Goal: Task Accomplishment & Management: Complete application form

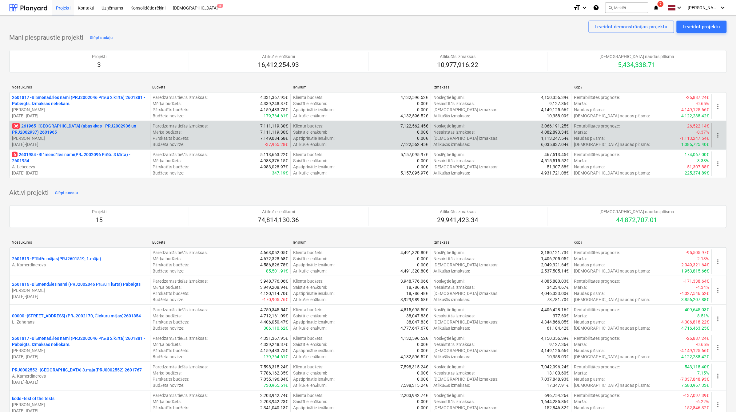
click at [95, 124] on p "36 261965 - [GEOGRAPHIC_DATA] (abas ēkas - PRJ2002936 un PRJ2002937) 2601965" at bounding box center [80, 129] width 136 height 12
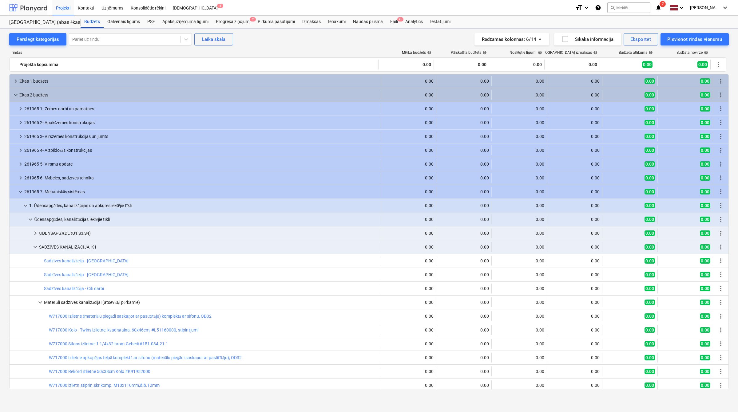
click at [27, 8] on div at bounding box center [28, 7] width 38 height 15
click at [392, 23] on div "Faili 9+" at bounding box center [393, 22] width 15 height 12
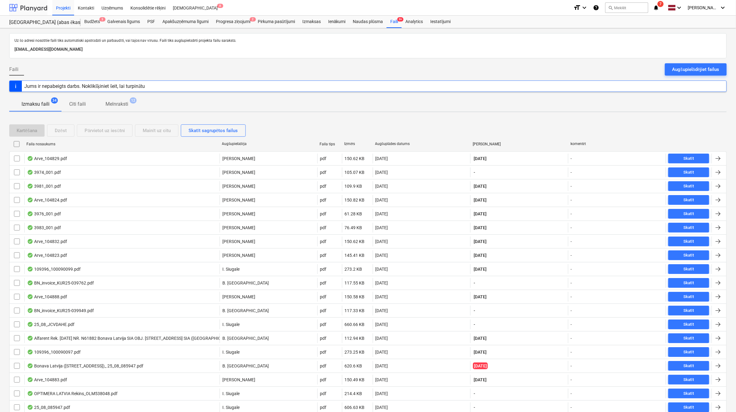
click at [33, 5] on div at bounding box center [28, 7] width 38 height 15
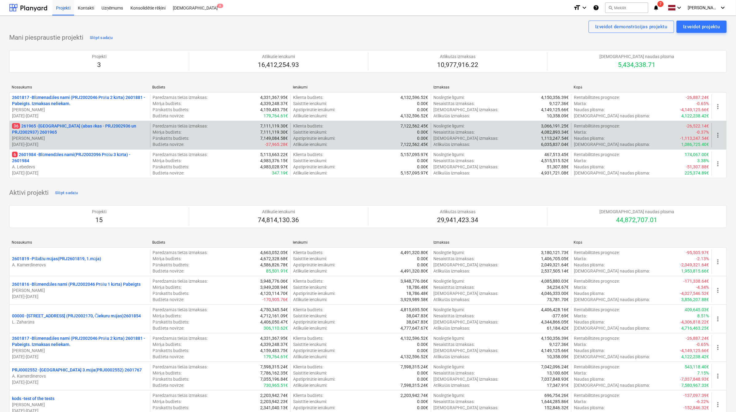
click at [35, 124] on p "36 261965 - [GEOGRAPHIC_DATA] (abas ēkas - PRJ2002936 un PRJ2002937) 2601965" at bounding box center [80, 129] width 136 height 12
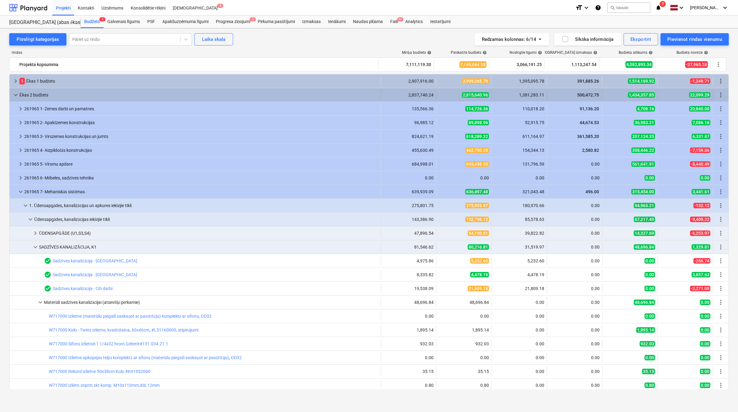
click at [13, 93] on span "keyboard_arrow_down" at bounding box center [15, 94] width 7 height 7
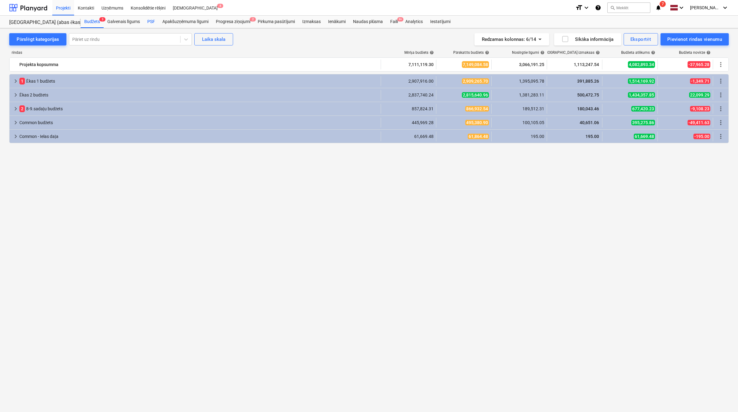
click at [148, 17] on div "PSF" at bounding box center [151, 22] width 15 height 12
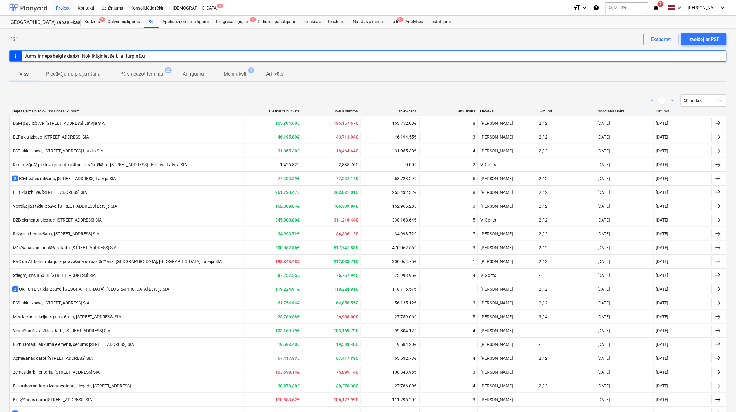
click at [44, 10] on div at bounding box center [28, 7] width 38 height 15
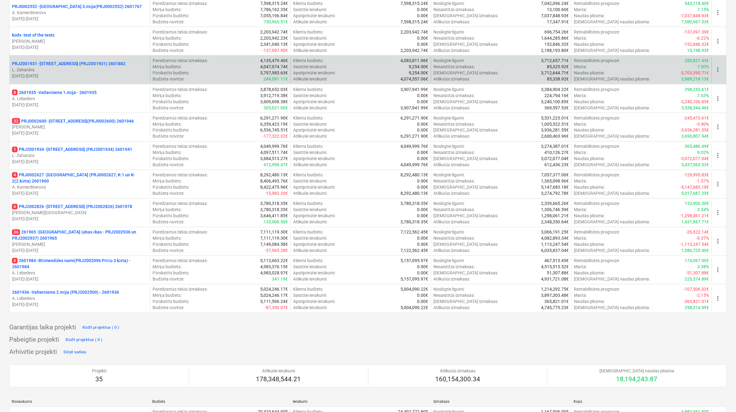
scroll to position [358, 0]
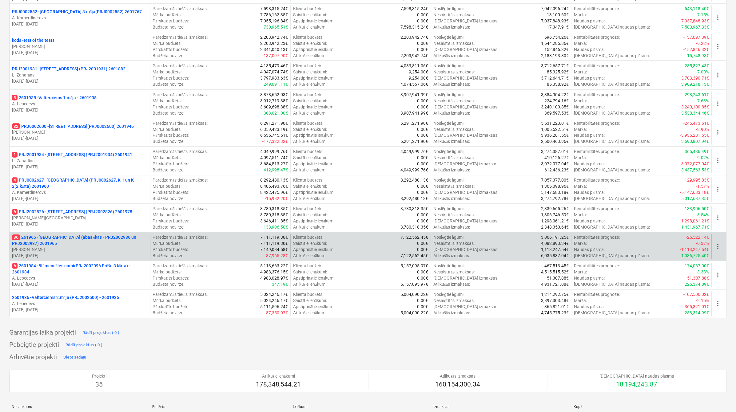
click at [98, 245] on p "36 261965 - [GEOGRAPHIC_DATA] (abas ēkas - PRJ2002936 un PRJ2002937) 2601965" at bounding box center [80, 241] width 136 height 12
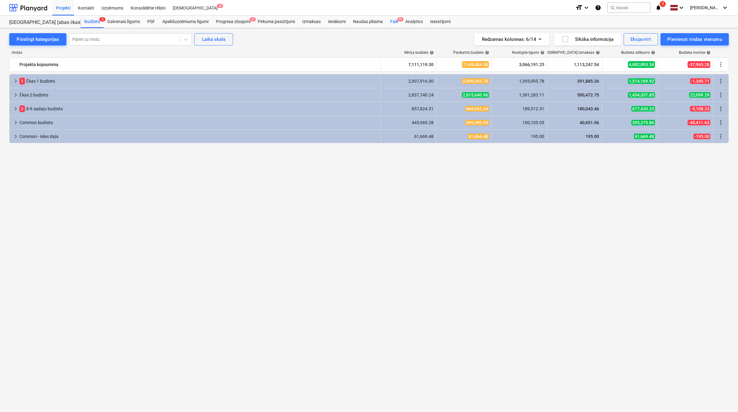
click at [397, 20] on div "Faili 9+" at bounding box center [393, 22] width 15 height 12
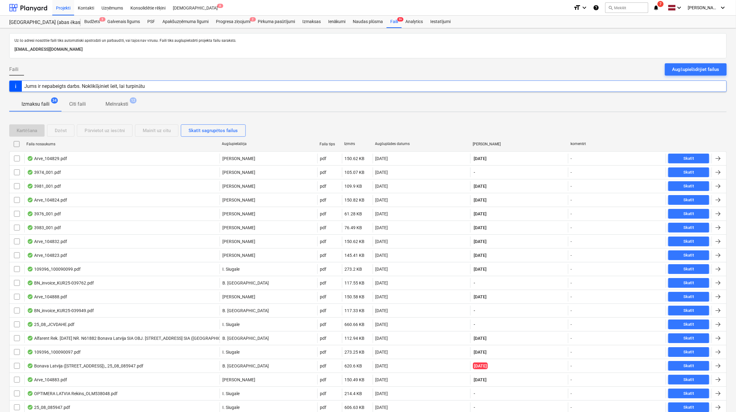
click at [398, 144] on div "Augšuplādes datums" at bounding box center [421, 144] width 93 height 5
checkbox input "false"
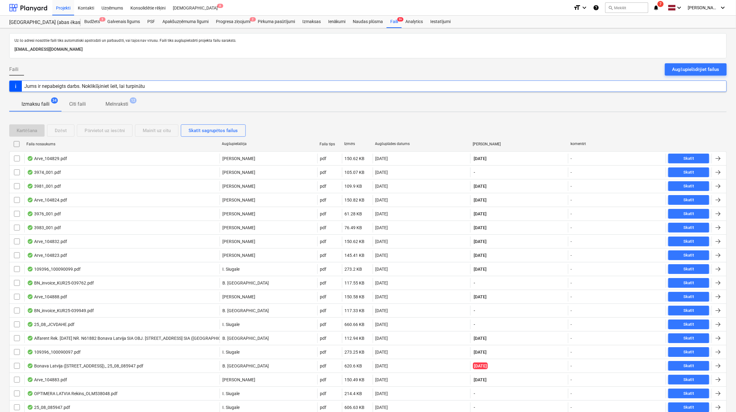
checkbox input "false"
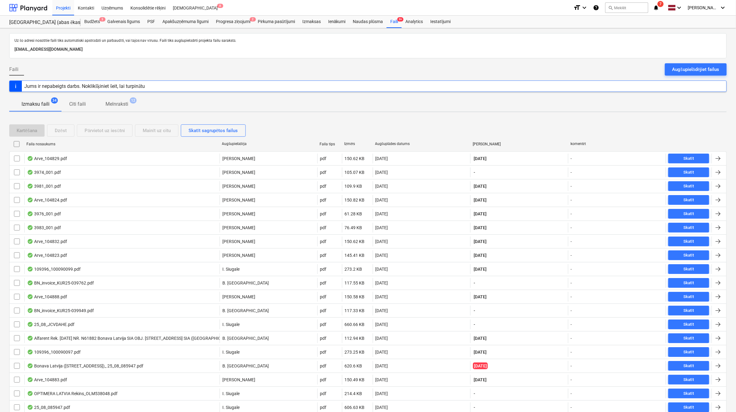
checkbox input "false"
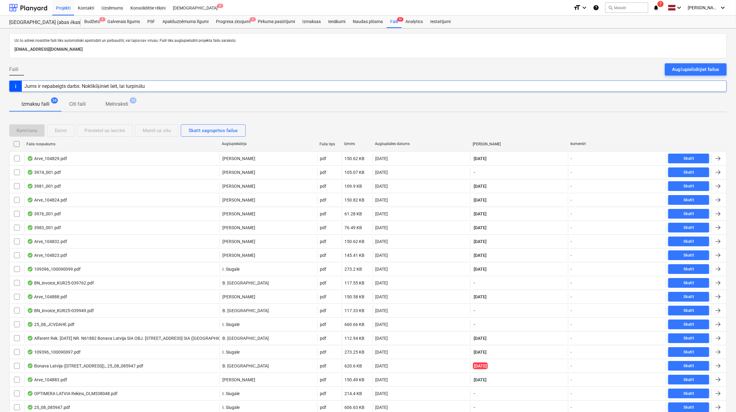
checkbox input "false"
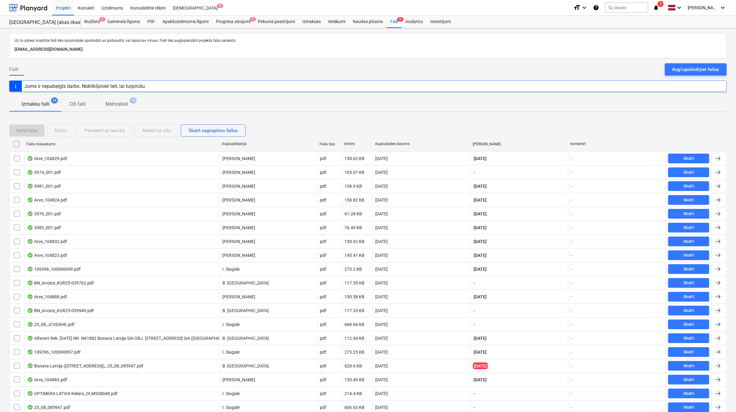
checkbox input "false"
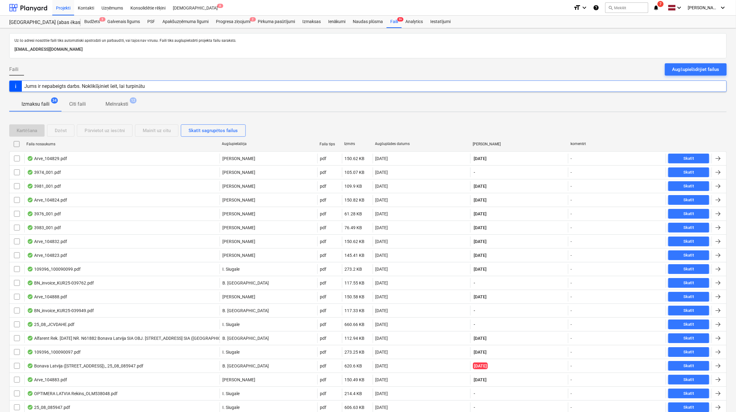
checkbox input "false"
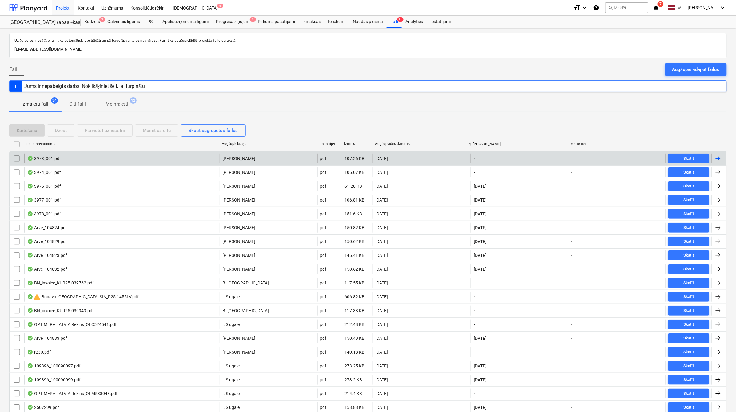
click at [719, 158] on div at bounding box center [717, 158] width 7 height 7
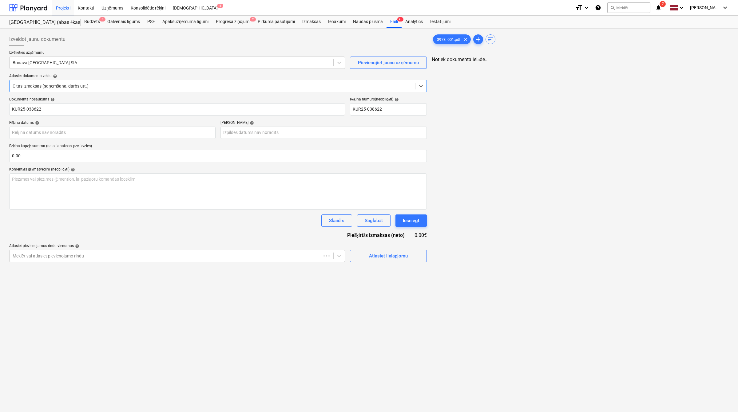
type input "KUR25-038622"
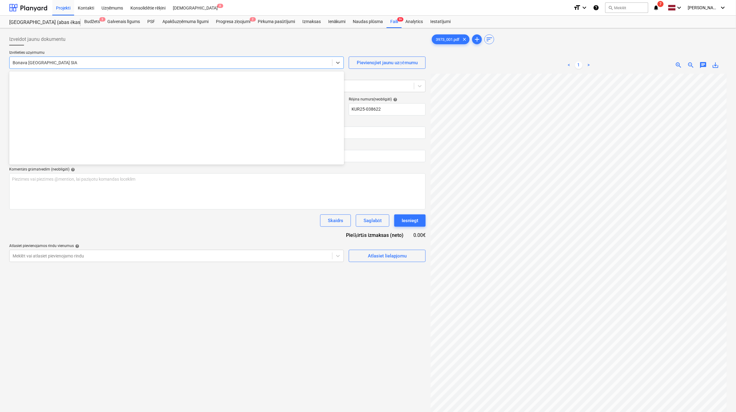
click at [107, 63] on div at bounding box center [171, 63] width 316 height 6
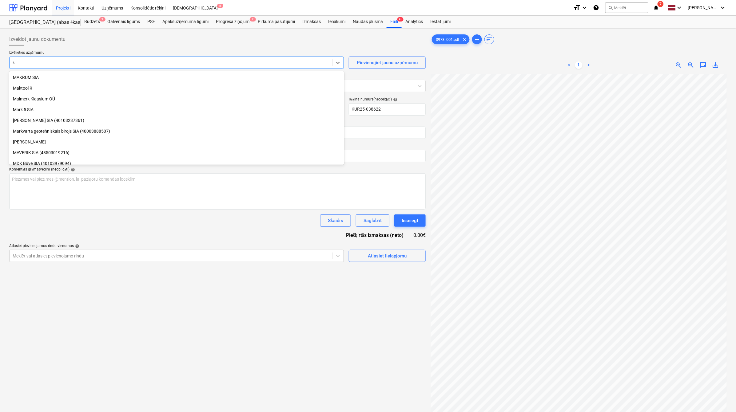
type input "ku"
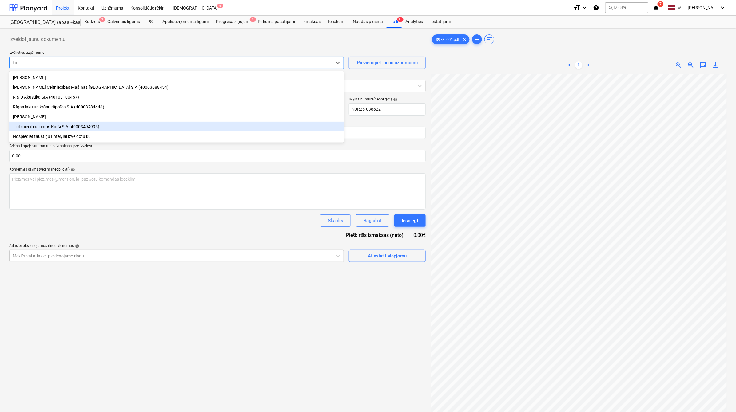
click at [107, 127] on div "Tirdzniecības nams Kurši SIA (40003494995)" at bounding box center [176, 127] width 335 height 10
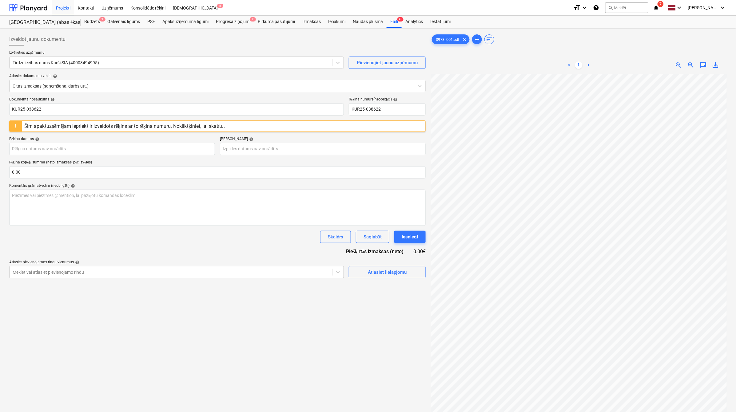
scroll to position [41, 14]
click at [153, 148] on body "Projekti Kontakti Uzņēmums Konsolidētie rēķini Iesūtne 8 format_size keyboard_a…" at bounding box center [368, 206] width 736 height 412
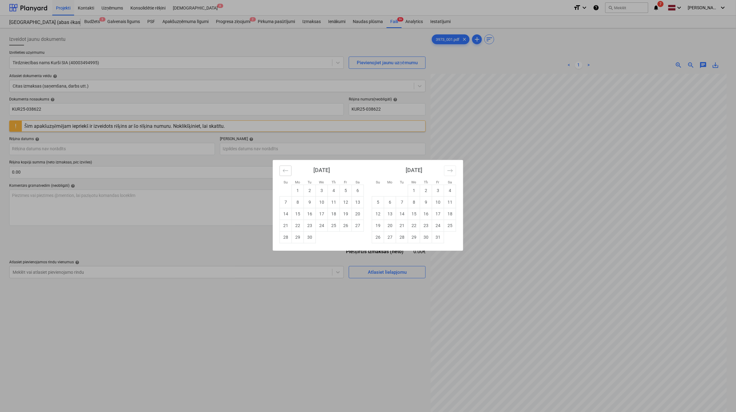
click at [284, 174] on button "Move backward to switch to the previous month." at bounding box center [285, 171] width 12 height 10
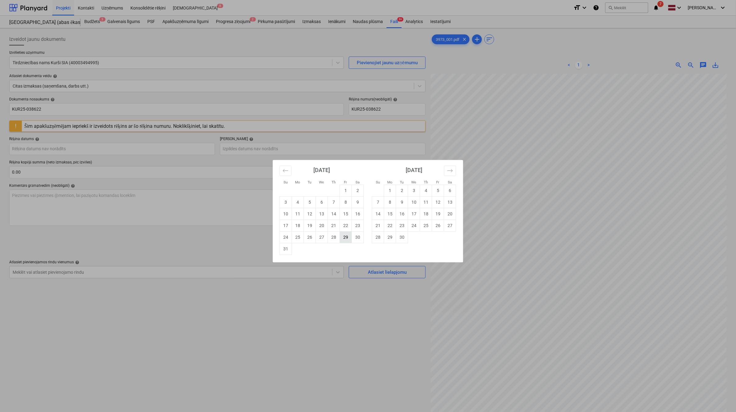
click at [345, 242] on td "29" at bounding box center [346, 237] width 12 height 12
type input "[DATE]"
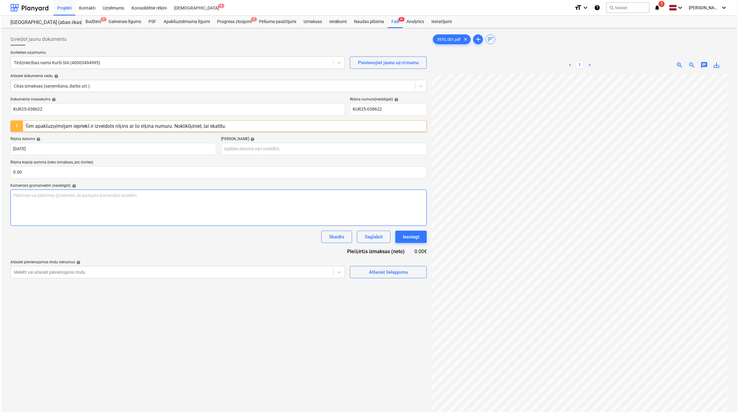
scroll to position [45, 27]
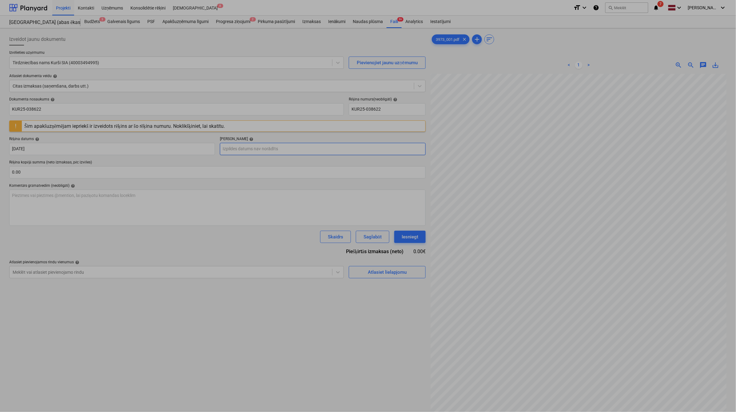
click at [282, 150] on body "Projekti Kontakti Uzņēmums Konsolidētie rēķini Iesūtne 8 format_size keyboard_a…" at bounding box center [368, 206] width 736 height 412
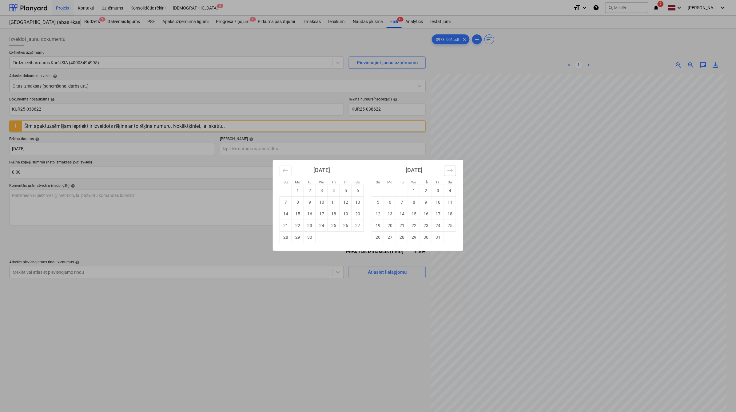
click at [448, 171] on icon "Move forward to switch to the next month." at bounding box center [450, 171] width 6 height 6
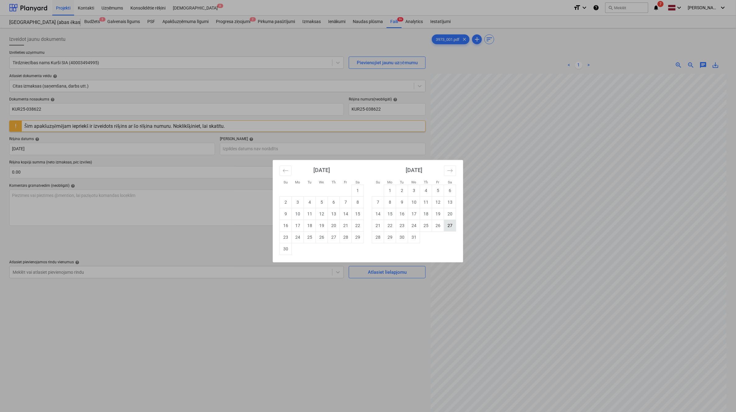
click at [446, 226] on td "27" at bounding box center [450, 226] width 12 height 12
type input "[DATE]"
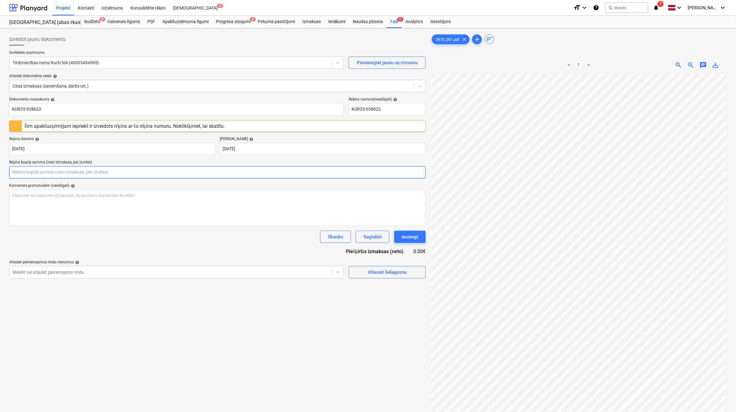
click at [116, 173] on input "text" at bounding box center [217, 172] width 416 height 12
type input "30.48"
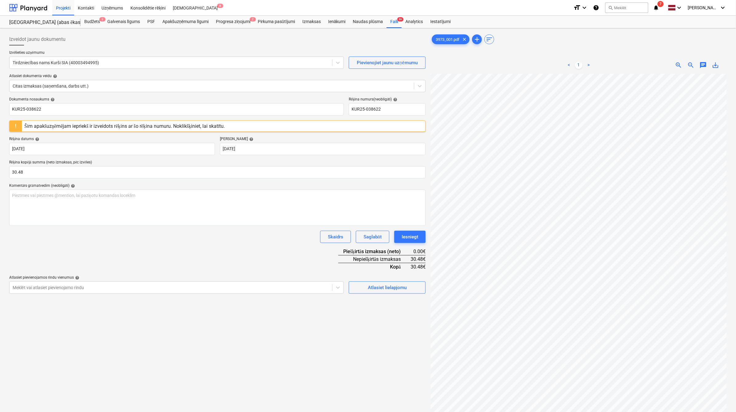
click at [268, 252] on div "Dokumenta nosaukums help KUR25-038622 Rēķina numurs (neobligāti) help KUR25-038…" at bounding box center [217, 195] width 416 height 197
click at [365, 286] on span "Atlasiet lielapjomu" at bounding box center [386, 288] width 61 height 8
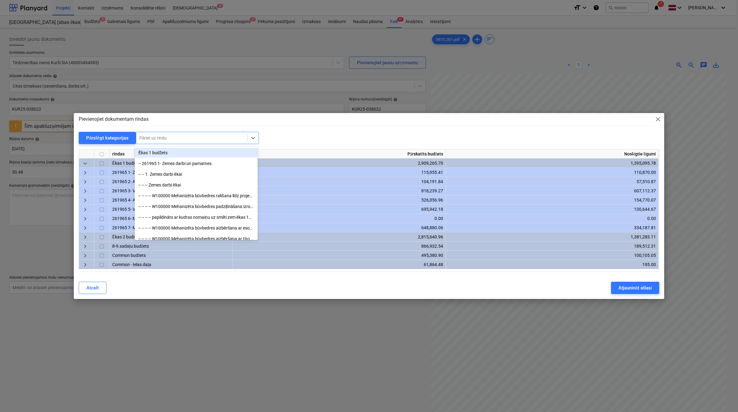
click at [191, 135] on div at bounding box center [191, 138] width 105 height 6
click at [657, 116] on span "close" at bounding box center [657, 119] width 7 height 7
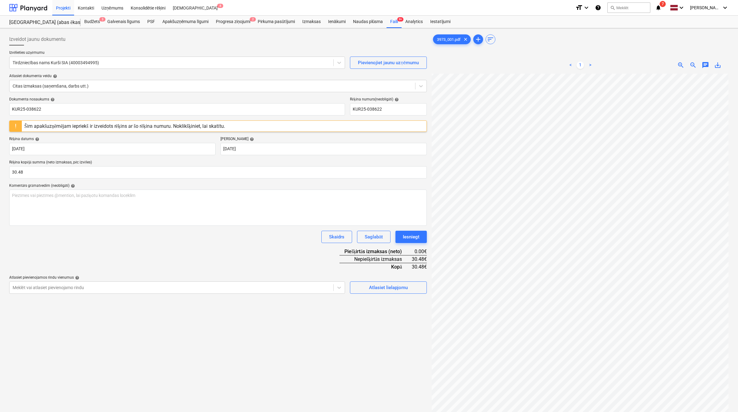
scroll to position [45, 26]
click at [373, 285] on div "Atlasiet lielapjomu" at bounding box center [387, 288] width 39 height 8
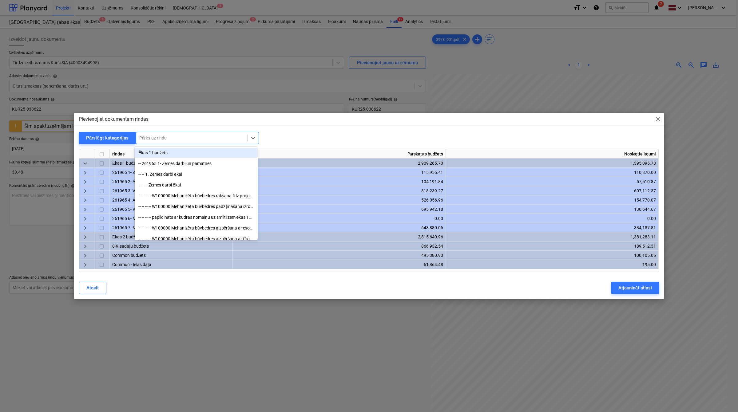
click at [188, 138] on div at bounding box center [191, 138] width 105 height 6
type input "palīg"
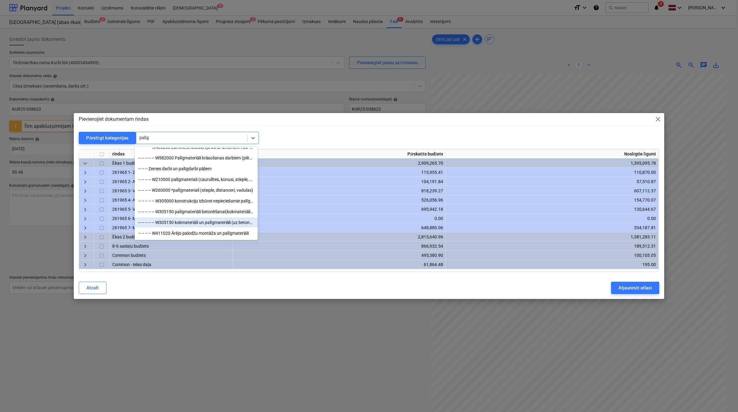
drag, startPoint x: 203, startPoint y: 219, endPoint x: 202, endPoint y: 224, distance: 5.4
click at [202, 224] on div "-- -- -- -- -- W305150 kokmateriāli un palīgmateriāli (uz betona 1m3)" at bounding box center [196, 223] width 123 height 10
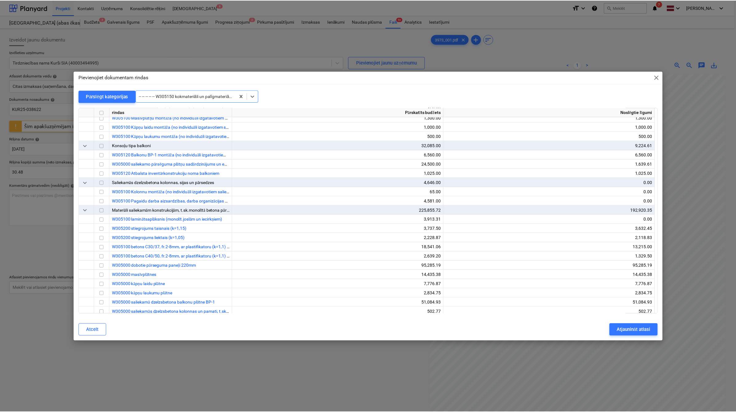
scroll to position [7161, 0]
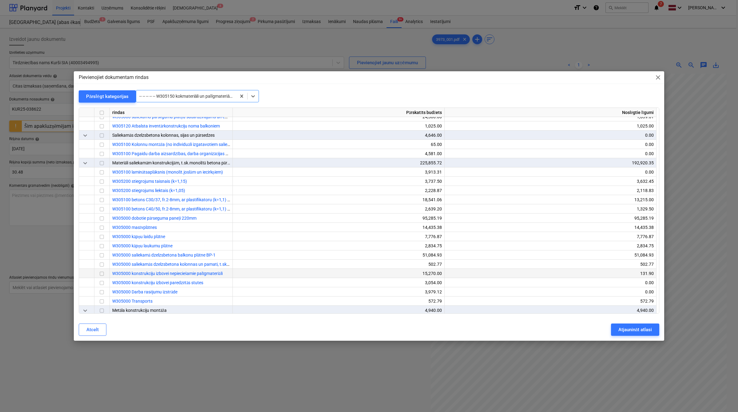
click at [101, 274] on input "checkbox" at bounding box center [101, 273] width 7 height 7
click at [626, 327] on div "Atjaunināt atlasi" at bounding box center [635, 330] width 34 height 8
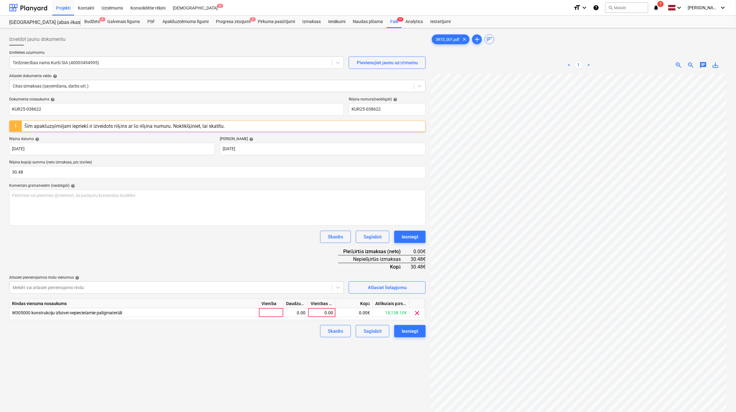
click at [334, 306] on div "Vienības cena" at bounding box center [322, 303] width 28 height 9
click at [334, 314] on div "0.00" at bounding box center [322, 312] width 28 height 9
type input "30.48"
click at [277, 349] on div "Izveidot jaunu dokumentu Izvēlieties uzņēmumu Tirdzniecības nams Kurši SIA (400…" at bounding box center [217, 251] width 421 height 440
click at [410, 333] on div "Iesniegt" at bounding box center [409, 331] width 17 height 8
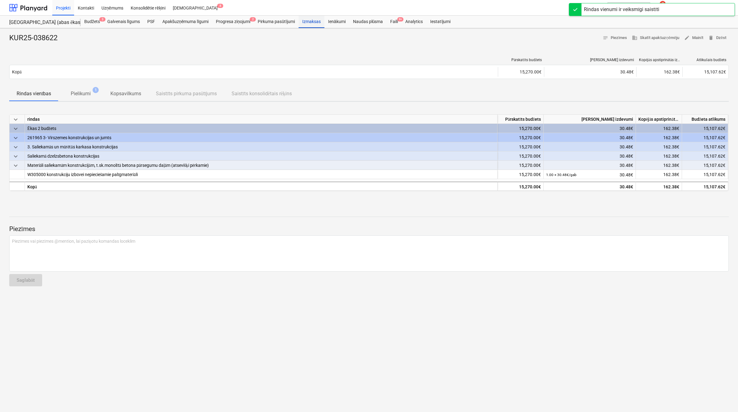
click at [313, 21] on div "Izmaksas" at bounding box center [311, 22] width 26 height 12
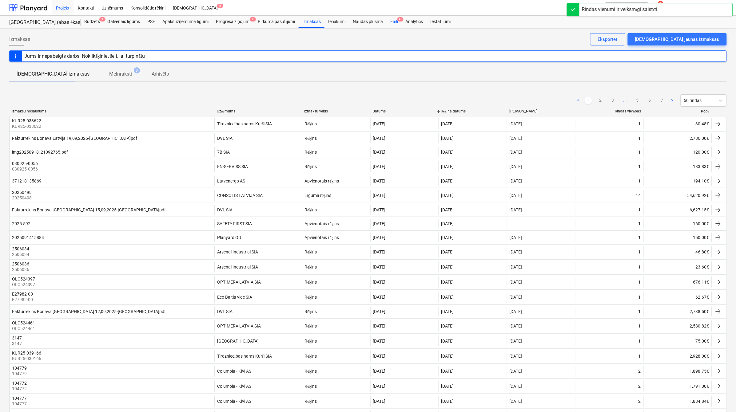
click at [397, 19] on span "9+" at bounding box center [400, 19] width 6 height 4
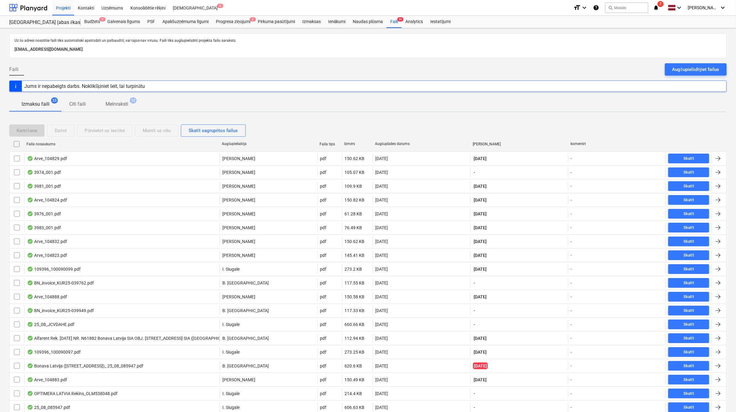
click at [392, 144] on div "Augšuplādes datums" at bounding box center [421, 144] width 93 height 5
checkbox input "false"
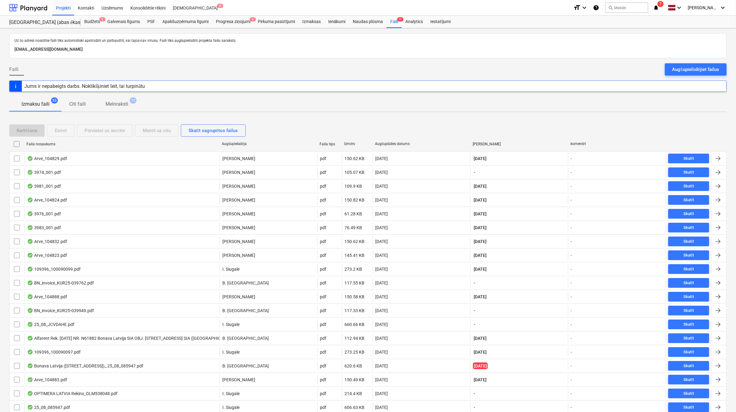
checkbox input "false"
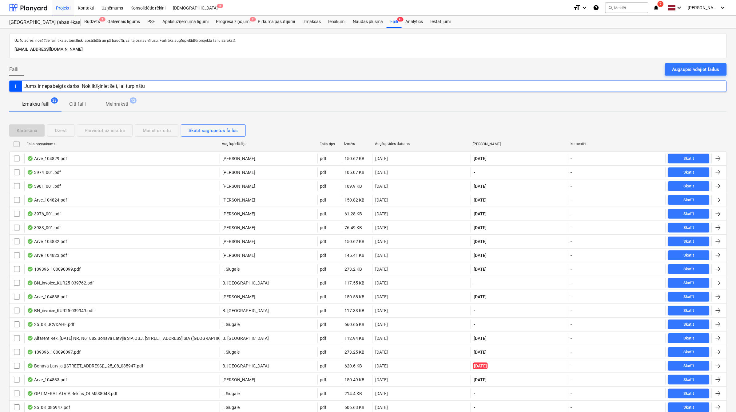
checkbox input "false"
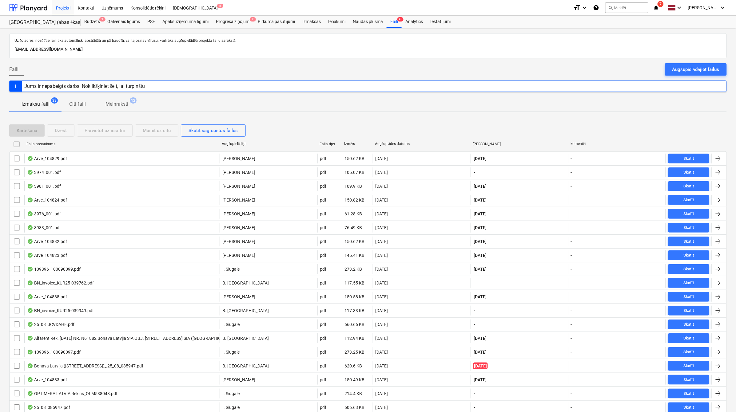
checkbox input "false"
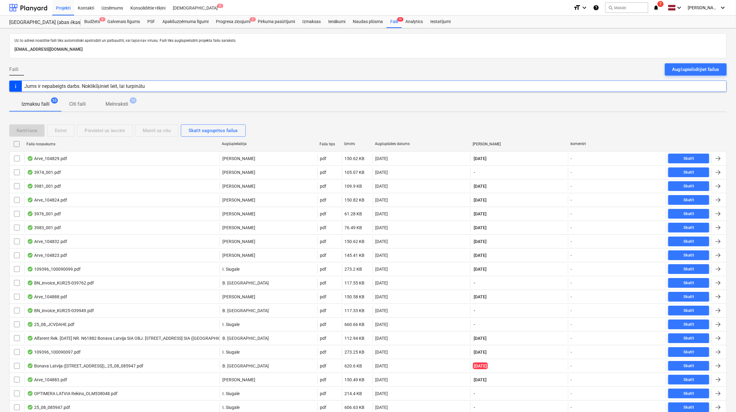
checkbox input "false"
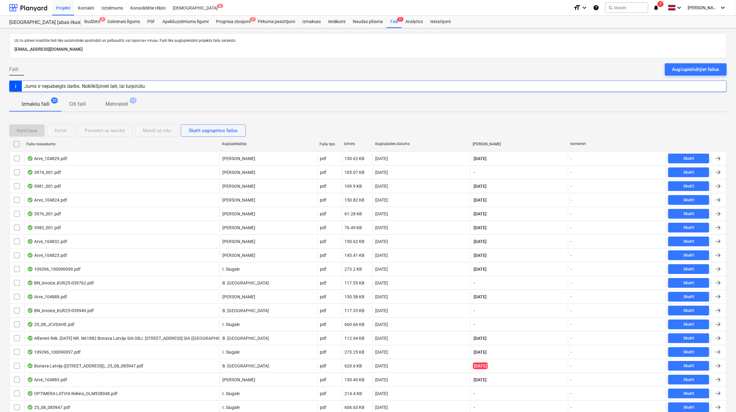
checkbox input "false"
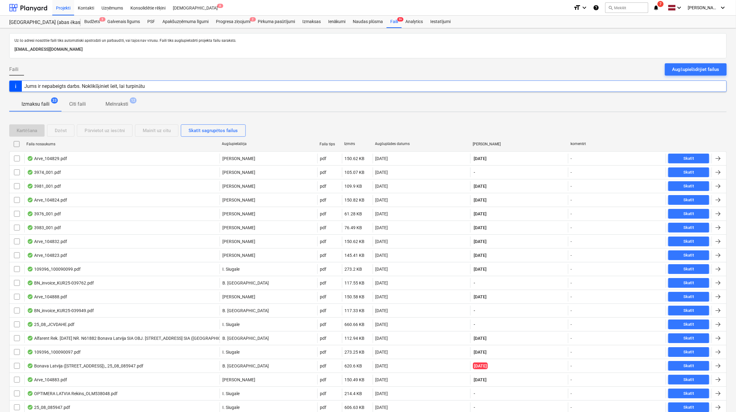
checkbox input "false"
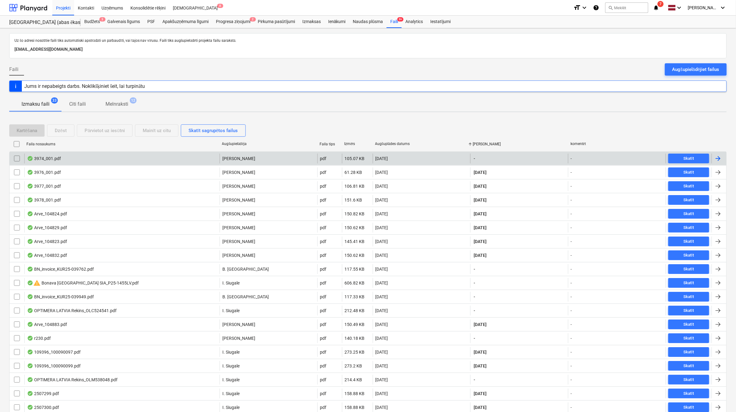
click at [718, 158] on div at bounding box center [717, 158] width 7 height 7
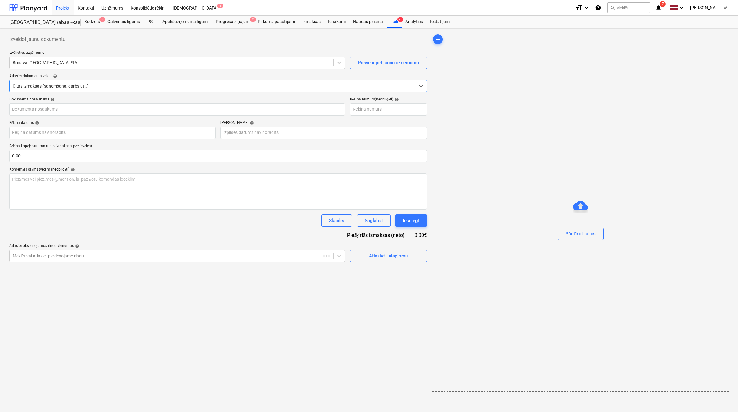
type input "KUR25-038748"
click at [59, 65] on div at bounding box center [171, 63] width 316 height 6
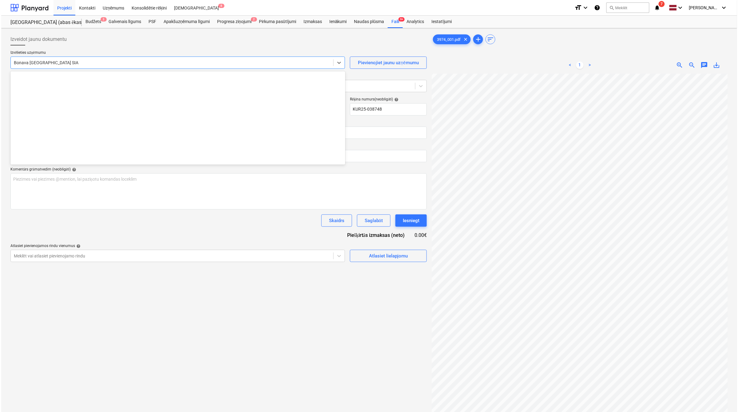
scroll to position [1151, 0]
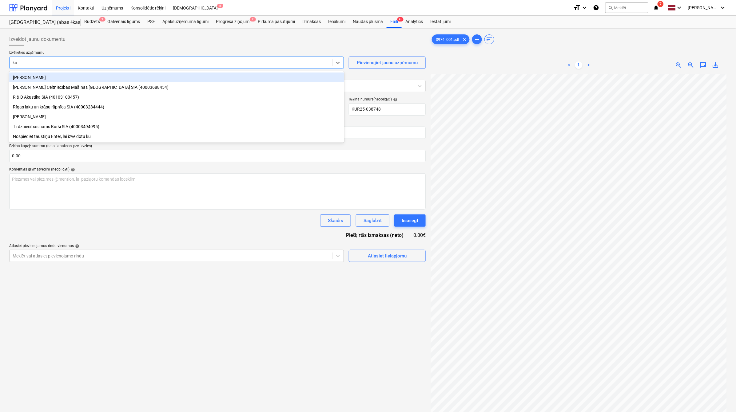
type input "kur"
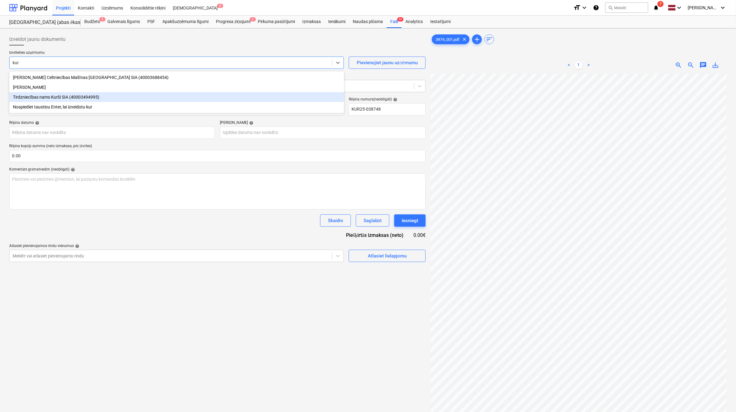
click at [62, 96] on div "Tirdzniecības nams Kurši SIA (40003494995)" at bounding box center [176, 97] width 335 height 10
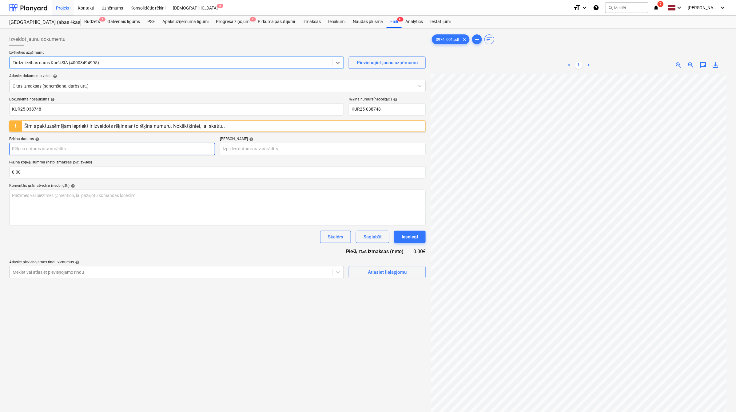
click at [80, 148] on body "Projekti Kontakti Uzņēmums Konsolidētie rēķini Iesūtne 8 format_size keyboard_a…" at bounding box center [368, 206] width 736 height 412
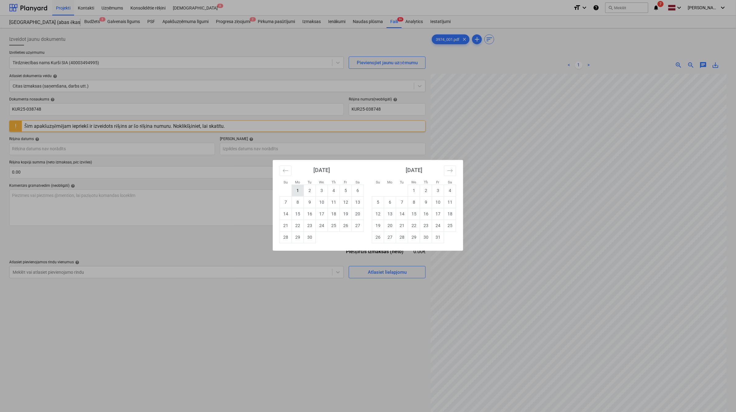
click at [302, 191] on td "1" at bounding box center [298, 191] width 12 height 12
type input "[DATE]"
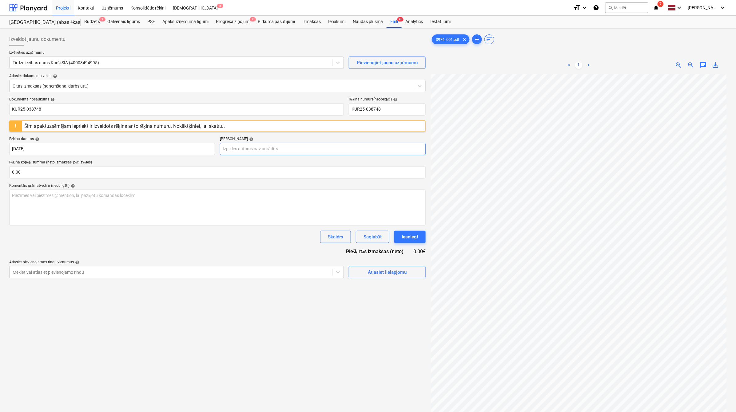
click at [289, 149] on body "Projekti Kontakti Uzņēmums Konsolidētie rēķini Iesūtne 8 format_size keyboard_a…" at bounding box center [368, 206] width 736 height 412
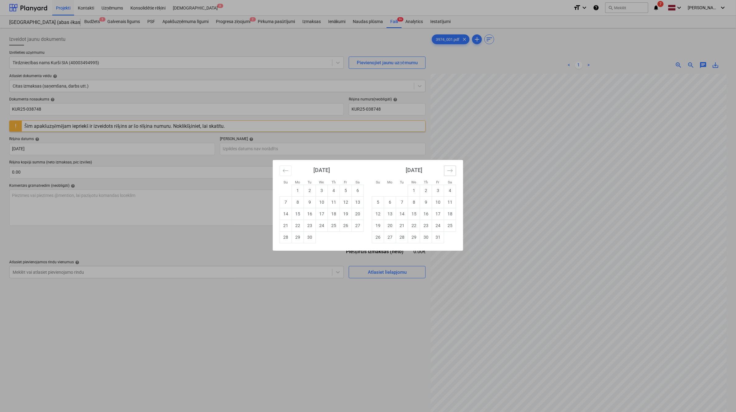
click at [452, 172] on icon "Move forward to switch to the next month." at bounding box center [450, 171] width 6 height 6
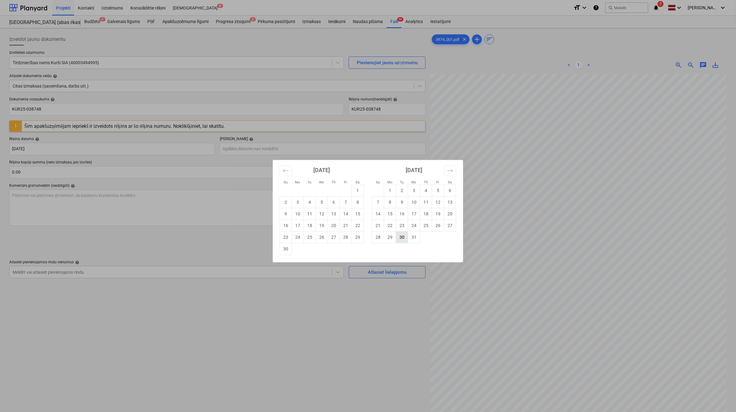
click at [405, 238] on td "30" at bounding box center [402, 237] width 12 height 12
type input "[DATE]"
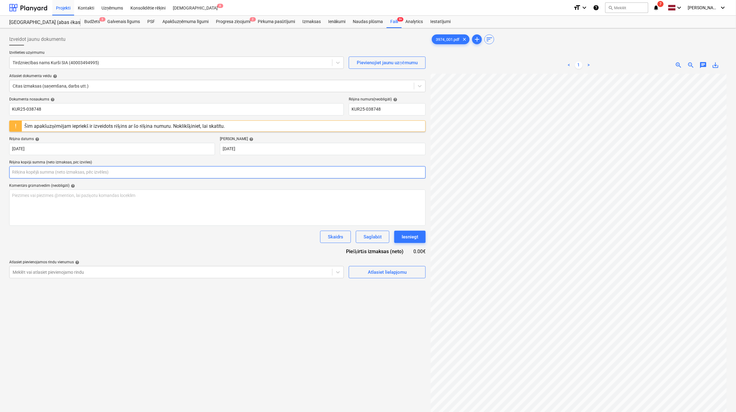
click at [81, 175] on input "text" at bounding box center [217, 172] width 416 height 12
type input "71.84"
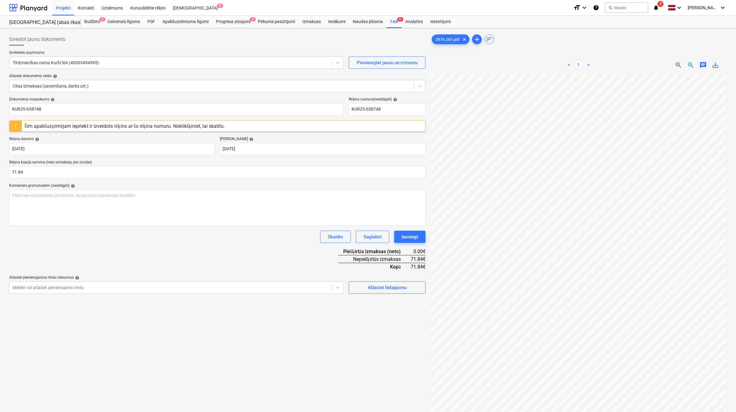
click at [187, 267] on div "Dokumenta nosaukums help KUR25-038748 Rēķina numurs (neobligāti) help KUR25-038…" at bounding box center [217, 195] width 416 height 197
click at [380, 290] on div "Atlasiet lielapjomu" at bounding box center [387, 288] width 39 height 8
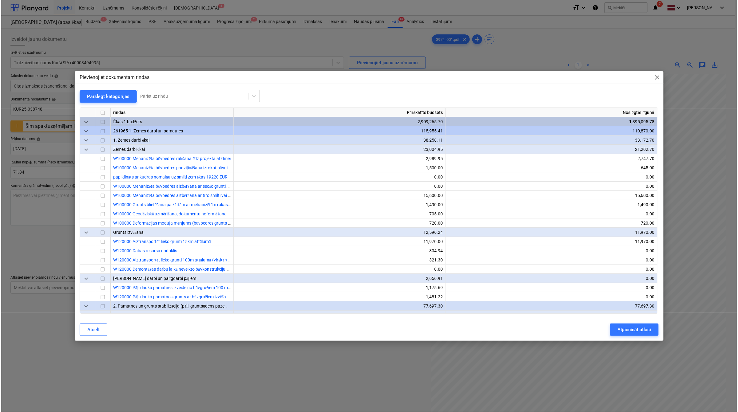
scroll to position [31, 27]
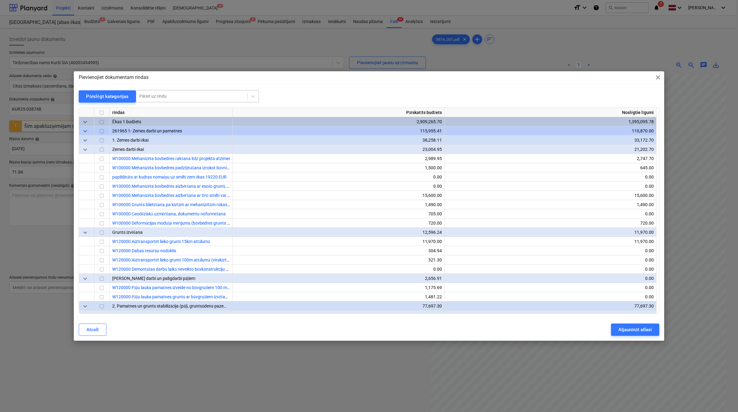
click at [205, 97] on div at bounding box center [191, 96] width 105 height 6
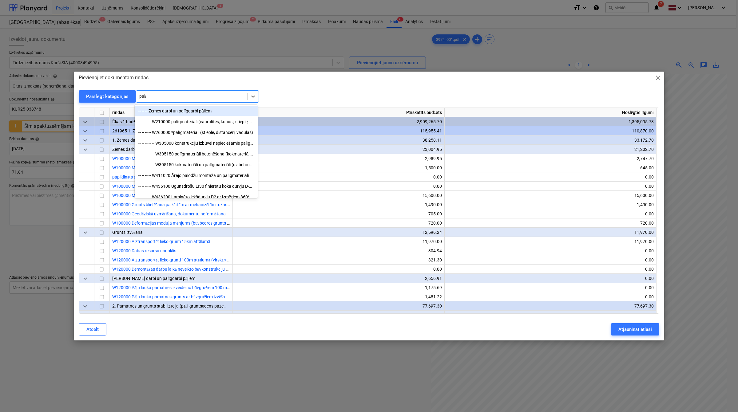
type input "palīg"
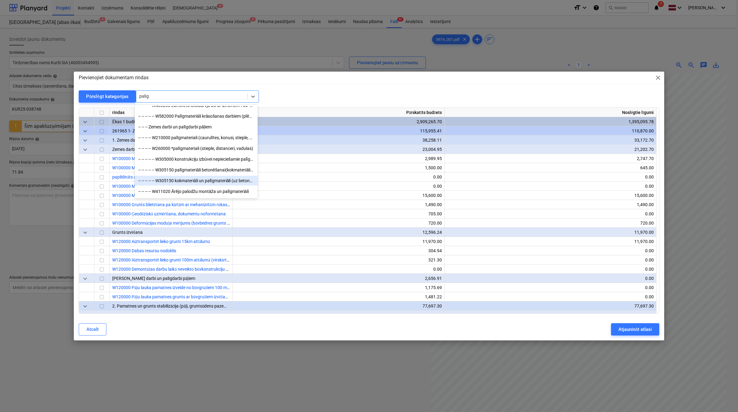
click at [204, 182] on div "-- -- -- -- -- W305150 kokmateriāli un palīgmateriāli (uz betona 1m3)" at bounding box center [196, 181] width 123 height 10
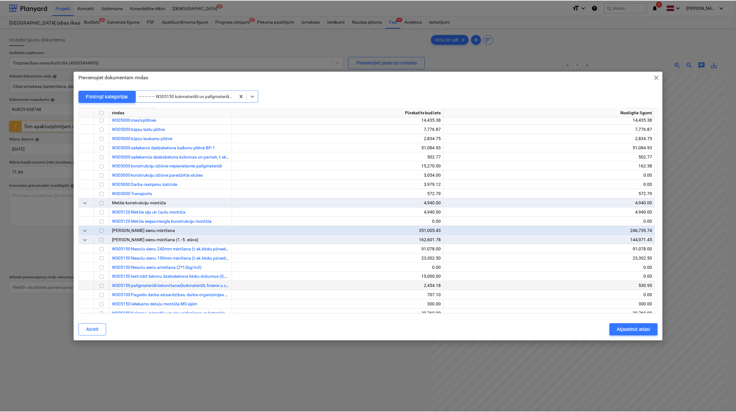
scroll to position [7263, 0]
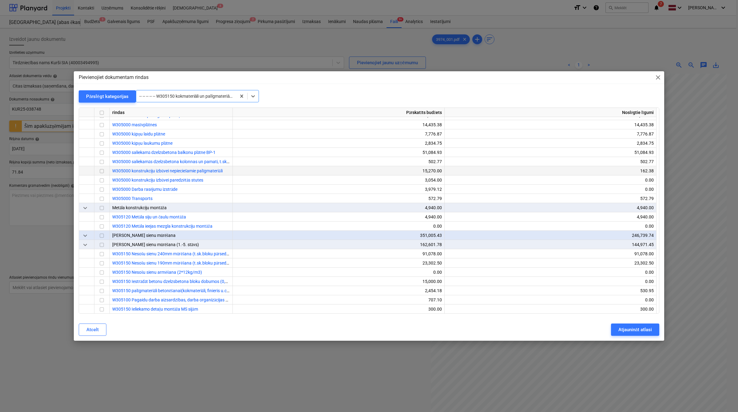
click at [100, 169] on input "checkbox" at bounding box center [101, 171] width 7 height 7
click at [623, 329] on div "Atjaunināt atlasi" at bounding box center [635, 330] width 34 height 8
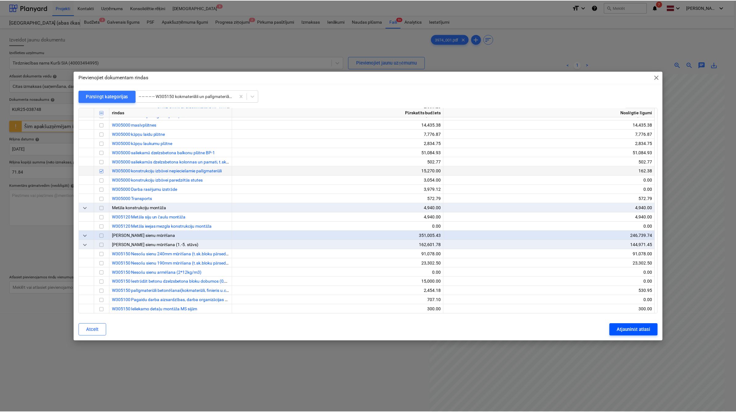
scroll to position [31, 26]
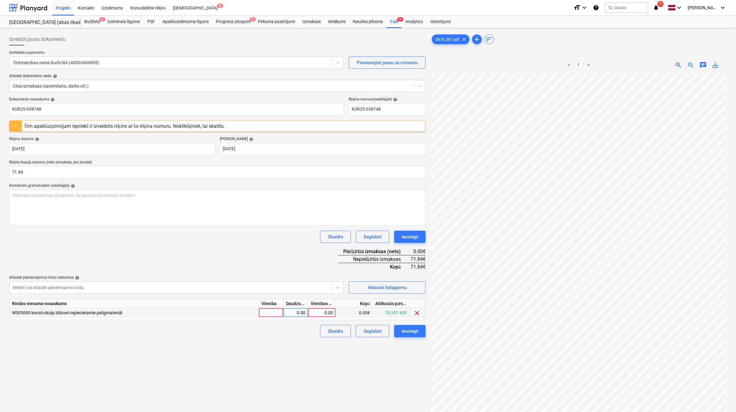
click at [325, 310] on div "0.00" at bounding box center [321, 312] width 22 height 9
type input "71.84"
click at [272, 285] on div at bounding box center [171, 288] width 316 height 6
click at [406, 329] on div "Iesniegt" at bounding box center [409, 331] width 17 height 8
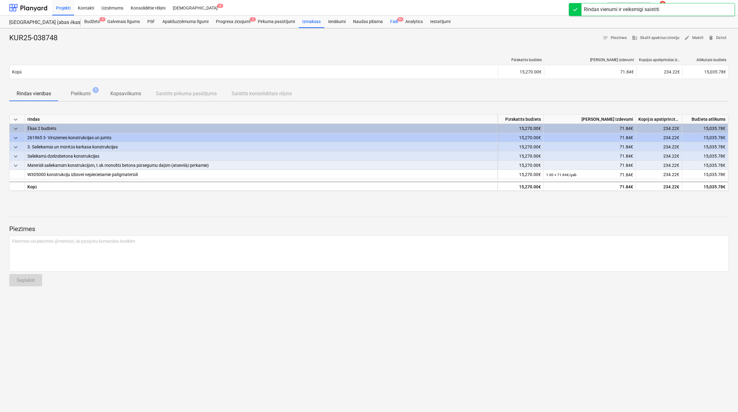
click at [400, 22] on div "Faili 9+" at bounding box center [393, 22] width 15 height 12
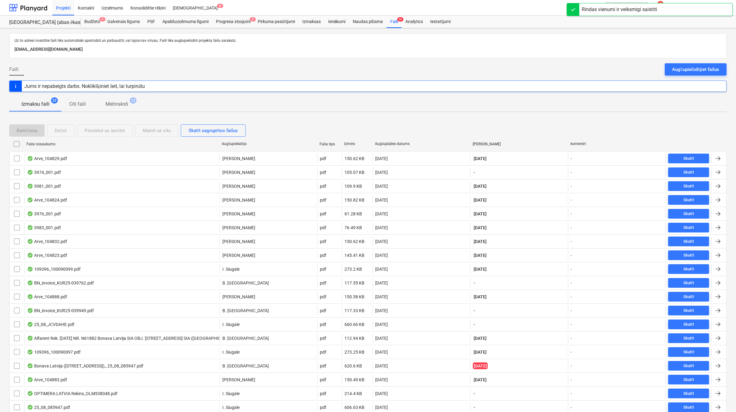
click at [392, 140] on div "Augšuplādes datums" at bounding box center [422, 144] width 98 height 10
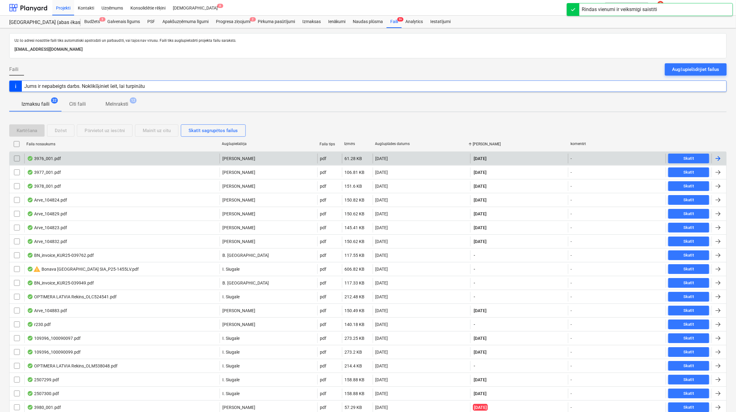
click at [719, 160] on div at bounding box center [717, 158] width 7 height 7
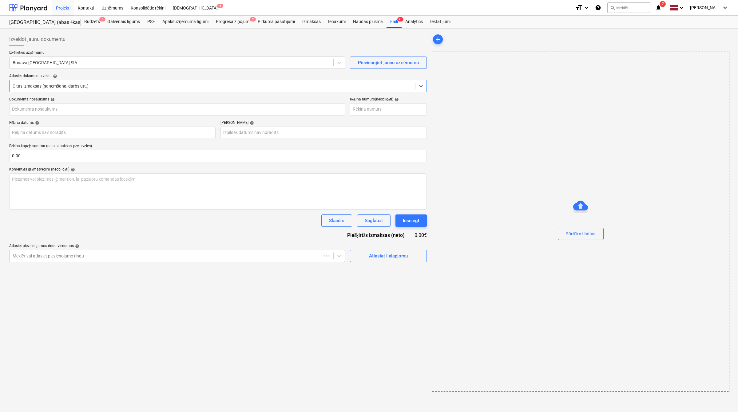
type input "3976_001.pdf"
type input "[DATE]"
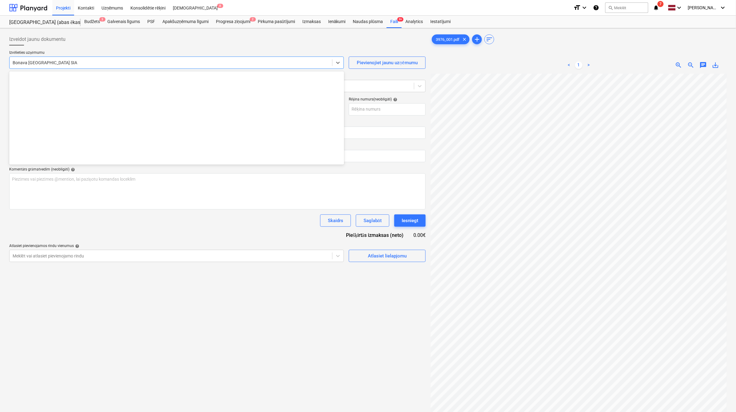
click at [174, 61] on div at bounding box center [171, 63] width 316 height 6
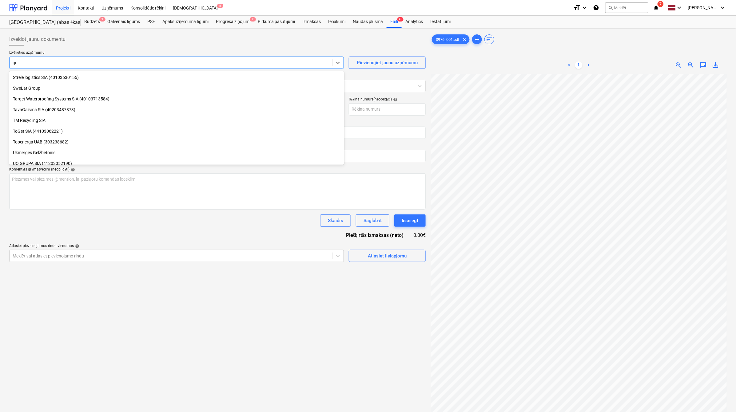
scroll to position [349, 0]
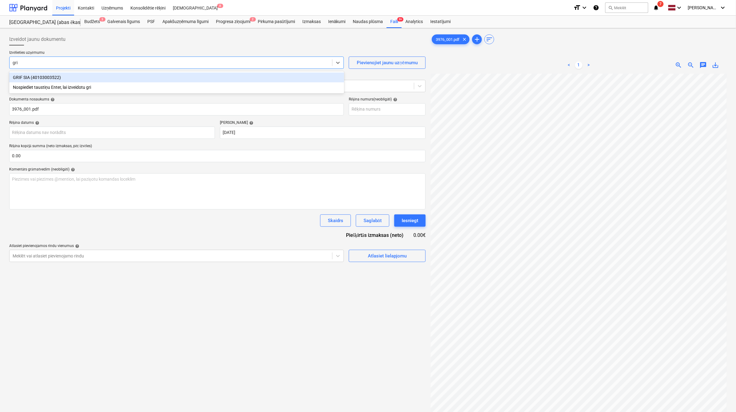
type input "grif"
click at [112, 81] on div "GRIF SIA (40103003522)" at bounding box center [176, 78] width 335 height 10
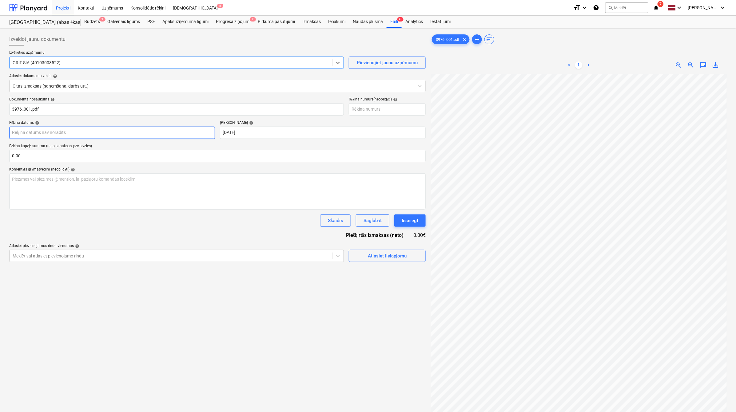
click at [121, 132] on body "Projekti Kontakti Uzņēmums Konsolidētie rēķini Iesūtne 8 format_size keyboard_a…" at bounding box center [368, 206] width 736 height 412
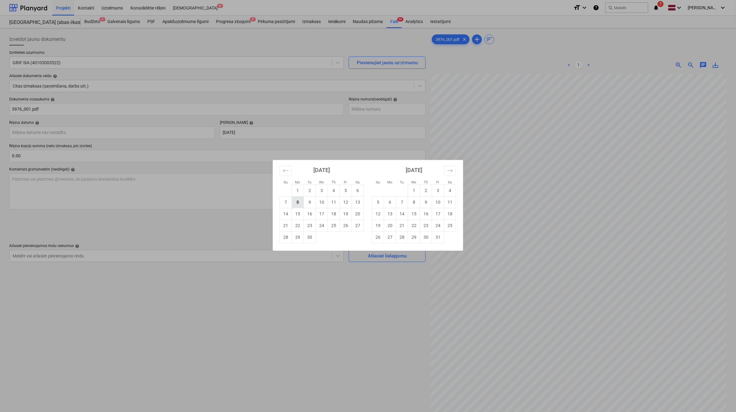
click at [300, 202] on td "8" at bounding box center [298, 202] width 12 height 12
type input "[DATE]"
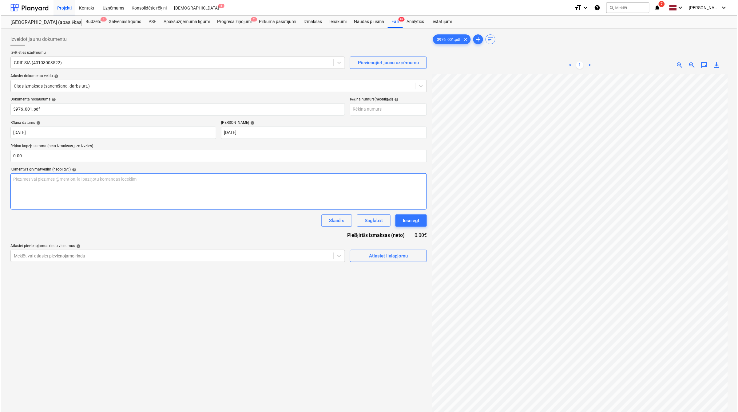
scroll to position [62, 27]
click at [67, 158] on input "text" at bounding box center [217, 156] width 416 height 12
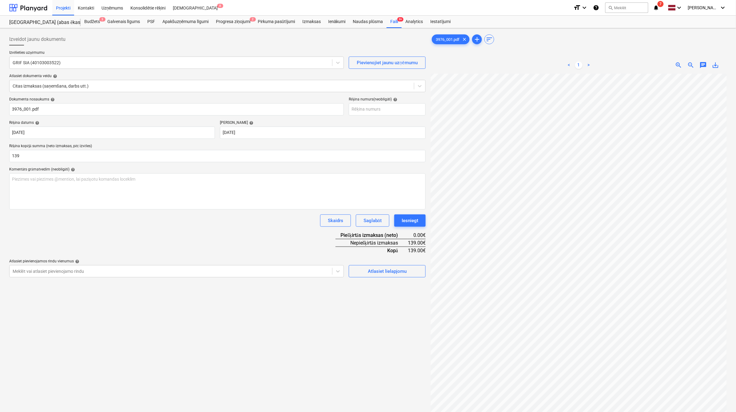
type input "139.00"
click at [139, 236] on div "Dokumenta nosaukums help 3976_001.pdf Rēķina numurs (neobligāti) help Rēķina da…" at bounding box center [217, 187] width 416 height 180
click at [389, 274] on div "Atlasiet lielapjomu" at bounding box center [387, 271] width 39 height 8
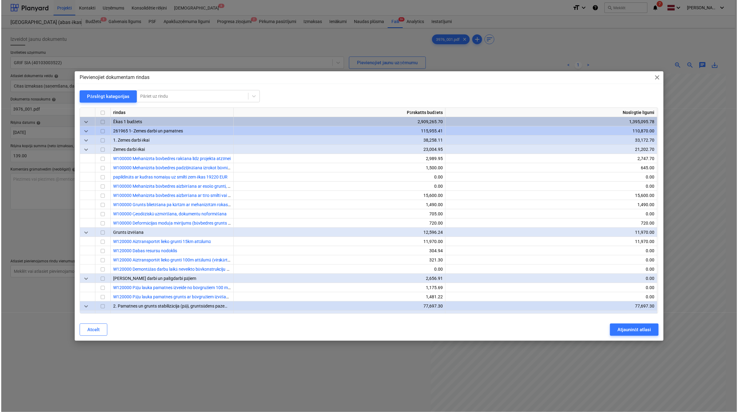
scroll to position [62, 27]
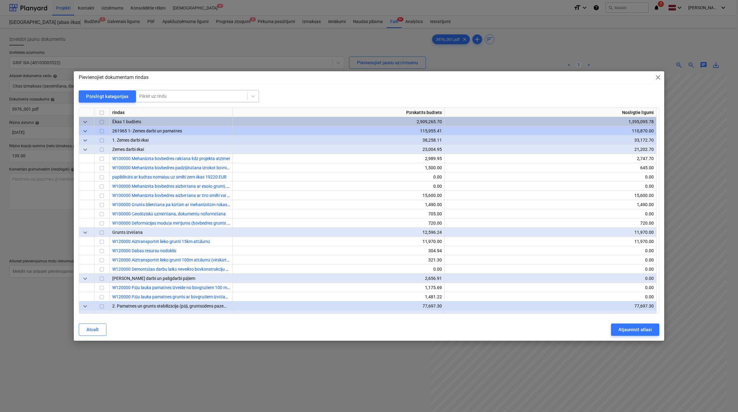
click at [199, 96] on div at bounding box center [191, 96] width 105 height 6
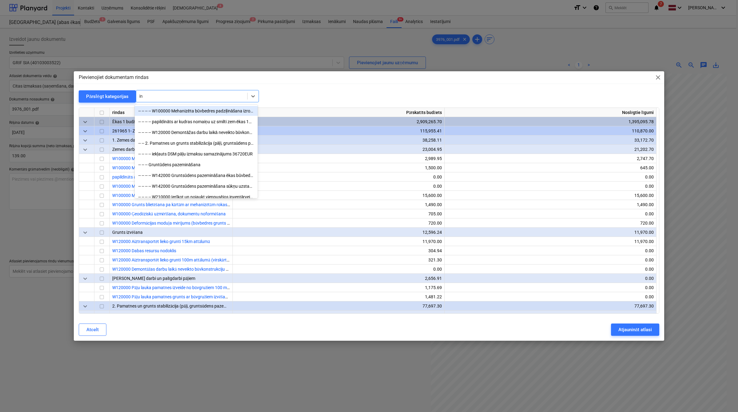
type input "i"
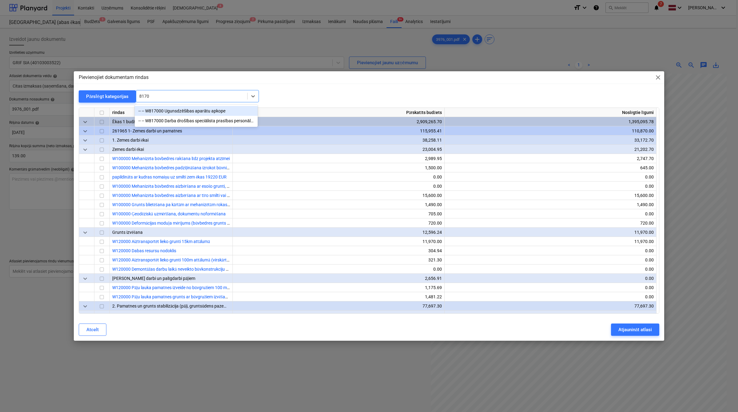
type input "81700"
click at [194, 119] on div "-- -- W817000 Darba drošības speciālista prasības personālam, individuālas aizs…" at bounding box center [196, 121] width 123 height 10
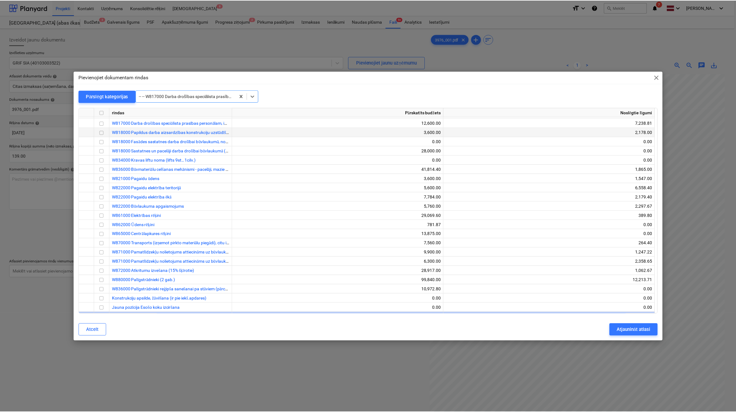
scroll to position [11739, 0]
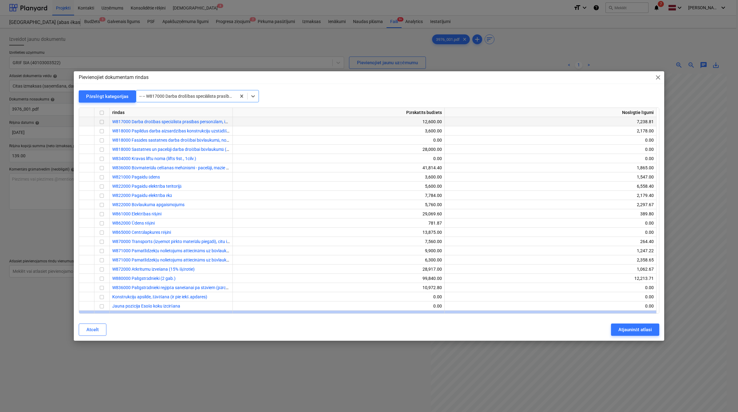
click at [103, 122] on input "checkbox" at bounding box center [101, 121] width 7 height 7
click at [629, 331] on div "Atjaunināt atlasi" at bounding box center [635, 330] width 34 height 8
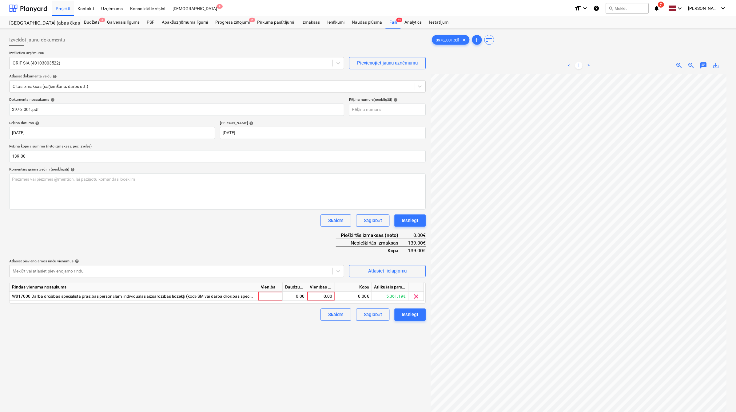
scroll to position [62, 26]
click at [321, 295] on div "0.00" at bounding box center [321, 296] width 22 height 9
type input "139"
click at [297, 361] on div "Izveidot jaunu dokumentu Izvēlieties uzņēmumu GRIF SIA (40103003522) Pievienoji…" at bounding box center [217, 251] width 421 height 440
click at [406, 313] on div "Iesniegt" at bounding box center [409, 315] width 17 height 8
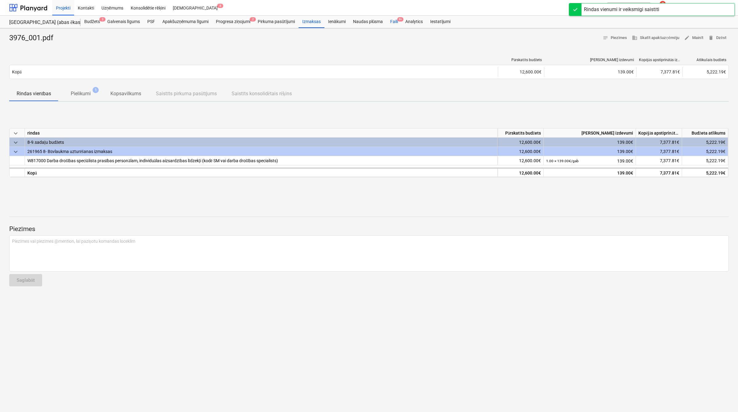
click at [395, 21] on div "Faili 9+" at bounding box center [393, 22] width 15 height 12
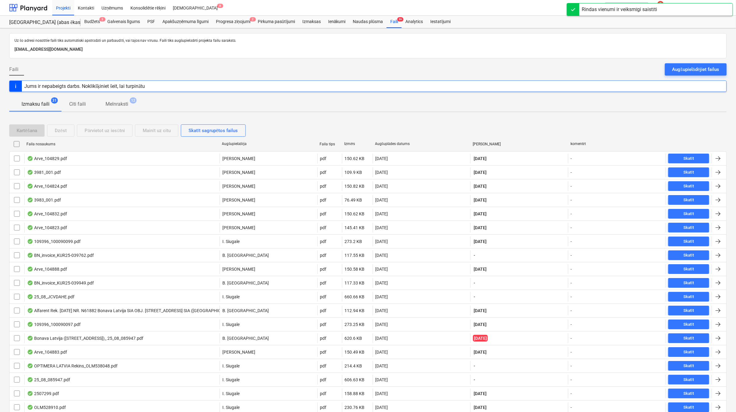
click at [392, 142] on div "Augšuplādes datums" at bounding box center [421, 144] width 93 height 5
checkbox input "false"
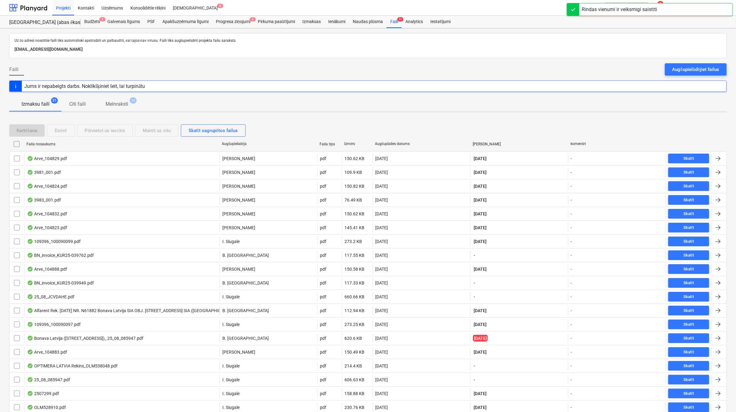
checkbox input "false"
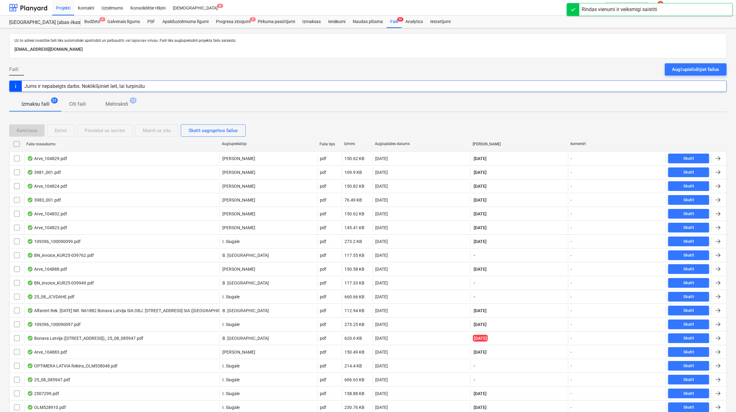
checkbox input "false"
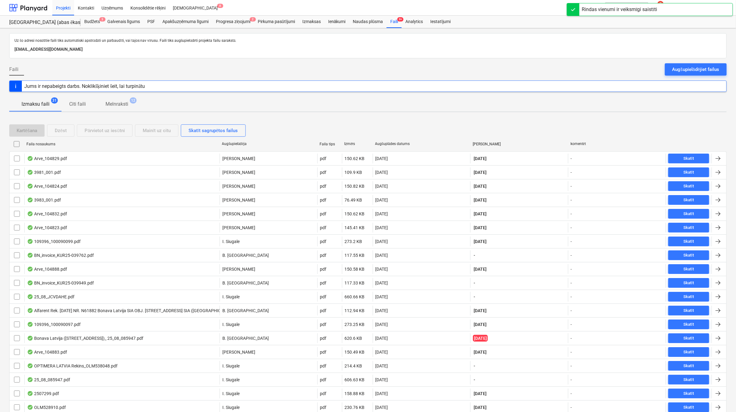
checkbox input "false"
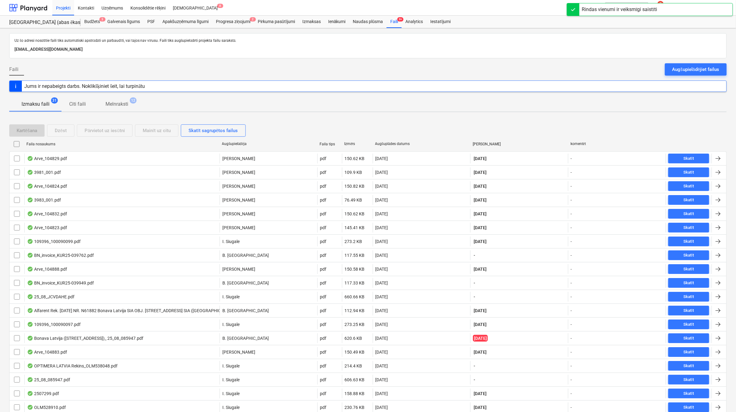
checkbox input "false"
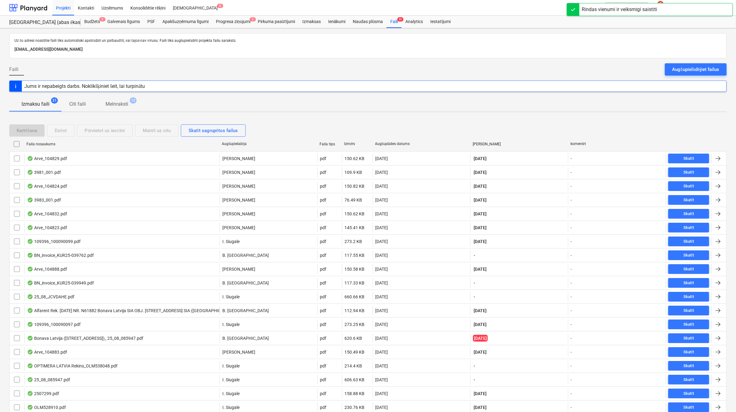
checkbox input "false"
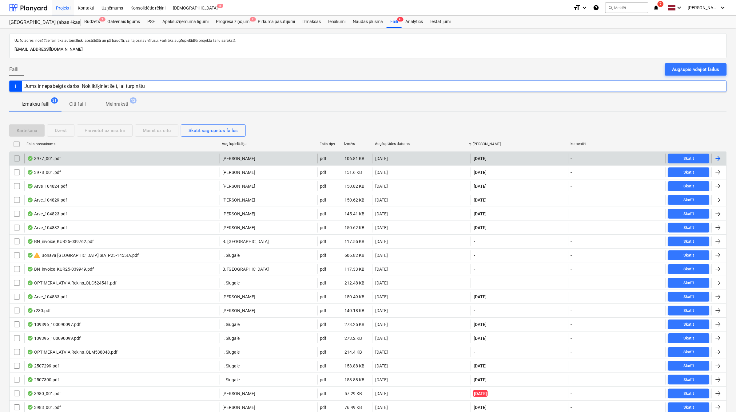
click at [716, 157] on div at bounding box center [717, 158] width 7 height 7
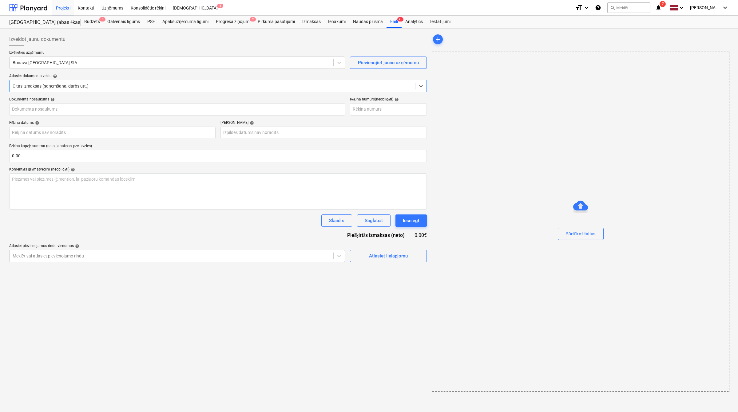
type input "3977_001.pdf"
type input "[DATE]"
click at [53, 59] on div "Bonava [GEOGRAPHIC_DATA] SIA" at bounding box center [171, 62] width 322 height 9
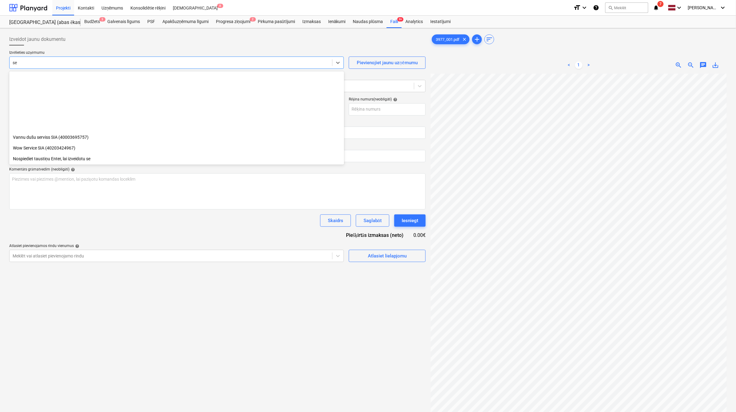
scroll to position [360, 0]
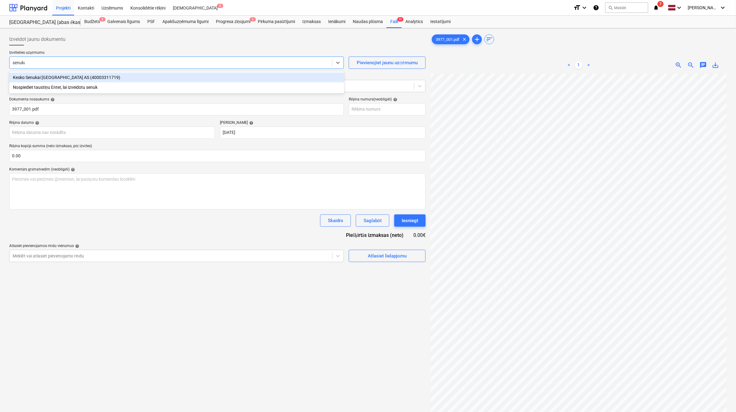
type input "senukai"
click at [54, 75] on div "Kesko Senukai [GEOGRAPHIC_DATA] AS (40003311719)" at bounding box center [176, 78] width 335 height 10
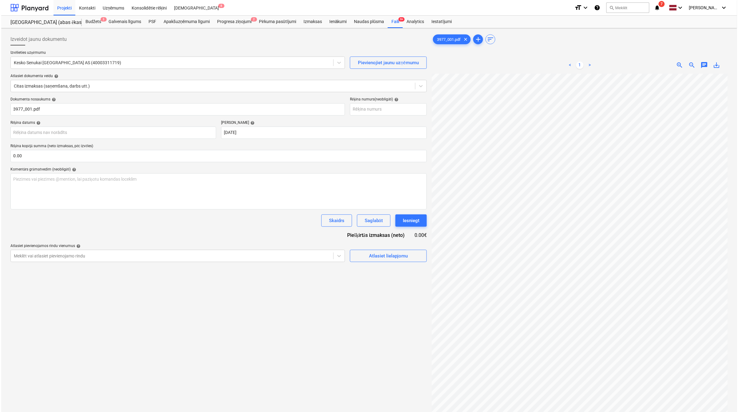
scroll to position [62, 27]
click at [75, 156] on input "text" at bounding box center [217, 156] width 416 height 12
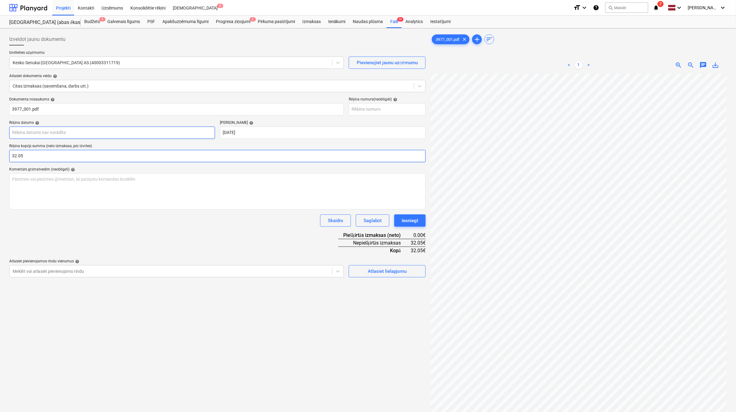
type input "32.05"
click at [135, 132] on body "Projekti Kontakti Uzņēmums Konsolidētie rēķini Iesūtne 8 format_size keyboard_a…" at bounding box center [368, 206] width 736 height 412
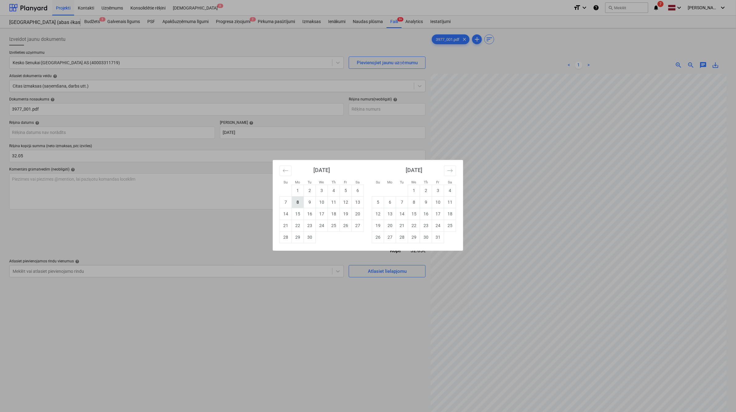
click at [303, 203] on td "8" at bounding box center [298, 202] width 12 height 12
type input "[DATE]"
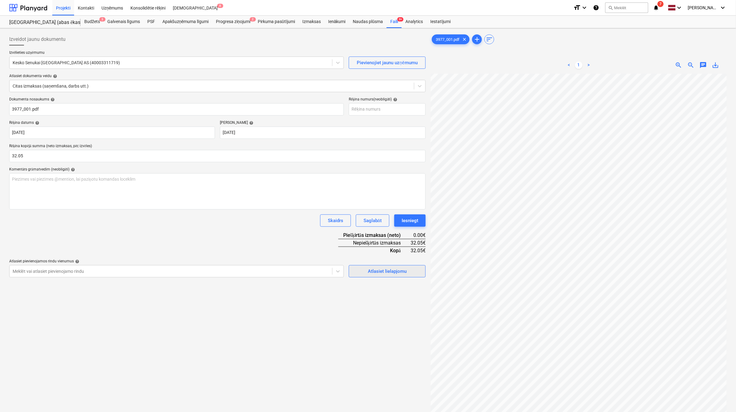
click at [400, 272] on div "Atlasiet lielapjomu" at bounding box center [387, 271] width 39 height 8
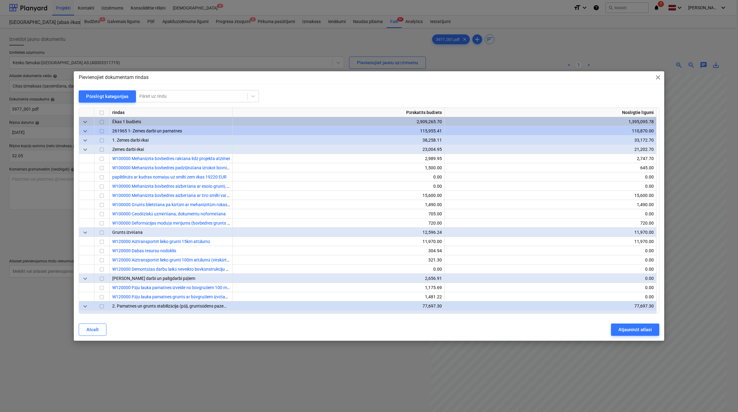
scroll to position [62, 27]
click at [219, 94] on div at bounding box center [191, 96] width 105 height 6
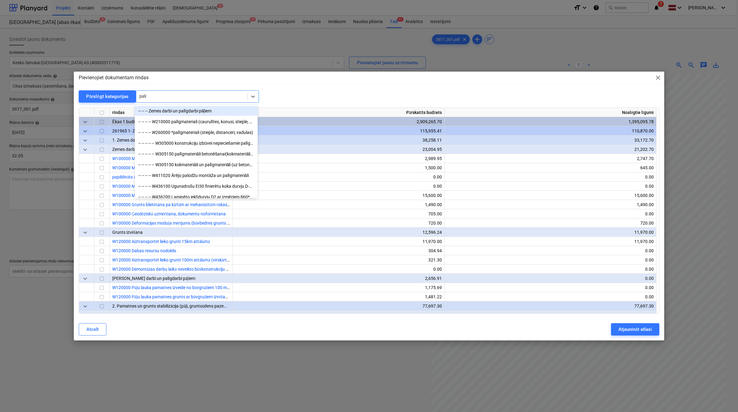
type input "palīg"
click at [203, 142] on div "-- -- -- -- -- W305000 konstrukciju izbūvei nepieciešamie palīgmateriāli" at bounding box center [196, 143] width 123 height 10
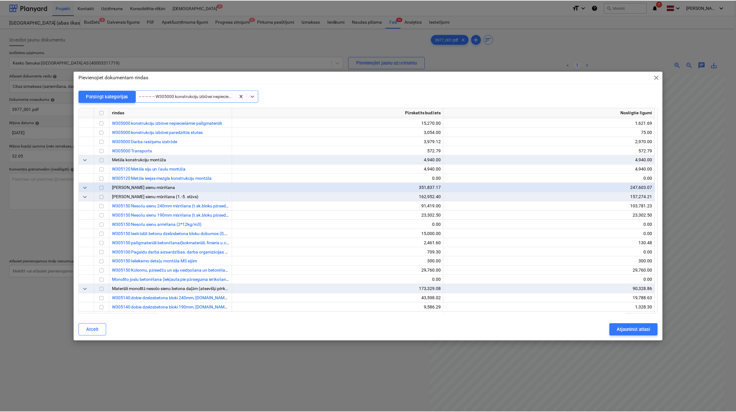
scroll to position [1485, 0]
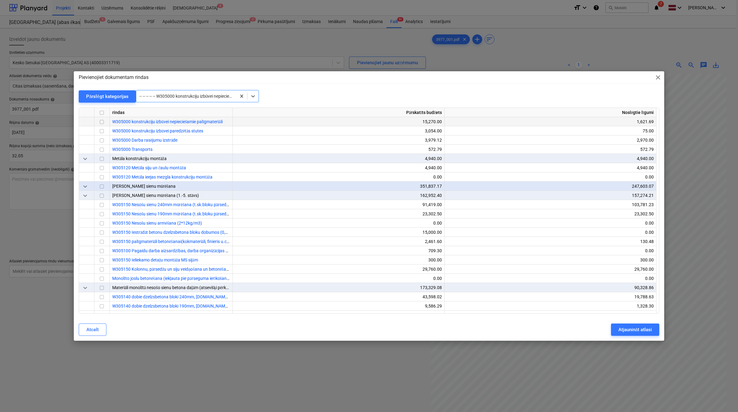
click at [101, 121] on input "checkbox" at bounding box center [101, 121] width 7 height 7
click at [630, 326] on div "Atjaunināt atlasi" at bounding box center [635, 330] width 34 height 8
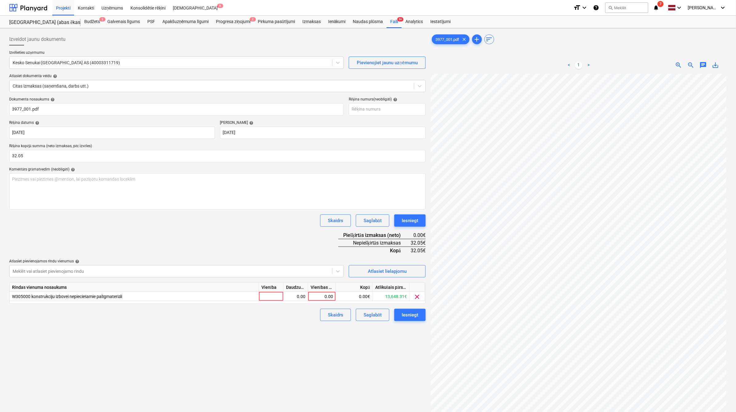
scroll to position [62, 26]
click at [323, 295] on div "0.00" at bounding box center [321, 296] width 22 height 9
type input "32.05"
click at [289, 385] on div "Izveidot jaunu dokumentu Izvēlieties uzņēmumu Kesko Senukai [GEOGRAPHIC_DATA] A…" at bounding box center [217, 251] width 421 height 440
click at [410, 314] on div "Iesniegt" at bounding box center [409, 315] width 17 height 8
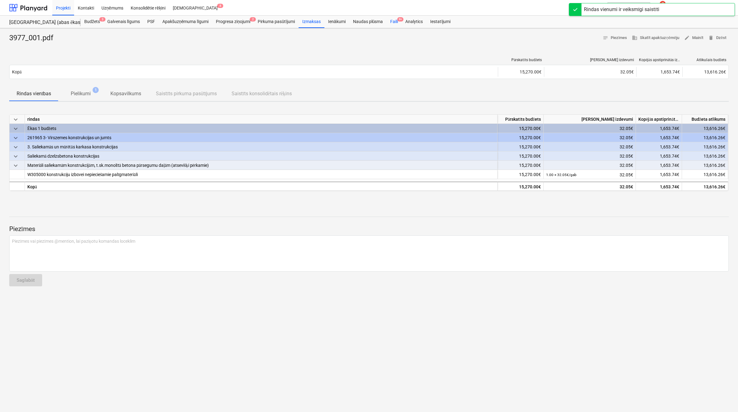
click at [394, 22] on div "Faili 9+" at bounding box center [393, 22] width 15 height 12
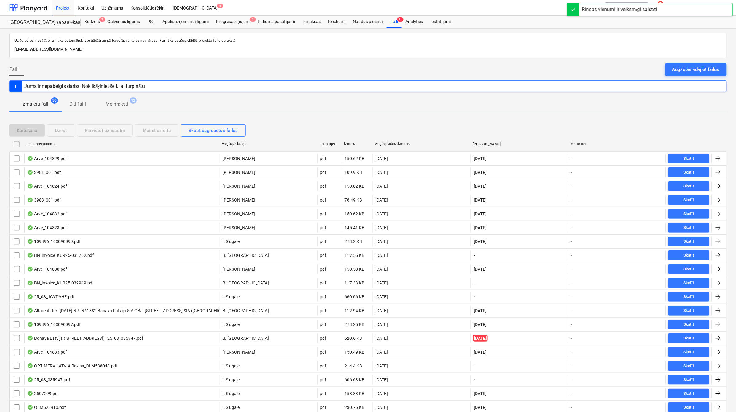
click at [399, 142] on div "Augšuplādes datums" at bounding box center [421, 144] width 93 height 5
checkbox input "false"
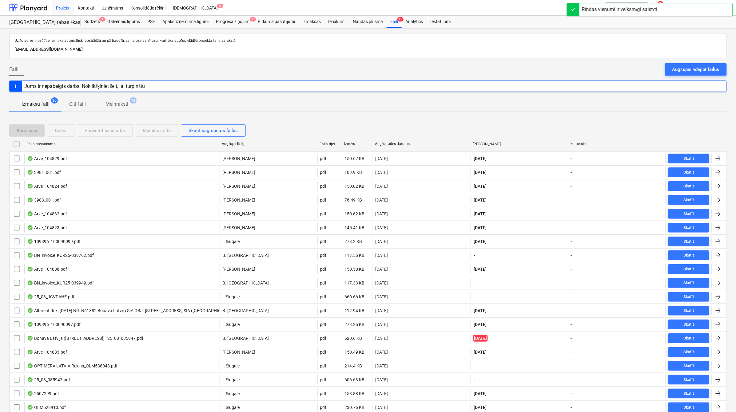
checkbox input "false"
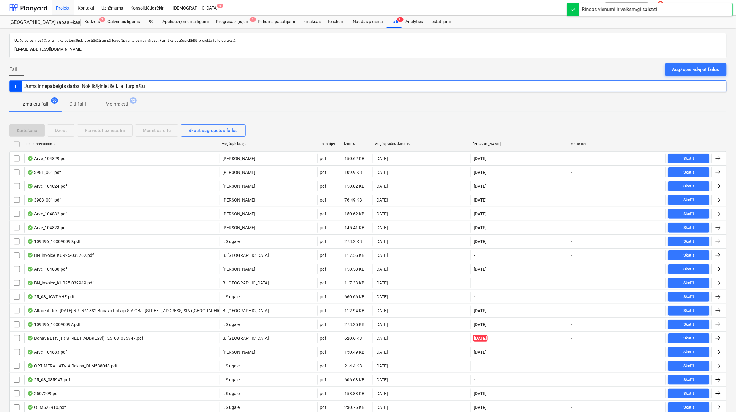
checkbox input "false"
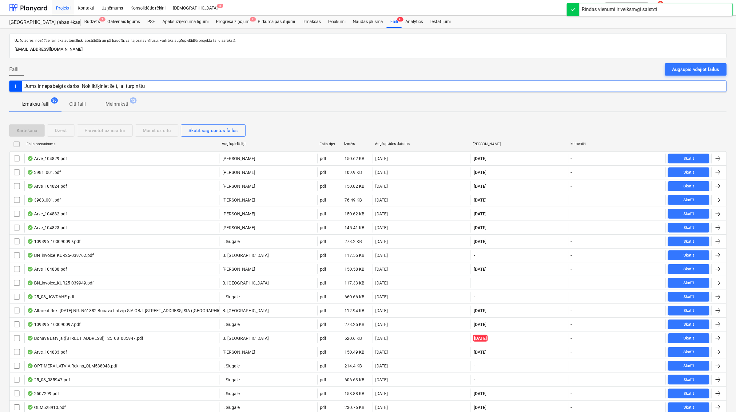
checkbox input "false"
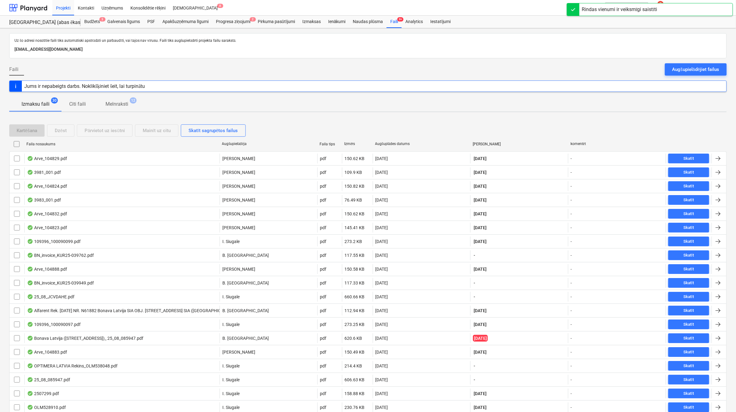
checkbox input "false"
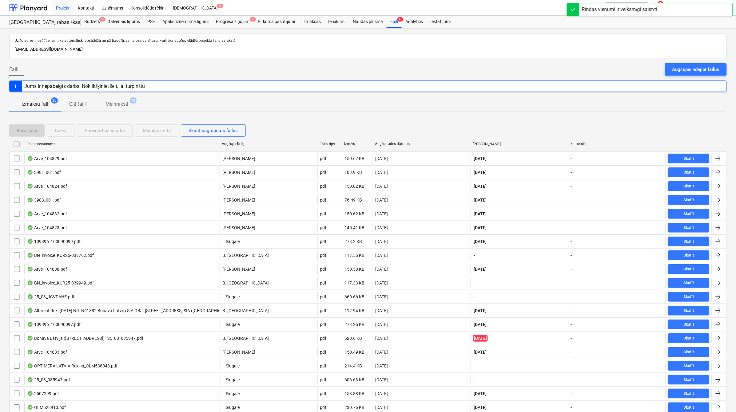
checkbox input "false"
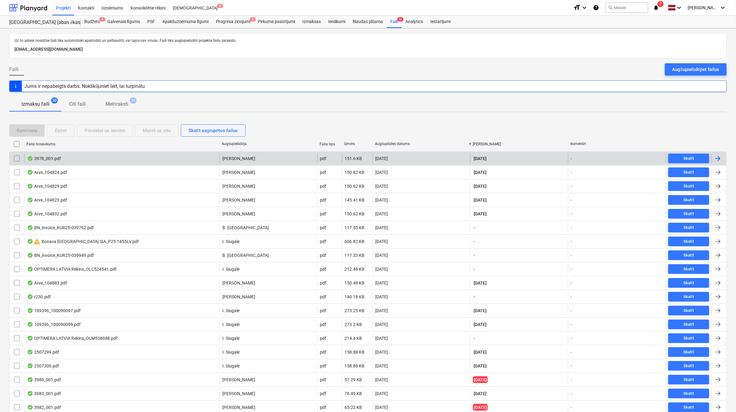
click at [722, 156] on div at bounding box center [718, 159] width 15 height 10
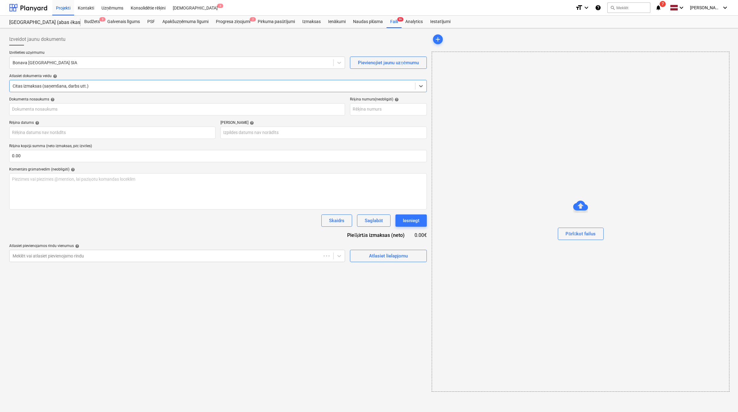
type input "3978_001.pdf"
type input "[DATE]"
click at [81, 157] on input "text" at bounding box center [217, 156] width 416 height 12
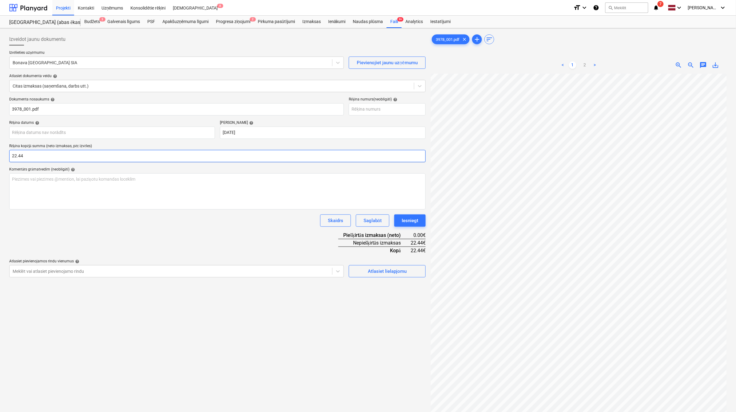
type input "22.44"
click at [104, 132] on body "Projekti Kontakti Uzņēmums Konsolidētie rēķini Iesūtne 8 format_size keyboard_a…" at bounding box center [368, 206] width 736 height 412
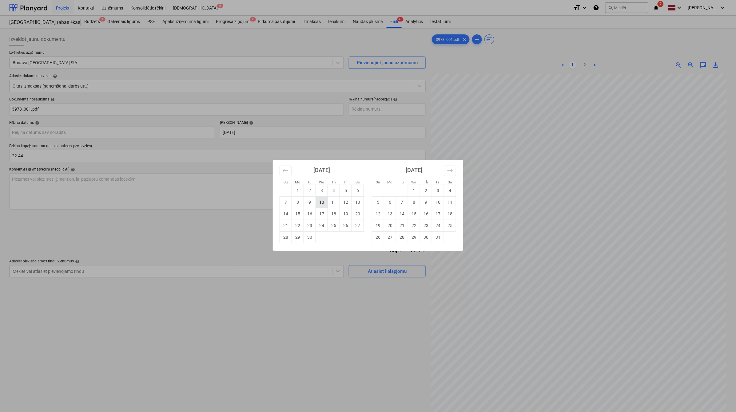
click at [321, 206] on td "10" at bounding box center [322, 202] width 12 height 12
type input "[DATE]"
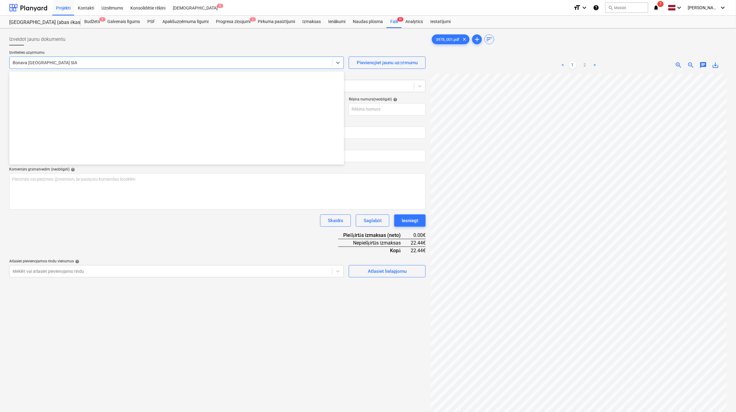
click at [203, 62] on div at bounding box center [171, 63] width 316 height 6
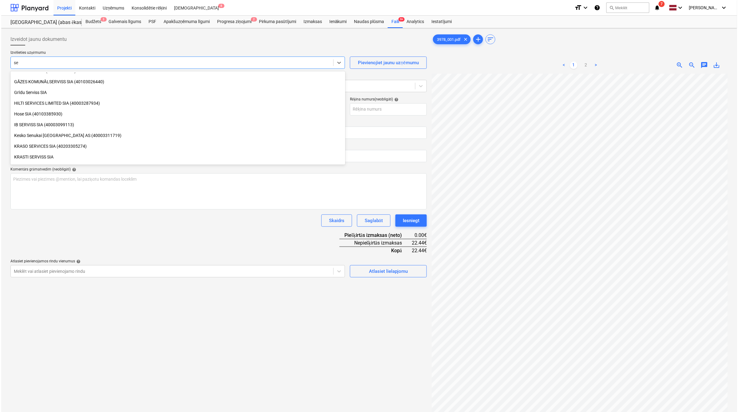
scroll to position [155, 0]
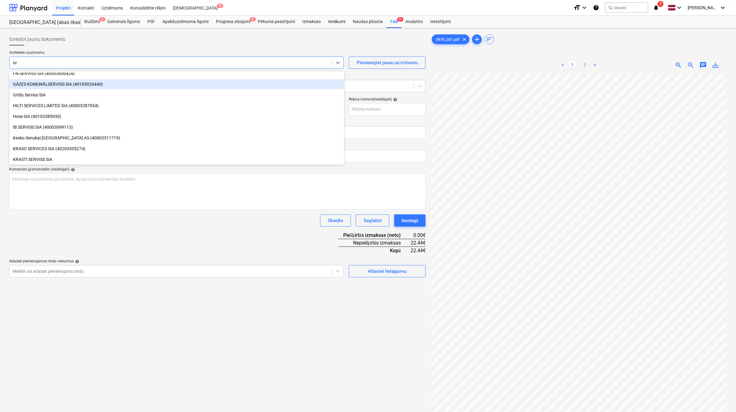
type input "sen"
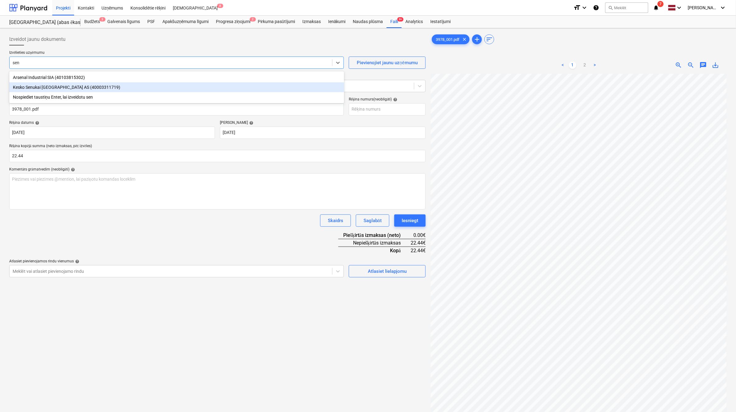
click at [80, 87] on div "Kesko Senukai [GEOGRAPHIC_DATA] AS (40003311719)" at bounding box center [176, 87] width 335 height 10
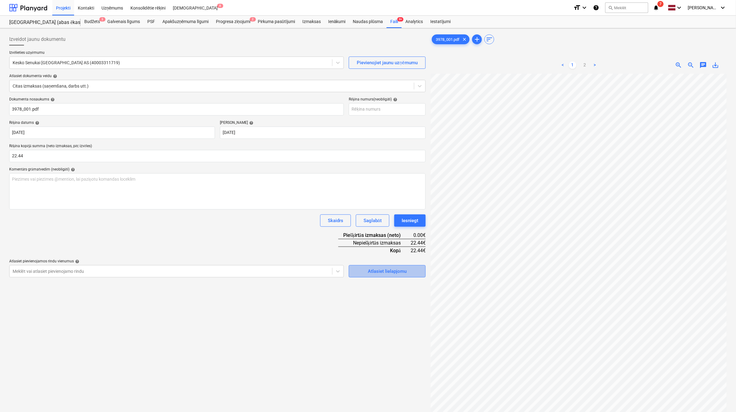
click at [378, 268] on div "Atlasiet lielapjomu" at bounding box center [387, 271] width 39 height 8
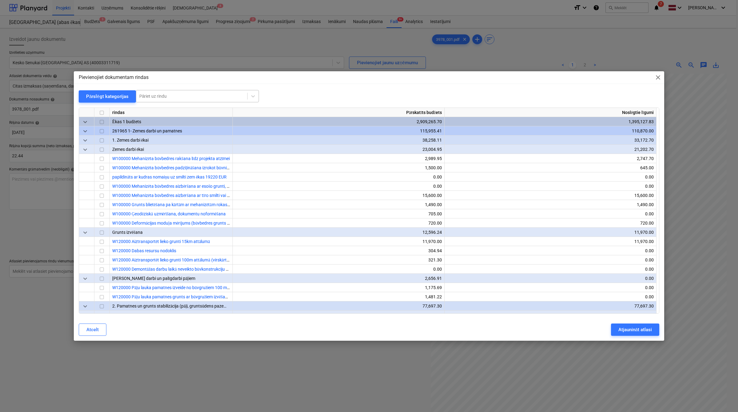
click at [218, 97] on div at bounding box center [191, 96] width 105 height 6
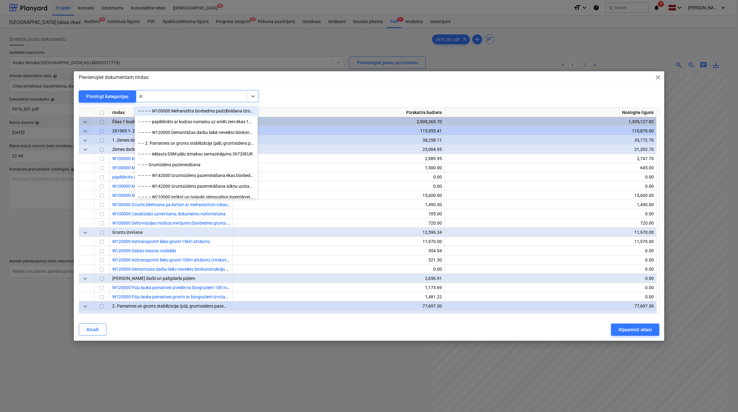
type input "i"
type input "palīg"
click at [207, 163] on div "-- -- -- -- -- W305150 kokmateriāli un palīgmateriāli (uz betona 1m3)" at bounding box center [196, 165] width 123 height 10
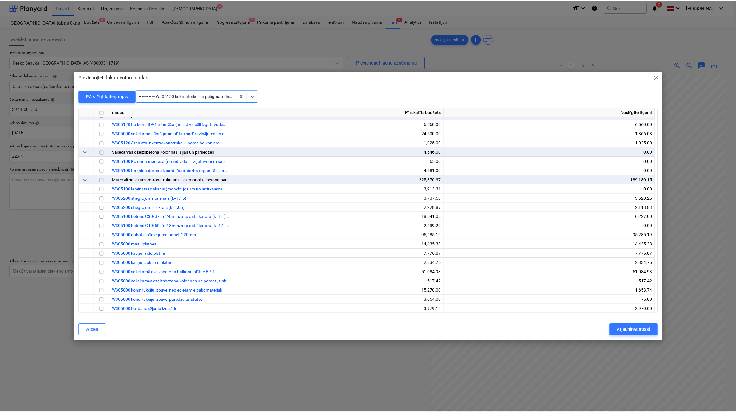
scroll to position [1333, 0]
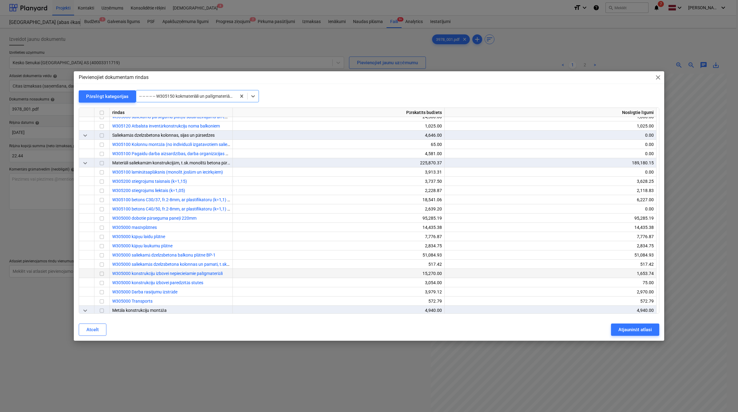
click at [104, 274] on input "checkbox" at bounding box center [101, 273] width 7 height 7
click at [630, 332] on div "Atjaunināt atlasi" at bounding box center [635, 330] width 34 height 8
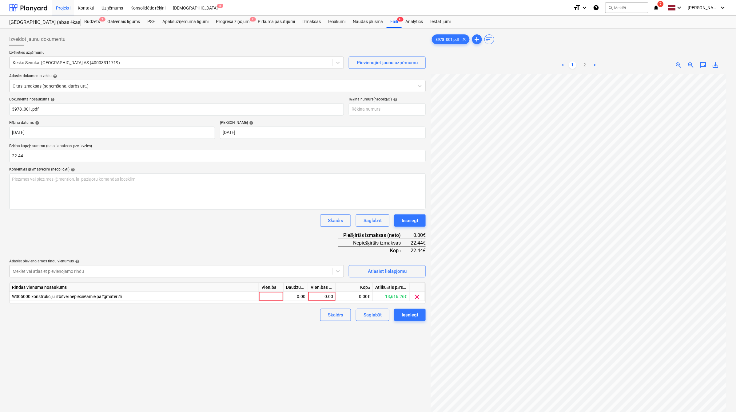
scroll to position [47, 26]
click at [334, 297] on div "0.00" at bounding box center [322, 296] width 28 height 9
type input "22.44"
click at [241, 352] on div "Izveidot jaunu dokumentu Izvēlieties uzņēmumu Kesko Senukai [GEOGRAPHIC_DATA] A…" at bounding box center [217, 251] width 421 height 440
click at [404, 316] on div "Iesniegt" at bounding box center [409, 315] width 17 height 8
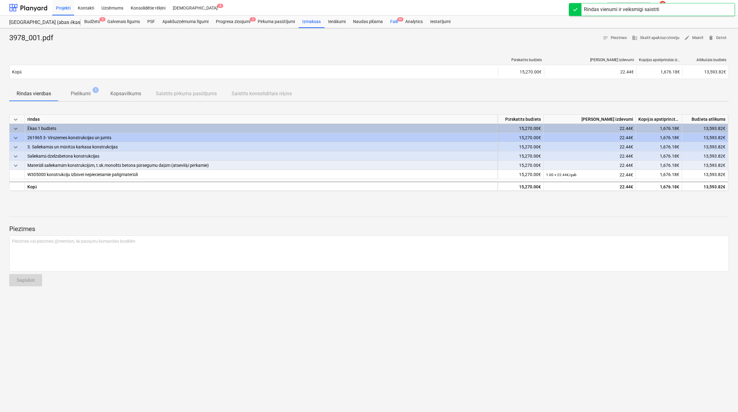
click at [393, 22] on div "Faili 9+" at bounding box center [393, 22] width 15 height 12
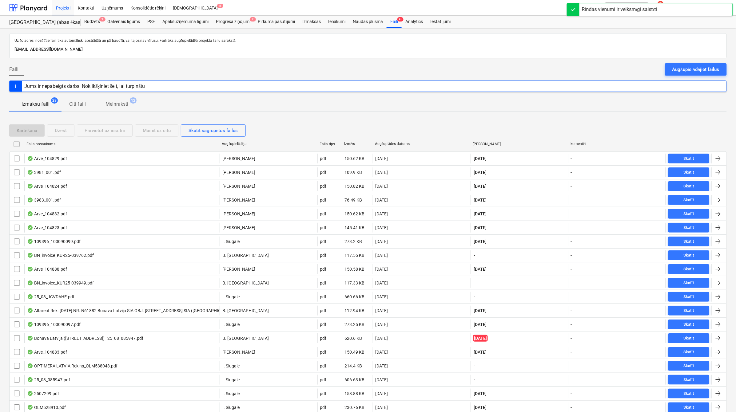
click at [394, 141] on div "Augšuplādes datums" at bounding box center [422, 144] width 98 height 10
checkbox input "false"
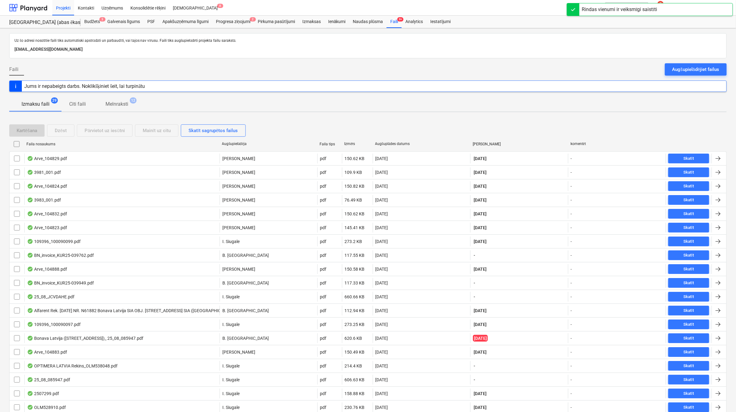
checkbox input "false"
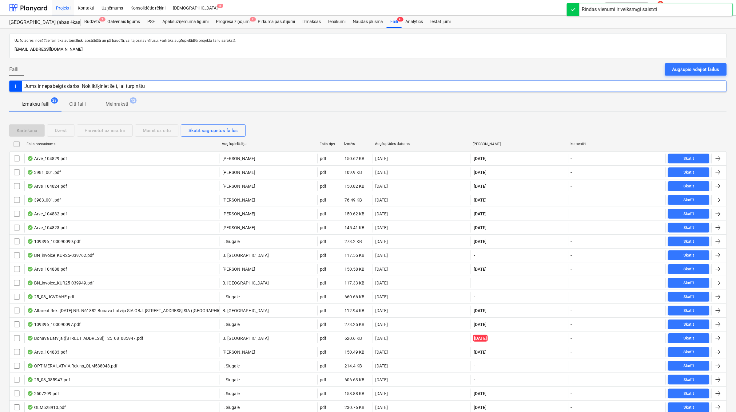
checkbox input "false"
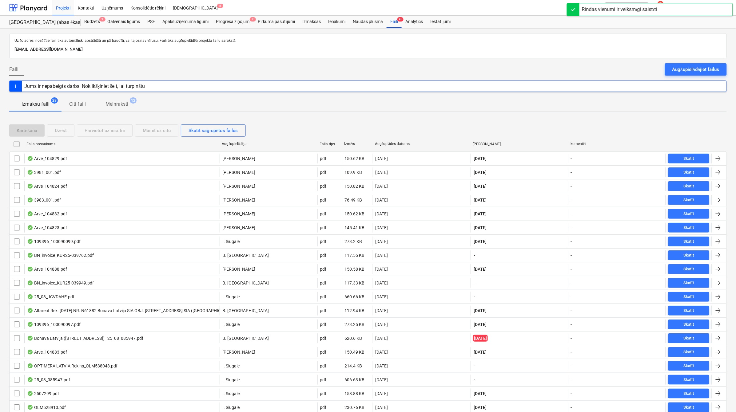
checkbox input "false"
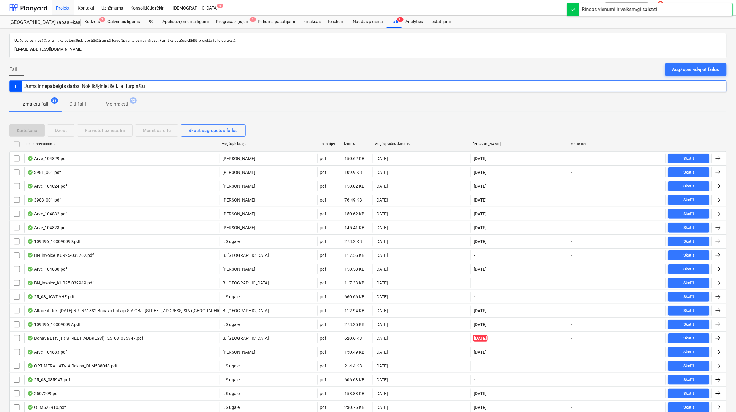
checkbox input "false"
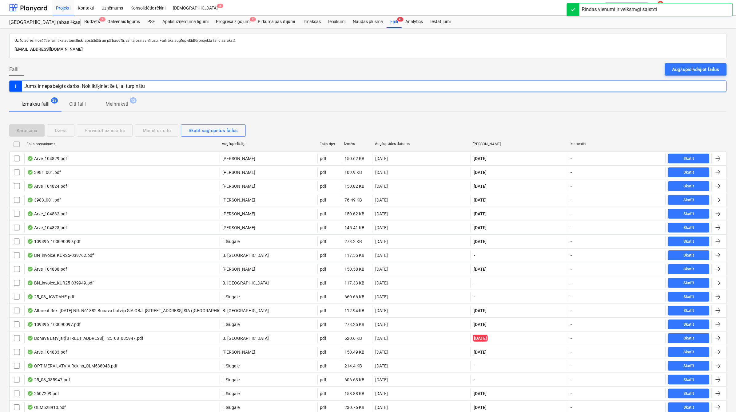
checkbox input "false"
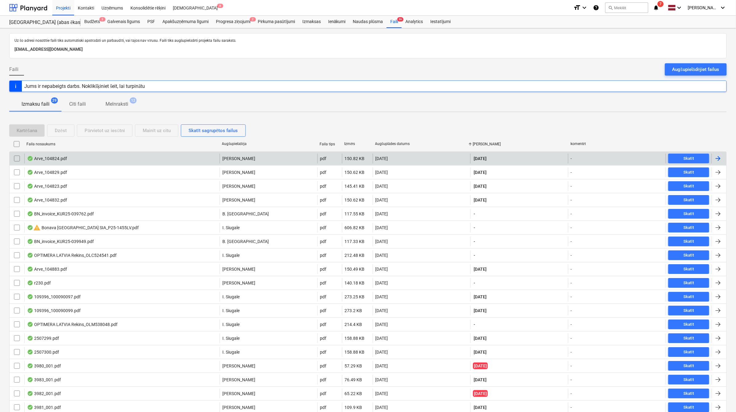
click at [724, 160] on div at bounding box center [718, 159] width 15 height 10
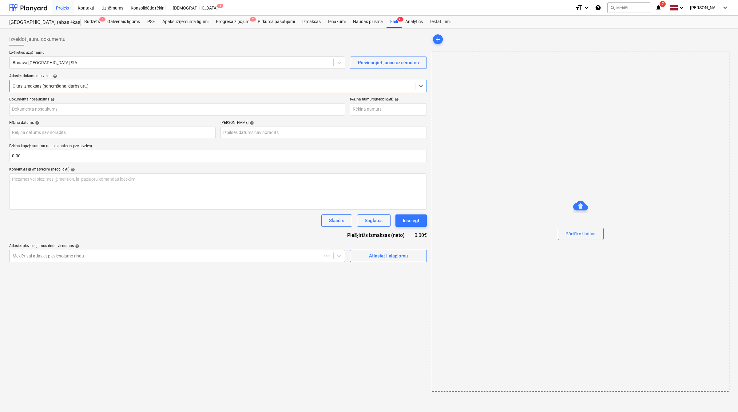
type input "104824"
type input "[DATE]"
click at [243, 65] on div at bounding box center [171, 63] width 316 height 6
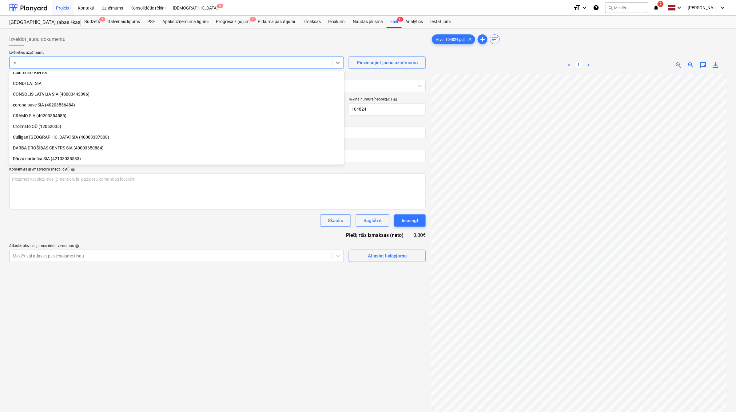
scroll to position [209, 0]
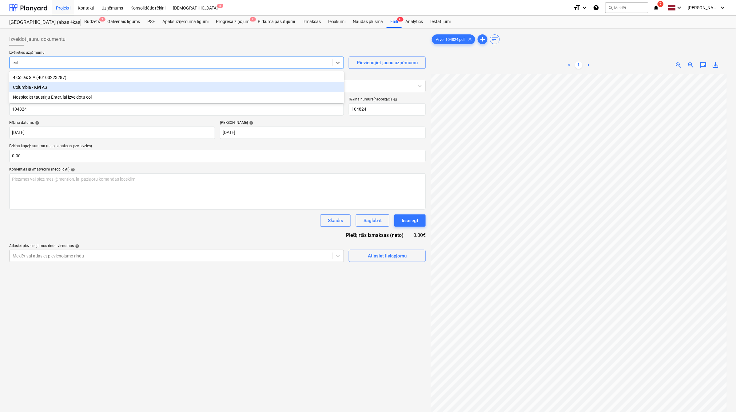
click at [189, 90] on div "Columbia - Kivi AS" at bounding box center [176, 87] width 335 height 10
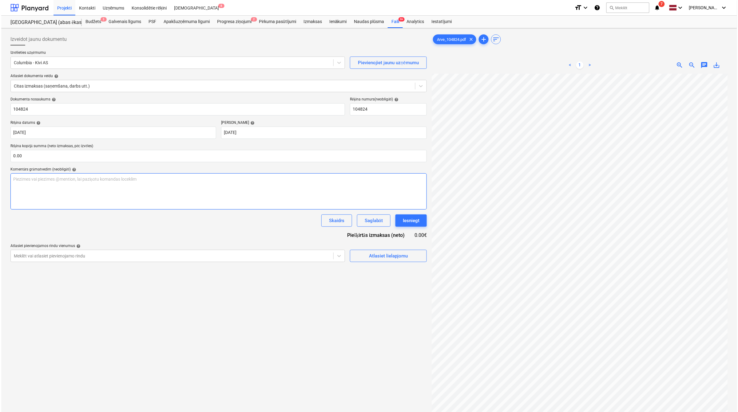
scroll to position [51, 27]
click at [48, 153] on input "text" at bounding box center [217, 156] width 416 height 12
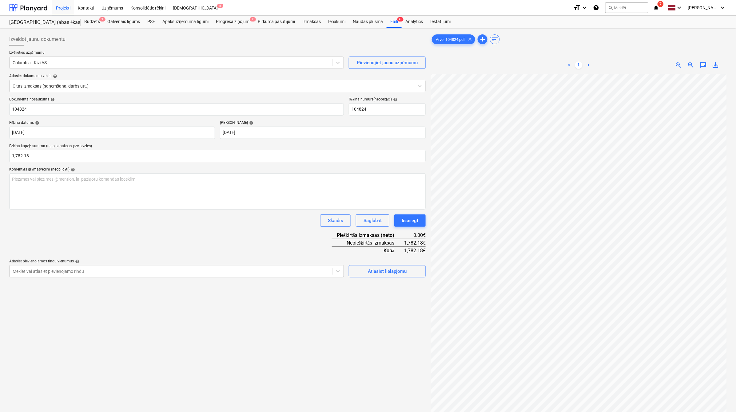
click at [177, 237] on div "Dokumenta nosaukums help 104824 Rēķina numurs (neobligāti) help 104824 Rēķina d…" at bounding box center [217, 187] width 416 height 180
click at [375, 269] on div "Atlasiet lielapjomu" at bounding box center [387, 271] width 39 height 8
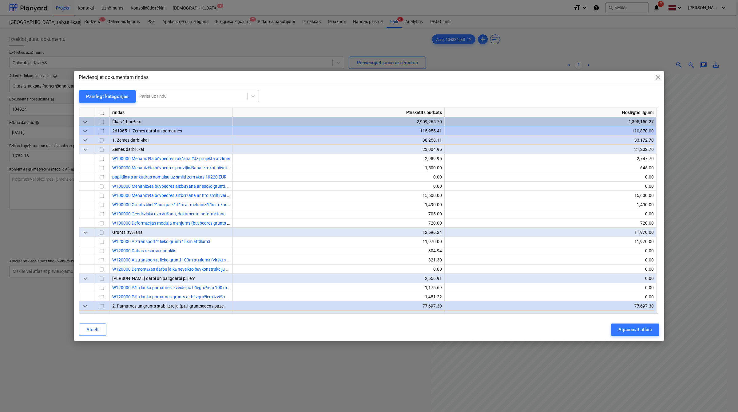
scroll to position [51, 27]
click at [112, 93] on div "Pārslēgt kategorijas" at bounding box center [107, 97] width 42 height 8
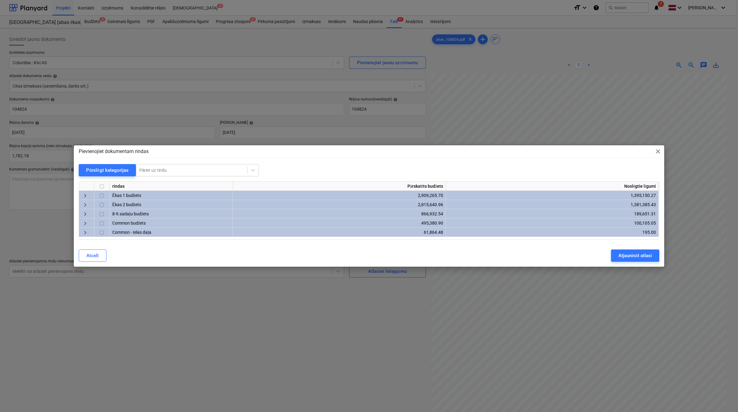
click at [85, 202] on span "keyboard_arrow_right" at bounding box center [84, 205] width 7 height 7
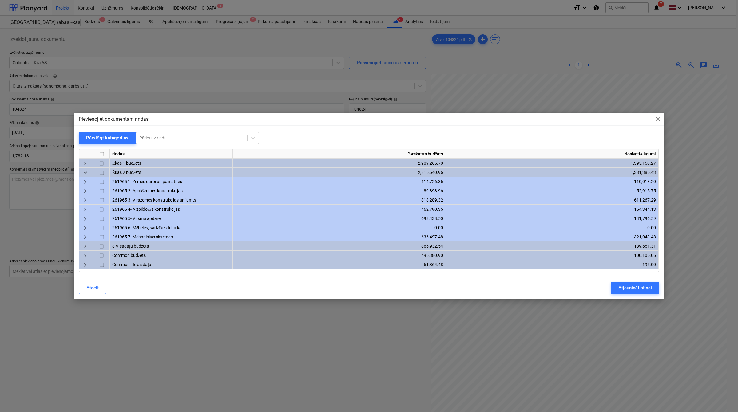
click at [86, 200] on span "keyboard_arrow_right" at bounding box center [84, 200] width 7 height 7
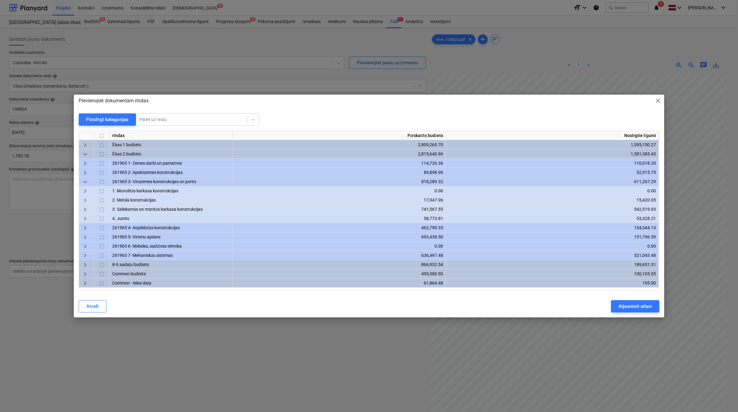
click at [93, 209] on div "keyboard_arrow_right" at bounding box center [86, 209] width 15 height 9
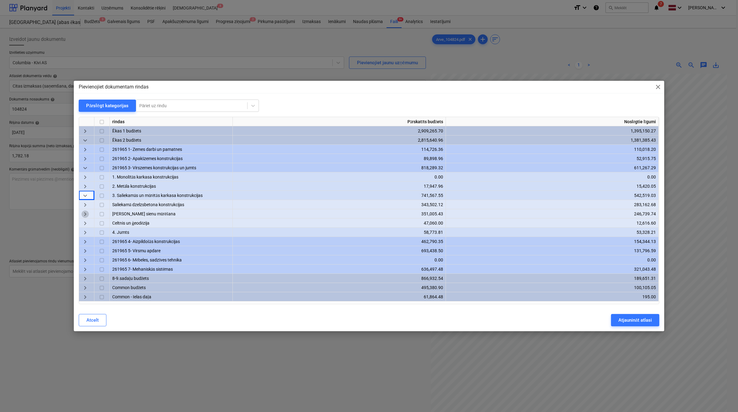
click at [88, 211] on span "keyboard_arrow_right" at bounding box center [84, 214] width 7 height 7
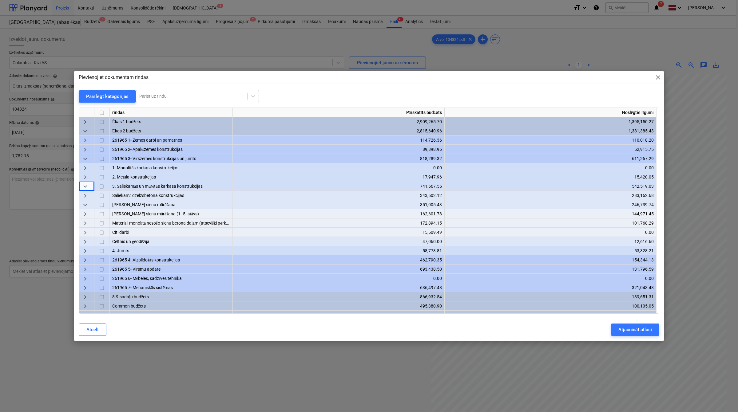
click at [87, 224] on span "keyboard_arrow_right" at bounding box center [84, 223] width 7 height 7
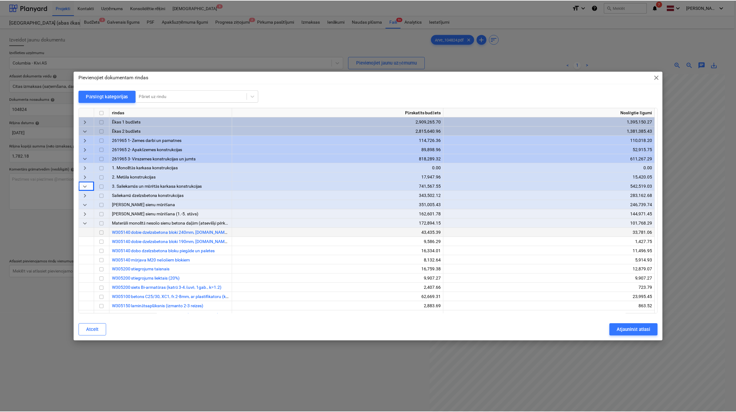
scroll to position [51, 0]
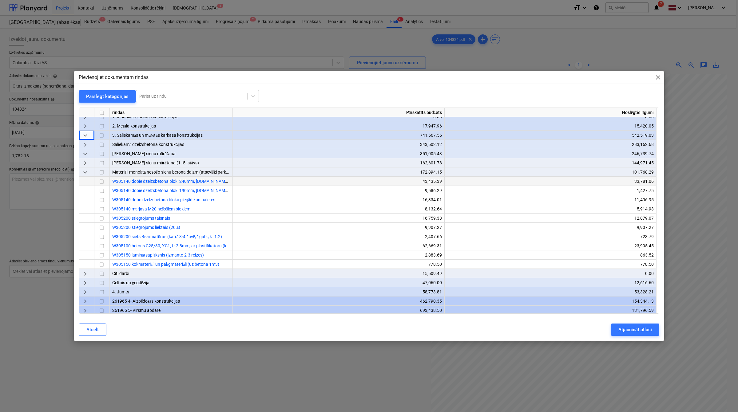
click at [102, 182] on input "checkbox" at bounding box center [101, 181] width 7 height 7
click at [102, 197] on input "checkbox" at bounding box center [101, 199] width 7 height 7
click at [616, 330] on button "Atjaunināt atlasi" at bounding box center [635, 330] width 48 height 12
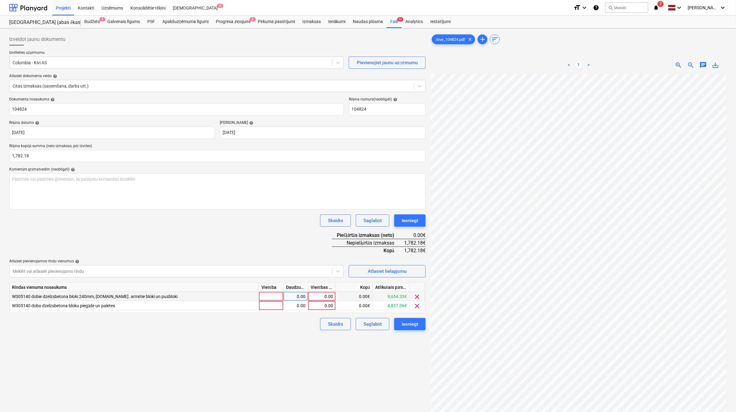
click at [333, 295] on div "0.00" at bounding box center [321, 296] width 22 height 9
click at [328, 309] on div "0.00" at bounding box center [321, 305] width 22 height 9
click at [323, 296] on div "0.00" at bounding box center [321, 296] width 22 height 9
click at [322, 302] on div "271.00" at bounding box center [321, 305] width 22 height 9
click at [330, 305] on input "271" at bounding box center [321, 305] width 27 height 9
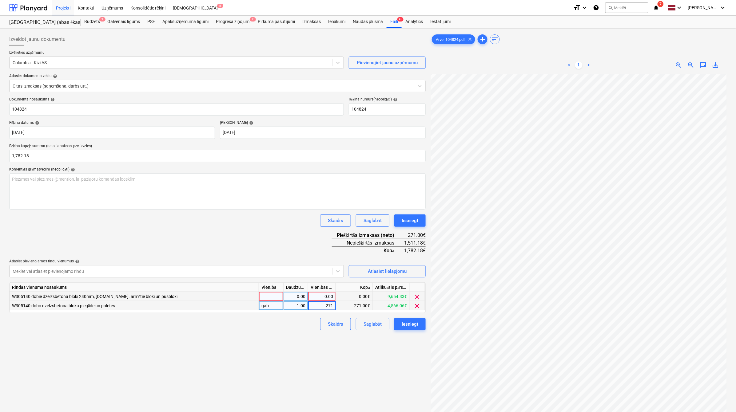
click at [328, 306] on input "271" at bounding box center [321, 305] width 27 height 9
click at [334, 296] on div "0.00" at bounding box center [322, 296] width 28 height 9
click at [280, 223] on div "Skaidrs Saglabāt Iesniegt" at bounding box center [217, 221] width 416 height 12
click at [412, 323] on div "Iesniegt" at bounding box center [409, 324] width 17 height 8
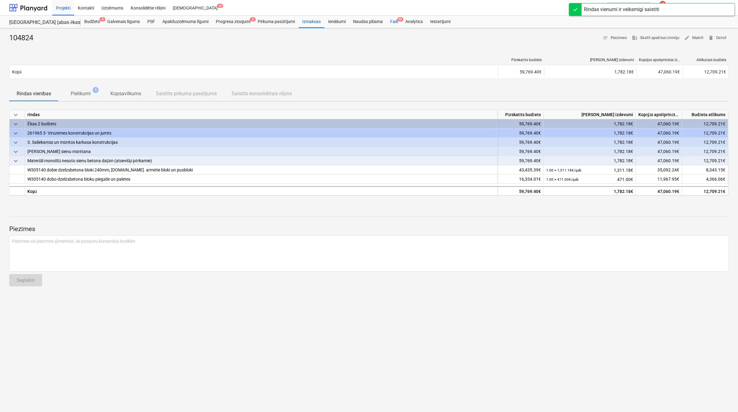
click at [392, 18] on div "Faili 9+" at bounding box center [393, 22] width 15 height 12
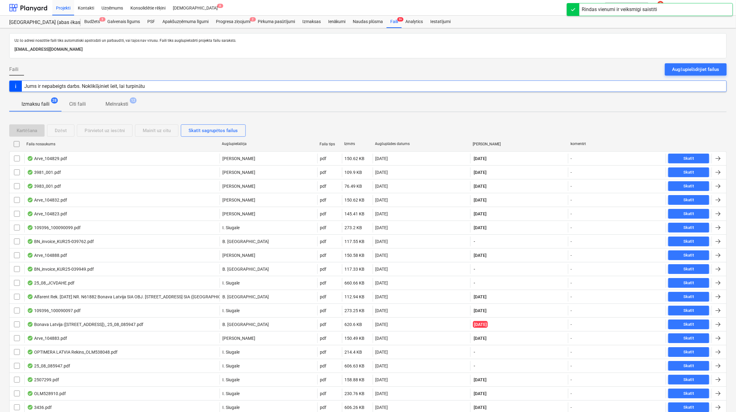
click at [393, 144] on div "Augšuplādes datums" at bounding box center [421, 144] width 93 height 5
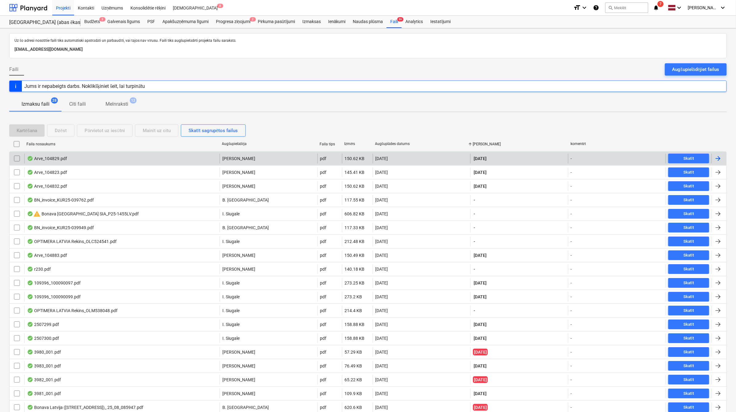
click at [717, 155] on div at bounding box center [717, 158] width 7 height 7
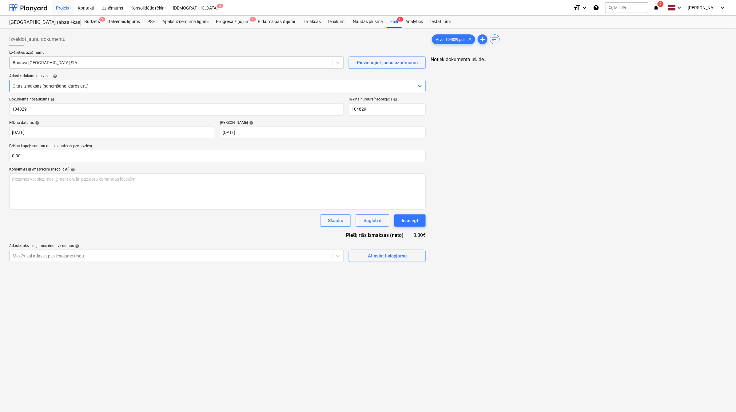
click at [139, 60] on div at bounding box center [171, 63] width 316 height 6
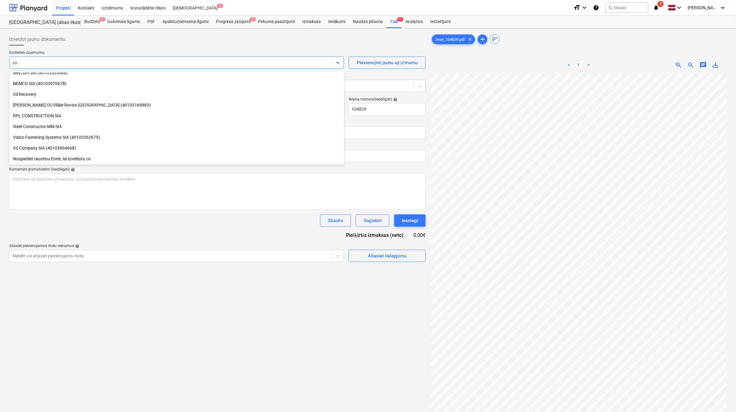
scroll to position [209, 0]
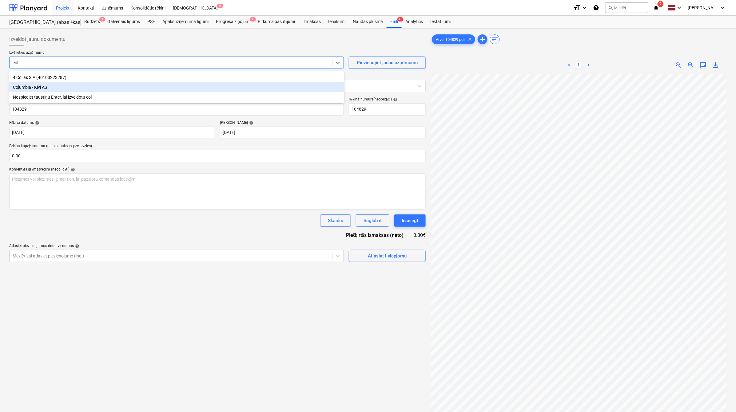
click at [140, 87] on div "Columbia - Kivi AS" at bounding box center [176, 87] width 335 height 10
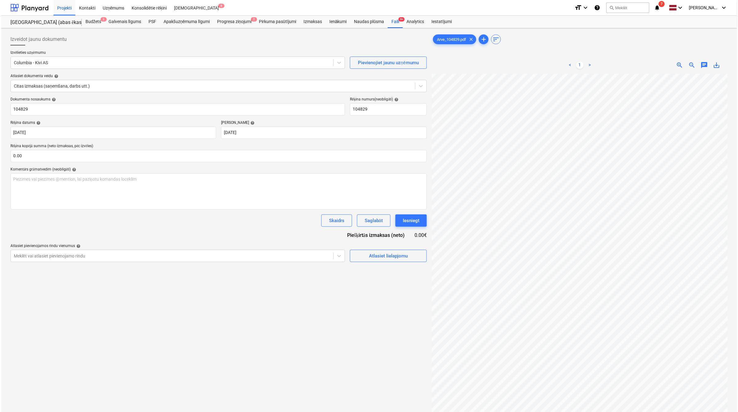
scroll to position [22, 27]
click at [78, 154] on input "text" at bounding box center [217, 156] width 416 height 12
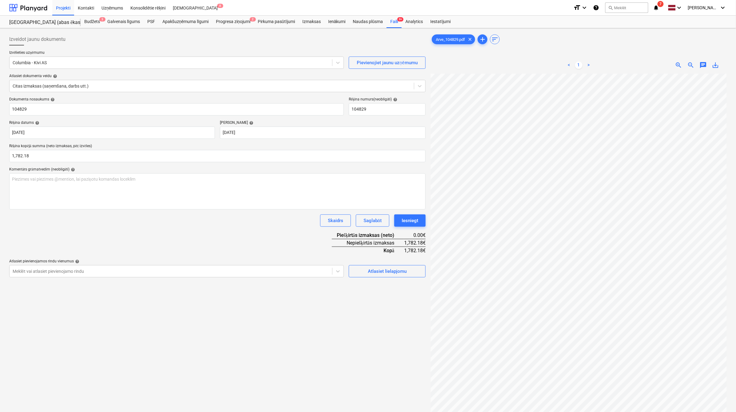
click at [285, 354] on div "Izveidot jaunu dokumentu Izvēlieties uzņēmumu Columbia - Kivi AS Pievienojiet j…" at bounding box center [217, 251] width 421 height 440
click at [385, 268] on div "Atlasiet lielapjomu" at bounding box center [387, 271] width 39 height 8
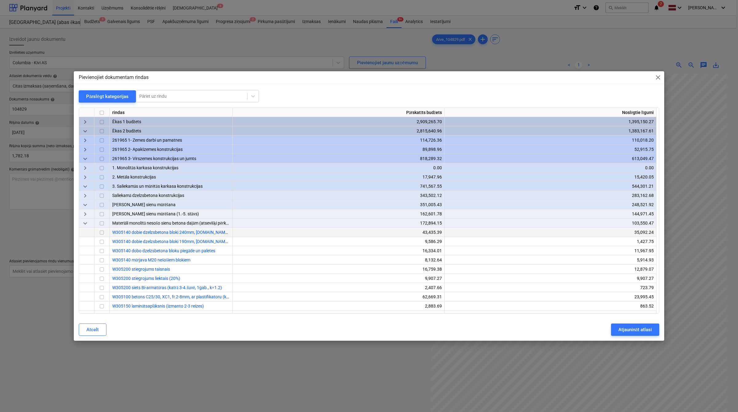
click at [104, 234] on input "checkbox" at bounding box center [101, 232] width 7 height 7
click at [101, 248] on input "checkbox" at bounding box center [101, 250] width 7 height 7
click at [633, 328] on div "Atjaunināt atlasi" at bounding box center [635, 330] width 34 height 8
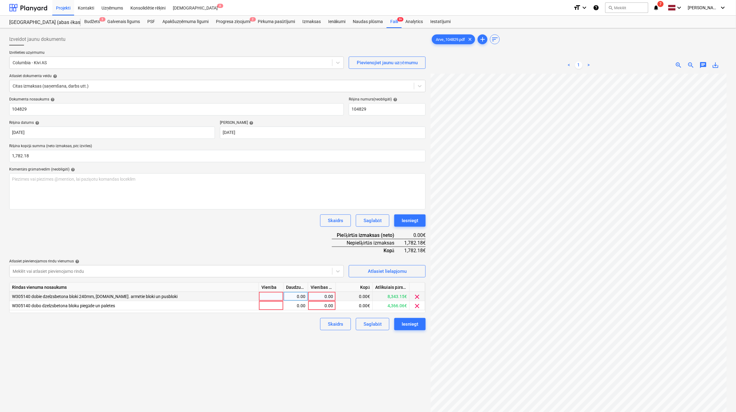
click at [329, 297] on div "0.00" at bounding box center [321, 296] width 22 height 9
click at [329, 306] on div "0.00" at bounding box center [321, 305] width 22 height 9
click at [329, 296] on div "0.00" at bounding box center [321, 296] width 22 height 9
click at [292, 346] on div "Izveidot jaunu dokumentu Izvēlieties uzņēmumu Columbia - Kivi AS Pievienojiet j…" at bounding box center [217, 251] width 421 height 440
click at [417, 328] on button "Iesniegt" at bounding box center [409, 324] width 31 height 12
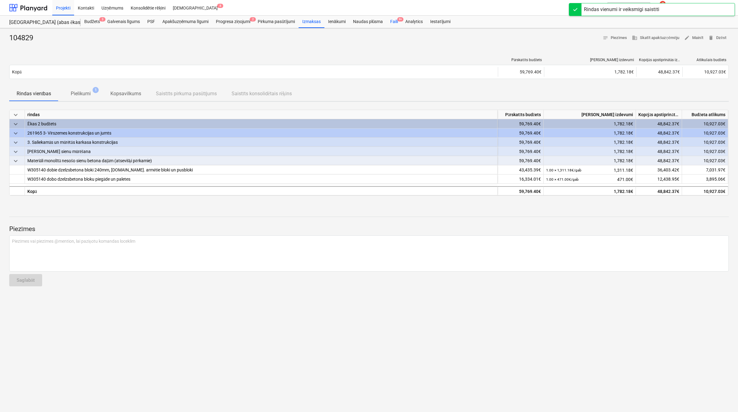
click at [397, 24] on div "Faili 9+" at bounding box center [393, 22] width 15 height 12
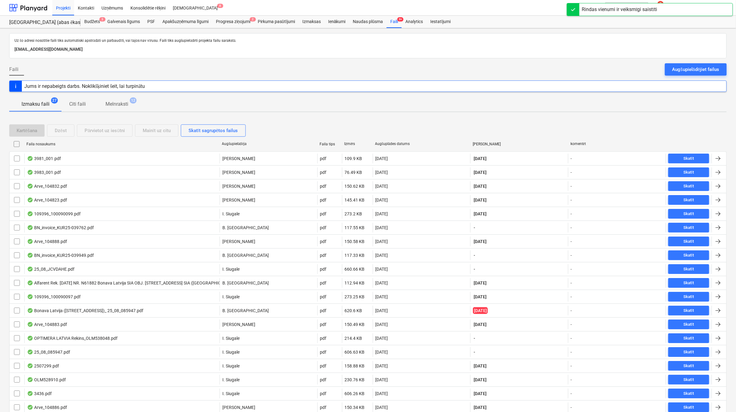
click at [404, 140] on div "Augšuplādes datums" at bounding box center [422, 144] width 98 height 10
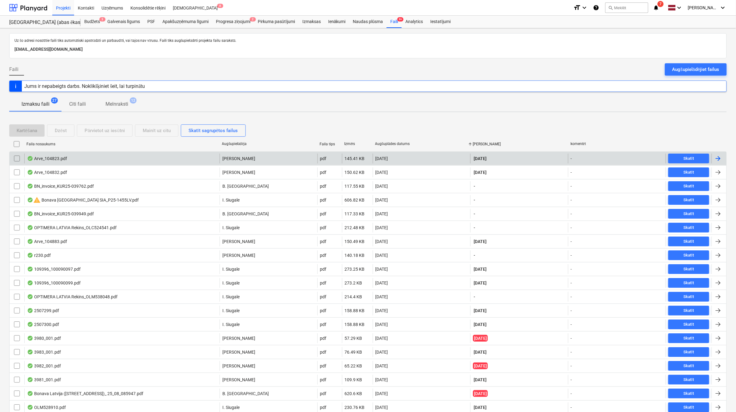
click at [719, 157] on div at bounding box center [717, 158] width 7 height 7
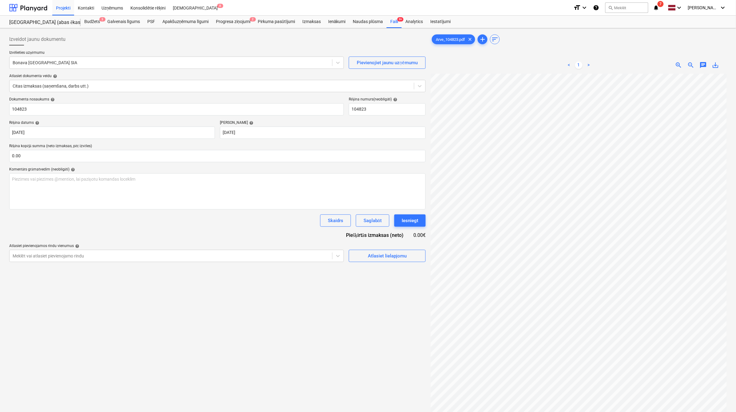
scroll to position [61, 27]
click at [93, 64] on div at bounding box center [171, 63] width 316 height 6
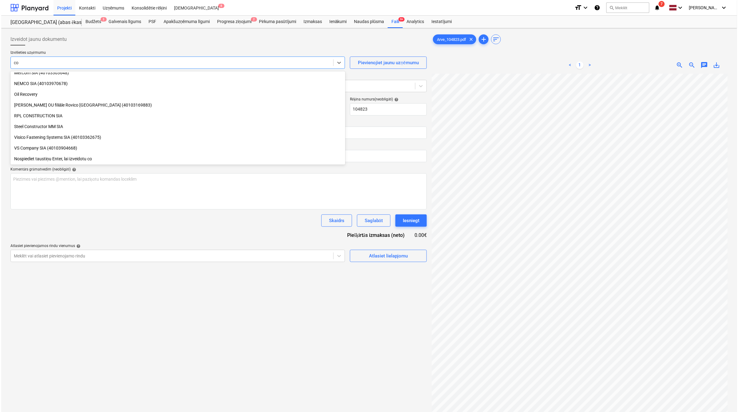
scroll to position [209, 0]
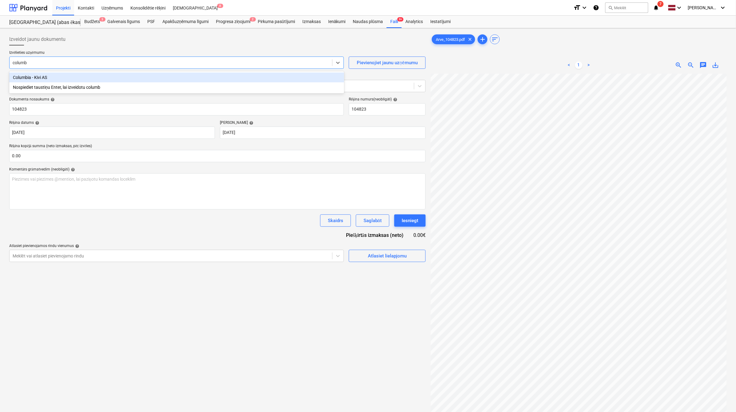
click at [96, 74] on div "Columbia - Kivi AS" at bounding box center [176, 78] width 335 height 10
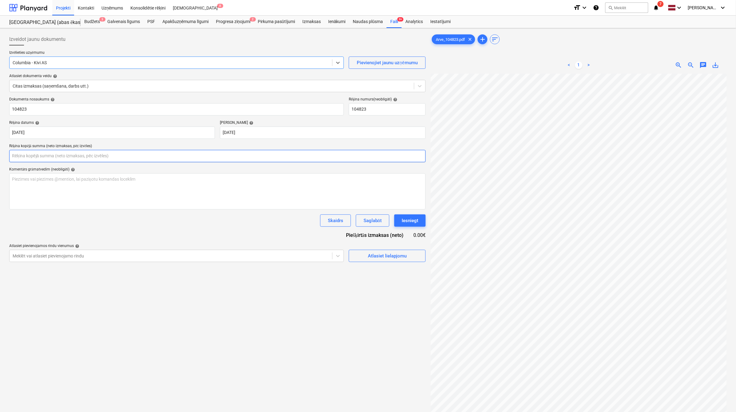
click at [135, 157] on input "text" at bounding box center [217, 156] width 416 height 12
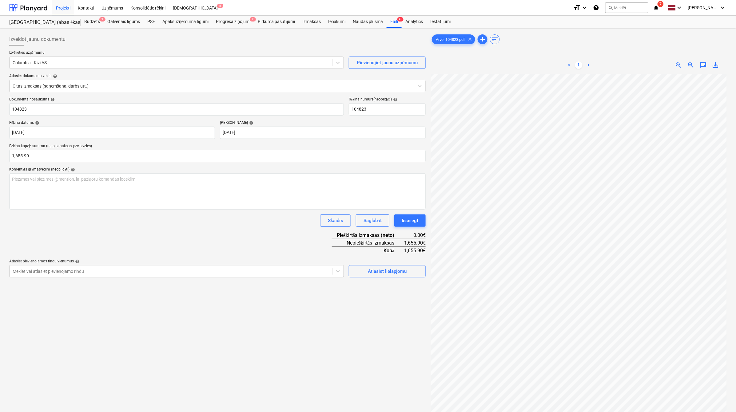
click at [187, 243] on div "Dokumenta nosaukums help 104823 Rēķina numurs (neobligāti) help 104823 Rēķina d…" at bounding box center [217, 187] width 416 height 180
click at [391, 276] on button "Atlasiet lielapjomu" at bounding box center [387, 271] width 77 height 12
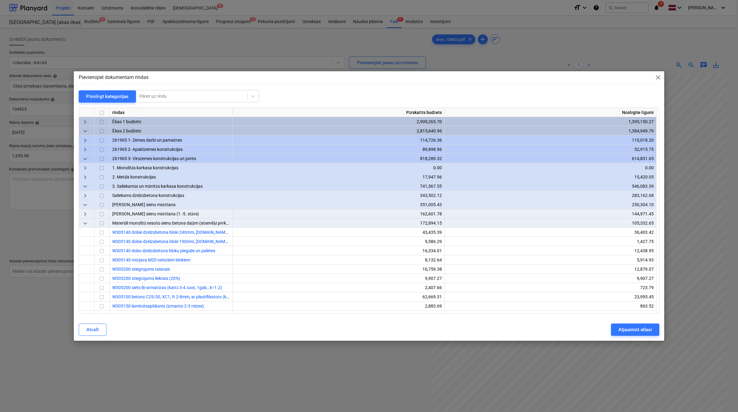
scroll to position [61, 27]
click at [119, 100] on div "Pārslēgt kategorijas" at bounding box center [107, 97] width 42 height 8
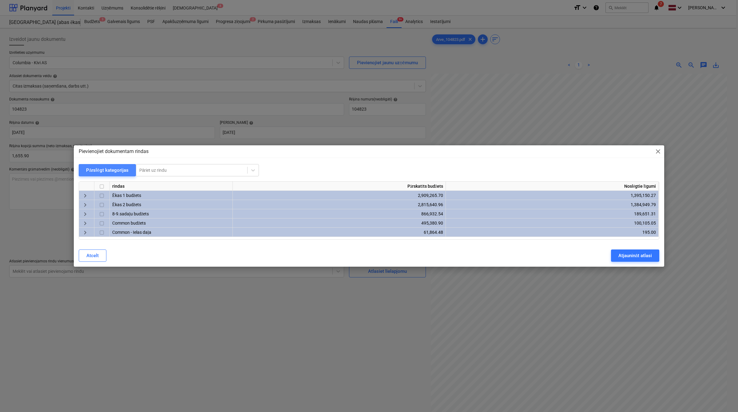
click at [109, 168] on div "Pārslēgt kategorijas" at bounding box center [107, 170] width 42 height 8
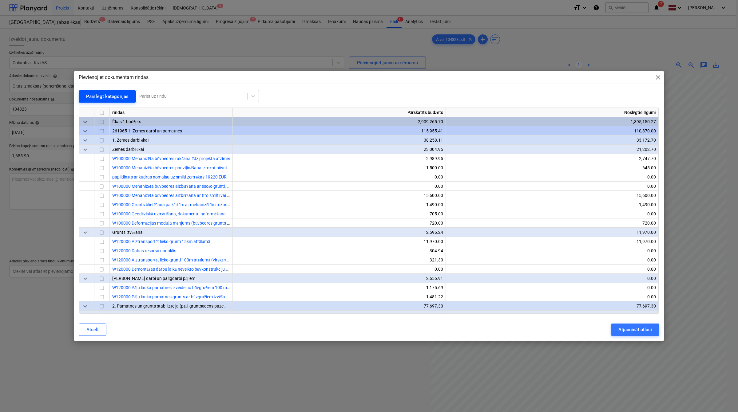
click at [102, 90] on button "Pārslēgt kategorijas" at bounding box center [107, 96] width 57 height 12
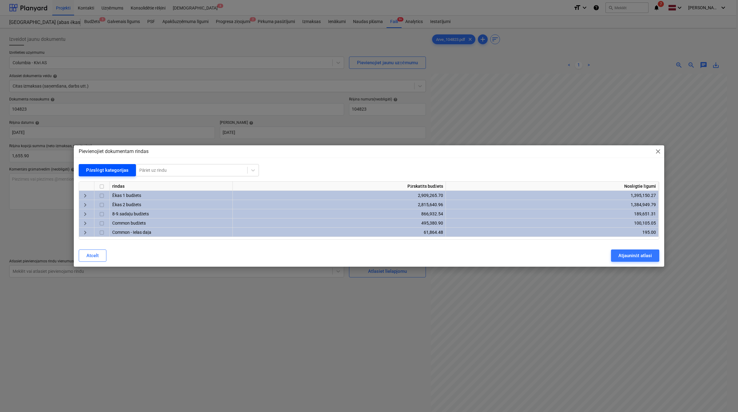
click at [99, 167] on div "Pārslēgt kategorijas" at bounding box center [107, 170] width 42 height 8
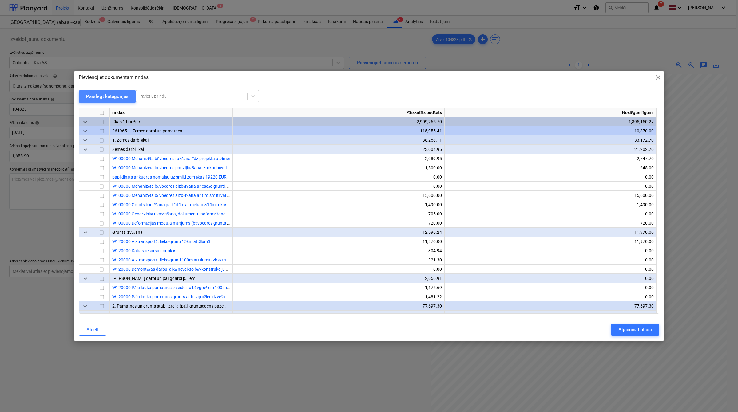
click at [110, 96] on div "Pārslēgt kategorijas" at bounding box center [107, 97] width 42 height 8
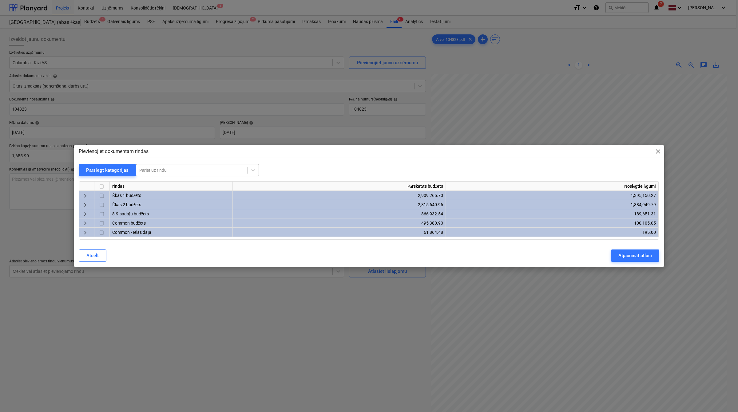
click at [165, 168] on div at bounding box center [191, 170] width 105 height 6
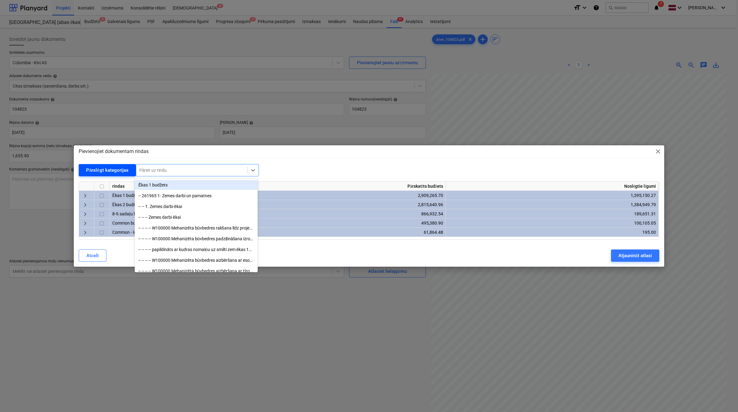
click at [109, 168] on div "Pārslēgt kategorijas" at bounding box center [107, 170] width 42 height 8
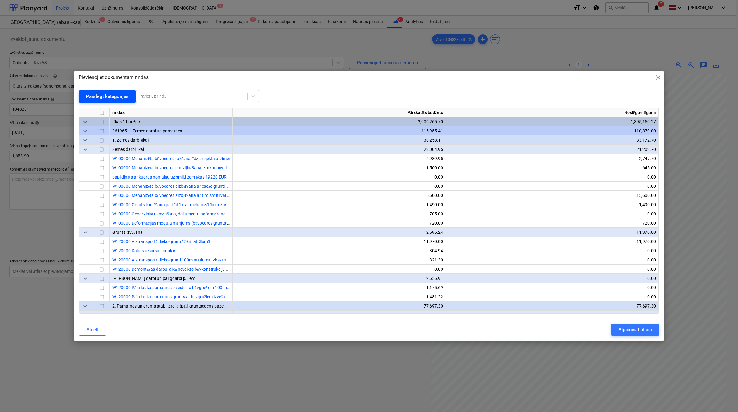
click at [110, 99] on div "Pārslēgt kategorijas" at bounding box center [107, 97] width 42 height 8
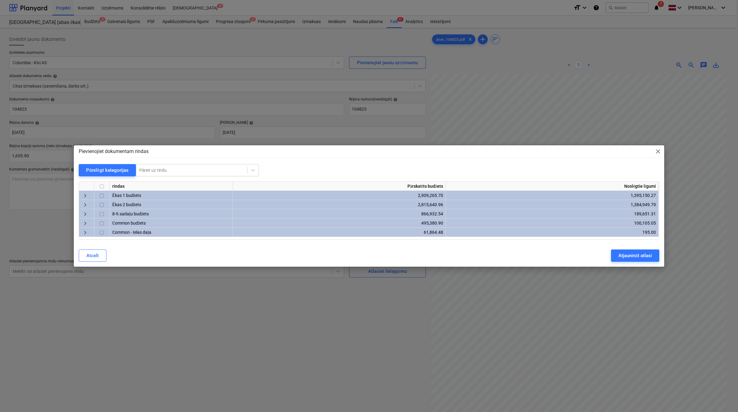
click at [85, 195] on span "keyboard_arrow_right" at bounding box center [84, 195] width 7 height 7
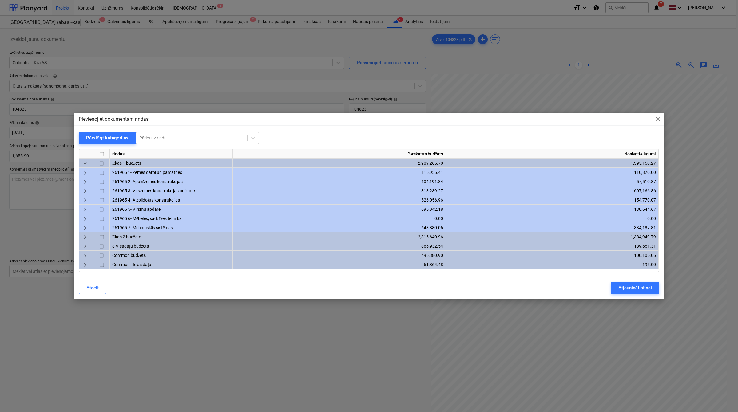
click at [84, 194] on span "keyboard_arrow_right" at bounding box center [84, 191] width 7 height 7
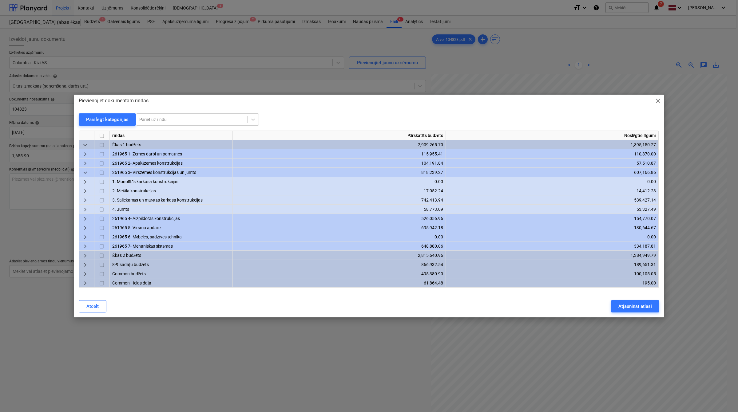
click at [88, 199] on span "keyboard_arrow_right" at bounding box center [84, 200] width 7 height 7
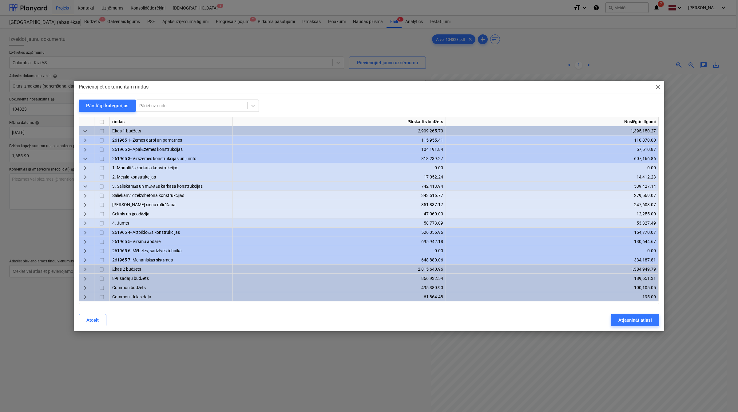
click at [88, 199] on span "keyboard_arrow_right" at bounding box center [84, 195] width 7 height 7
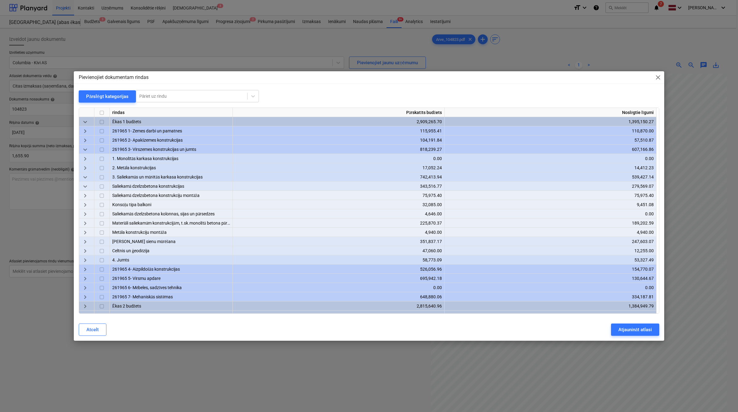
click at [87, 242] on span "keyboard_arrow_right" at bounding box center [84, 241] width 7 height 7
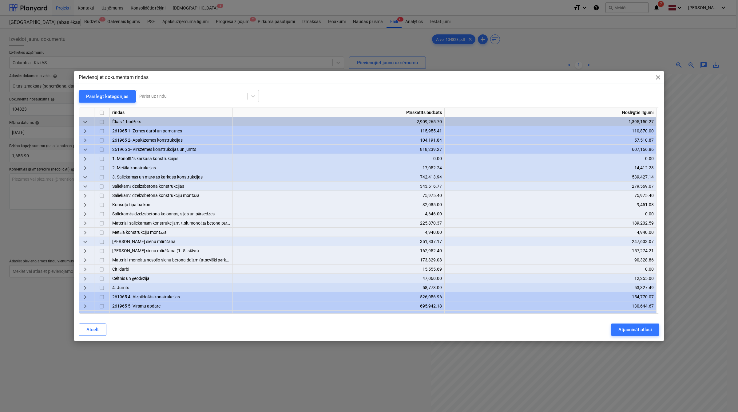
click at [88, 250] on span "keyboard_arrow_right" at bounding box center [84, 250] width 7 height 7
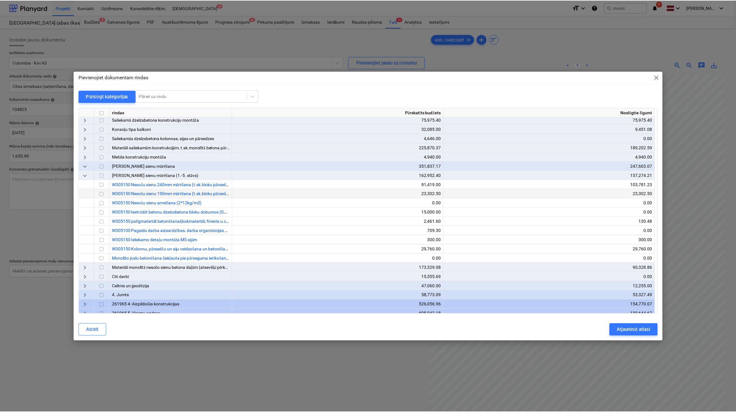
scroll to position [136, 0]
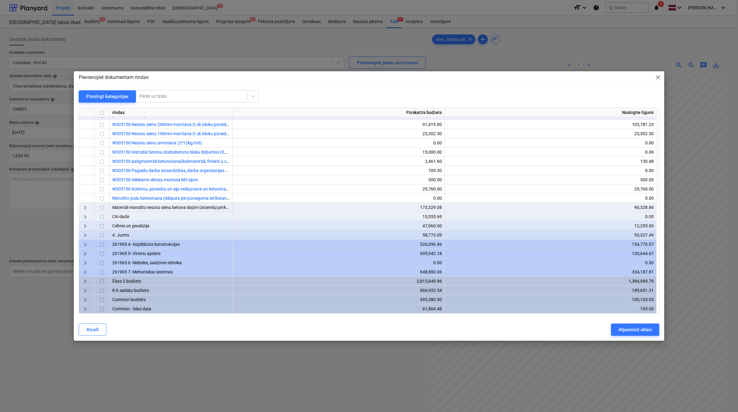
click at [88, 209] on span "keyboard_arrow_right" at bounding box center [84, 207] width 7 height 7
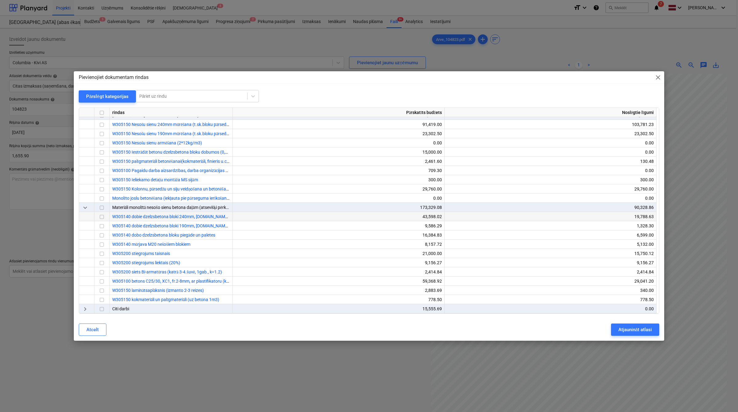
click at [102, 217] on input "checkbox" at bounding box center [101, 216] width 7 height 7
click at [105, 234] on input "checkbox" at bounding box center [101, 235] width 7 height 7
click at [643, 334] on button "Atjaunināt atlasi" at bounding box center [635, 330] width 48 height 12
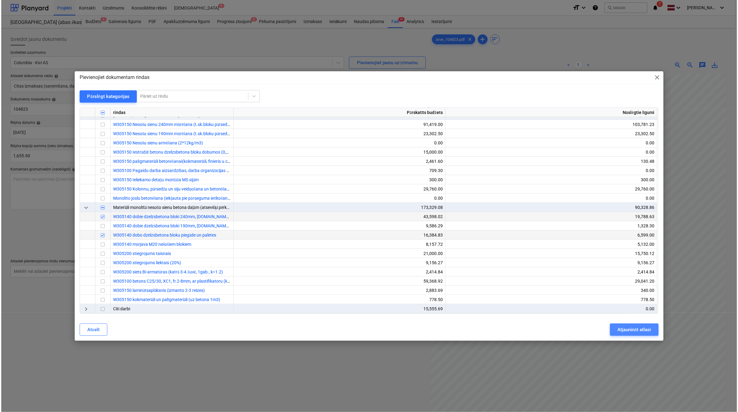
scroll to position [61, 26]
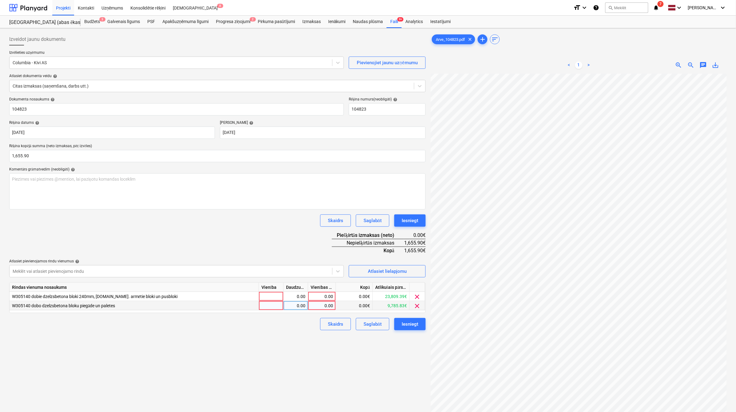
click at [328, 306] on div "0.00" at bounding box center [321, 305] width 22 height 9
click at [379, 270] on div "Atlasiet lielapjomu" at bounding box center [387, 271] width 39 height 8
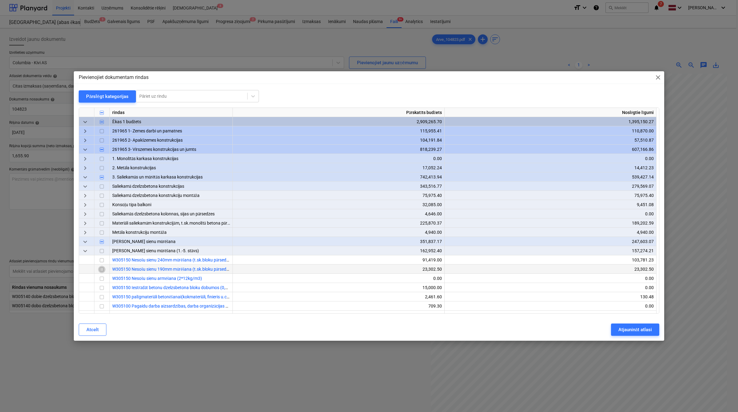
click at [101, 269] on input "checkbox" at bounding box center [101, 269] width 7 height 7
click at [620, 329] on div "Atjaunināt atlasi" at bounding box center [635, 330] width 34 height 8
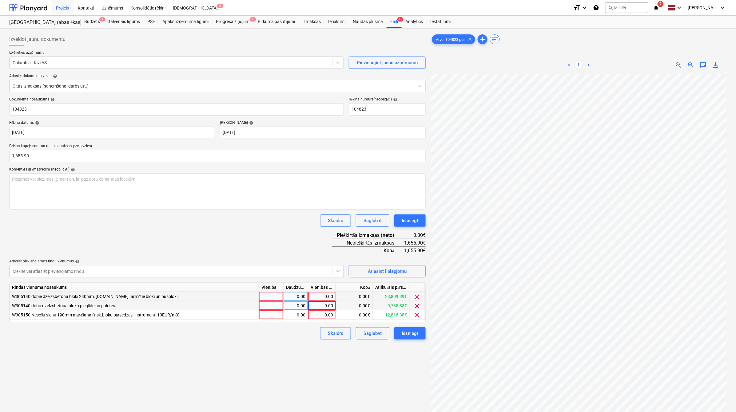
click at [418, 294] on span "clear" at bounding box center [416, 296] width 7 height 7
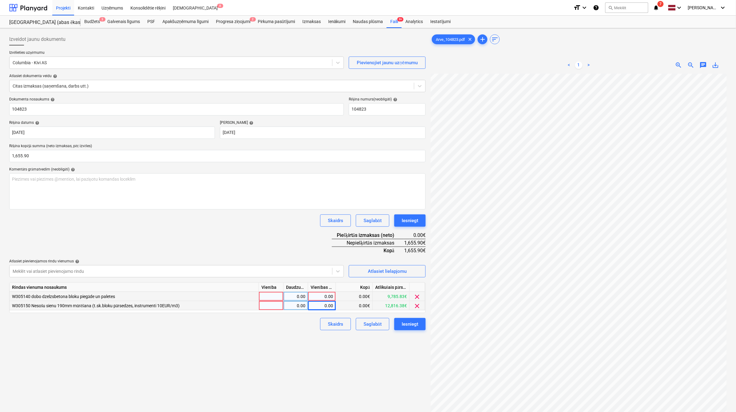
click at [328, 295] on div "0.00" at bounding box center [321, 296] width 22 height 9
click at [329, 310] on div "0.00" at bounding box center [321, 305] width 22 height 9
click at [280, 367] on div "Izveidot jaunu dokumentu Izvēlieties uzņēmumu Columbia - Kivi AS Pievienojiet j…" at bounding box center [217, 251] width 421 height 440
click at [413, 321] on div "Iesniegt" at bounding box center [409, 324] width 17 height 8
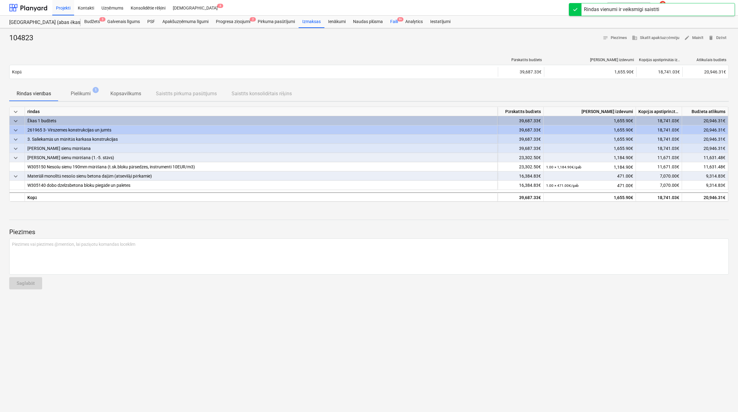
click at [397, 18] on div "Faili 9+" at bounding box center [393, 22] width 15 height 12
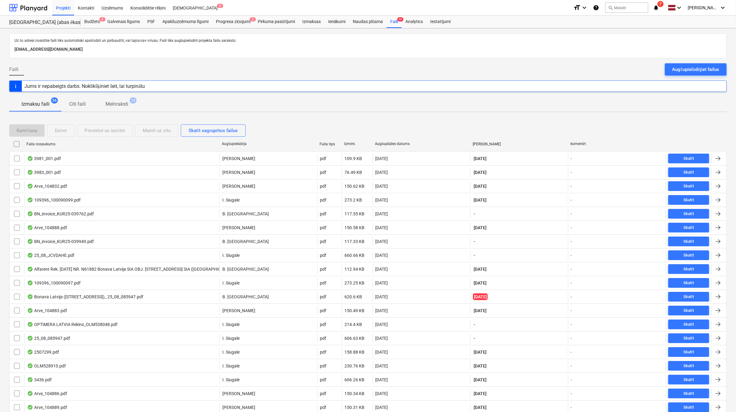
click at [396, 145] on div "Augšuplādes datums" at bounding box center [421, 144] width 93 height 5
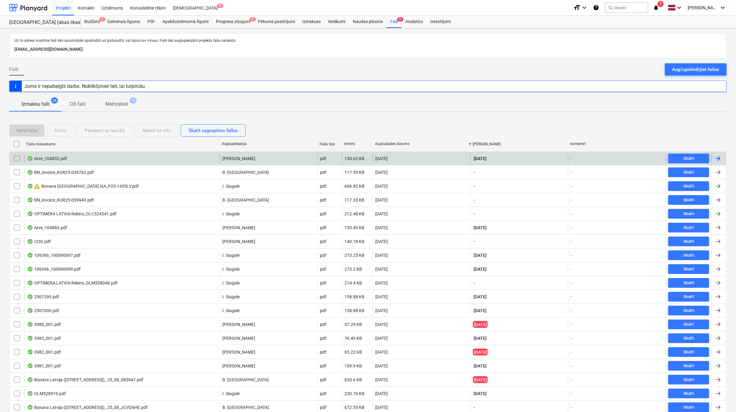
click at [718, 160] on div at bounding box center [717, 158] width 7 height 7
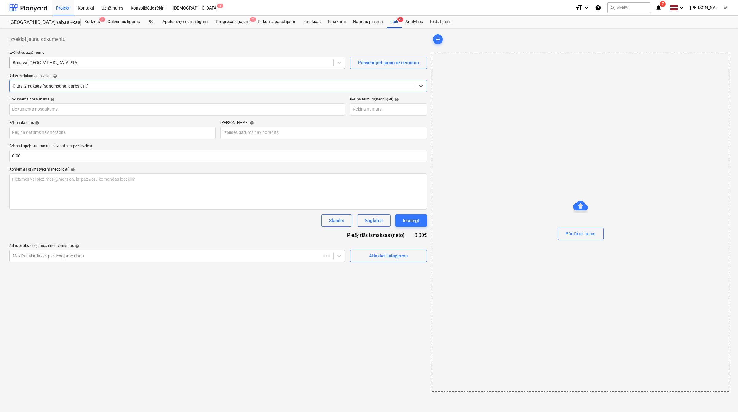
click at [147, 69] on div "Bonava [GEOGRAPHIC_DATA] SIA" at bounding box center [177, 63] width 336 height 12
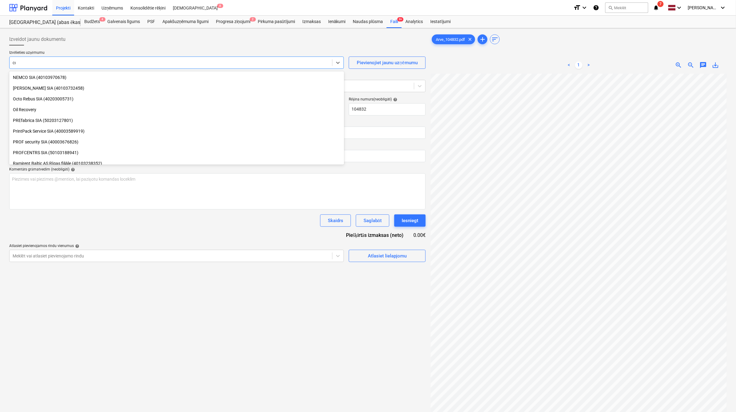
scroll to position [209, 0]
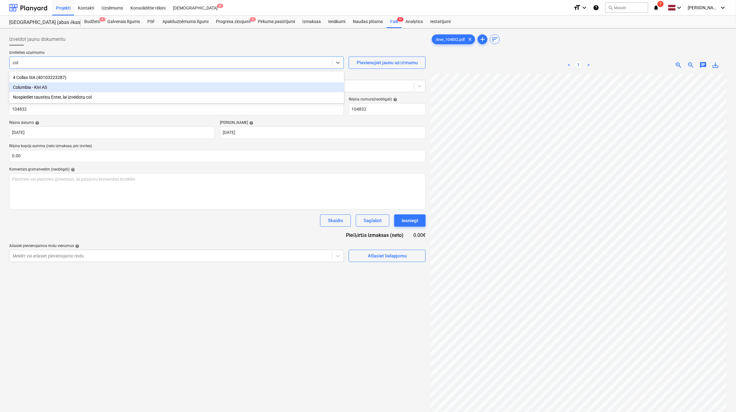
click at [145, 86] on div "Columbia - Kivi AS" at bounding box center [176, 87] width 335 height 10
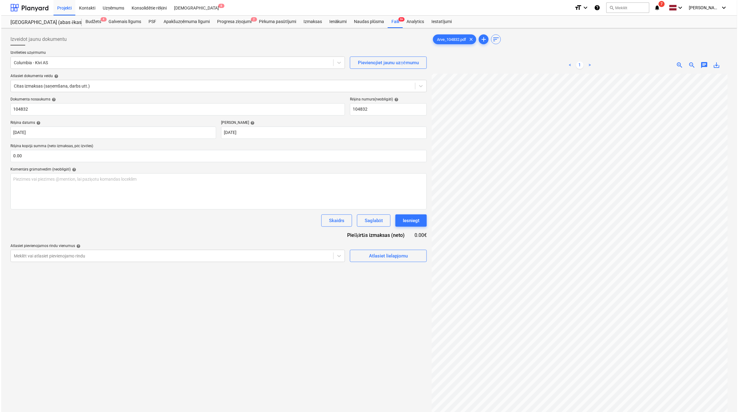
scroll to position [41, 27]
click at [92, 156] on input "text" at bounding box center [217, 156] width 416 height 12
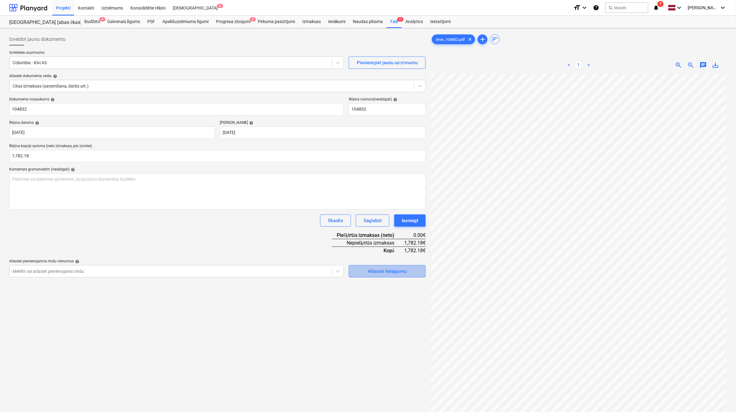
click at [381, 268] on div "Atlasiet lielapjomu" at bounding box center [387, 271] width 39 height 8
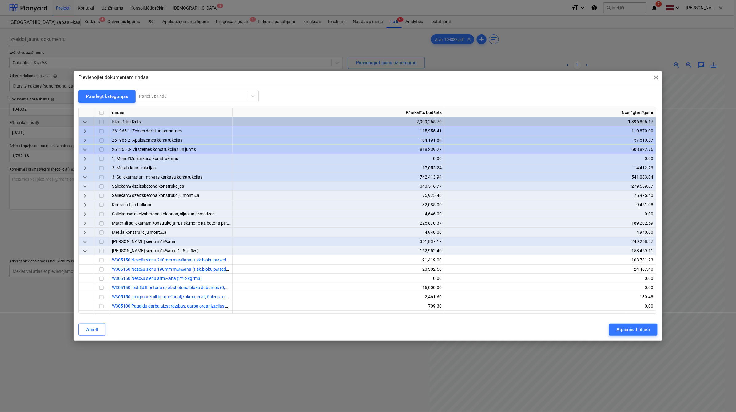
scroll to position [41, 27]
click at [187, 98] on div at bounding box center [191, 96] width 105 height 6
click at [103, 268] on input "checkbox" at bounding box center [101, 269] width 7 height 7
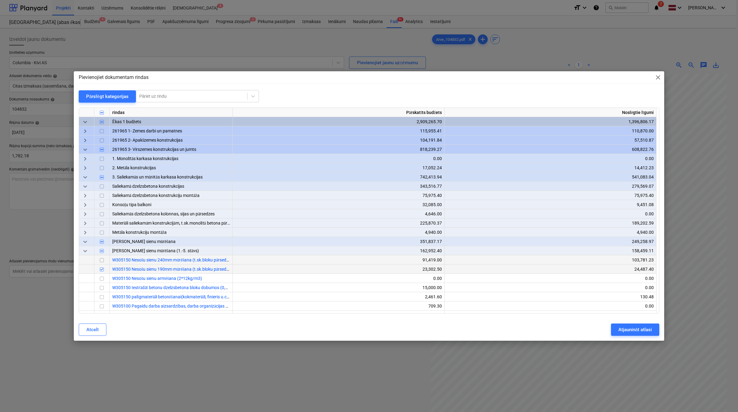
click at [102, 261] on input "checkbox" at bounding box center [101, 260] width 7 height 7
click at [103, 268] on input "checkbox" at bounding box center [101, 269] width 7 height 7
click at [104, 277] on input "checkbox" at bounding box center [101, 278] width 7 height 7
click at [627, 329] on div "Atjaunināt atlasi" at bounding box center [635, 330] width 34 height 8
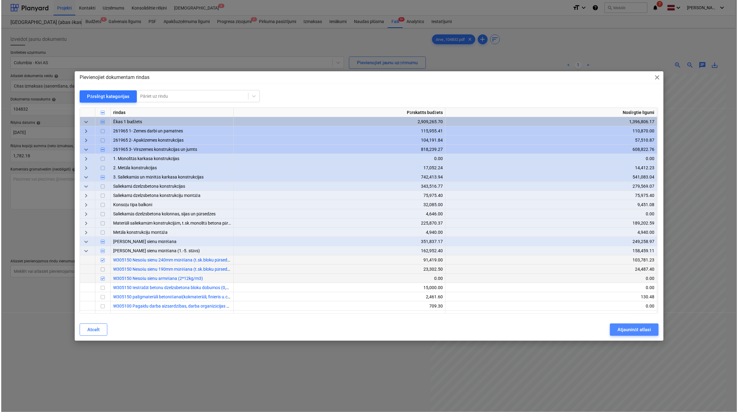
scroll to position [41, 26]
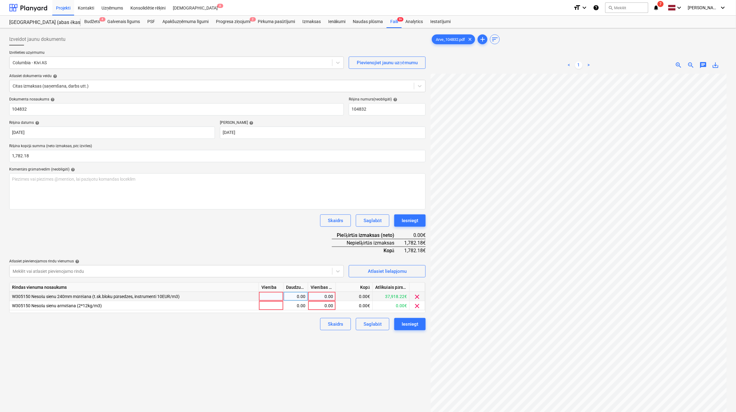
click at [318, 293] on div "0.00" at bounding box center [321, 296] width 22 height 9
click at [319, 306] on div "0.00" at bounding box center [321, 305] width 22 height 9
click at [417, 306] on span "clear" at bounding box center [416, 305] width 7 height 7
click at [389, 274] on div "Atlasiet lielapjomu" at bounding box center [387, 271] width 39 height 8
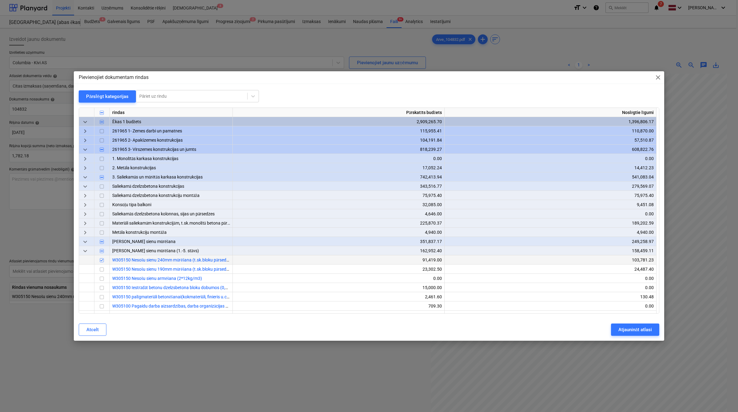
click at [103, 263] on input "checkbox" at bounding box center [101, 260] width 7 height 7
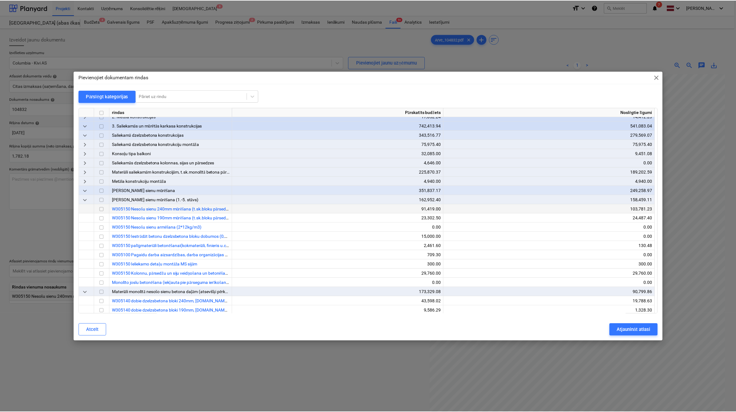
scroll to position [102, 0]
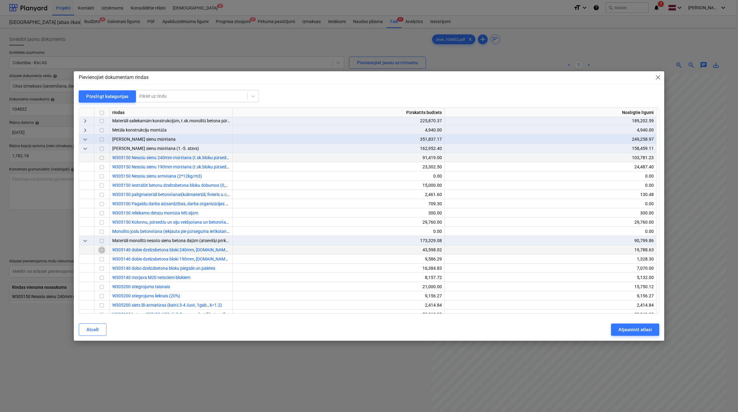
click at [101, 252] on input "checkbox" at bounding box center [101, 250] width 7 height 7
click at [104, 267] on input "checkbox" at bounding box center [101, 268] width 7 height 7
click at [629, 329] on div "Atjaunināt atlasi" at bounding box center [635, 330] width 34 height 8
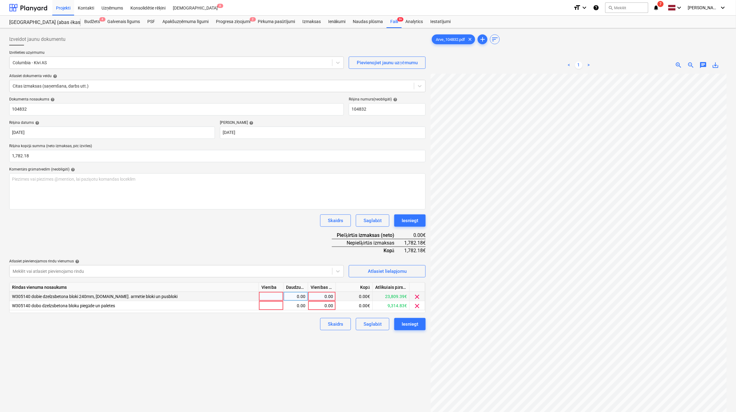
click at [332, 295] on div "0.00" at bounding box center [321, 296] width 22 height 9
click at [330, 304] on div "0.00" at bounding box center [321, 305] width 22 height 9
click at [323, 292] on div "0.00" at bounding box center [321, 296] width 22 height 9
click at [277, 357] on div "Izveidot jaunu dokumentu Izvēlieties uzņēmumu Columbia - Kivi AS Pievienojiet j…" at bounding box center [217, 251] width 421 height 440
click at [416, 326] on div "Iesniegt" at bounding box center [409, 324] width 17 height 8
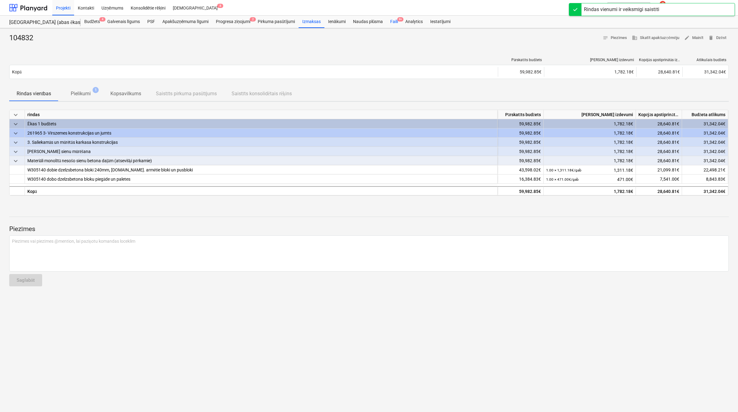
click at [399, 19] on span "9+" at bounding box center [400, 19] width 6 height 4
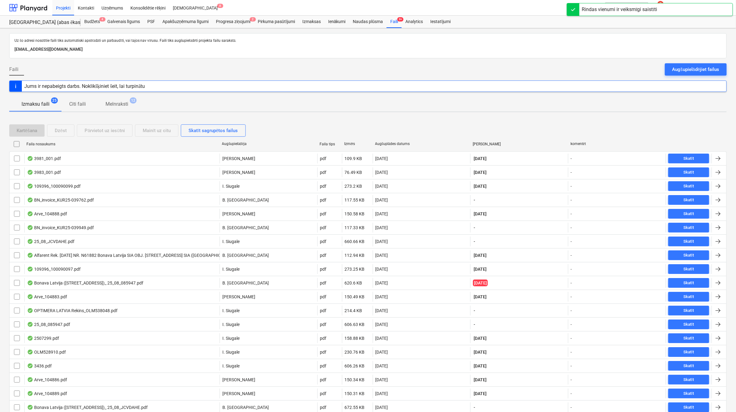
click at [388, 142] on div "Augšuplādes datums" at bounding box center [421, 144] width 93 height 5
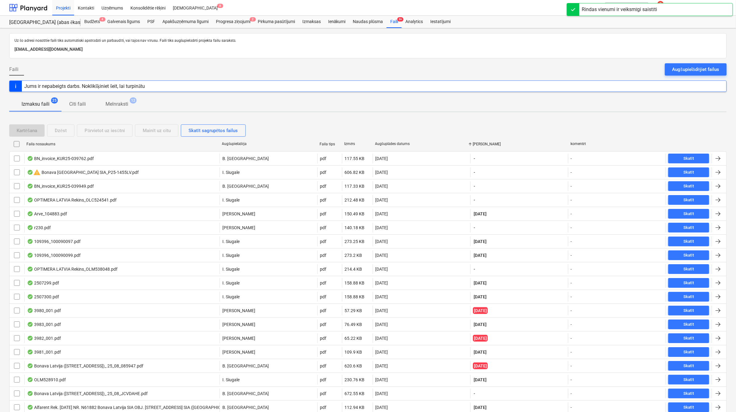
click at [389, 142] on div "Augšuplādes datums" at bounding box center [421, 144] width 93 height 5
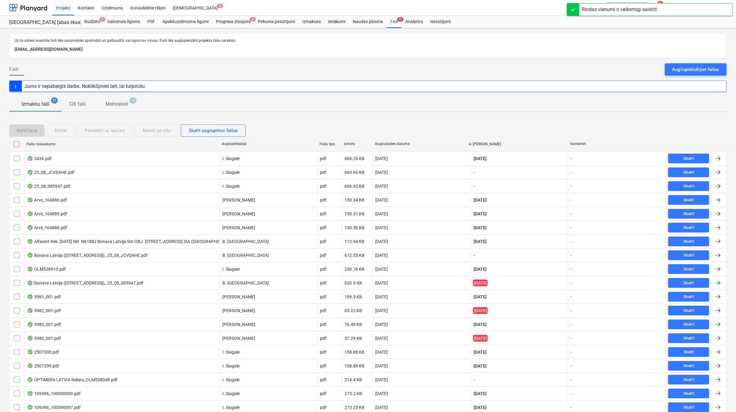
click at [389, 142] on div "Augšuplādes datums" at bounding box center [421, 144] width 93 height 5
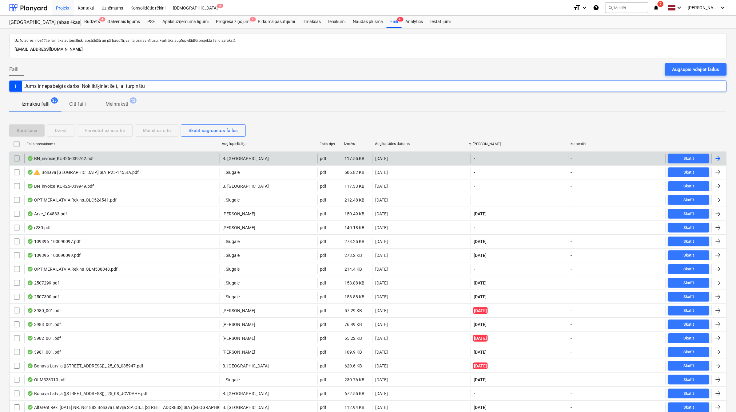
click at [721, 159] on div at bounding box center [717, 158] width 7 height 7
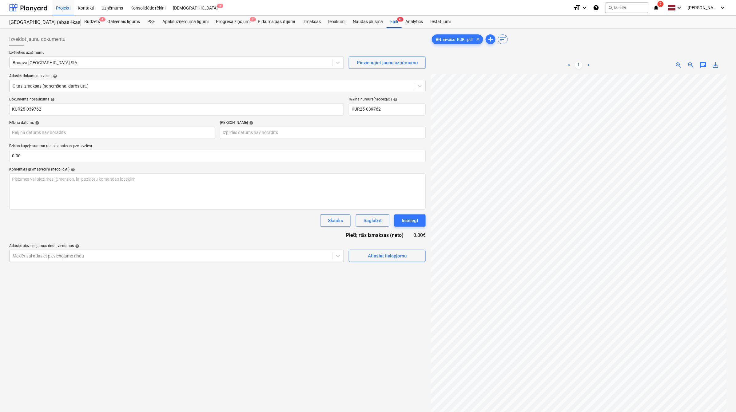
scroll to position [39, 34]
click at [68, 61] on div at bounding box center [171, 63] width 316 height 6
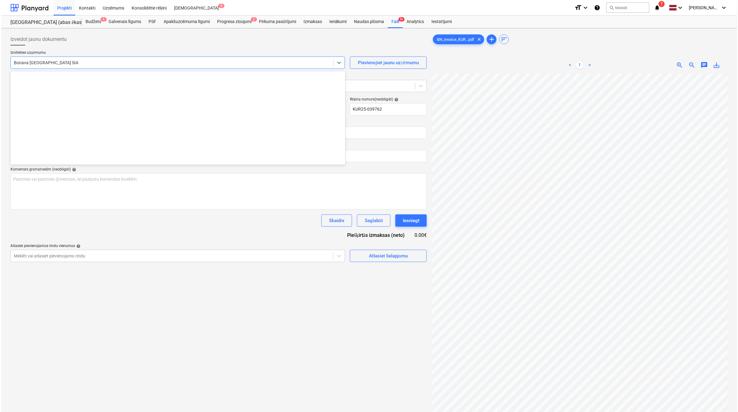
scroll to position [1151, 0]
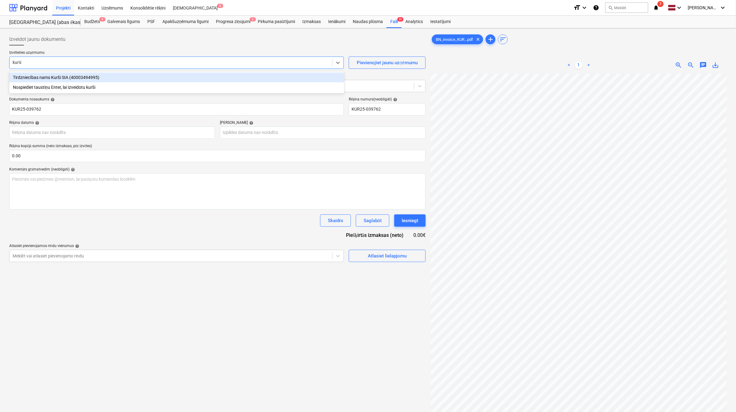
click at [68, 77] on div "Tirdzniecības nams Kurši SIA (40003494995)" at bounding box center [176, 78] width 335 height 10
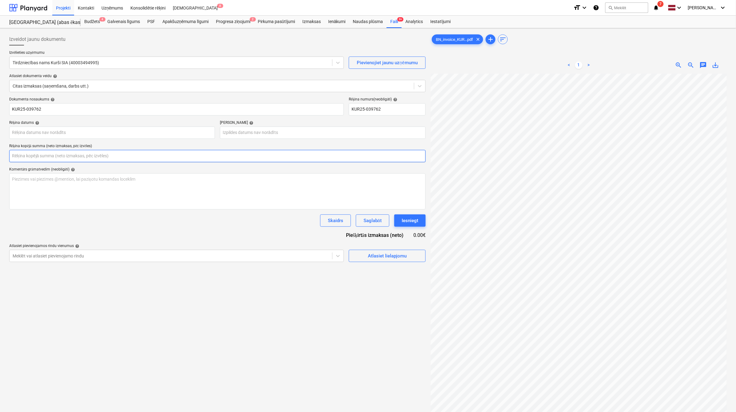
click at [138, 153] on input "text" at bounding box center [217, 156] width 416 height 12
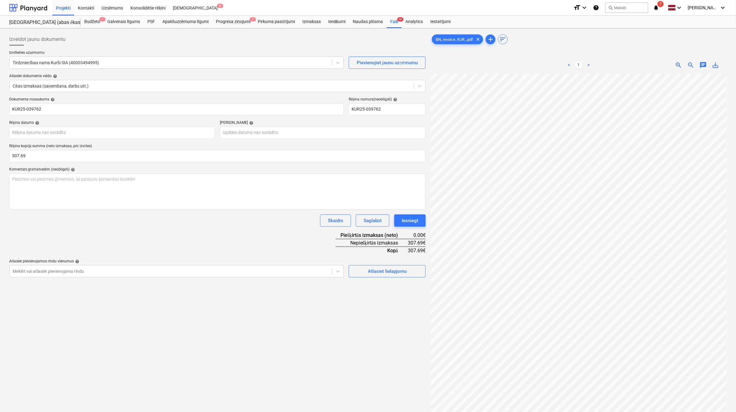
click at [187, 251] on div "Dokumenta nosaukums help KUR25-039762 Rēķina numurs (neobligāti) help KUR25-039…" at bounding box center [217, 187] width 416 height 180
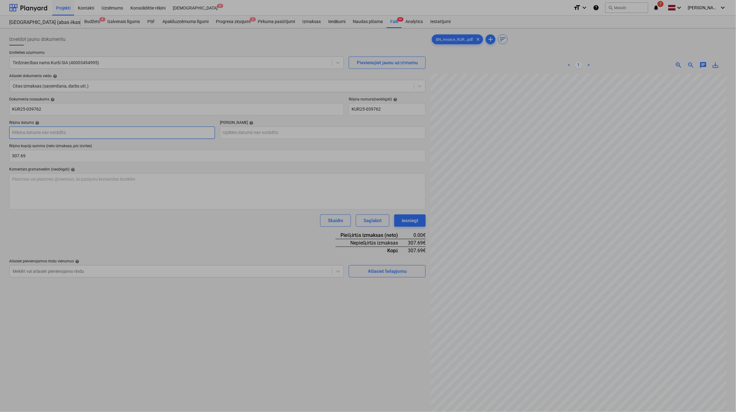
click at [133, 130] on body "Projekti Kontakti Uzņēmums Konsolidētie rēķini Iesūtne 8 format_size keyboard_a…" at bounding box center [368, 206] width 736 height 412
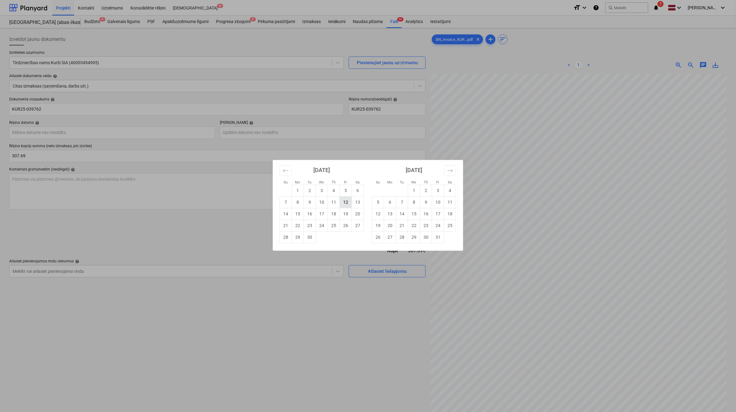
click at [345, 207] on td "12" at bounding box center [346, 202] width 12 height 12
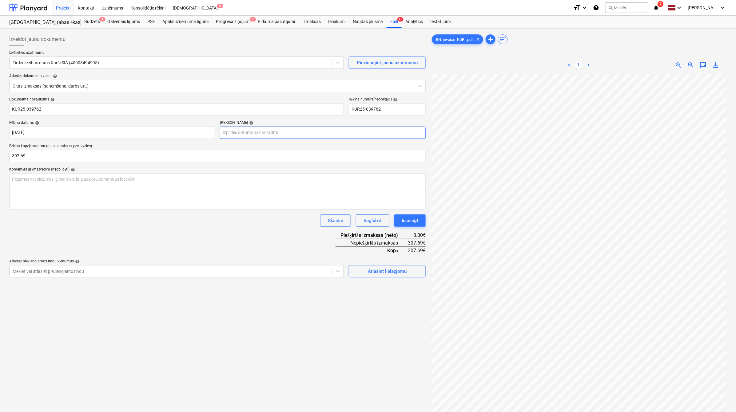
click at [271, 137] on body "Projekti Kontakti Uzņēmums Konsolidētie rēķini Iesūtne 8 format_size keyboard_a…" at bounding box center [368, 206] width 736 height 412
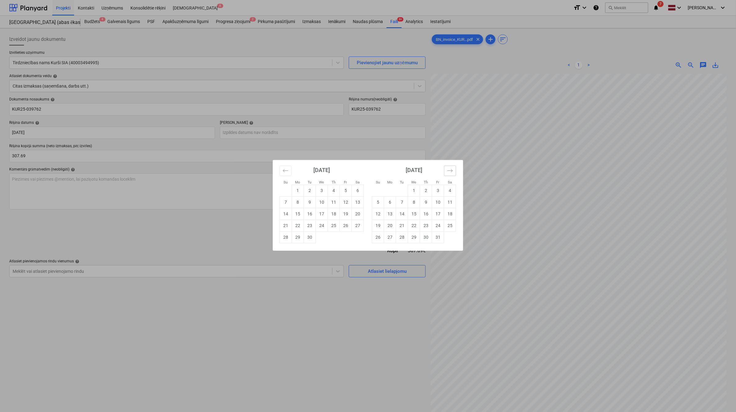
click at [455, 172] on button "Move forward to switch to the next month." at bounding box center [450, 171] width 12 height 10
click at [452, 201] on td "10" at bounding box center [450, 202] width 12 height 12
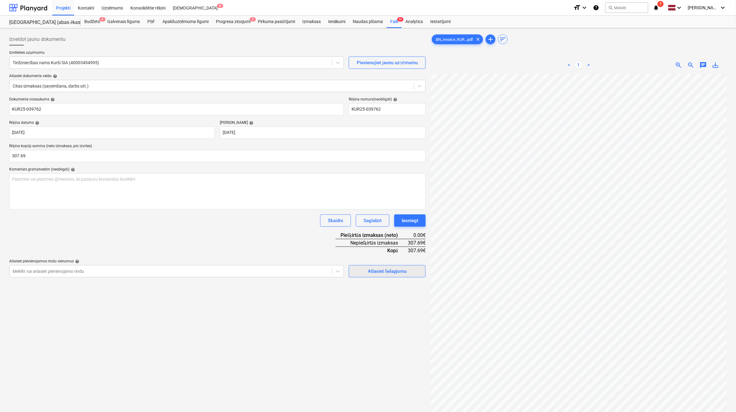
click at [369, 272] on div "Atlasiet lielapjomu" at bounding box center [387, 271] width 39 height 8
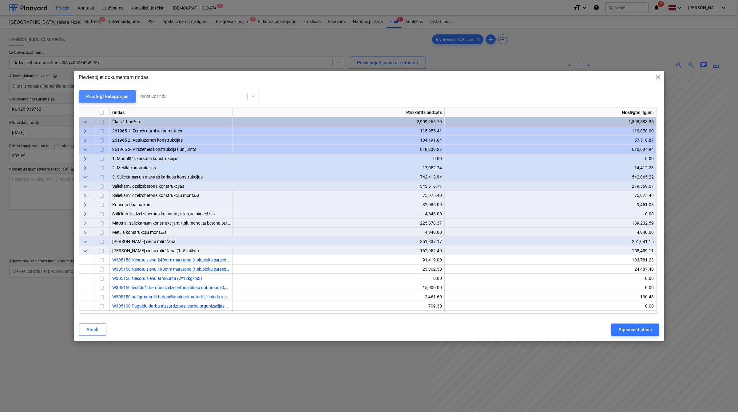
click at [108, 98] on div "Pārslēgt kategorijas" at bounding box center [107, 97] width 42 height 8
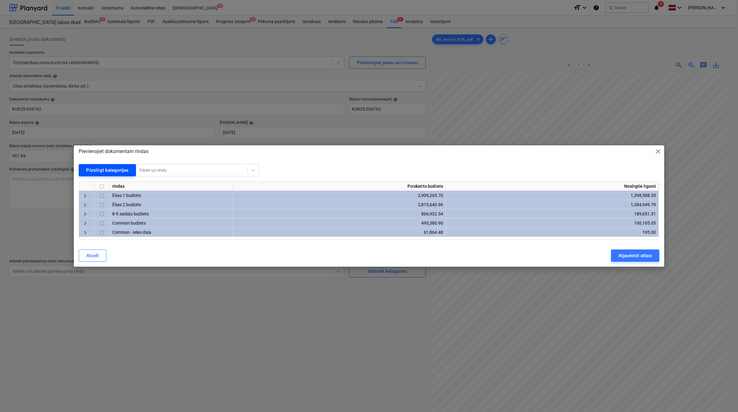
click at [110, 172] on div "Pārslēgt kategorijas" at bounding box center [107, 170] width 42 height 8
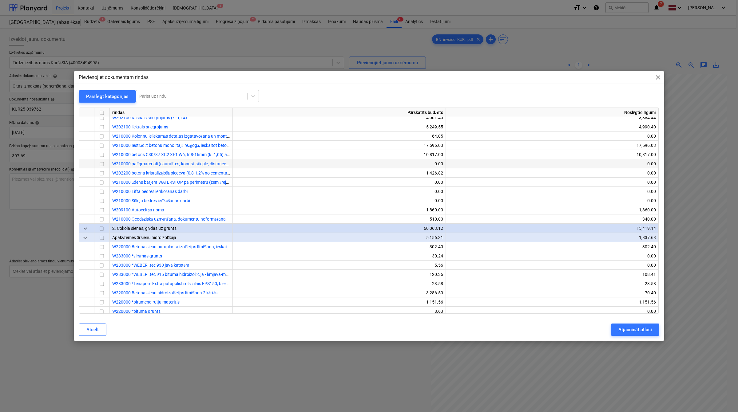
scroll to position [461, 0]
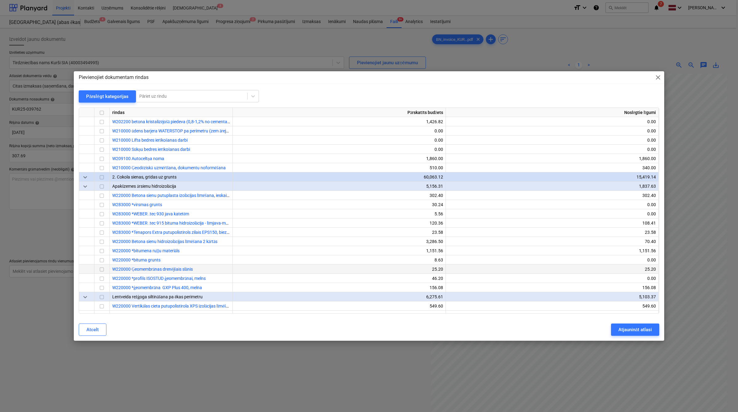
click at [102, 268] on input "checkbox" at bounding box center [101, 269] width 7 height 7
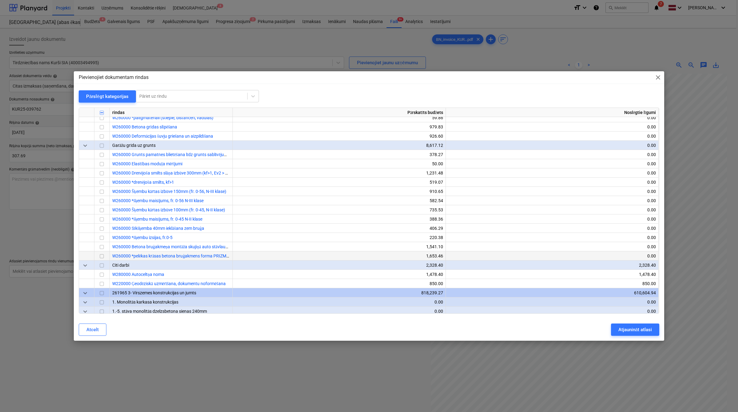
scroll to position [973, 0]
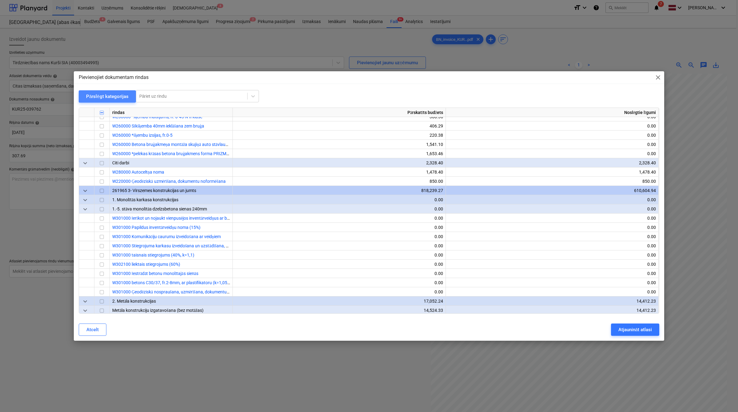
click at [111, 96] on div "Pārslēgt kategorijas" at bounding box center [107, 97] width 42 height 8
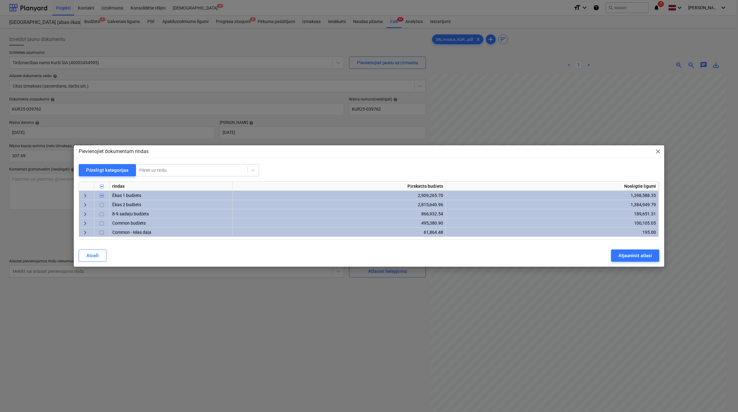
click at [86, 203] on span "keyboard_arrow_right" at bounding box center [84, 205] width 7 height 7
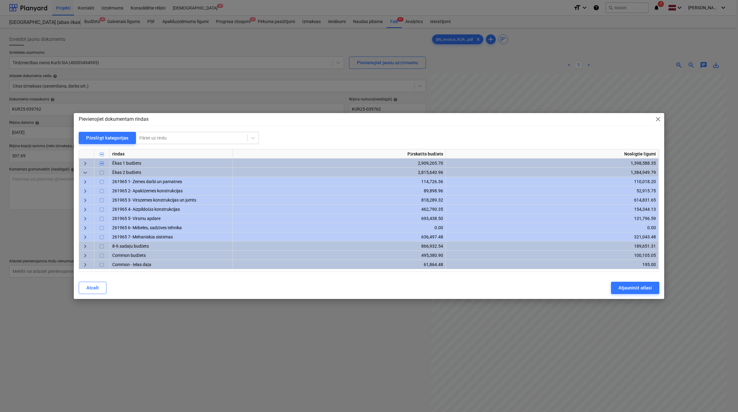
click at [86, 184] on span "keyboard_arrow_right" at bounding box center [84, 182] width 7 height 7
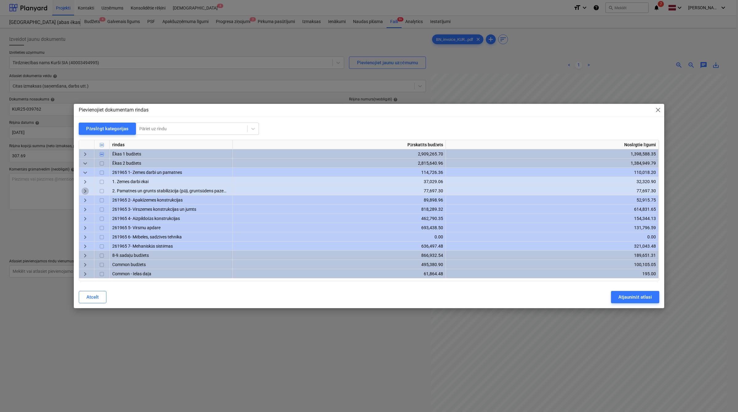
click at [86, 191] on span "keyboard_arrow_right" at bounding box center [84, 191] width 7 height 7
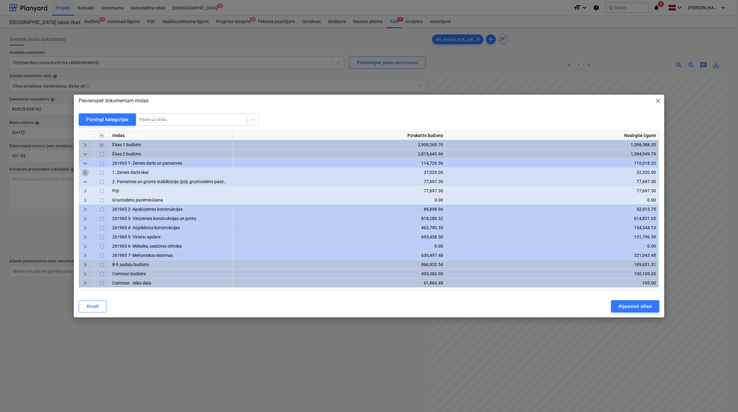
click at [87, 174] on span "keyboard_arrow_right" at bounding box center [84, 172] width 7 height 7
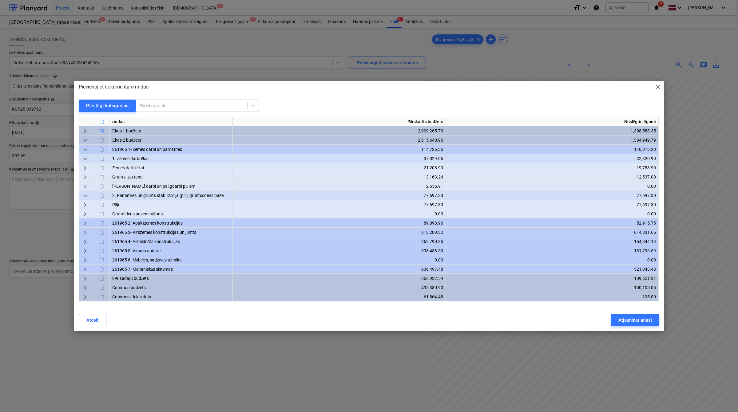
click at [86, 223] on span "keyboard_arrow_right" at bounding box center [84, 223] width 7 height 7
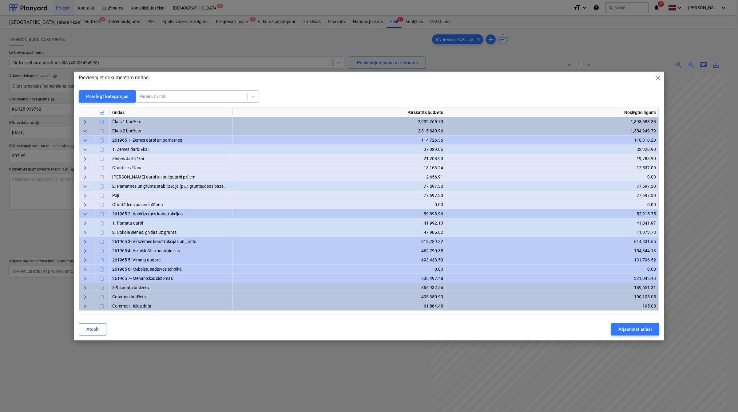
click at [86, 223] on span "keyboard_arrow_right" at bounding box center [84, 223] width 7 height 7
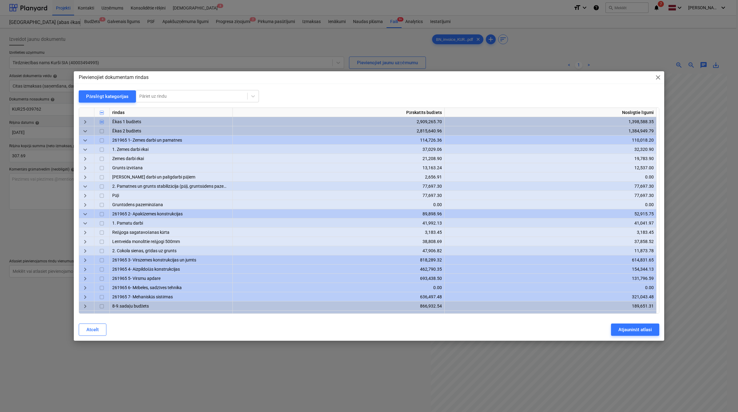
click at [88, 236] on span "keyboard_arrow_right" at bounding box center [84, 232] width 7 height 7
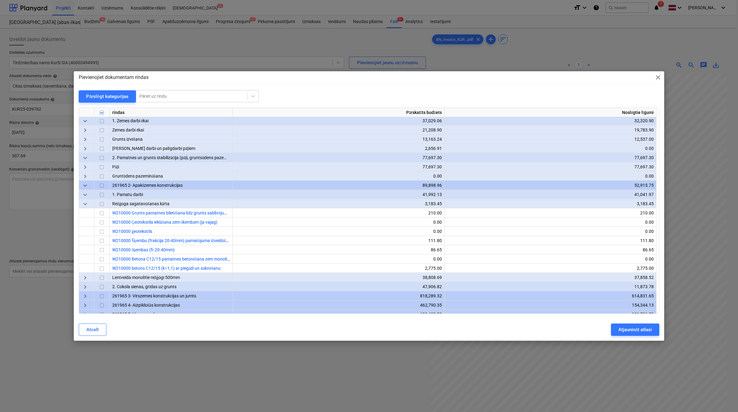
scroll to position [51, 0]
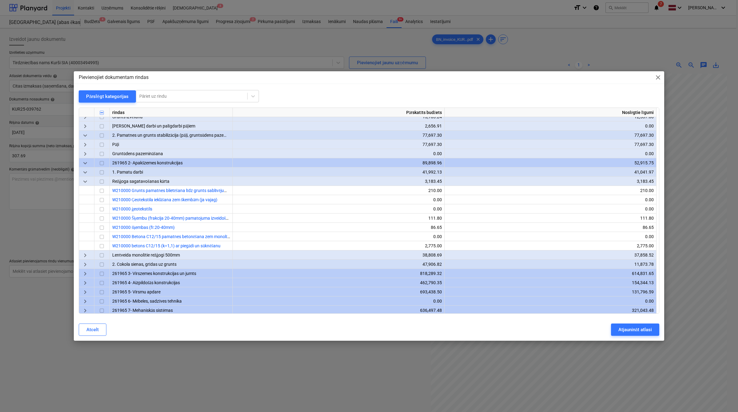
click at [88, 256] on span "keyboard_arrow_right" at bounding box center [84, 255] width 7 height 7
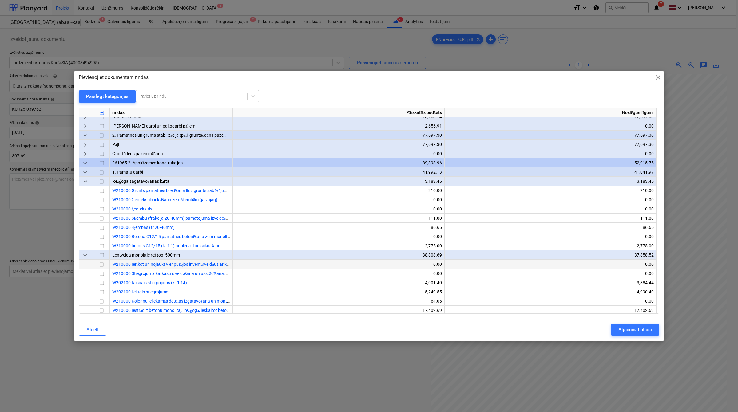
scroll to position [154, 0]
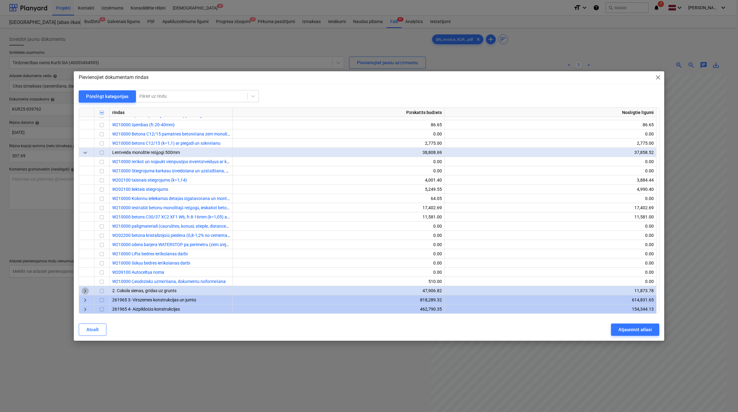
click at [85, 291] on span "keyboard_arrow_right" at bounding box center [84, 290] width 7 height 7
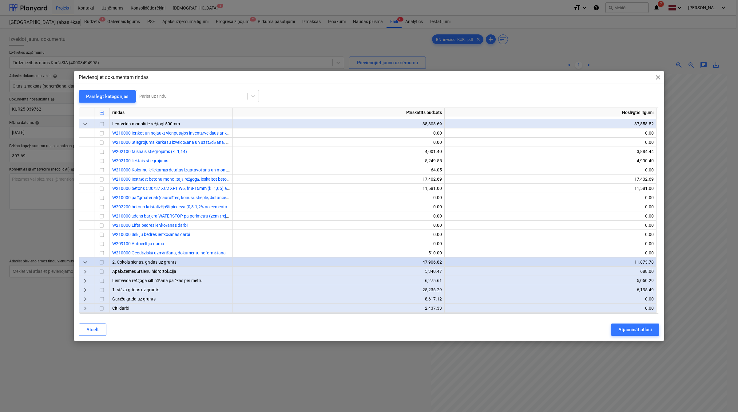
scroll to position [205, 0]
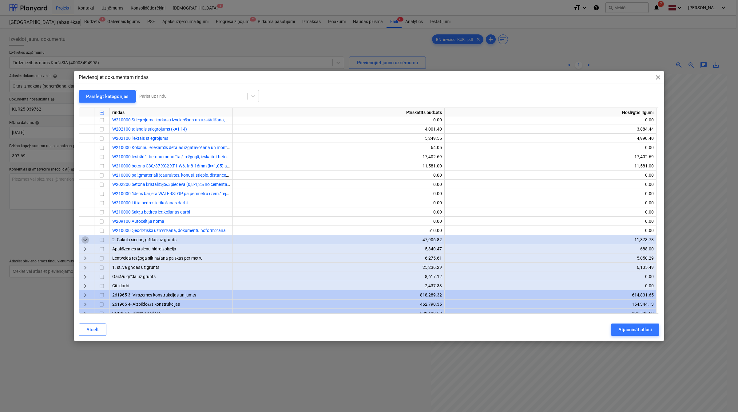
click at [87, 240] on span "keyboard_arrow_down" at bounding box center [84, 239] width 7 height 7
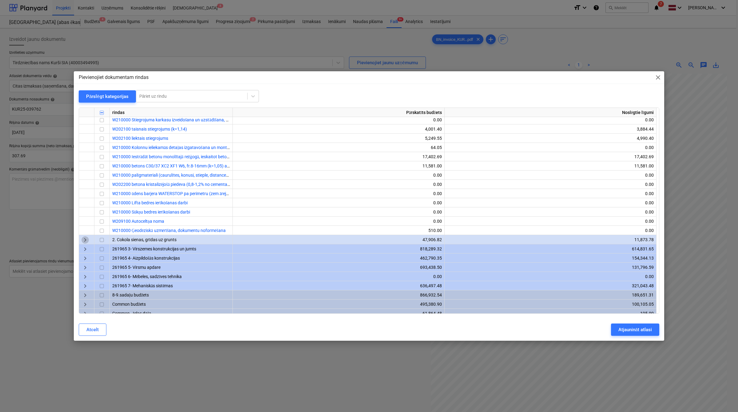
click at [87, 240] on span "keyboard_arrow_right" at bounding box center [84, 239] width 7 height 7
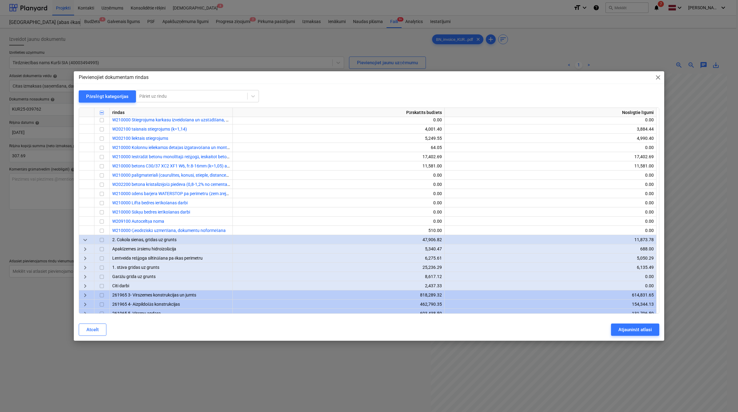
click at [89, 251] on div "keyboard_arrow_right" at bounding box center [86, 248] width 15 height 9
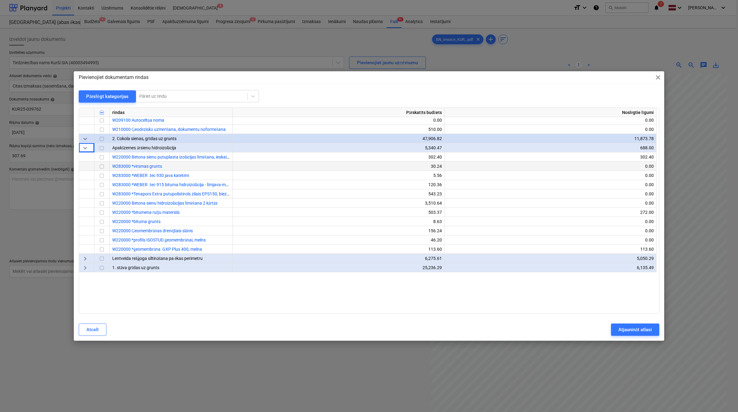
scroll to position [307, 0]
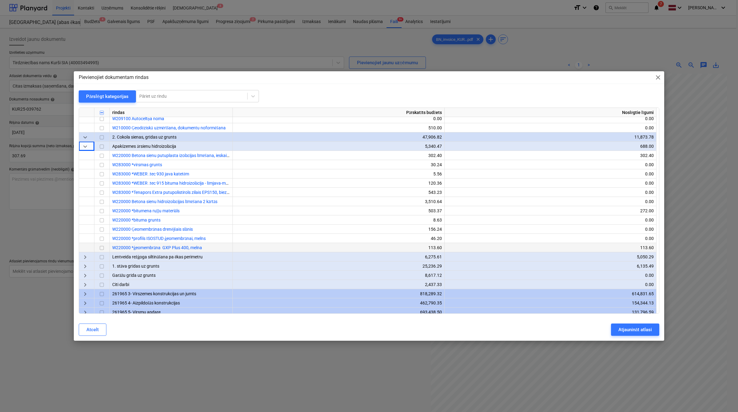
click at [102, 247] on input "checkbox" at bounding box center [101, 247] width 7 height 7
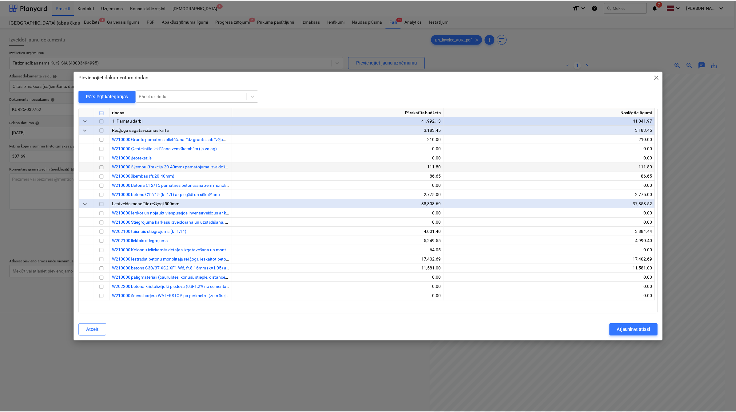
scroll to position [0, 0]
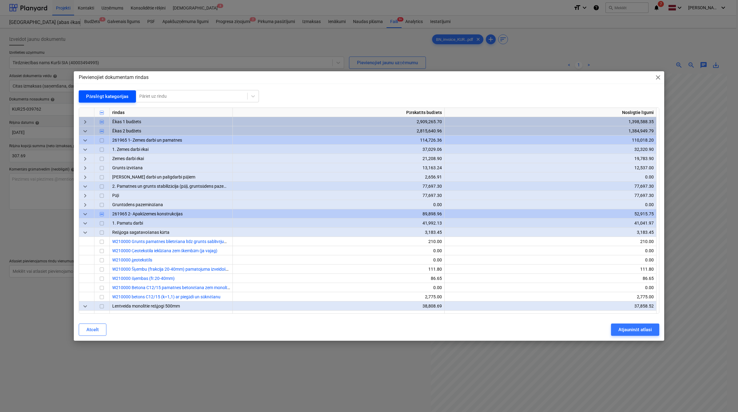
click at [105, 94] on div "Pārslēgt kategorijas" at bounding box center [107, 97] width 42 height 8
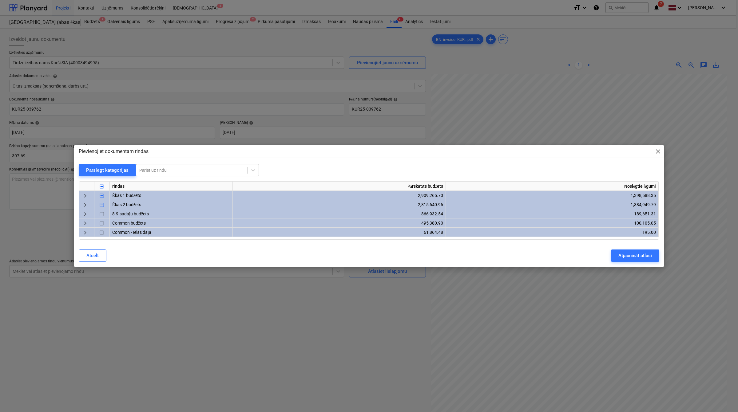
click at [84, 194] on span "keyboard_arrow_right" at bounding box center [84, 195] width 7 height 7
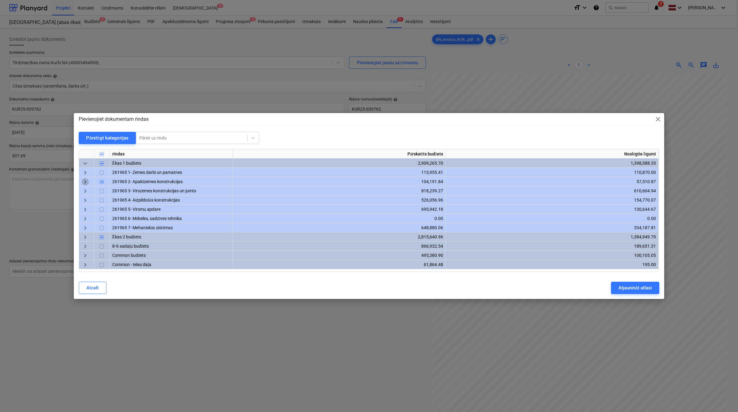
click at [85, 182] on span "keyboard_arrow_right" at bounding box center [84, 182] width 7 height 7
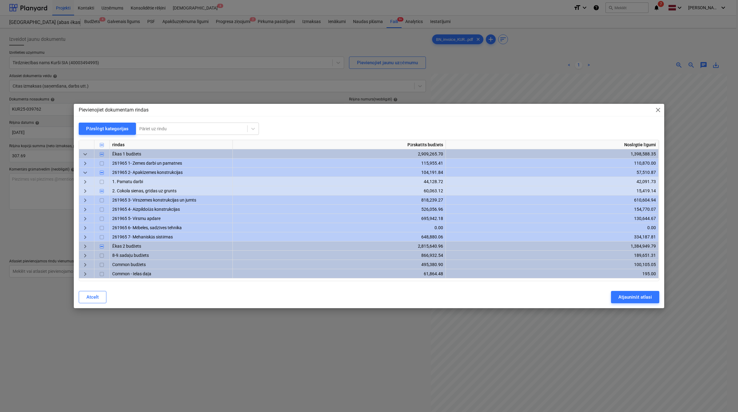
click at [83, 188] on span "keyboard_arrow_right" at bounding box center [84, 191] width 7 height 7
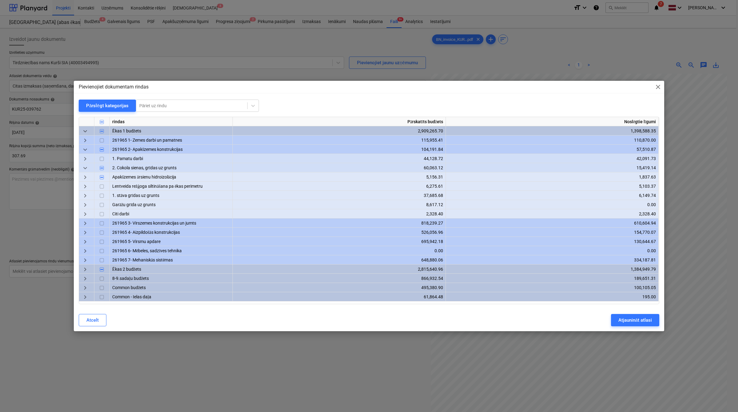
click at [85, 178] on span "keyboard_arrow_right" at bounding box center [84, 177] width 7 height 7
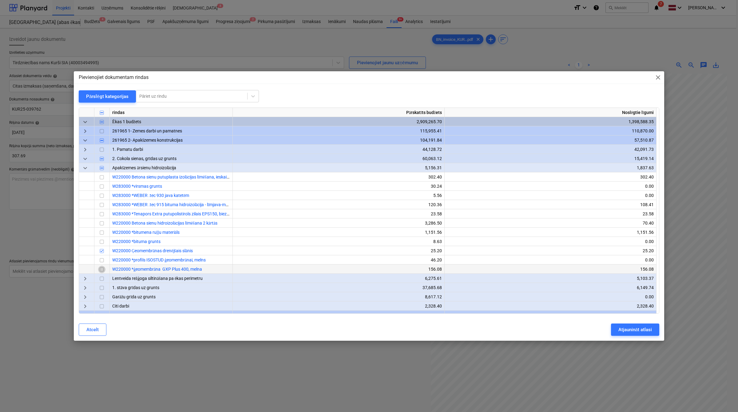
click at [101, 269] on input "checkbox" at bounding box center [101, 269] width 7 height 7
click at [102, 247] on div at bounding box center [101, 250] width 15 height 9
click at [103, 249] on input "checkbox" at bounding box center [101, 250] width 7 height 7
click at [635, 331] on div "Atjaunināt atlasi" at bounding box center [635, 330] width 34 height 8
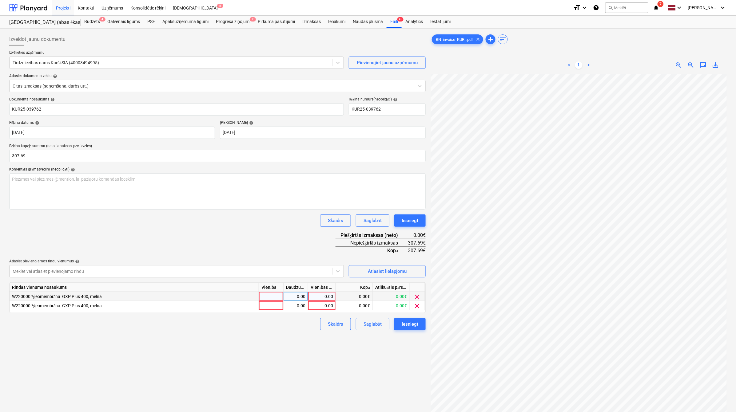
click at [325, 296] on div "0.00" at bounding box center [321, 296] width 22 height 9
click at [320, 308] on div "0.00" at bounding box center [321, 305] width 22 height 9
click at [308, 350] on div "Izveidot jaunu dokumentu Izvēlieties uzņēmumu Tirdzniecības nams Kurši SIA (400…" at bounding box center [217, 251] width 421 height 440
click at [406, 323] on div "Iesniegt" at bounding box center [409, 324] width 17 height 8
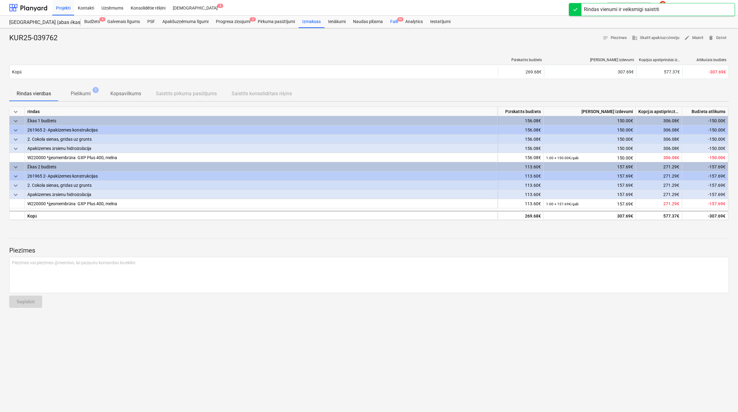
click at [396, 24] on div "Faili 9+" at bounding box center [393, 22] width 15 height 12
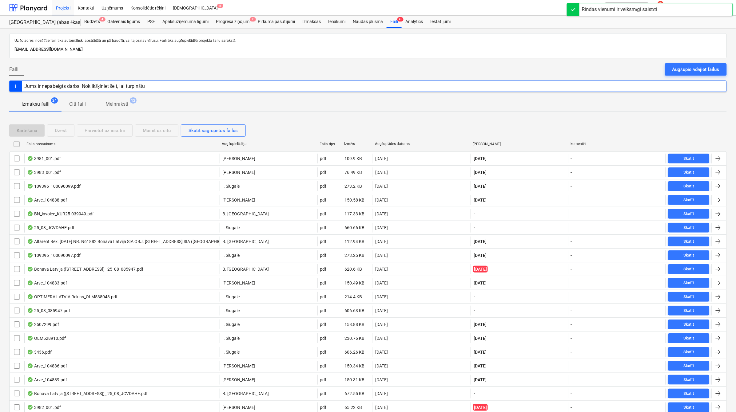
click at [404, 145] on div "Augšuplādes datums" at bounding box center [421, 144] width 93 height 5
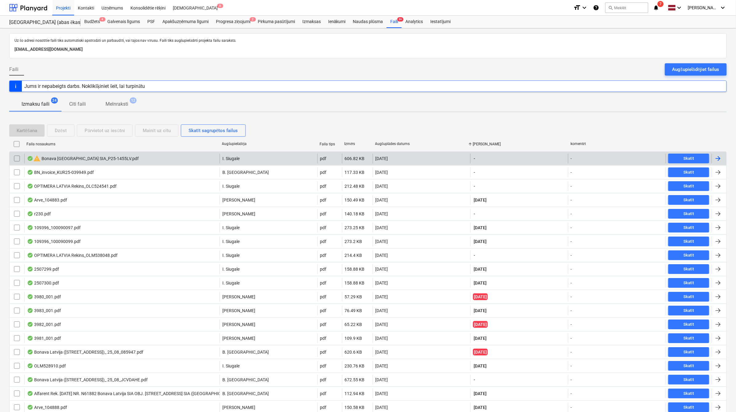
click at [720, 155] on div at bounding box center [717, 158] width 7 height 7
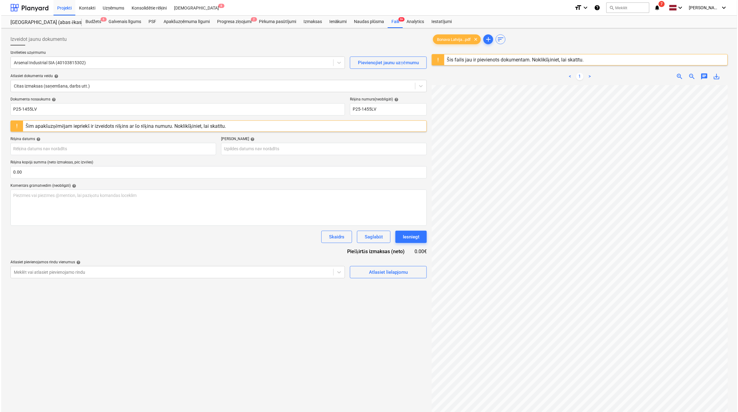
scroll to position [36, 21]
click at [68, 151] on body "Projekti Kontakti Uzņēmums Konsolidētie rēķini Iesūtne 8 format_size keyboard_a…" at bounding box center [368, 206] width 736 height 412
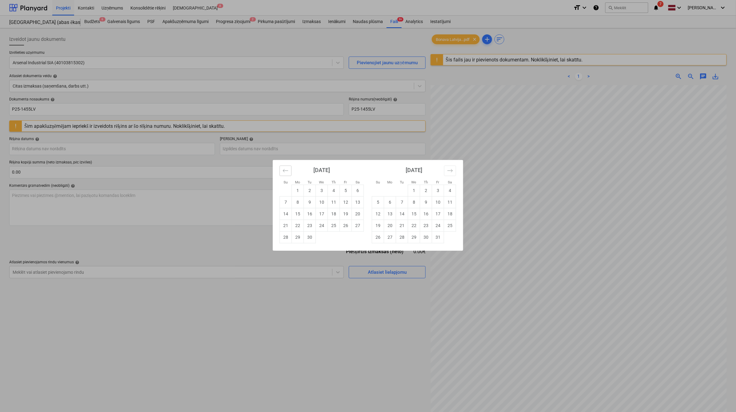
click at [284, 171] on icon "Move backward to switch to the previous month." at bounding box center [285, 171] width 6 height 6
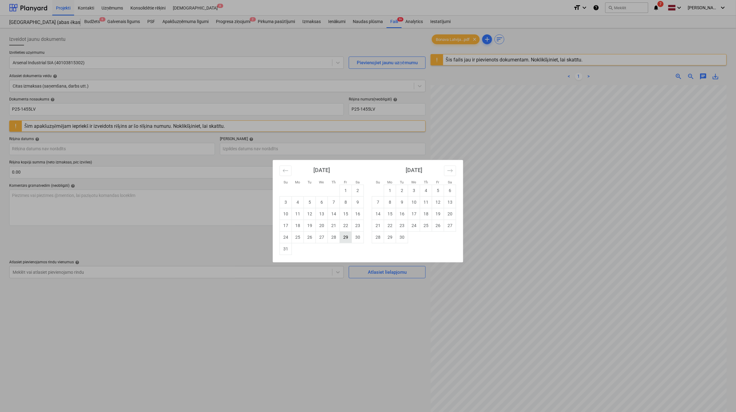
click at [346, 236] on td "29" at bounding box center [346, 237] width 12 height 12
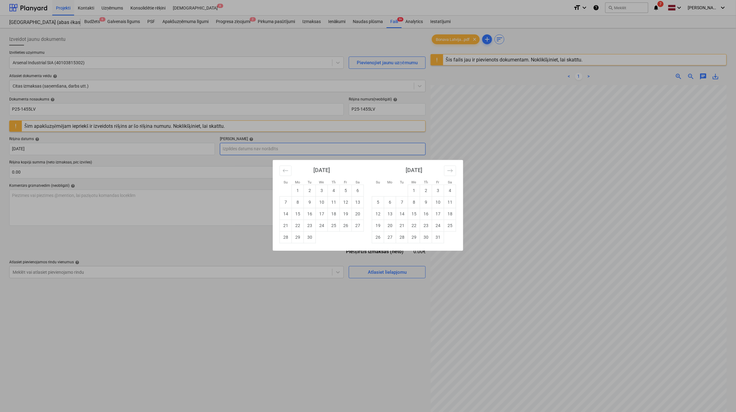
click at [295, 149] on body "Projekti Kontakti Uzņēmums Konsolidētie rēķini Iesūtne 8 format_size keyboard_a…" at bounding box center [368, 206] width 736 height 412
click at [287, 239] on td "28" at bounding box center [286, 237] width 12 height 12
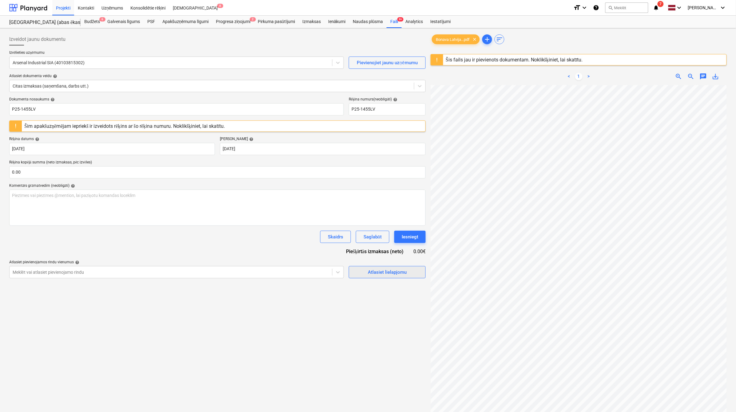
click at [377, 272] on div "Atlasiet lielapjomu" at bounding box center [387, 272] width 39 height 8
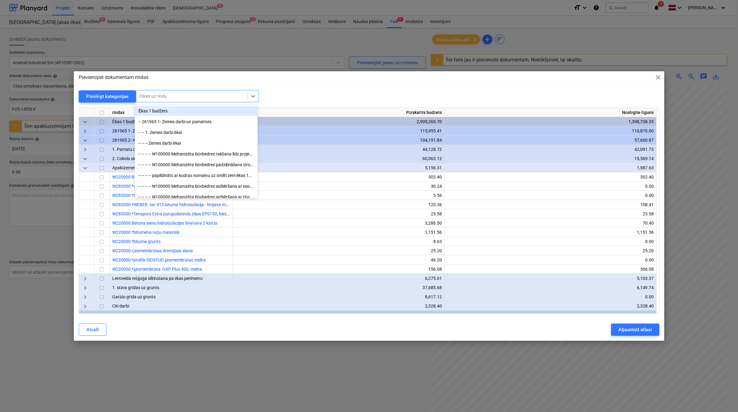
click at [181, 95] on div at bounding box center [191, 96] width 105 height 6
click at [107, 94] on div "Pārslēgt kategorijas" at bounding box center [107, 97] width 42 height 8
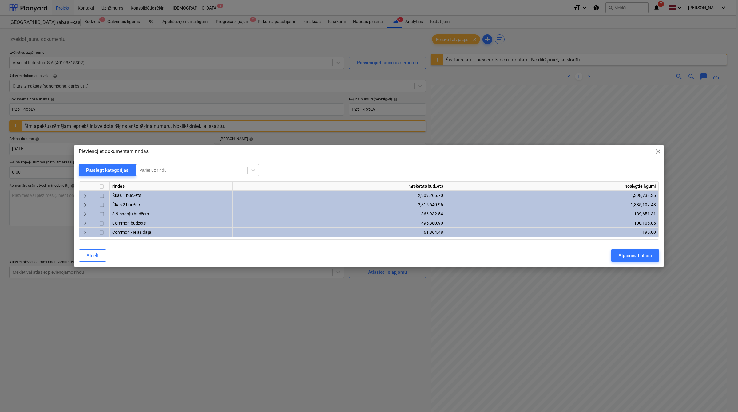
click at [85, 199] on span "keyboard_arrow_right" at bounding box center [84, 195] width 7 height 7
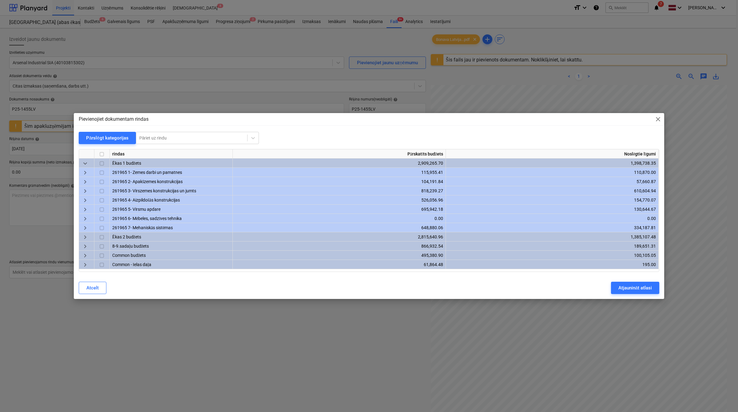
click at [85, 190] on span "keyboard_arrow_right" at bounding box center [84, 191] width 7 height 7
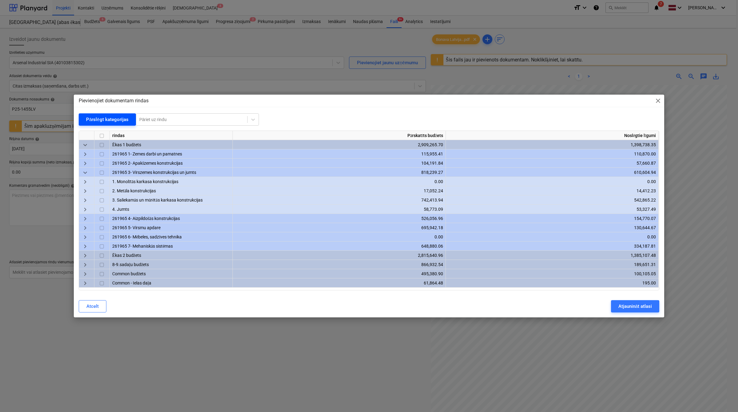
click at [101, 119] on div "Pārslēgt kategorijas" at bounding box center [107, 120] width 42 height 8
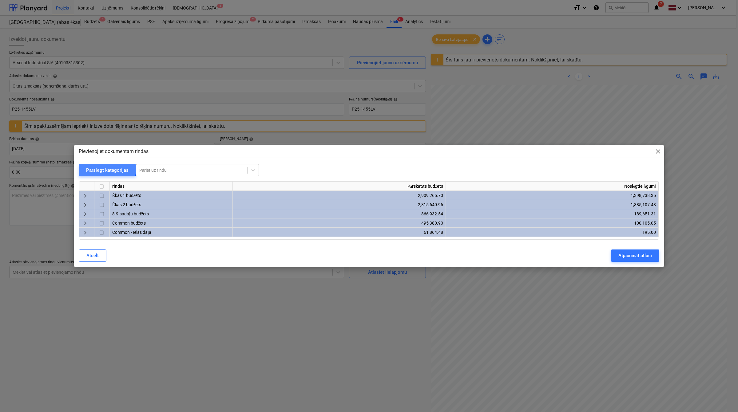
click at [98, 167] on div "Pārslēgt kategorijas" at bounding box center [107, 170] width 42 height 8
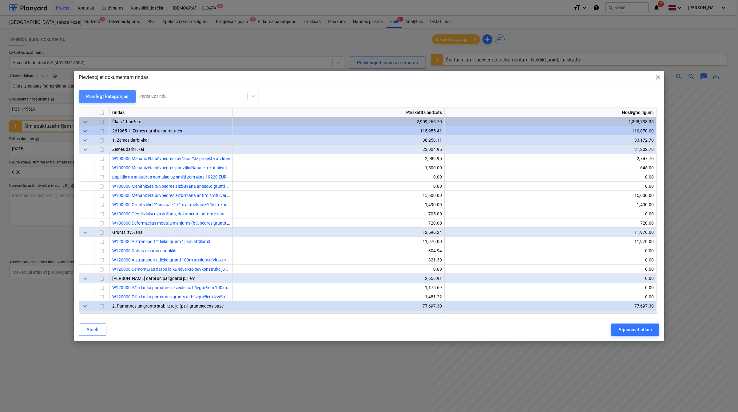
click at [114, 93] on div "Pārslēgt kategorijas" at bounding box center [107, 97] width 42 height 8
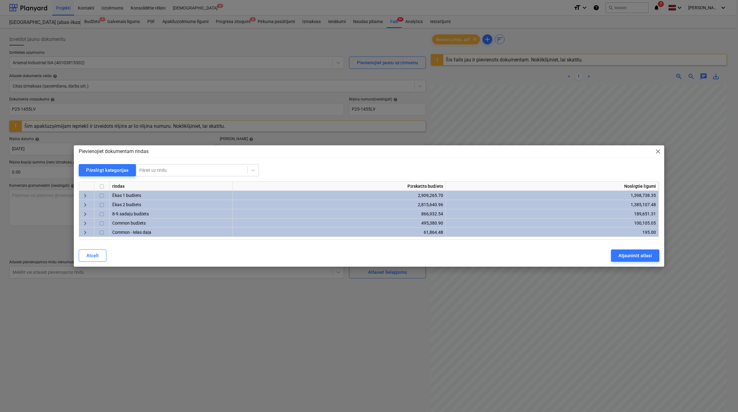
click at [87, 197] on span "keyboard_arrow_right" at bounding box center [84, 195] width 7 height 7
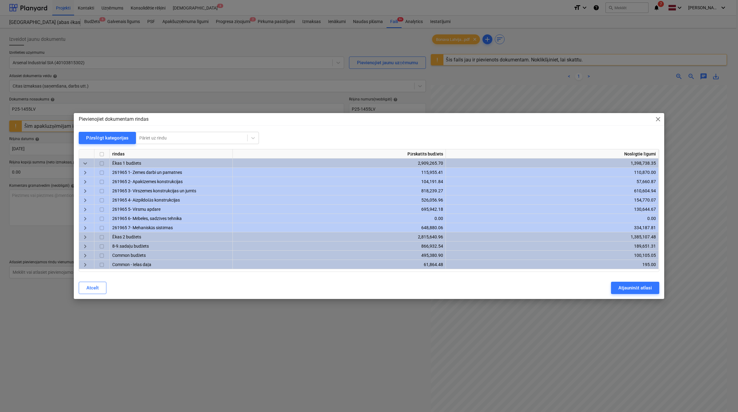
click at [88, 181] on span "keyboard_arrow_right" at bounding box center [84, 182] width 7 height 7
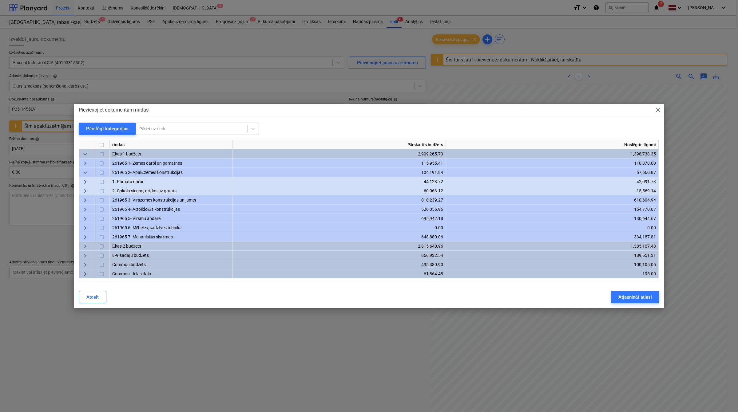
click at [87, 192] on span "keyboard_arrow_right" at bounding box center [84, 191] width 7 height 7
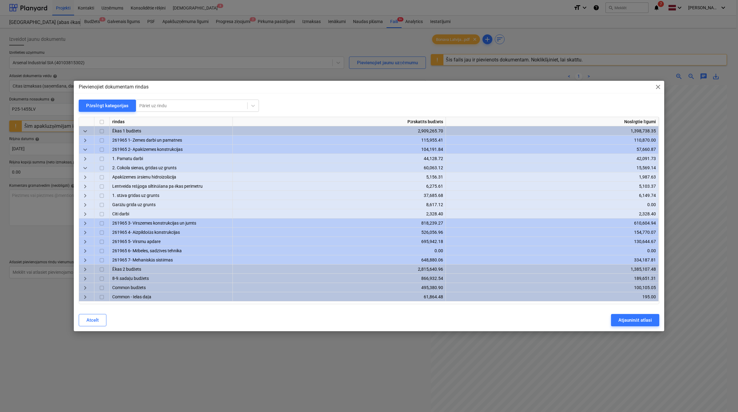
click at [88, 167] on span "keyboard_arrow_down" at bounding box center [84, 168] width 7 height 7
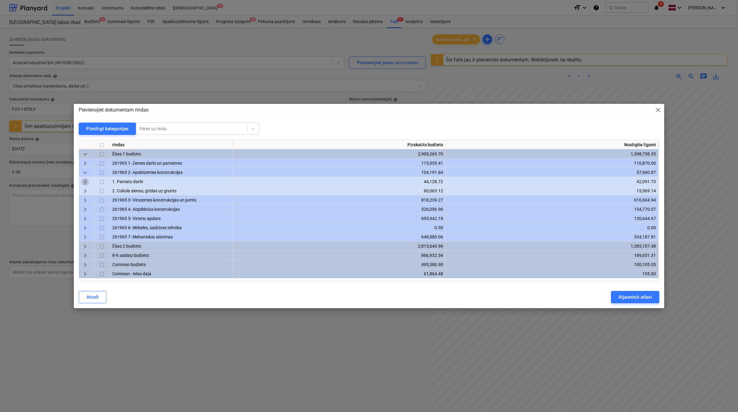
click at [85, 180] on span "keyboard_arrow_right" at bounding box center [84, 182] width 7 height 7
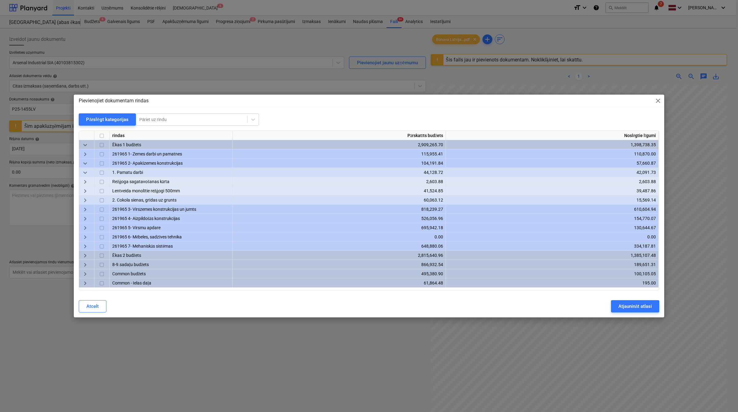
click at [87, 189] on span "keyboard_arrow_right" at bounding box center [84, 191] width 7 height 7
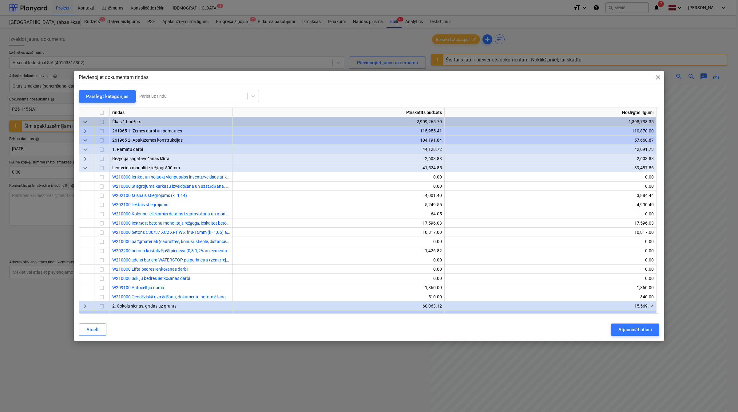
click at [82, 159] on span "keyboard_arrow_right" at bounding box center [84, 158] width 7 height 7
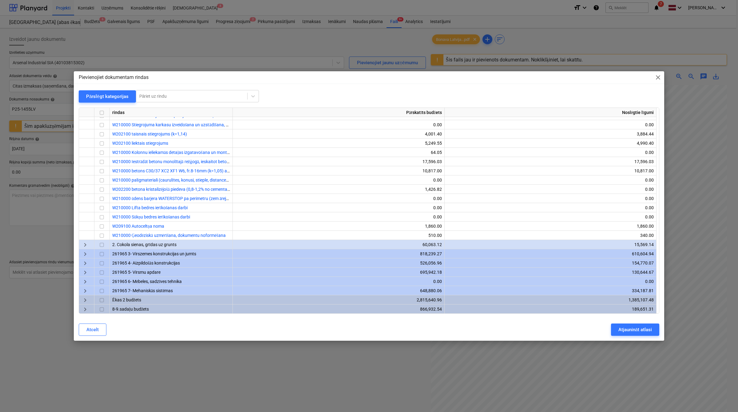
scroll to position [0, 0]
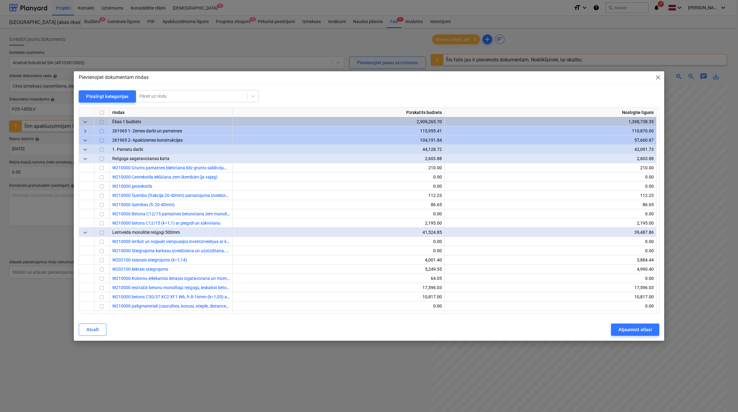
click at [86, 142] on span "keyboard_arrow_down" at bounding box center [84, 140] width 7 height 7
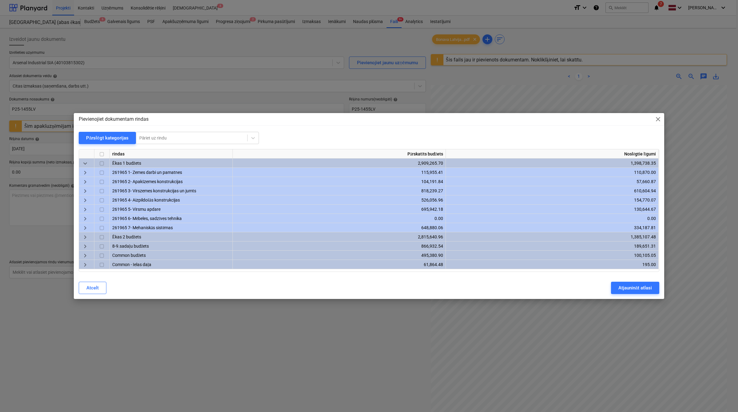
click at [85, 173] on span "keyboard_arrow_right" at bounding box center [84, 172] width 7 height 7
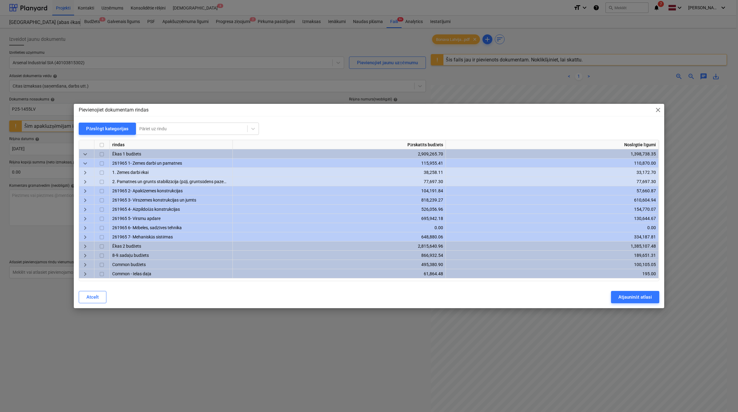
click at [85, 180] on span "keyboard_arrow_right" at bounding box center [84, 182] width 7 height 7
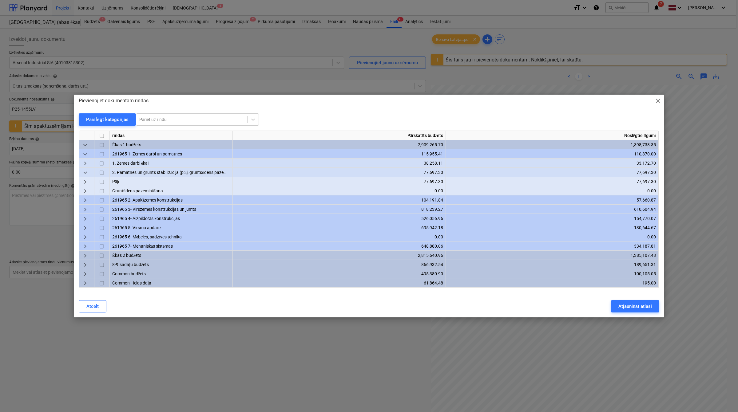
click at [89, 200] on div "keyboard_arrow_right" at bounding box center [86, 199] width 15 height 9
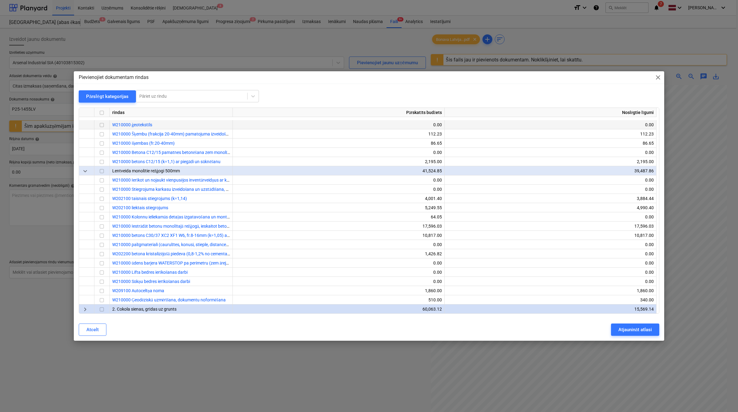
scroll to position [154, 0]
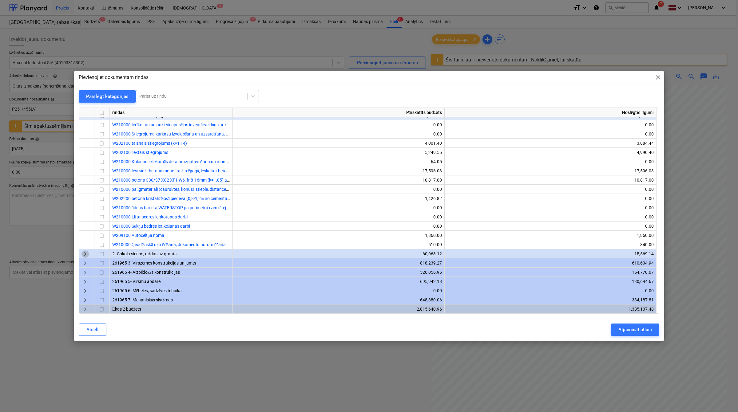
click at [85, 252] on span "keyboard_arrow_right" at bounding box center [84, 254] width 7 height 7
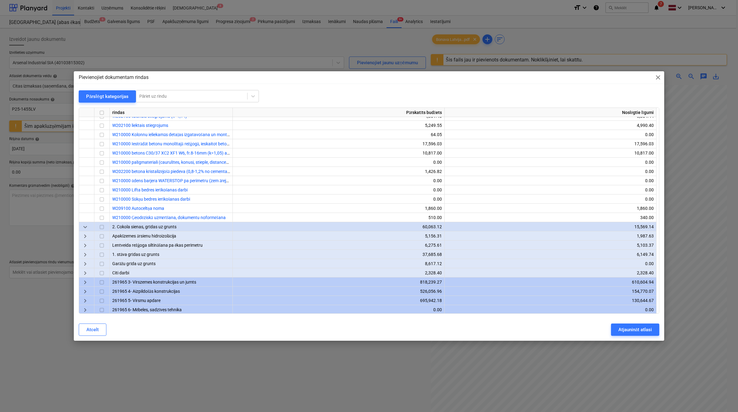
scroll to position [205, 0]
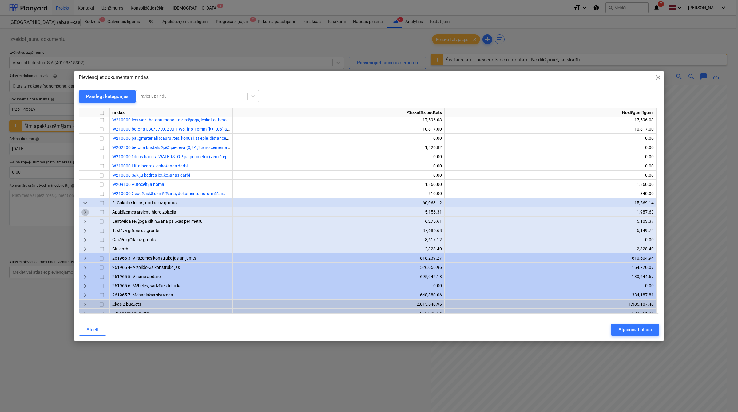
click at [83, 214] on span "keyboard_arrow_right" at bounding box center [84, 212] width 7 height 7
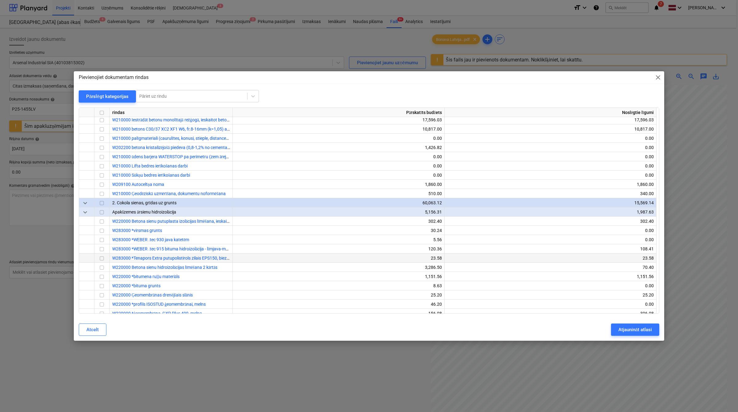
scroll to position [256, 0]
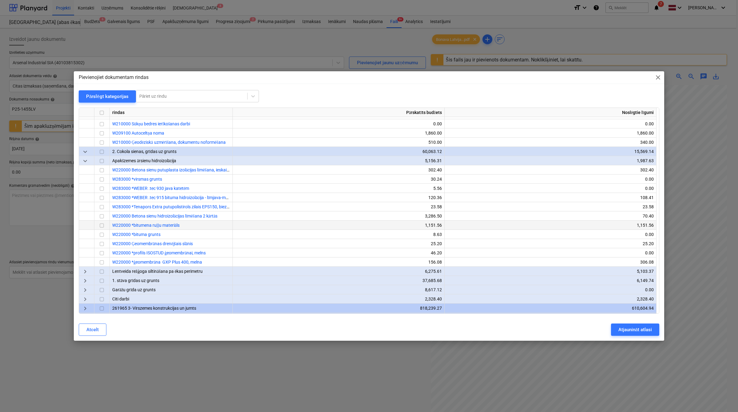
click at [104, 227] on input "checkbox" at bounding box center [101, 225] width 7 height 7
click at [116, 96] on div "Pārslēgt kategorijas" at bounding box center [107, 97] width 42 height 8
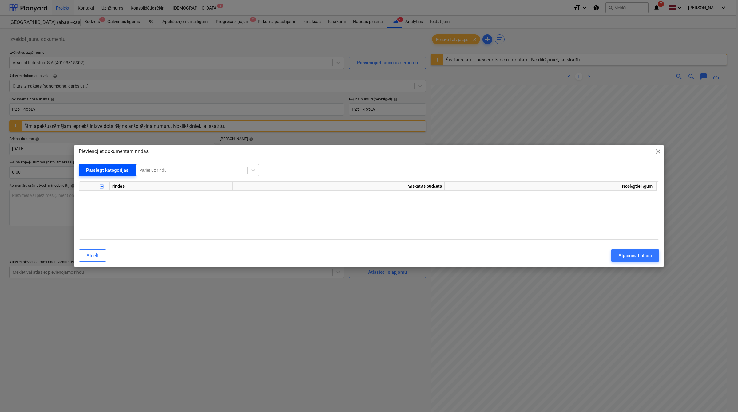
scroll to position [0, 0]
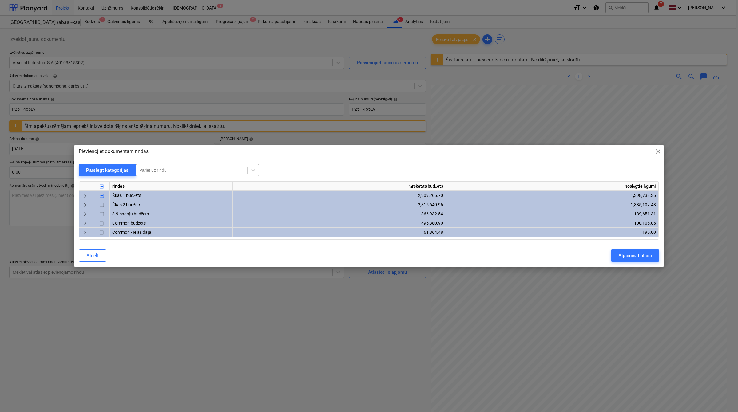
click at [152, 169] on div at bounding box center [191, 170] width 105 height 6
click at [165, 184] on div "-- -- -- -- W220000 *bitumena ruļļu materiāls" at bounding box center [196, 185] width 123 height 10
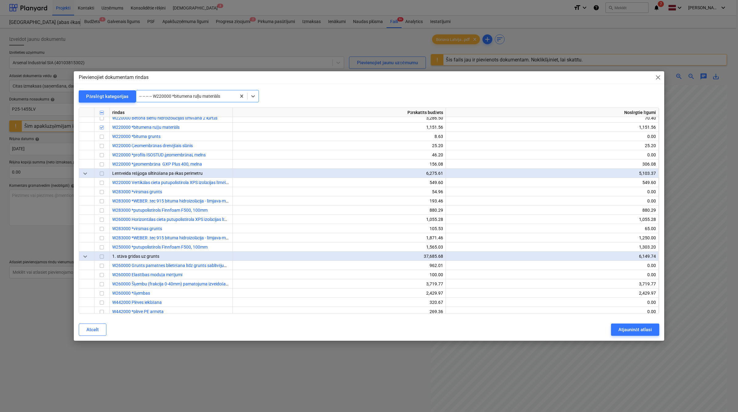
scroll to position [590, 0]
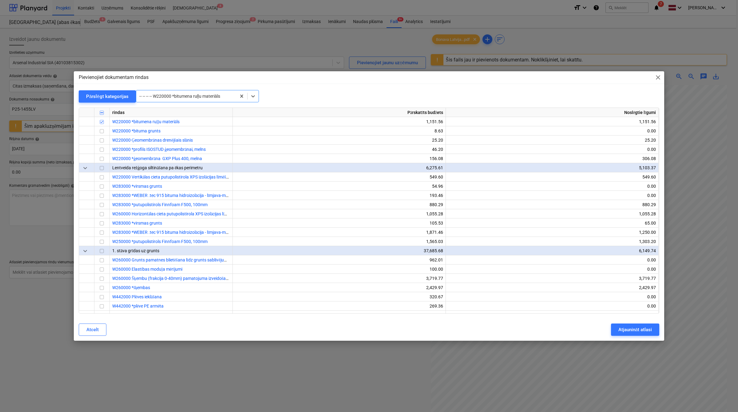
click at [165, 99] on div at bounding box center [186, 96] width 94 height 6
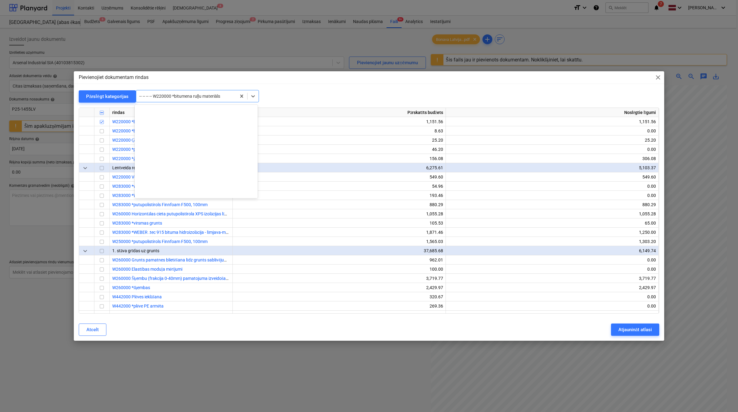
scroll to position [689, 0]
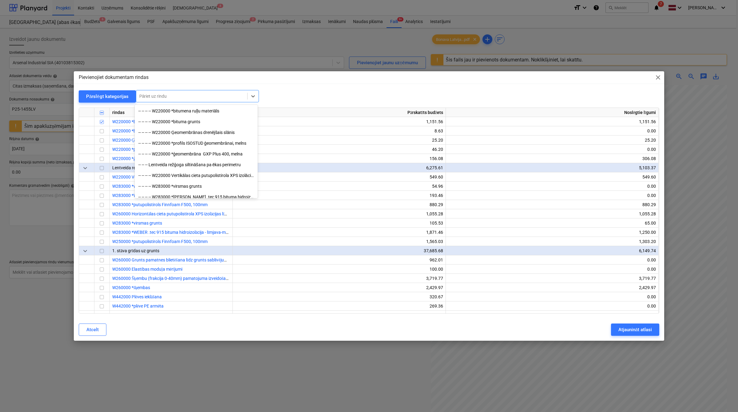
click at [223, 99] on div at bounding box center [191, 96] width 105 height 6
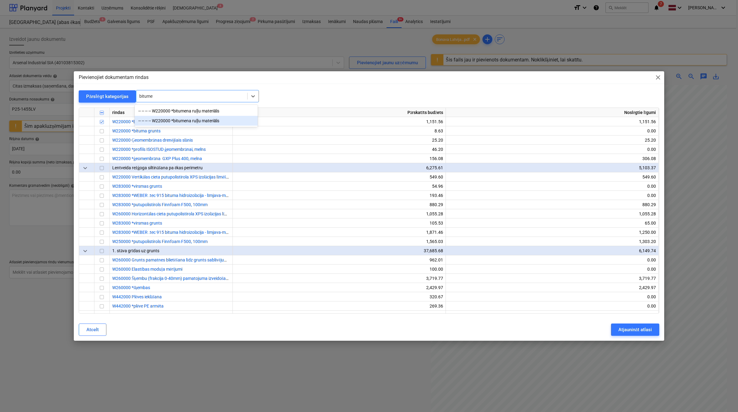
click at [204, 120] on div "-- -- -- -- W220000 *bitumena ruļļu materiāls" at bounding box center [196, 121] width 123 height 10
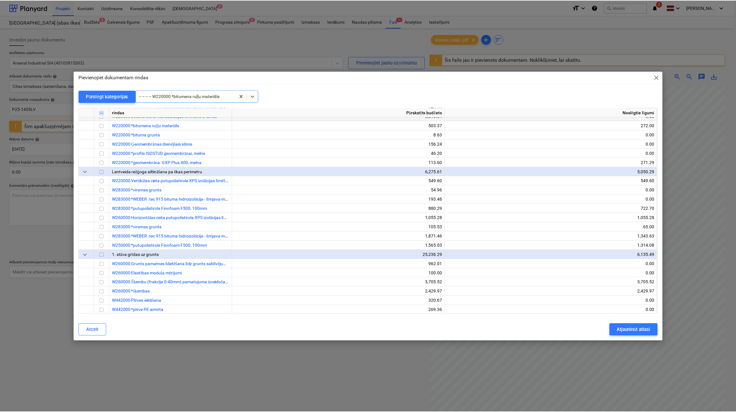
scroll to position [6418, 0]
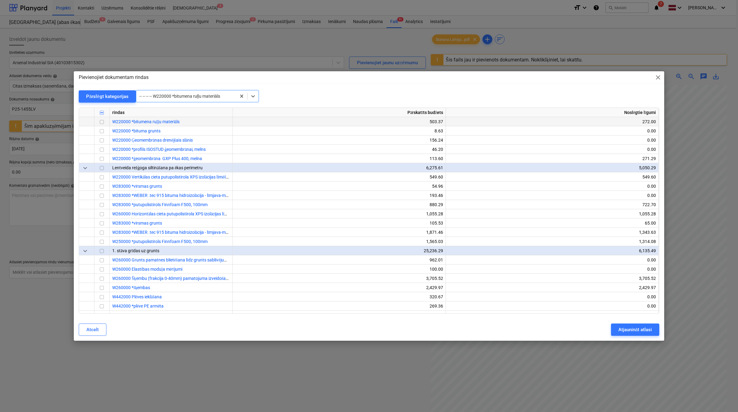
click at [105, 124] on input "checkbox" at bounding box center [101, 121] width 7 height 7
click at [633, 329] on div "Atjaunināt atlasi" at bounding box center [635, 330] width 34 height 8
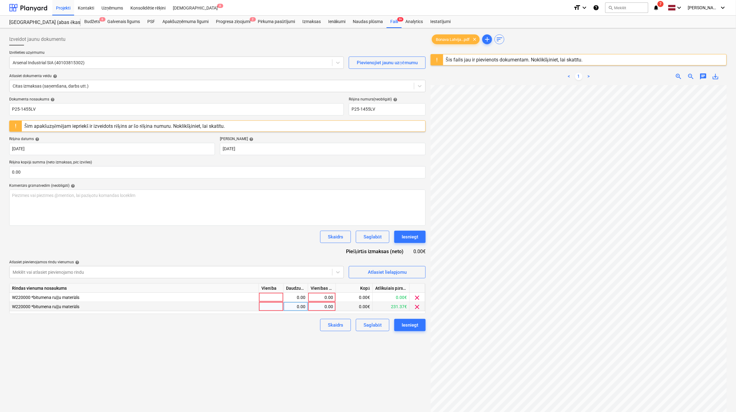
click at [321, 306] on div "0.00" at bounding box center [321, 306] width 22 height 9
click at [286, 349] on div "Izveidot jaunu dokumentu Izvēlieties uzņēmumu Arsenal Industrial SIA (401038153…" at bounding box center [217, 257] width 421 height 452
click at [418, 298] on span "clear" at bounding box center [416, 297] width 7 height 7
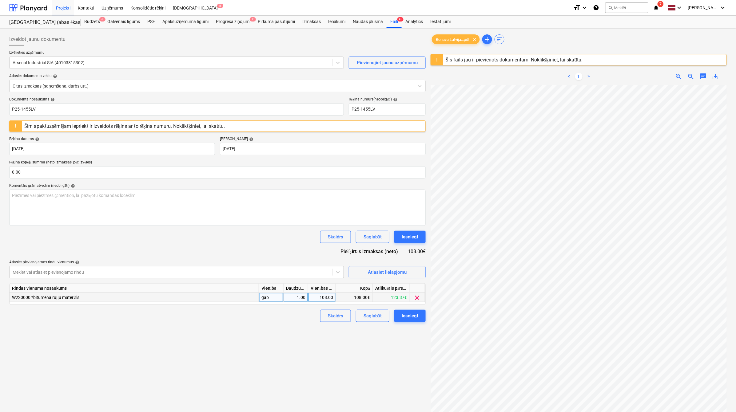
click at [273, 351] on div "Izveidot jaunu dokumentu Izvēlieties uzņēmumu Arsenal Industrial SIA (401038153…" at bounding box center [217, 257] width 421 height 452
click at [406, 314] on div "Iesniegt" at bounding box center [409, 316] width 17 height 8
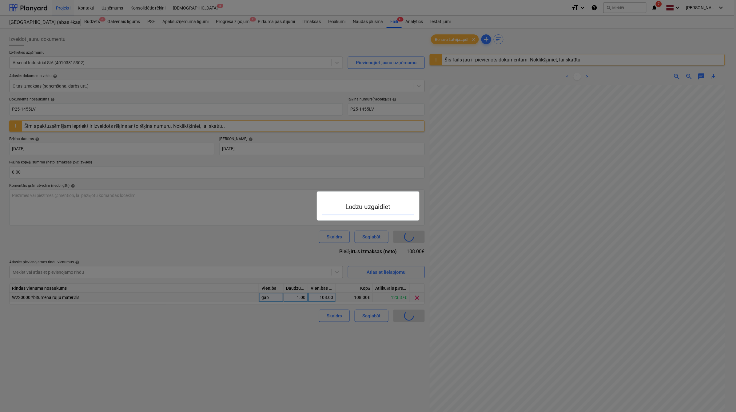
scroll to position [36, 27]
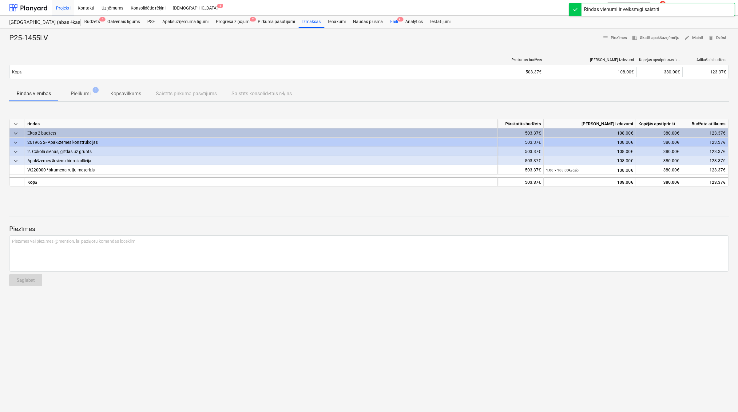
click at [397, 23] on div "Faili 9+" at bounding box center [393, 22] width 15 height 12
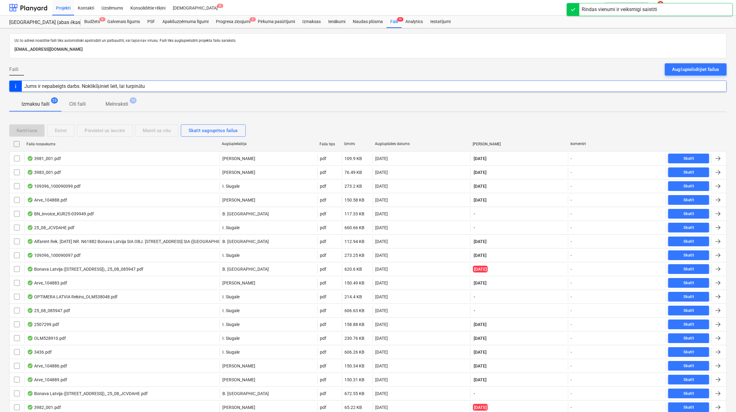
click at [411, 142] on div "Augšuplādes datums" at bounding box center [421, 144] width 93 height 5
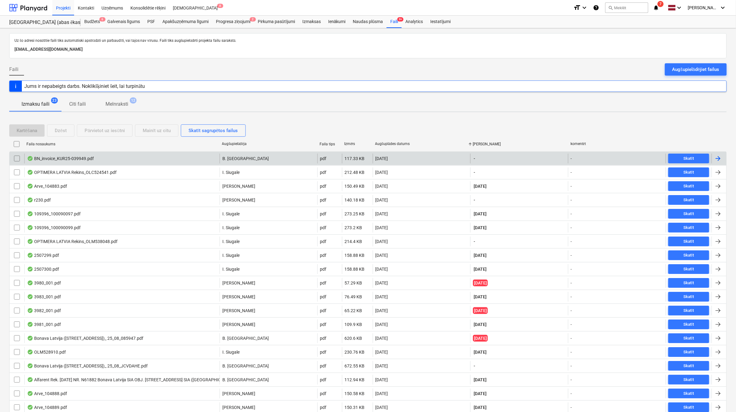
click at [718, 159] on div at bounding box center [717, 158] width 7 height 7
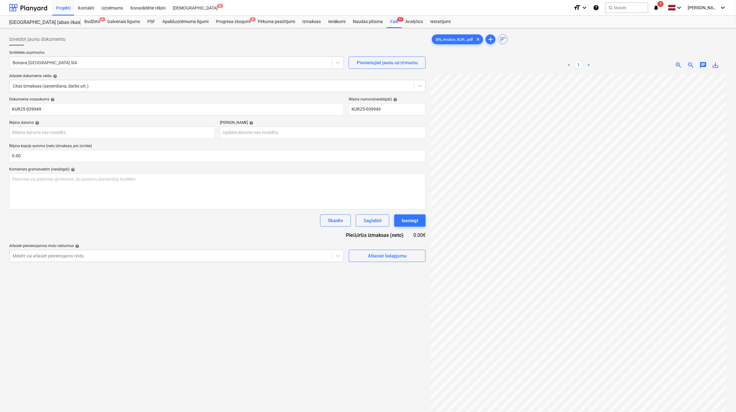
scroll to position [32, 11]
click at [83, 65] on div at bounding box center [171, 63] width 316 height 6
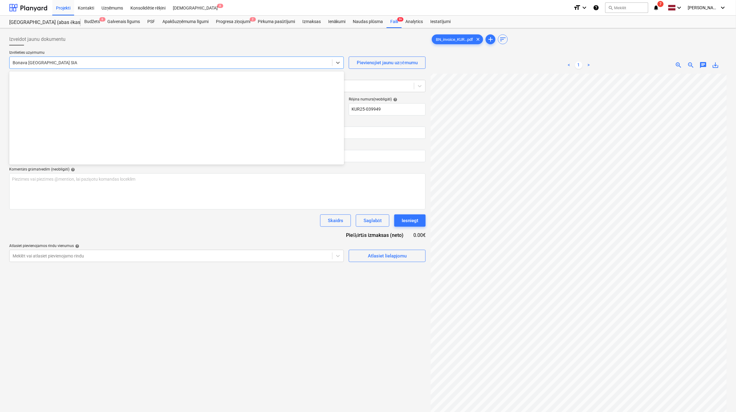
scroll to position [1151, 0]
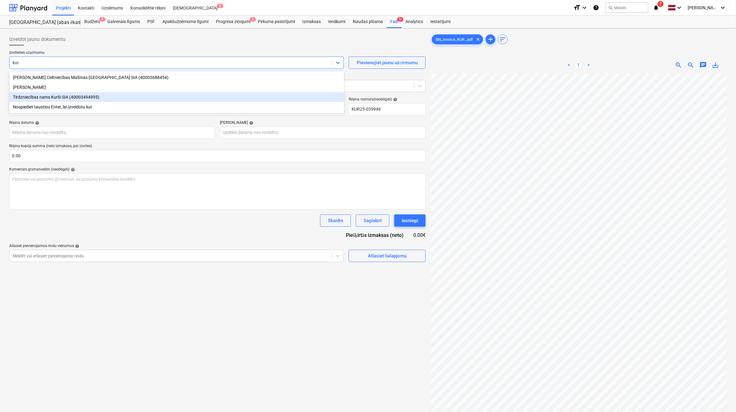
click at [75, 95] on div "Tirdzniecības nams Kurši SIA (40003494995)" at bounding box center [176, 97] width 335 height 10
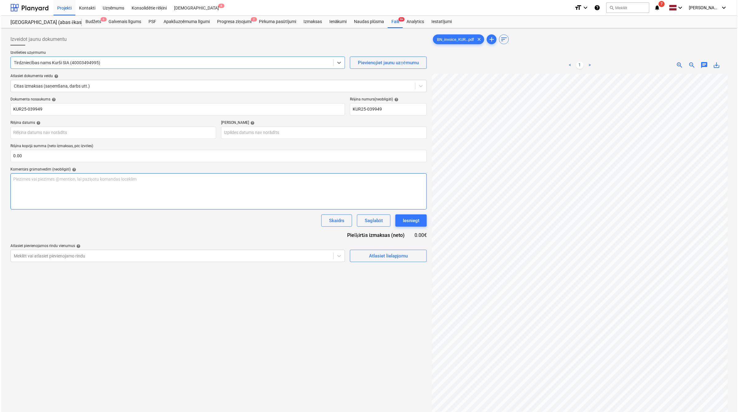
scroll to position [47, 45]
click at [372, 255] on div "Atlasiet lielapjomu" at bounding box center [387, 256] width 39 height 8
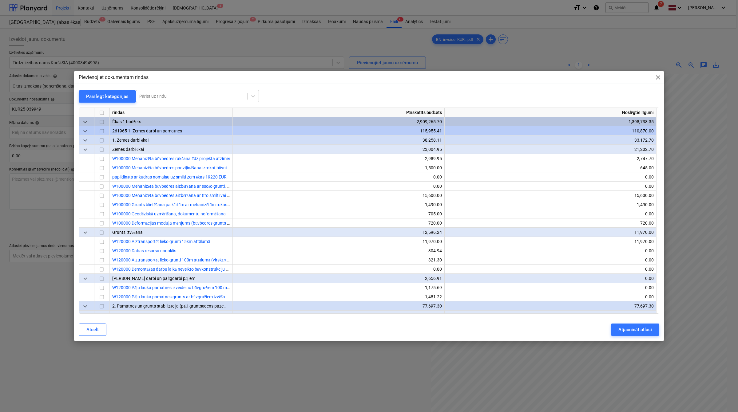
drag, startPoint x: 182, startPoint y: 85, endPoint x: 180, endPoint y: 89, distance: 3.9
click at [182, 85] on div "Pievienojiet dokumentam rindas close Pārslēgt kategorijas Pāriet uz rindu rinda…" at bounding box center [369, 205] width 590 height 269
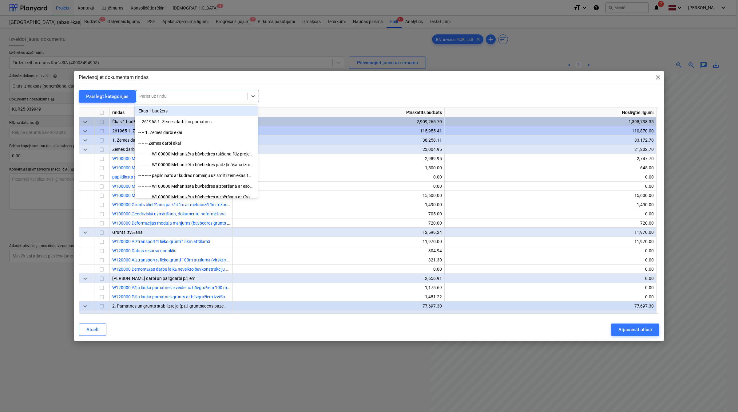
click at [179, 93] on div at bounding box center [191, 96] width 105 height 6
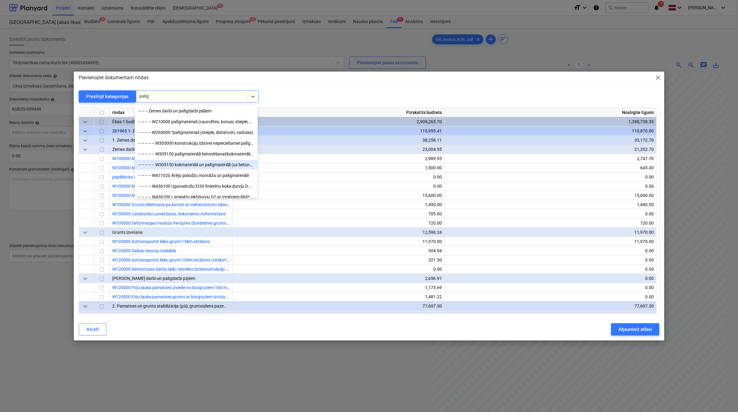
drag, startPoint x: 207, startPoint y: 160, endPoint x: 206, endPoint y: 166, distance: 6.3
click at [206, 166] on div "-- -- -- -- -- W305150 kokmateriāli un palīgmateriāli (uz betona 1m3)" at bounding box center [196, 165] width 123 height 10
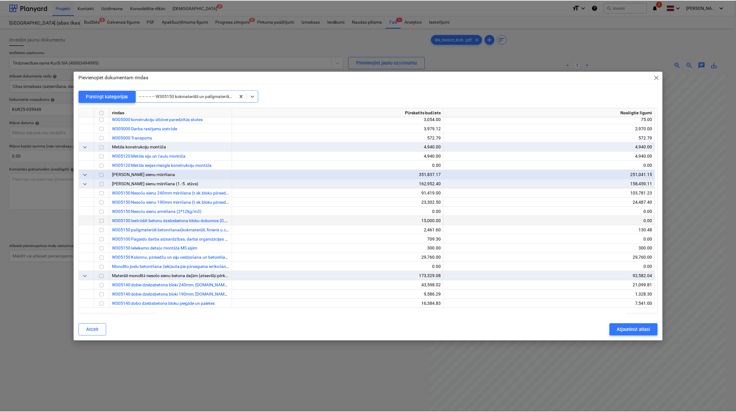
scroll to position [1435, 0]
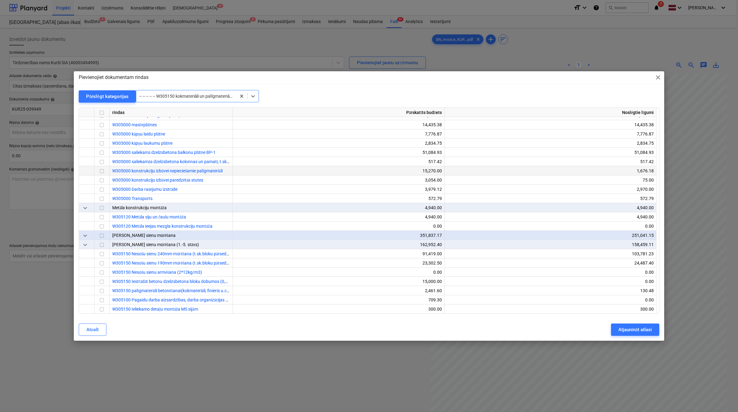
click at [102, 171] on input "checkbox" at bounding box center [101, 171] width 7 height 7
click at [625, 326] on div "Atjaunināt atlasi" at bounding box center [635, 330] width 34 height 8
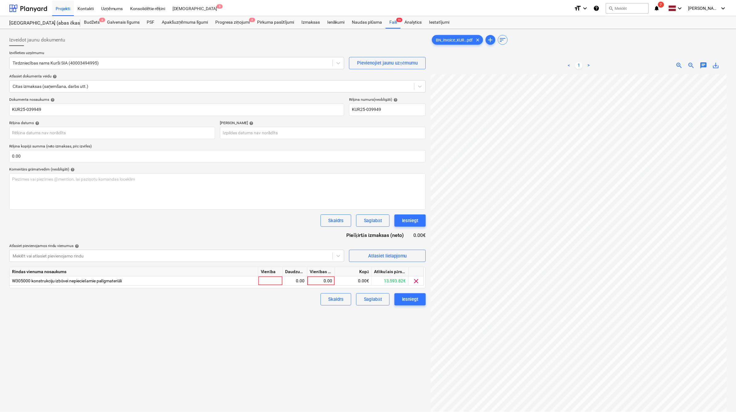
scroll to position [47, 45]
click at [318, 284] on div "0.00" at bounding box center [321, 281] width 22 height 9
click at [294, 326] on div "Izveidot jaunu dokumentu Izvēlieties uzņēmumu Tirdzniecības nams Kurši SIA (400…" at bounding box center [217, 251] width 421 height 440
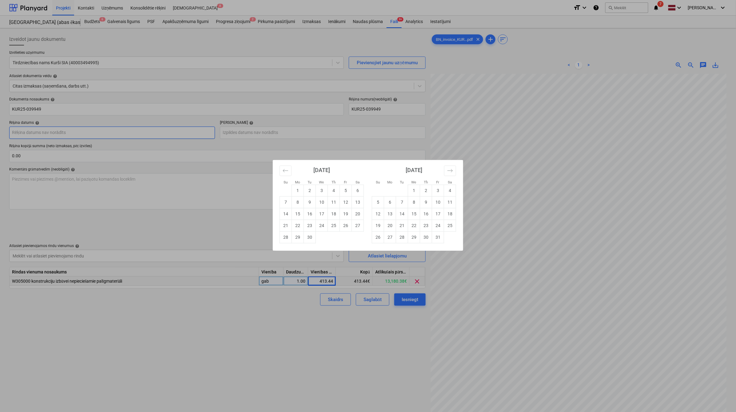
click at [101, 133] on body "Projekti Kontakti Uzņēmums Konsolidētie rēķini Iesūtne 8 format_size keyboard_a…" at bounding box center [368, 206] width 736 height 412
click at [311, 217] on td "16" at bounding box center [310, 214] width 12 height 12
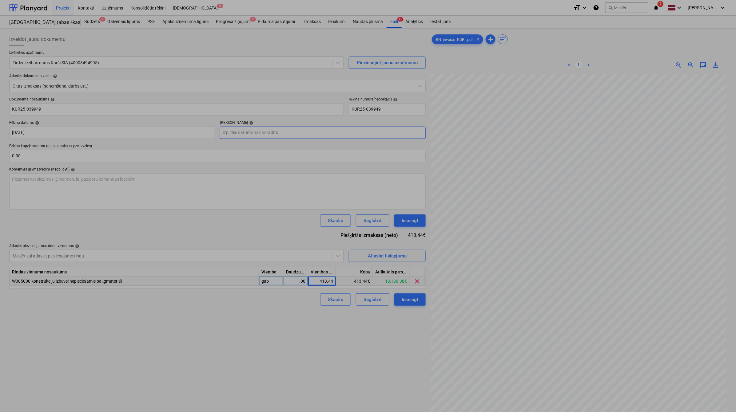
click at [294, 133] on body "Projekti Kontakti Uzņēmums Konsolidētie rēķini Iesūtne 8 format_size keyboard_a…" at bounding box center [368, 206] width 736 height 412
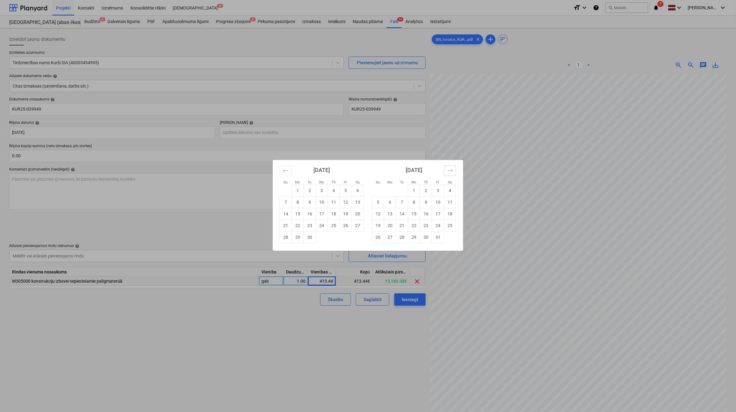
click at [446, 170] on button "Move forward to switch to the next month." at bounding box center [450, 171] width 12 height 10
click at [411, 214] on td "14" at bounding box center [414, 214] width 12 height 12
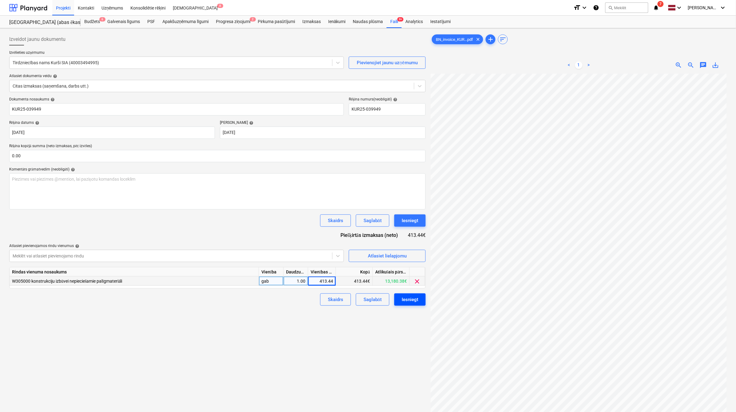
click at [403, 305] on button "Iesniegt" at bounding box center [409, 300] width 31 height 12
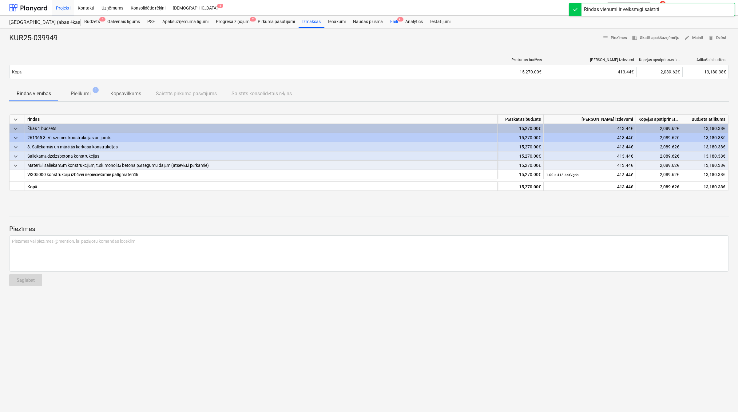
click at [393, 25] on div "Faili 9+" at bounding box center [393, 22] width 15 height 12
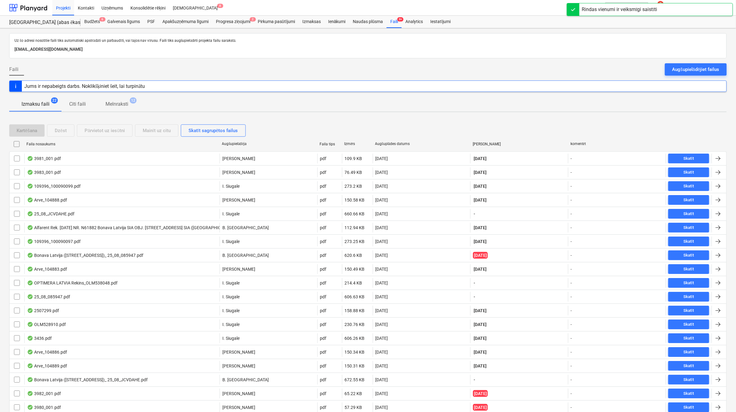
click at [406, 144] on div "Augšuplādes datums" at bounding box center [421, 144] width 93 height 5
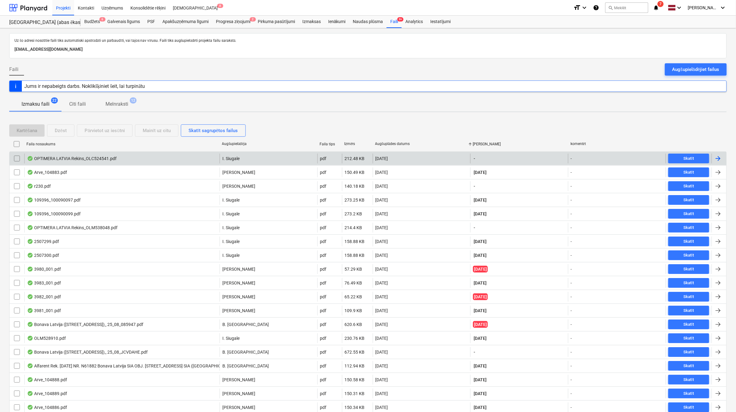
click at [715, 160] on div at bounding box center [717, 158] width 7 height 7
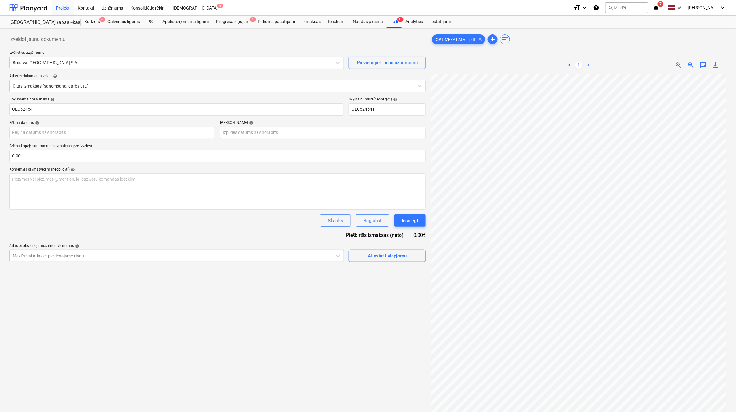
scroll to position [8, 27]
click at [77, 61] on div at bounding box center [171, 63] width 316 height 6
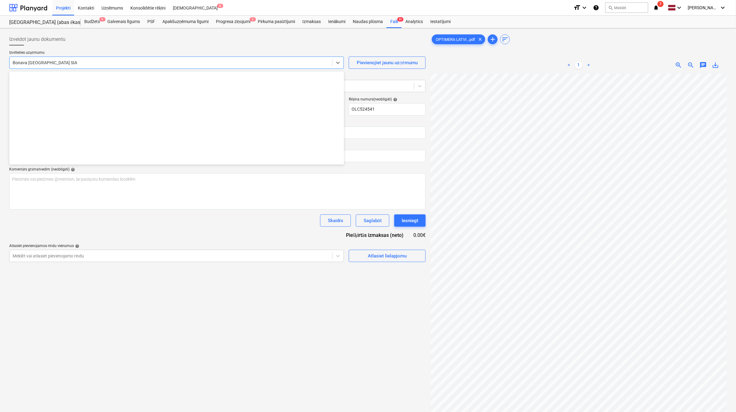
scroll to position [1151, 0]
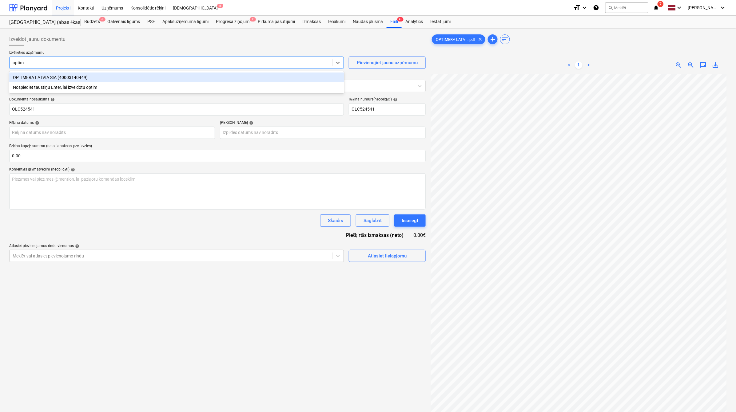
click at [58, 77] on div "OPTIMERA LATVIA SIA (40003140449)" at bounding box center [176, 78] width 335 height 10
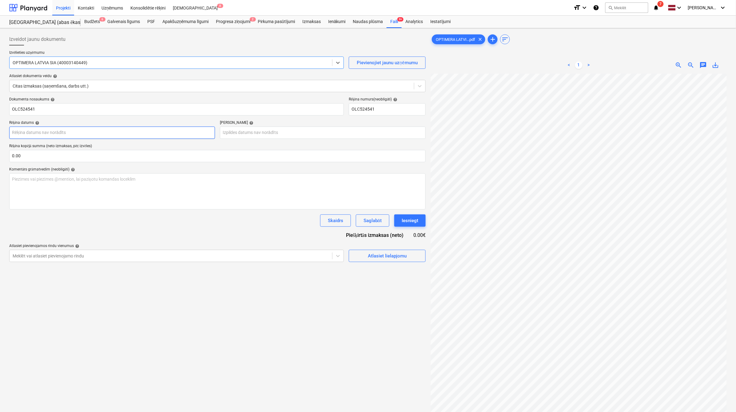
click at [63, 132] on body "Projekti Kontakti Uzņēmums Konsolidētie rēķini Iesūtne 8 format_size keyboard_a…" at bounding box center [368, 206] width 736 height 412
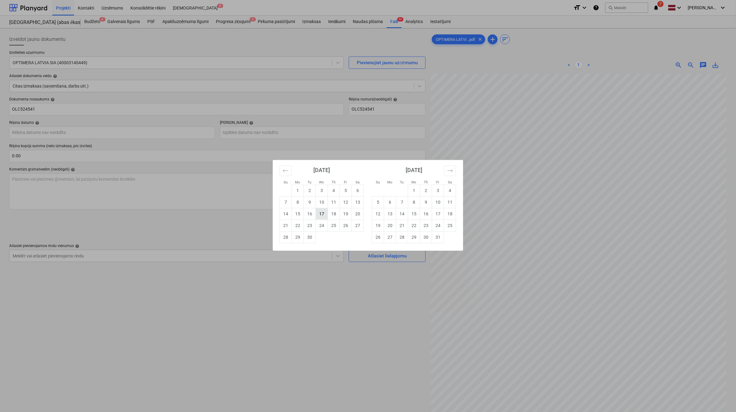
click at [324, 211] on td "17" at bounding box center [322, 214] width 12 height 12
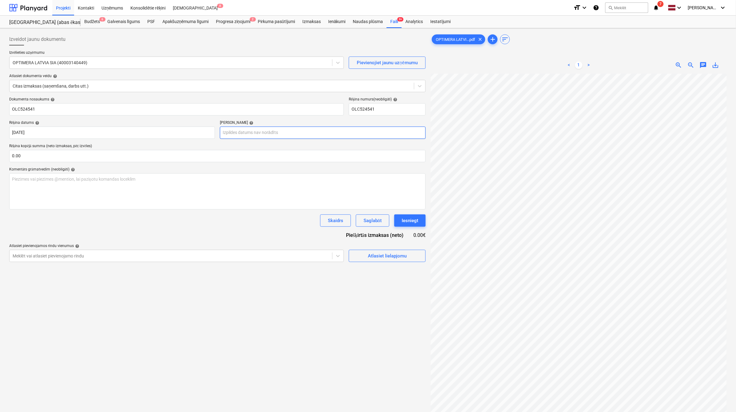
click at [279, 133] on body "Projekti Kontakti Uzņēmums Konsolidētie rēķini Iesūtne 8 format_size keyboard_a…" at bounding box center [368, 206] width 736 height 412
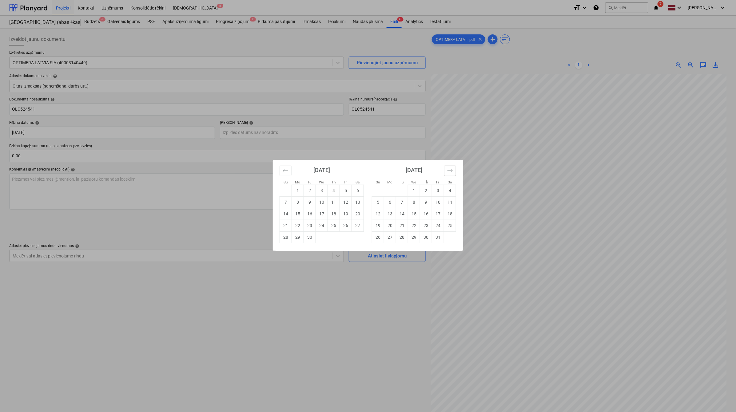
click at [452, 173] on icon "Move forward to switch to the next month." at bounding box center [450, 171] width 6 height 6
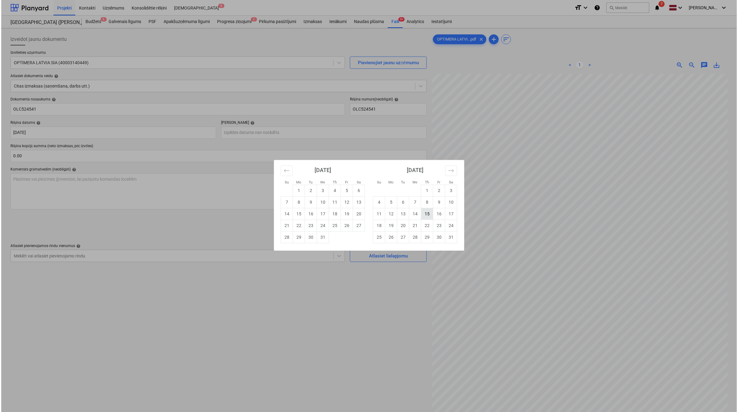
scroll to position [8, 27]
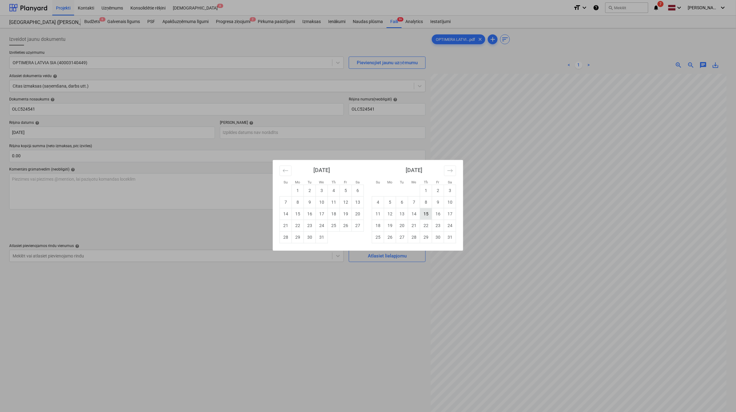
click at [426, 217] on td "15" at bounding box center [426, 214] width 12 height 12
type input "15 Jan 2026"
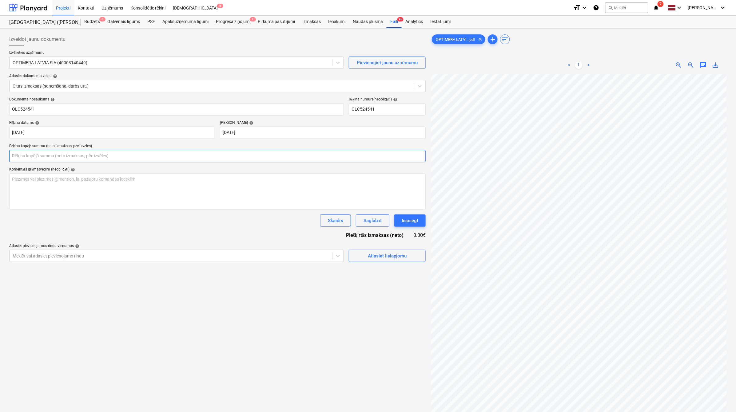
click at [176, 157] on input "text" at bounding box center [217, 156] width 416 height 12
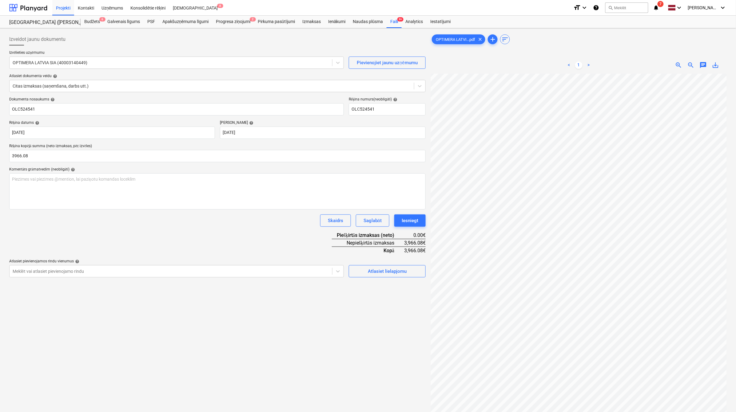
type input "3,966.08"
drag, startPoint x: 186, startPoint y: 313, endPoint x: 211, endPoint y: 302, distance: 26.8
click at [186, 314] on div "Izveidot jaunu dokumentu Izvēlieties uzņēmumu OPTIMERA LATVIA SIA (40003140449)…" at bounding box center [217, 251] width 421 height 440
click at [375, 274] on div "Atlasiet lielapjomu" at bounding box center [387, 271] width 39 height 8
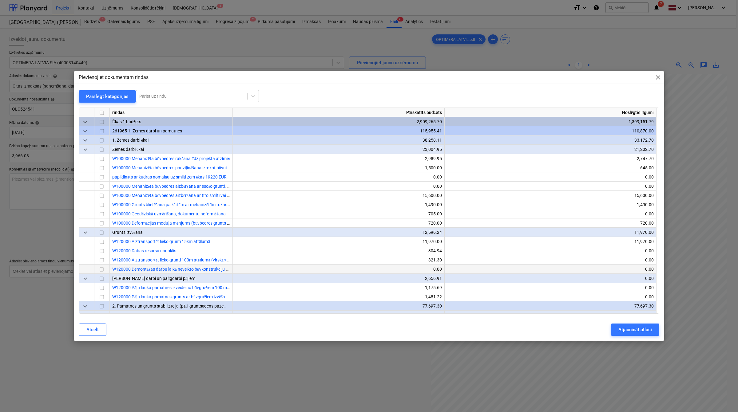
scroll to position [8, 27]
click at [200, 99] on div at bounding box center [191, 96] width 105 height 6
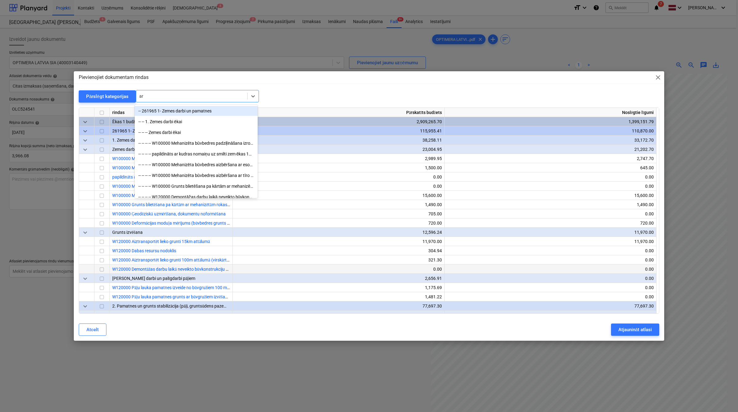
type input "a"
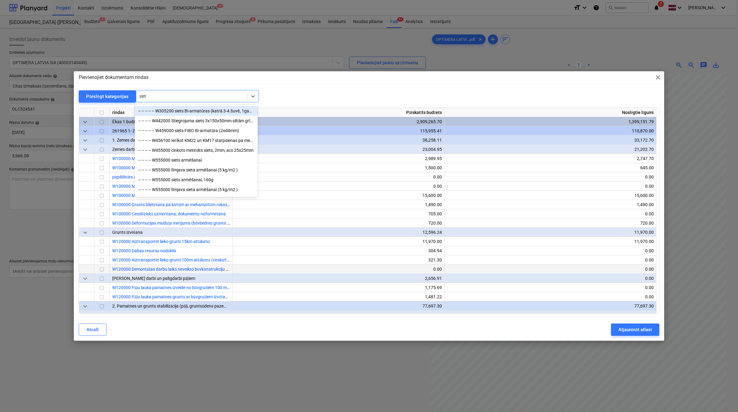
type input "siets"
click at [223, 145] on div "-- -- -- -- W455000 cinkots metināts siets, 2mm, acs 25x25mm" at bounding box center [196, 141] width 123 height 10
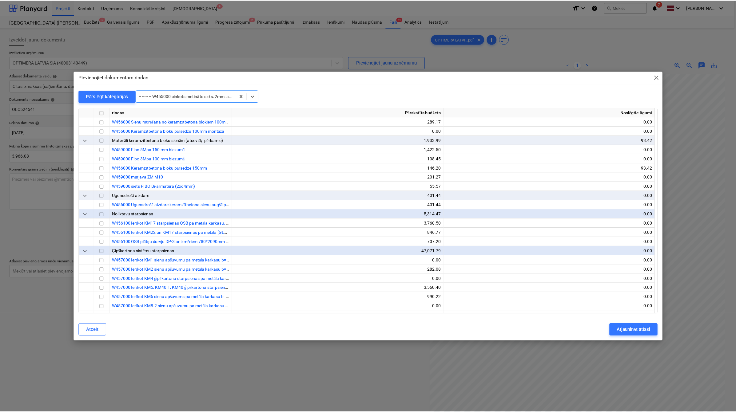
scroll to position [2414, 0]
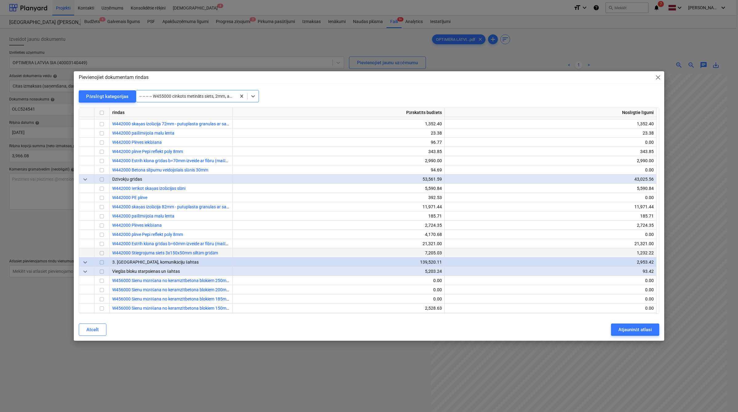
click at [101, 251] on input "checkbox" at bounding box center [101, 253] width 7 height 7
click at [620, 330] on div "Atjaunināt atlasi" at bounding box center [635, 330] width 34 height 8
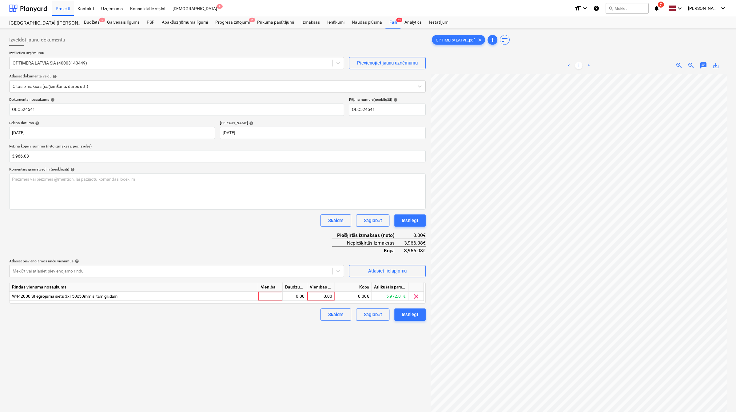
scroll to position [8, 26]
click at [322, 296] on div "0.00" at bounding box center [321, 296] width 22 height 9
type input "3966.08"
click at [284, 361] on div "Izveidot jaunu dokumentu Izvēlieties uzņēmumu OPTIMERA LATVIA SIA (40003140449)…" at bounding box center [217, 251] width 421 height 440
click at [405, 317] on div "Iesniegt" at bounding box center [409, 315] width 17 height 8
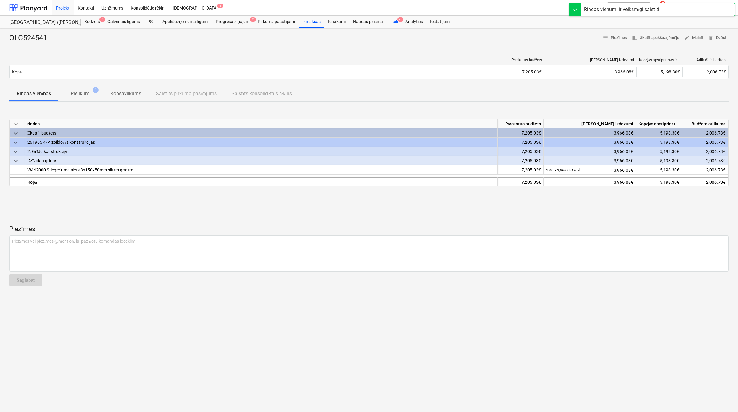
click at [394, 26] on div "Faili 9+" at bounding box center [393, 22] width 15 height 12
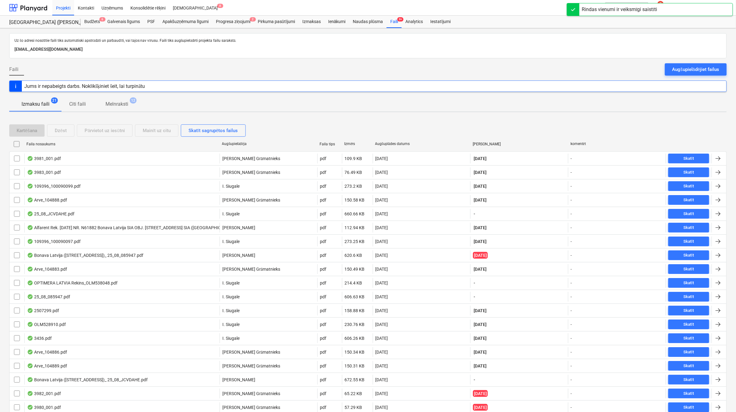
click at [390, 142] on div "Augšuplādes datums" at bounding box center [421, 144] width 93 height 5
checkbox input "false"
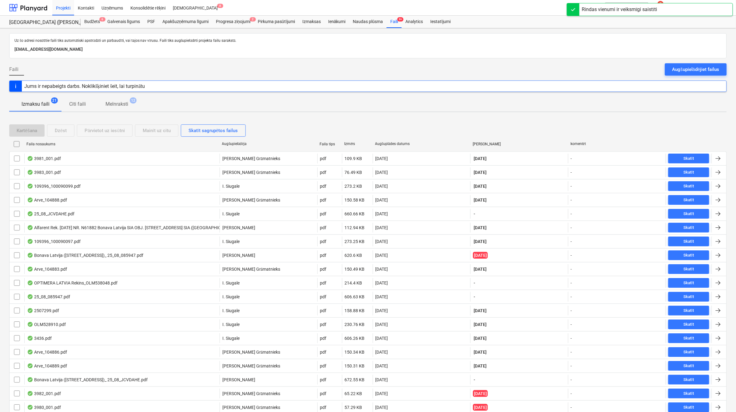
checkbox input "false"
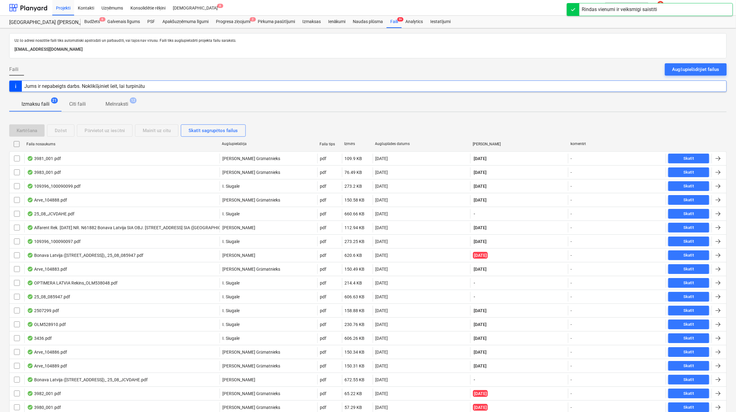
checkbox input "false"
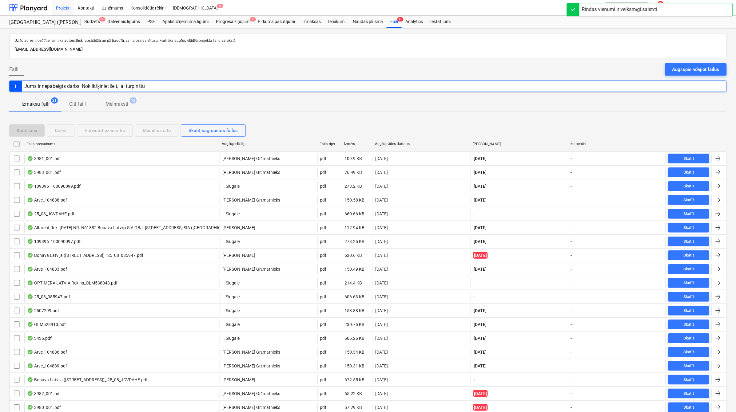
checkbox input "false"
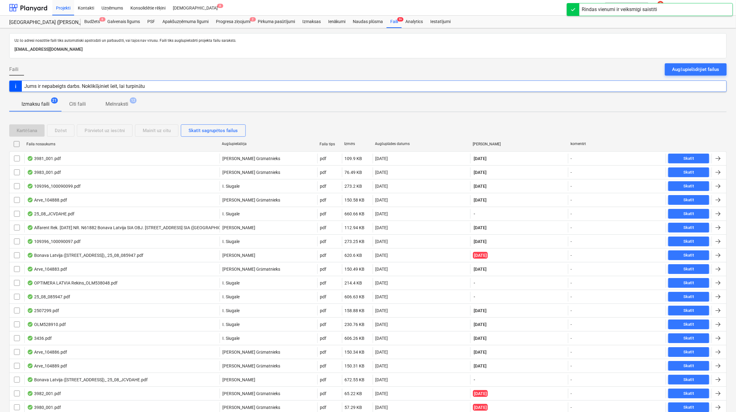
checkbox input "false"
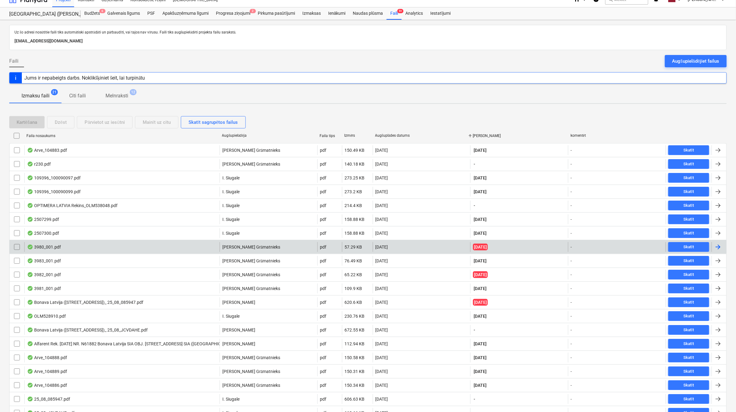
scroll to position [2, 0]
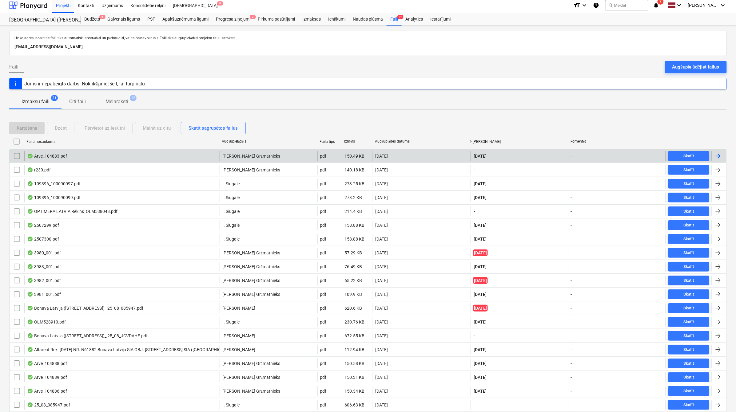
click at [714, 155] on div at bounding box center [717, 155] width 7 height 7
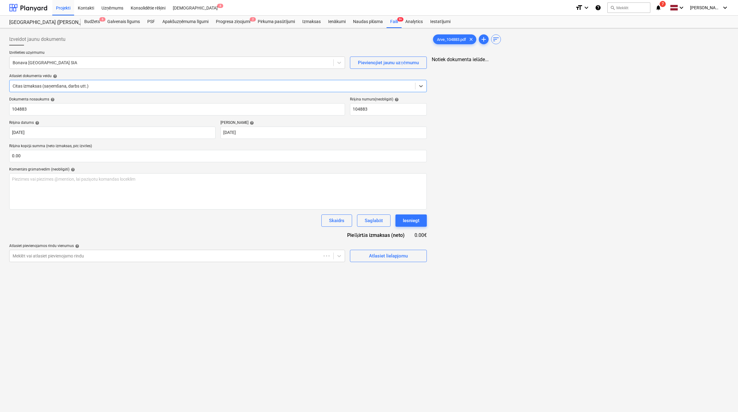
type input "104883"
type input "[DATE]"
type input "13 Oct 2025"
click at [66, 62] on div at bounding box center [171, 63] width 316 height 6
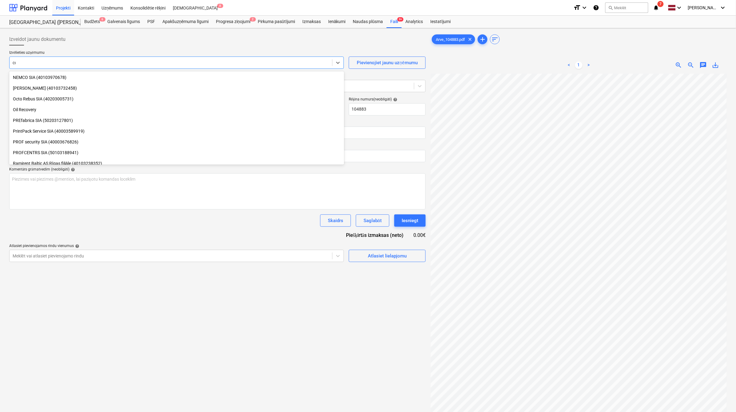
scroll to position [209, 0]
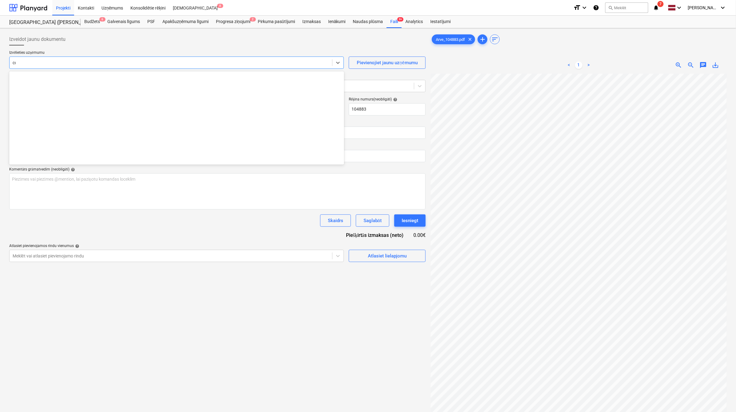
type input "col"
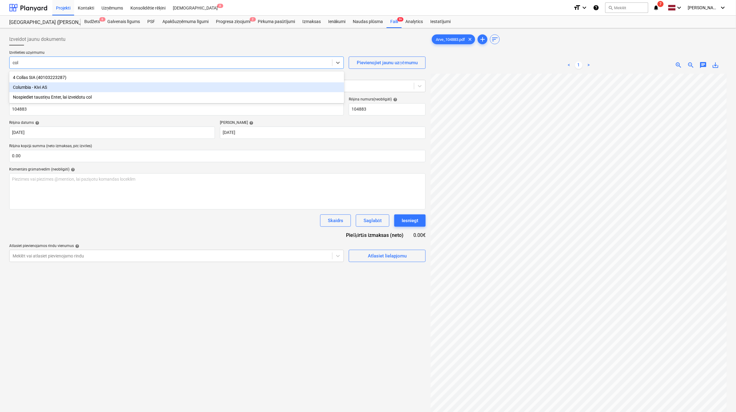
click at [84, 82] on div "Columbia - Kivi AS" at bounding box center [176, 87] width 335 height 10
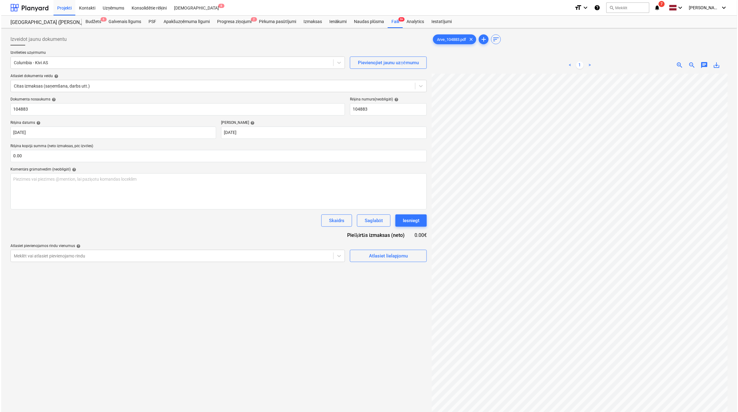
scroll to position [44, 27]
click at [54, 158] on input "text" at bounding box center [217, 156] width 416 height 12
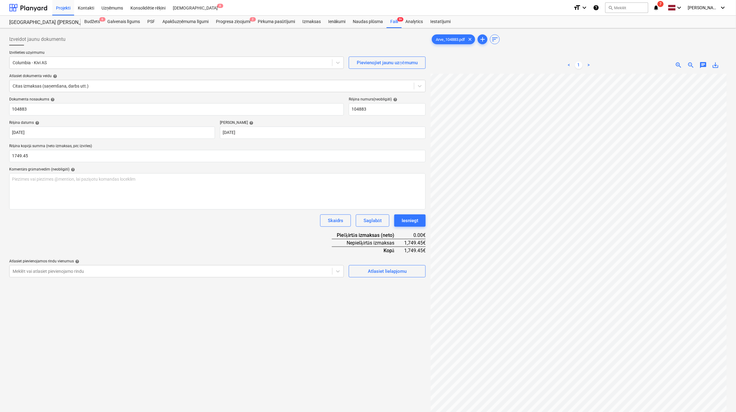
type input "1,749.45"
drag, startPoint x: 199, startPoint y: 216, endPoint x: 229, endPoint y: 208, distance: 31.2
click at [199, 216] on div "Skaidrs Saglabāt Iesniegt" at bounding box center [217, 221] width 416 height 12
click at [395, 268] on div "Atlasiet lielapjomu" at bounding box center [387, 271] width 39 height 8
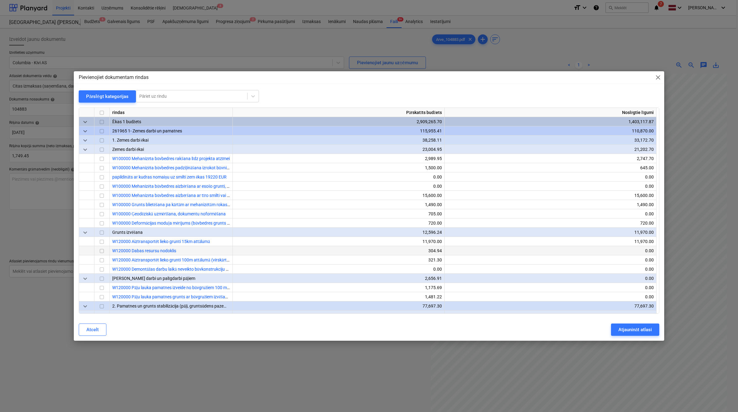
scroll to position [44, 27]
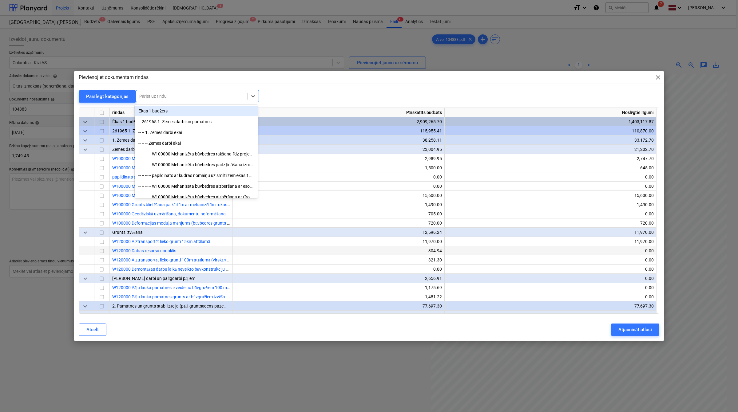
click at [214, 97] on div at bounding box center [191, 96] width 105 height 6
click at [132, 96] on button "Pārslēgt kategorijas" at bounding box center [107, 96] width 57 height 12
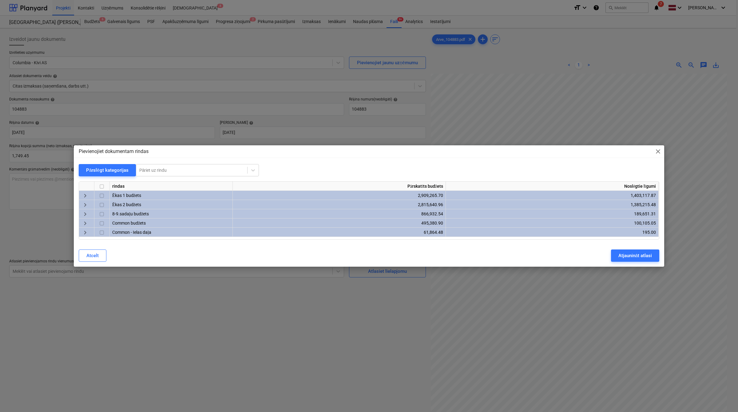
click at [85, 202] on span "keyboard_arrow_right" at bounding box center [84, 205] width 7 height 7
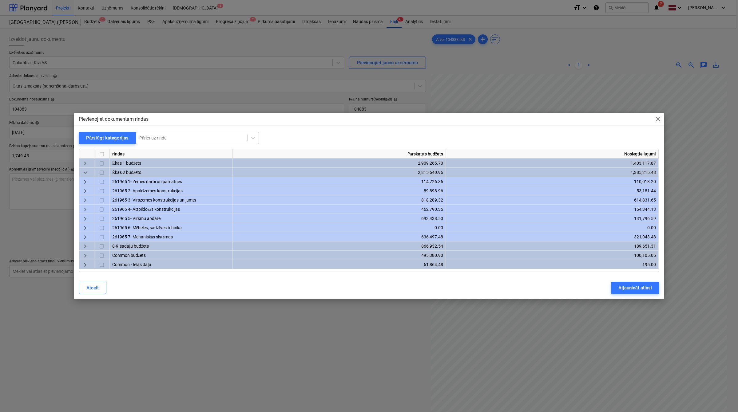
click at [86, 200] on span "keyboard_arrow_right" at bounding box center [84, 200] width 7 height 7
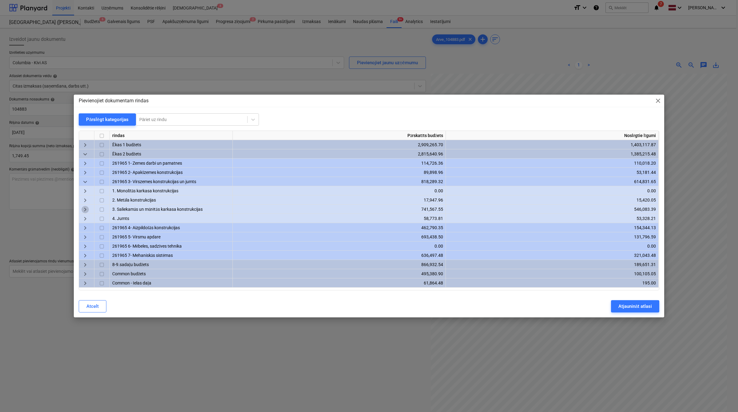
click at [82, 207] on span "keyboard_arrow_right" at bounding box center [84, 209] width 7 height 7
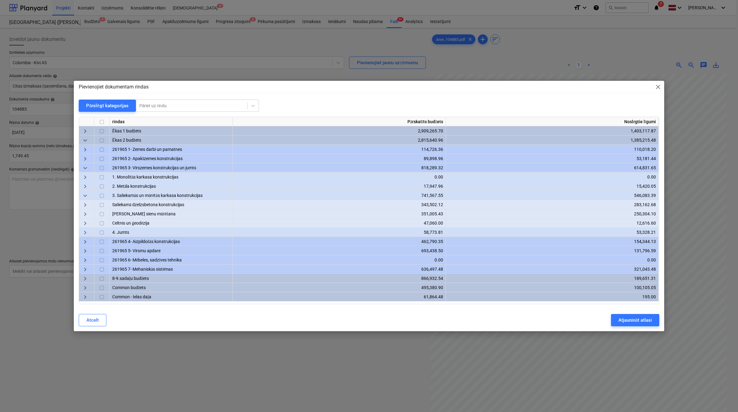
click at [85, 213] on span "keyboard_arrow_right" at bounding box center [84, 214] width 7 height 7
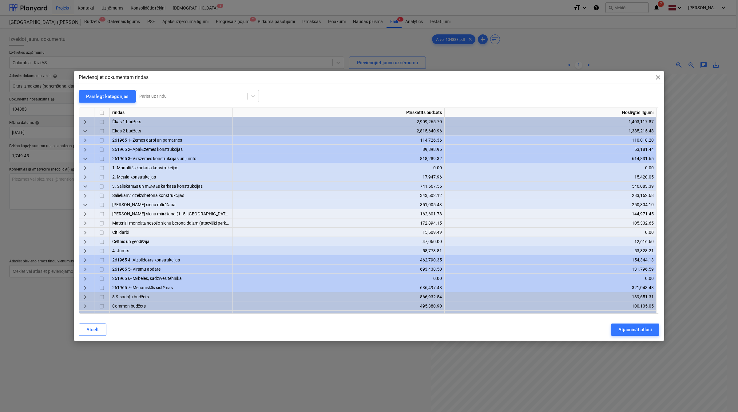
click at [86, 223] on span "keyboard_arrow_right" at bounding box center [84, 223] width 7 height 7
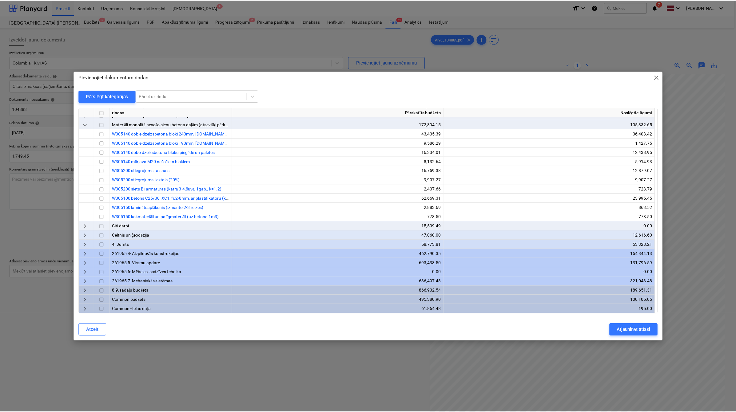
scroll to position [48, 0]
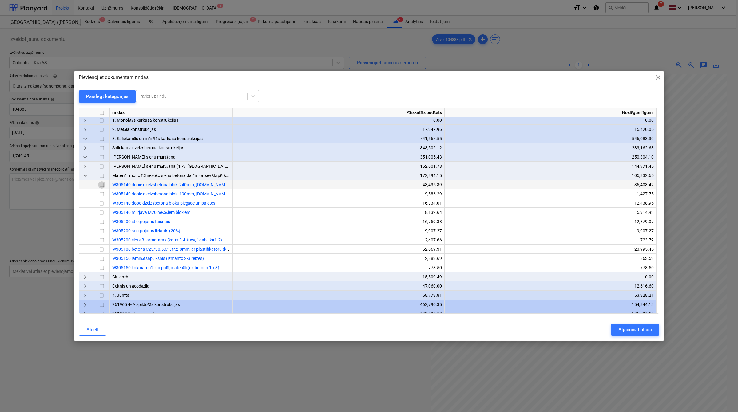
click at [103, 187] on input "checkbox" at bounding box center [101, 184] width 7 height 7
click at [103, 202] on input "checkbox" at bounding box center [101, 203] width 7 height 7
click at [622, 331] on div "Atjaunināt atlasi" at bounding box center [635, 330] width 34 height 8
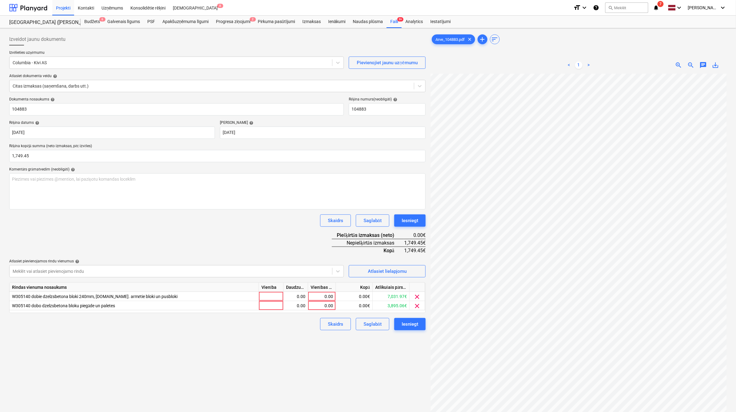
scroll to position [44, 26]
click at [328, 303] on div "0.00" at bounding box center [321, 305] width 22 height 9
type input "1749.45"
drag, startPoint x: 317, startPoint y: 306, endPoint x: 334, endPoint y: 302, distance: 17.8
click at [334, 302] on input "1749.45" at bounding box center [321, 305] width 27 height 9
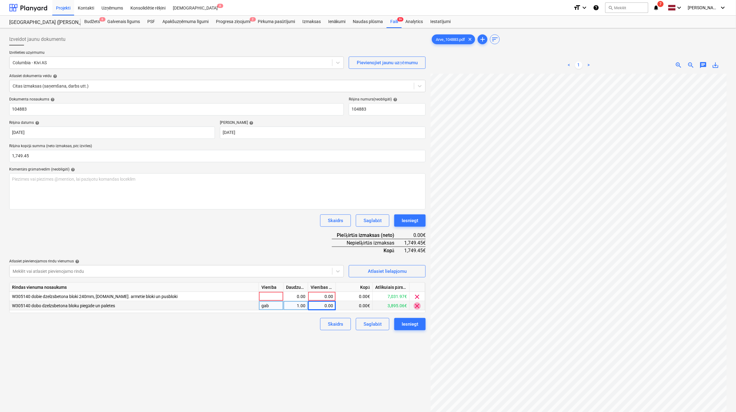
click at [416, 305] on span "clear" at bounding box center [416, 305] width 7 height 7
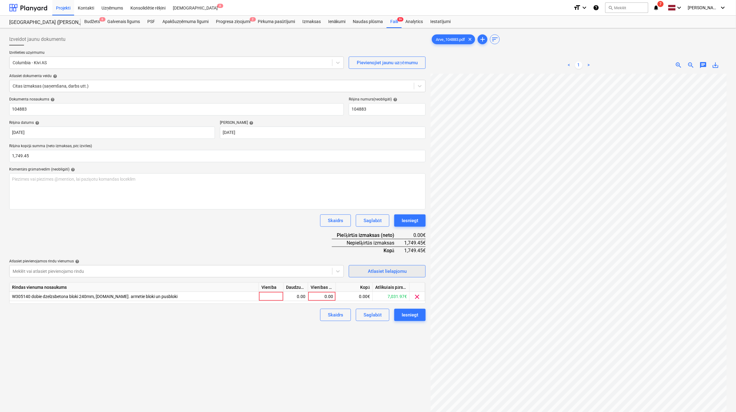
click at [385, 272] on div "Atlasiet lielapjomu" at bounding box center [387, 271] width 39 height 8
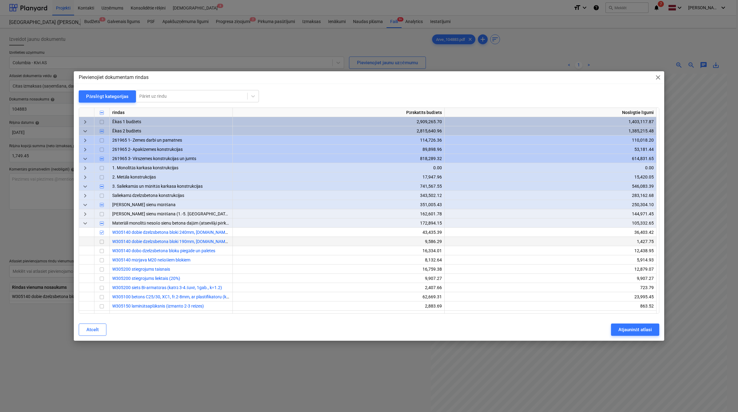
click at [102, 243] on input "checkbox" at bounding box center [101, 241] width 7 height 7
click at [104, 234] on input "checkbox" at bounding box center [101, 232] width 7 height 7
click at [628, 327] on div "Atjaunināt atlasi" at bounding box center [635, 330] width 34 height 8
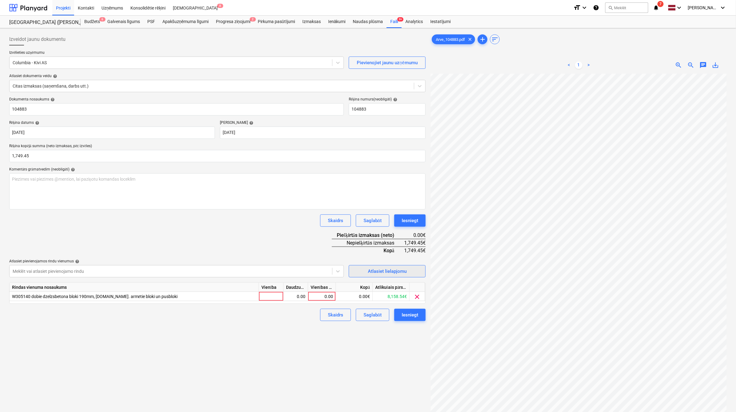
click at [377, 274] on div "Atlasiet lielapjomu" at bounding box center [387, 271] width 39 height 8
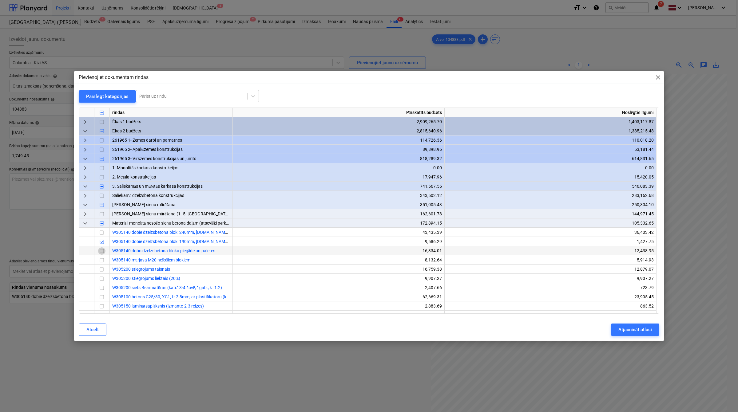
click at [103, 251] on input "checkbox" at bounding box center [101, 250] width 7 height 7
click at [623, 334] on div "Atjaunināt atlasi" at bounding box center [635, 330] width 34 height 8
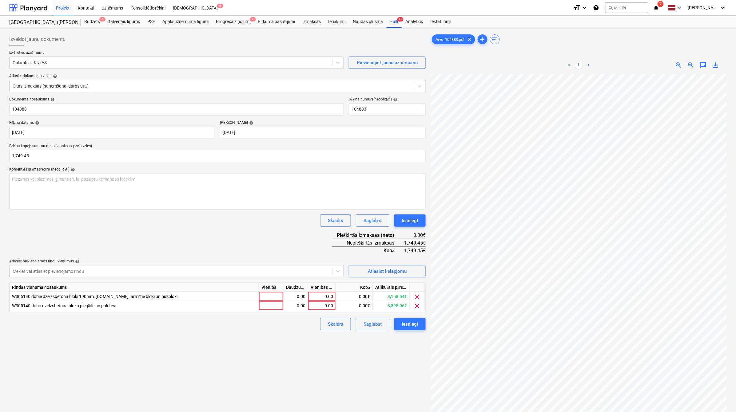
click at [340, 357] on div "Izveidot jaunu dokumentu Izvēlieties uzņēmumu Columbia - Kivi AS Pievienojiet j…" at bounding box center [217, 251] width 421 height 440
click at [324, 305] on div "0.00" at bounding box center [321, 305] width 22 height 9
type input "471"
click at [329, 296] on div "0.00" at bounding box center [321, 296] width 22 height 9
type input "1278.45"
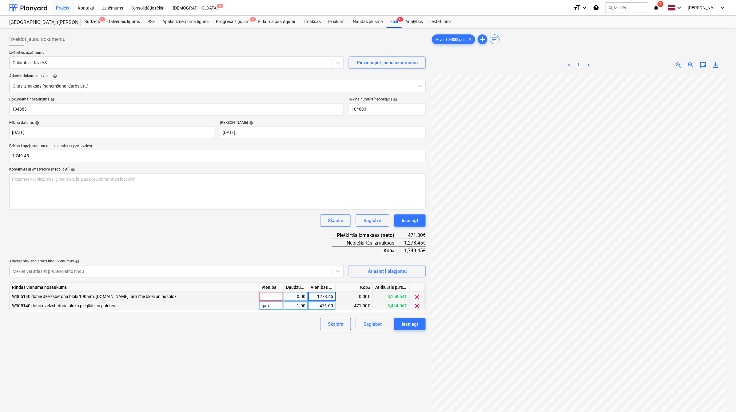
click at [320, 371] on div "Izveidot jaunu dokumentu Izvēlieties uzņēmumu Columbia - Kivi AS Pievienojiet j…" at bounding box center [217, 251] width 421 height 440
click at [414, 322] on div "Iesniegt" at bounding box center [409, 324] width 17 height 8
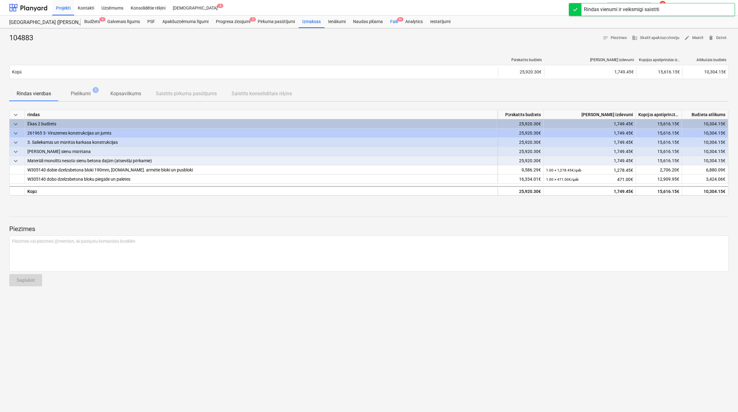
click at [393, 19] on div "Faili 9+" at bounding box center [393, 22] width 15 height 12
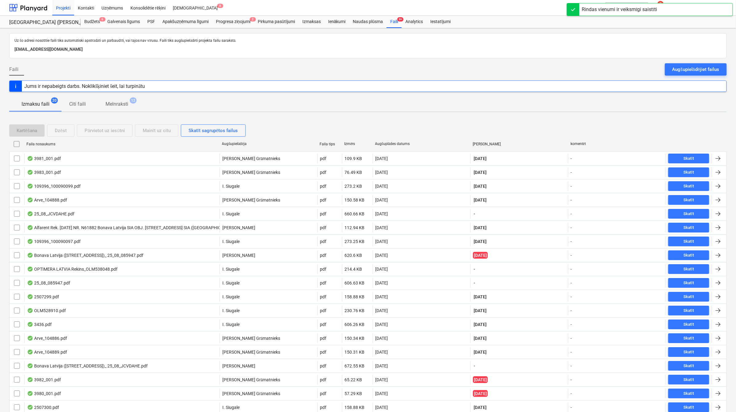
click at [393, 140] on div "Augšuplādes datums" at bounding box center [422, 144] width 98 height 10
checkbox input "false"
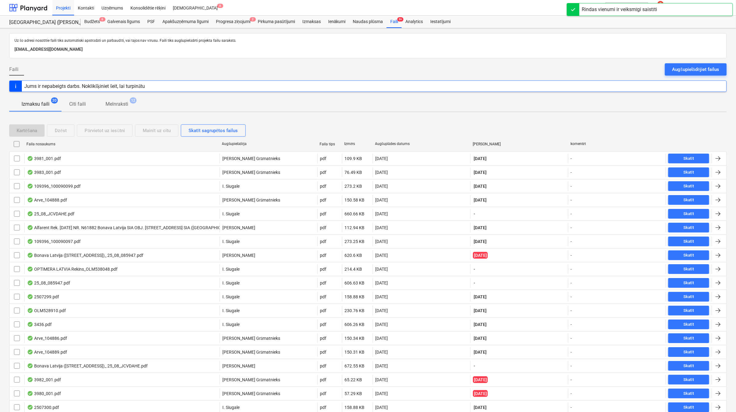
checkbox input "false"
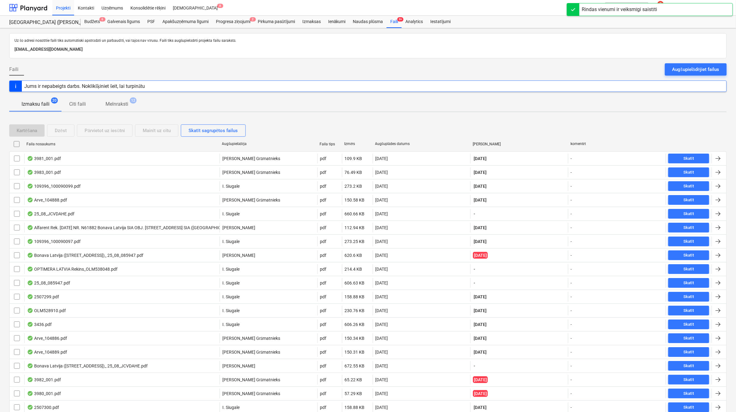
checkbox input "false"
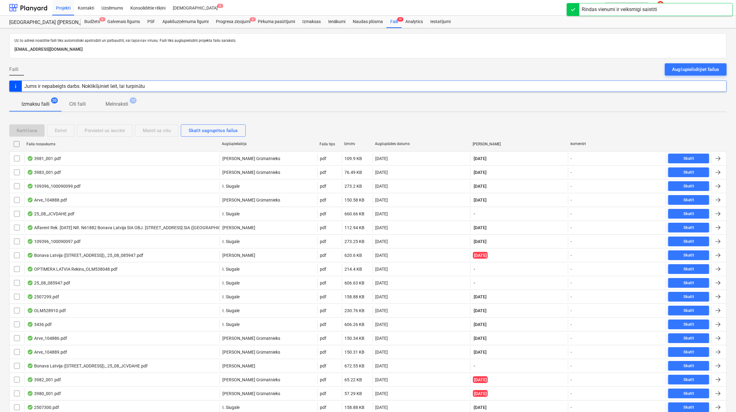
checkbox input "false"
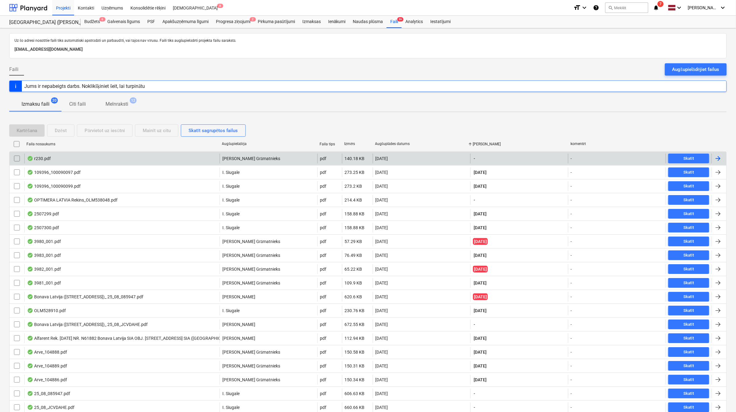
click at [719, 159] on div at bounding box center [717, 158] width 7 height 7
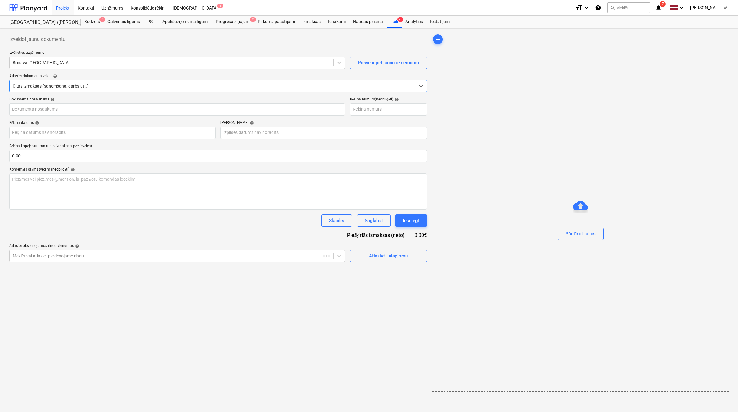
type input "230"
click at [56, 66] on div at bounding box center [171, 63] width 316 height 6
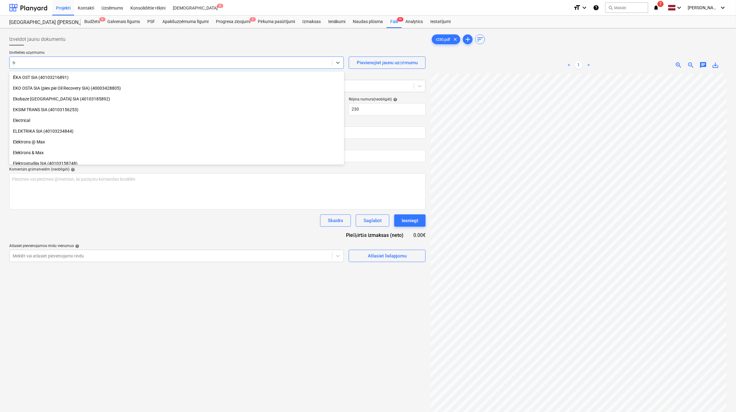
scroll to position [403, 0]
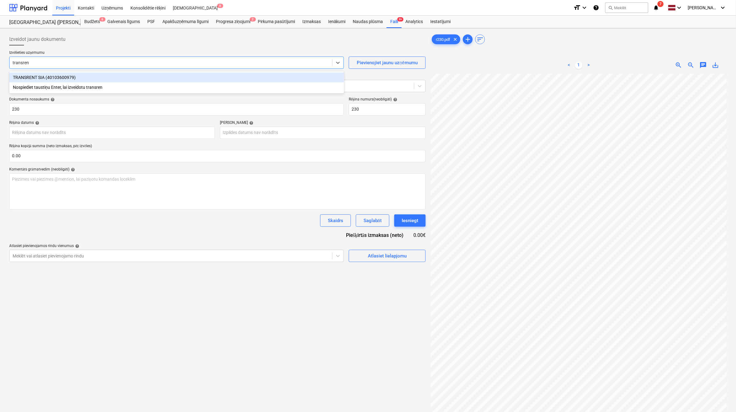
type input "transrent"
click at [56, 76] on div "TRANSRENT SIA (40103600979)" at bounding box center [176, 78] width 335 height 10
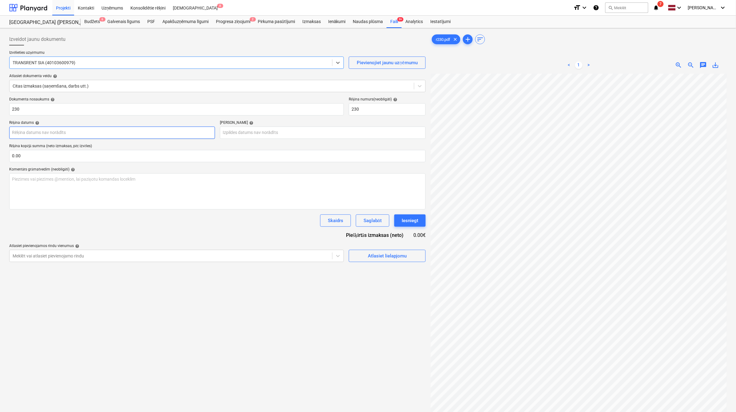
click at [82, 132] on body "Projekti Kontakti Uzņēmums Konsolidētie rēķini Iesūtne 8 format_size keyboard_a…" at bounding box center [368, 206] width 736 height 412
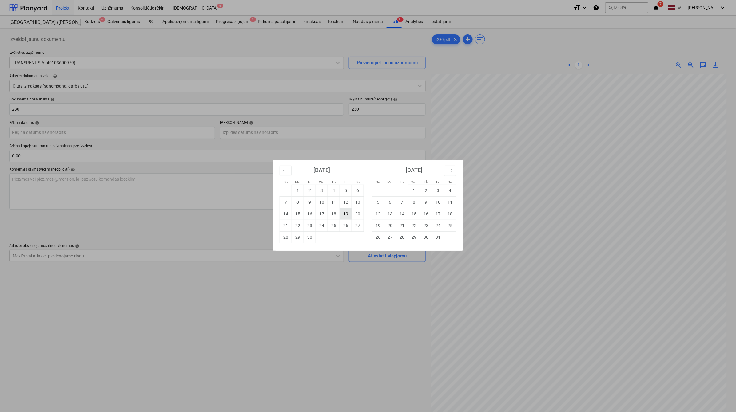
click at [345, 212] on td "19" at bounding box center [346, 214] width 12 height 12
type input "[DATE]"
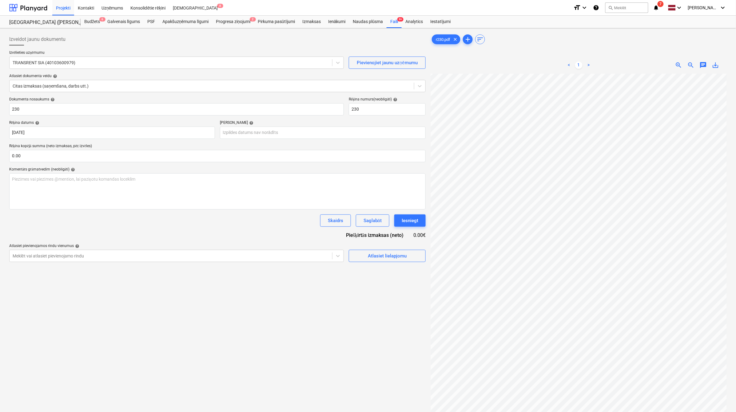
scroll to position [18, 1]
click at [250, 132] on body "Projekti Kontakti Uzņēmums Konsolidētie rēķini Iesūtne 8 format_size keyboard_a…" at bounding box center [368, 206] width 736 height 412
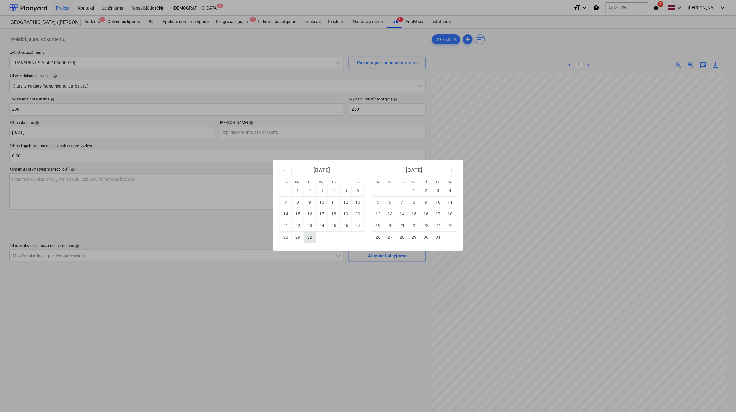
click at [312, 239] on td "30" at bounding box center [310, 237] width 12 height 12
type input "[DATE]"
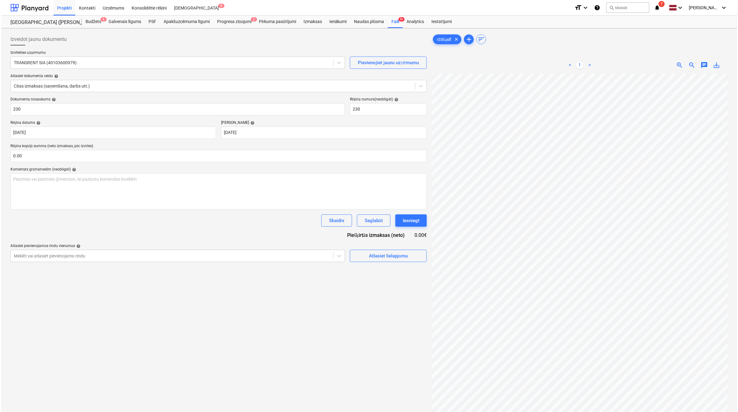
scroll to position [30, 27]
click at [61, 156] on input "text" at bounding box center [217, 156] width 416 height 12
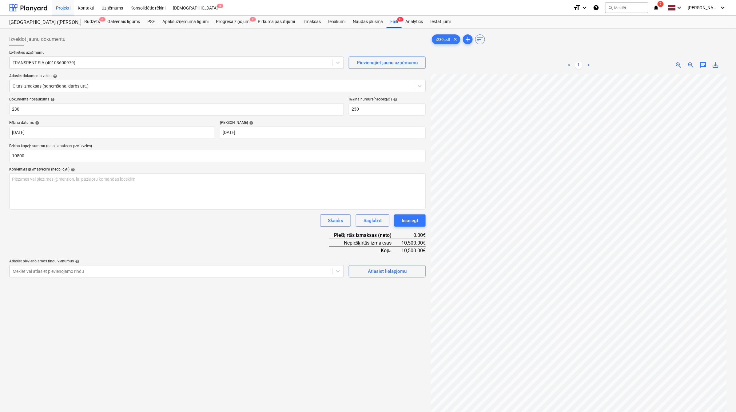
type input "10,500.00"
click at [182, 248] on div "Dokumenta nosaukums help 230 Rēķina numurs (neobligāti) help 230 Rēķina datums …" at bounding box center [217, 187] width 416 height 180
click at [373, 274] on div "Atlasiet lielapjomu" at bounding box center [387, 271] width 39 height 8
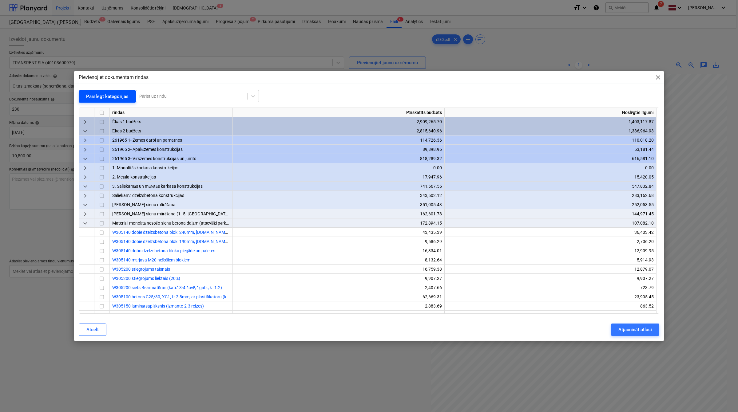
click at [115, 96] on div "Pārslēgt kategorijas" at bounding box center [107, 97] width 42 height 8
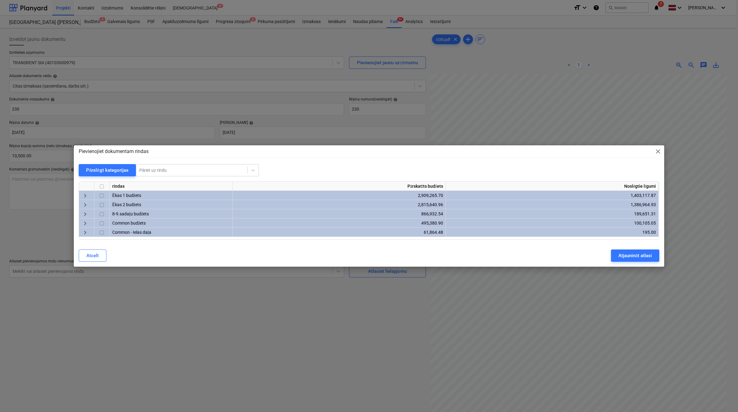
click at [87, 195] on span "keyboard_arrow_right" at bounding box center [84, 195] width 7 height 7
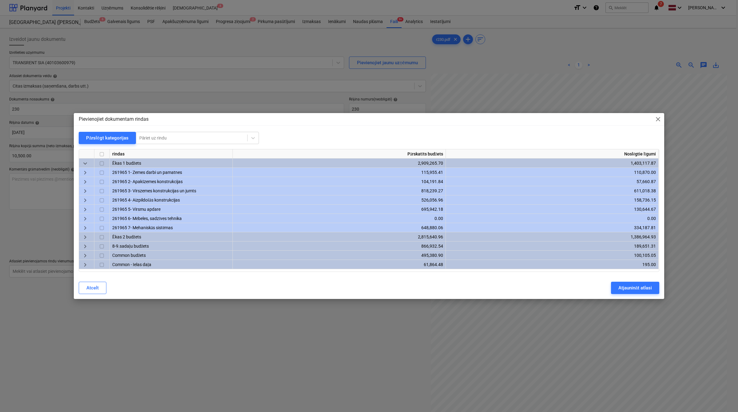
click at [88, 191] on span "keyboard_arrow_right" at bounding box center [84, 191] width 7 height 7
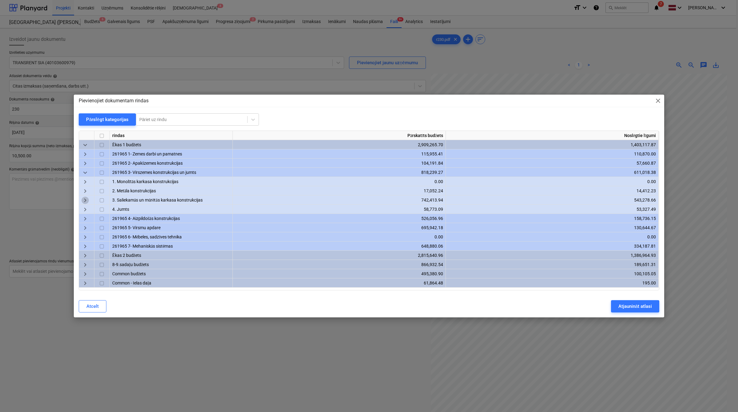
click at [86, 201] on span "keyboard_arrow_right" at bounding box center [84, 200] width 7 height 7
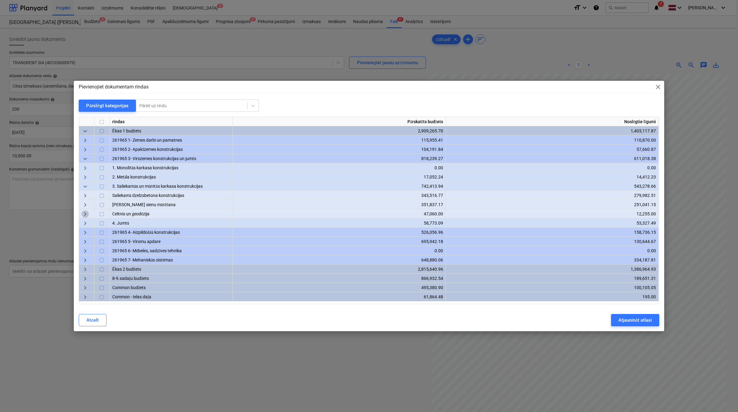
click at [87, 213] on span "keyboard_arrow_right" at bounding box center [84, 214] width 7 height 7
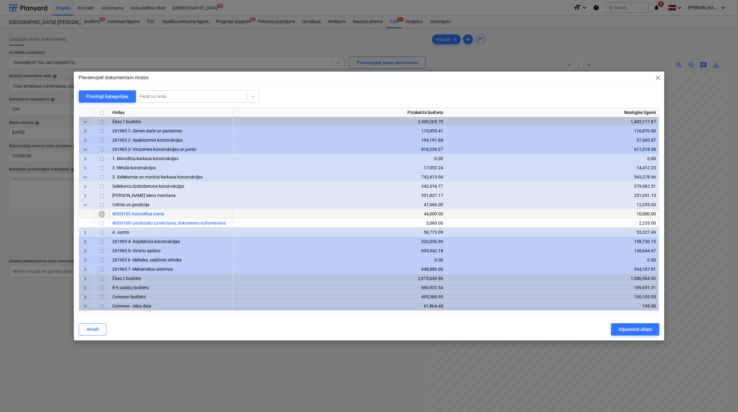
click at [104, 214] on input "checkbox" at bounding box center [101, 214] width 7 height 7
click at [88, 205] on span "keyboard_arrow_down" at bounding box center [84, 205] width 7 height 7
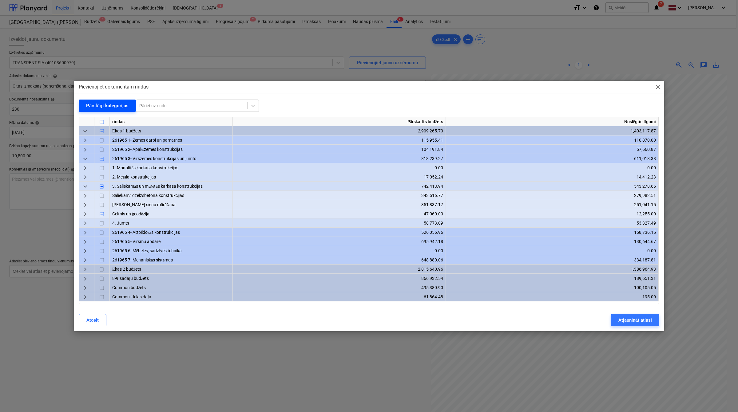
click at [101, 107] on div "Pārslēgt kategorijas" at bounding box center [107, 106] width 42 height 8
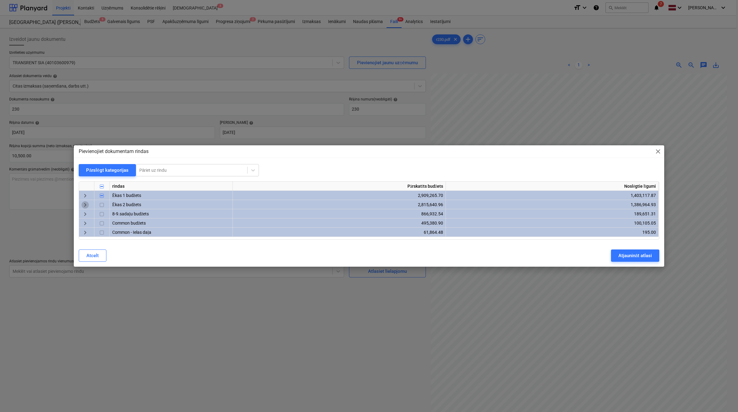
click at [85, 206] on span "keyboard_arrow_right" at bounding box center [84, 205] width 7 height 7
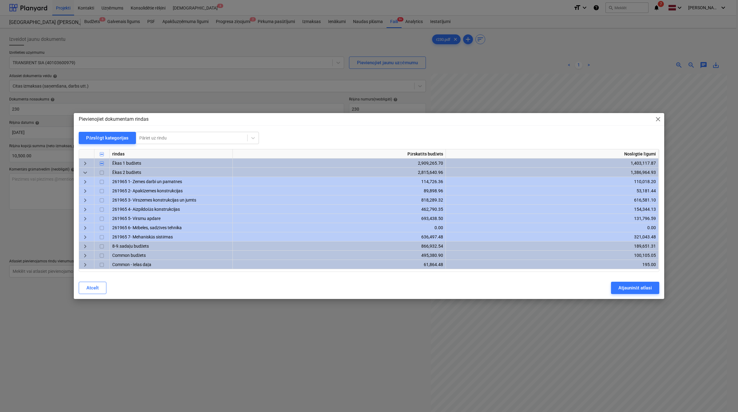
click at [89, 197] on span "keyboard_arrow_right" at bounding box center [84, 200] width 7 height 7
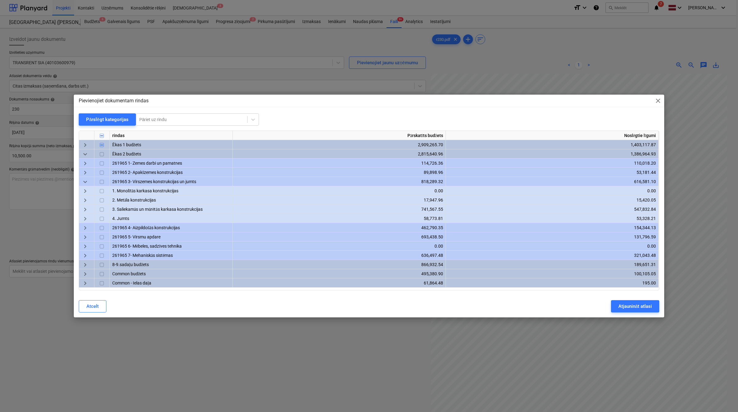
click at [88, 208] on span "keyboard_arrow_right" at bounding box center [84, 209] width 7 height 7
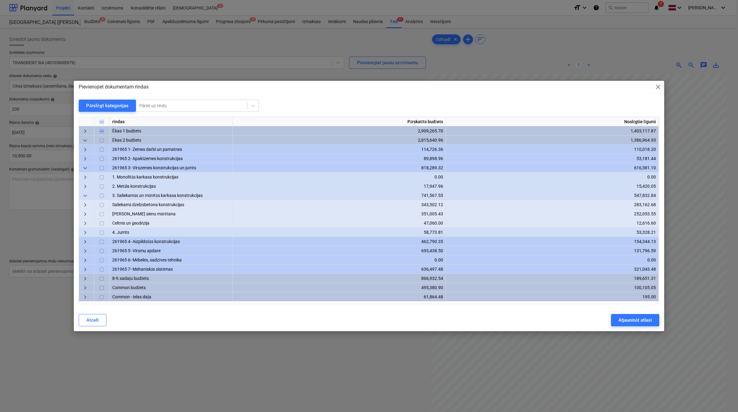
click at [91, 223] on div "keyboard_arrow_right" at bounding box center [86, 223] width 15 height 9
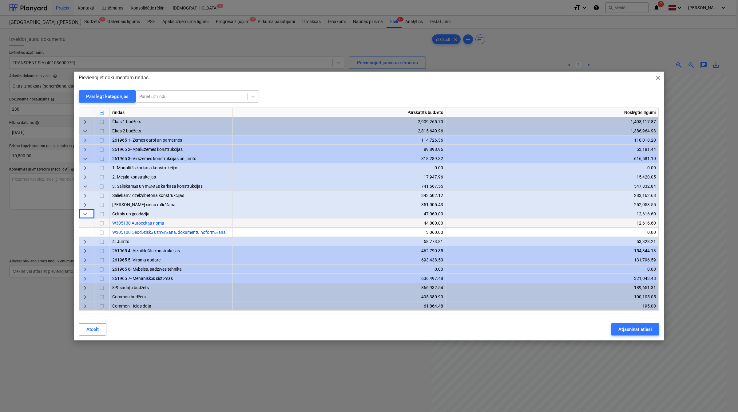
click at [103, 224] on input "checkbox" at bounding box center [101, 223] width 7 height 7
click at [626, 330] on div "Atjaunināt atlasi" at bounding box center [635, 330] width 34 height 8
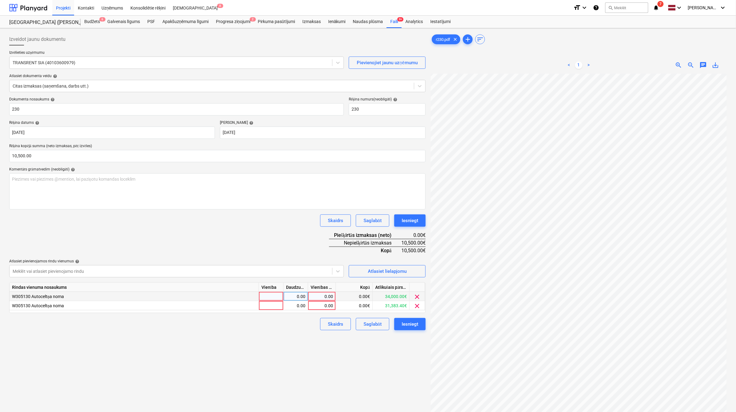
click at [330, 298] on div "0.00" at bounding box center [321, 296] width 22 height 9
type input "5200"
click at [313, 328] on div "Skaidrs Saglabāt Iesniegt" at bounding box center [217, 324] width 416 height 12
click at [323, 304] on div "0.00" at bounding box center [321, 305] width 22 height 9
type input "5300"
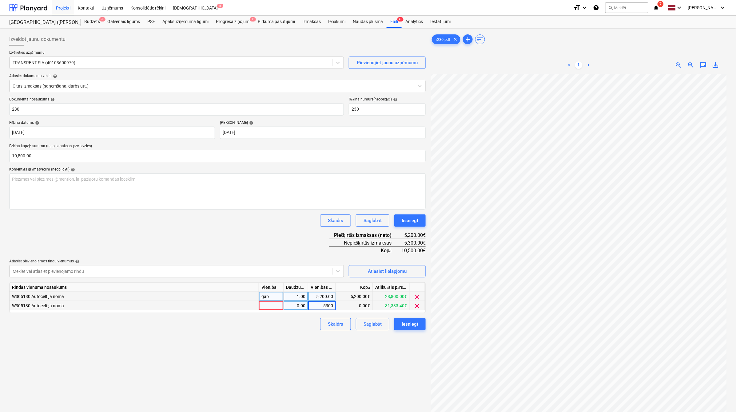
click at [283, 356] on div "Izveidot jaunu dokumentu Izvēlieties uzņēmumu TRANSRENT SIA (40103600979) Pievi…" at bounding box center [217, 251] width 421 height 440
click at [402, 321] on div "Iesniegt" at bounding box center [409, 324] width 17 height 8
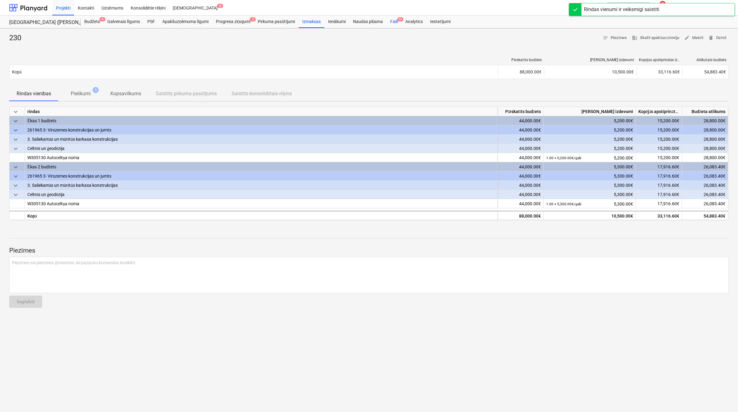
click at [398, 21] on span "9+" at bounding box center [400, 19] width 6 height 4
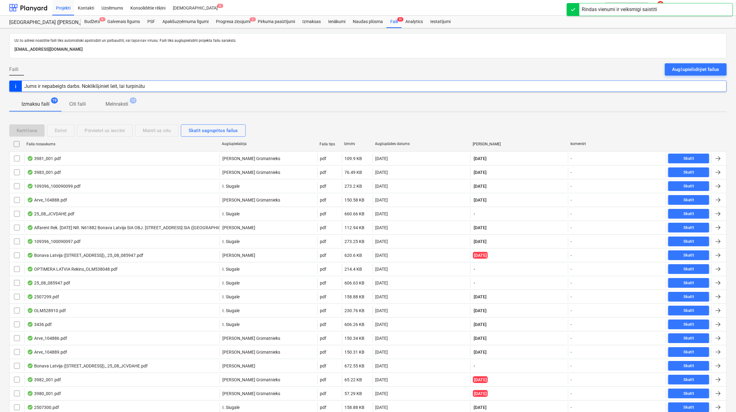
click at [405, 141] on div "Augšuplādes datums" at bounding box center [422, 144] width 98 height 10
checkbox input "false"
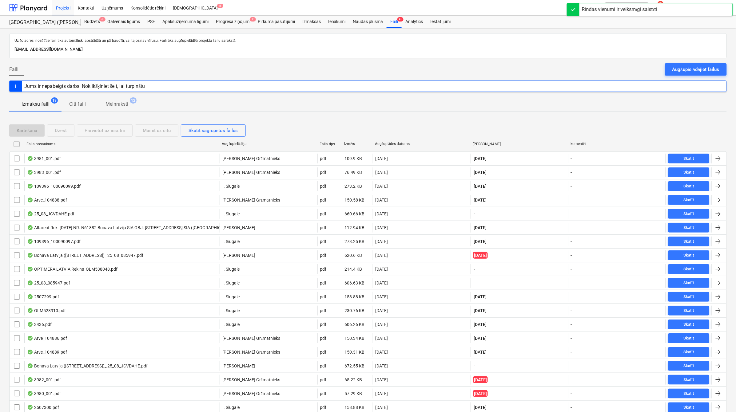
checkbox input "false"
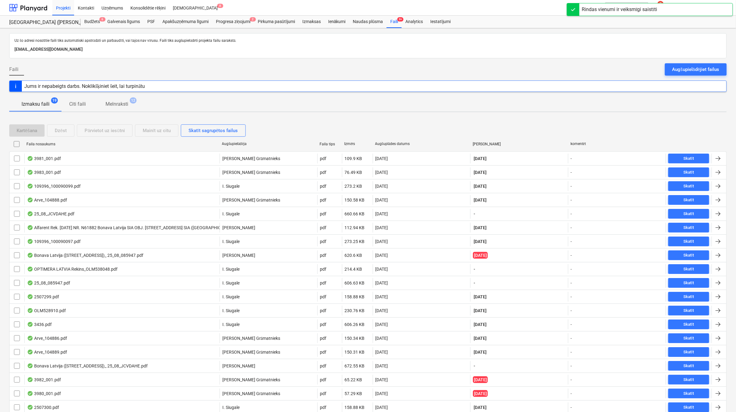
checkbox input "false"
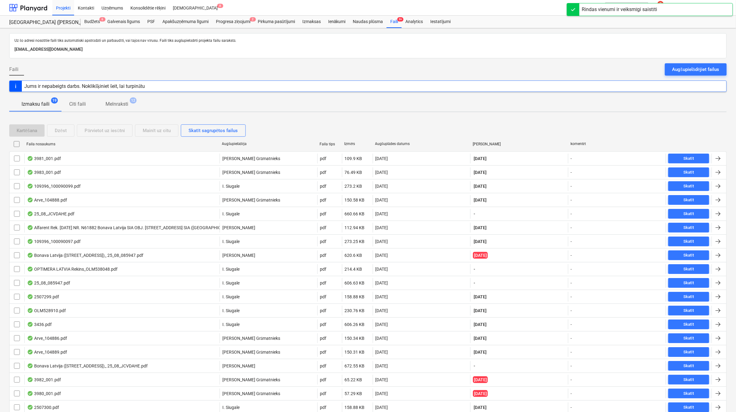
checkbox input "false"
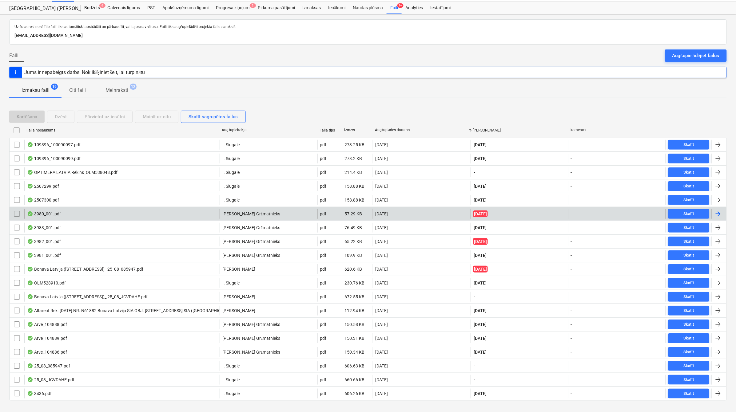
scroll to position [26, 0]
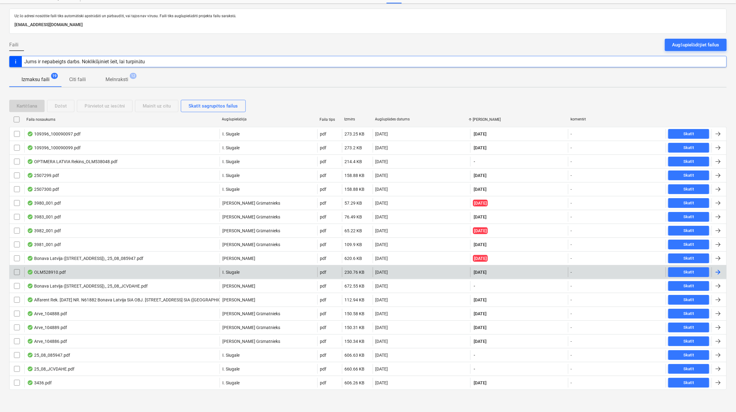
click at [715, 270] on div at bounding box center [717, 272] width 7 height 7
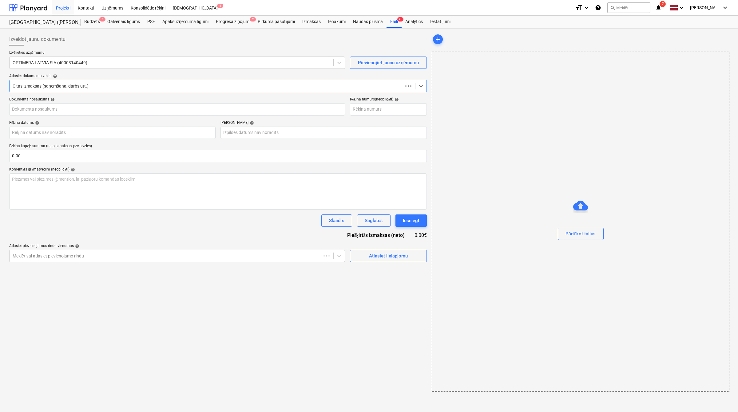
type input "OLM528910"
type input "[DATE]"
type input "28 Oct 2025"
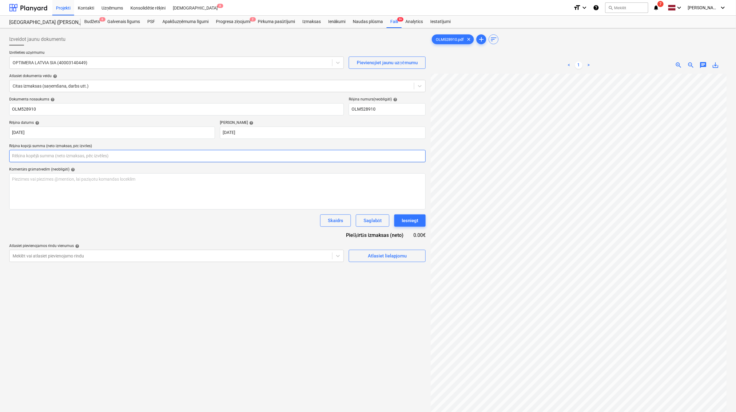
click at [139, 155] on input "text" at bounding box center [217, 156] width 416 height 12
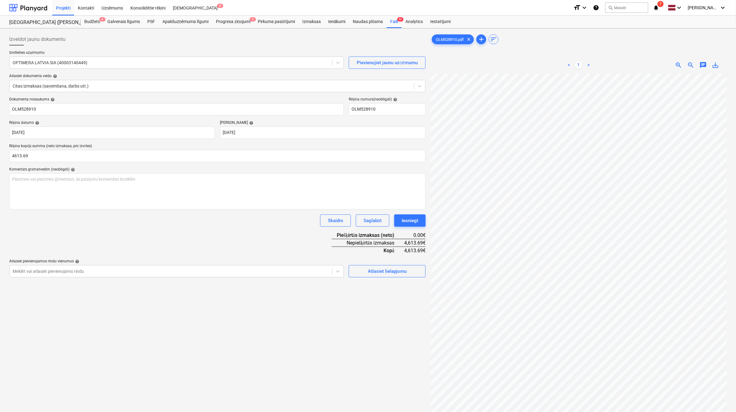
type input "4,613.69"
click at [219, 247] on div "Dokumenta nosaukums help OLM528910 Rēķina numurs (neobligāti) help OLM528910 Rē…" at bounding box center [217, 187] width 416 height 180
click at [375, 271] on div "Atlasiet lielapjomu" at bounding box center [387, 271] width 39 height 8
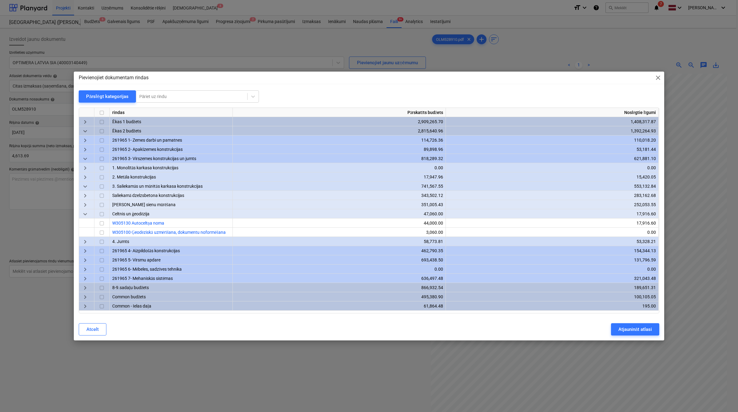
scroll to position [38, 27]
click at [185, 96] on div at bounding box center [191, 96] width 105 height 6
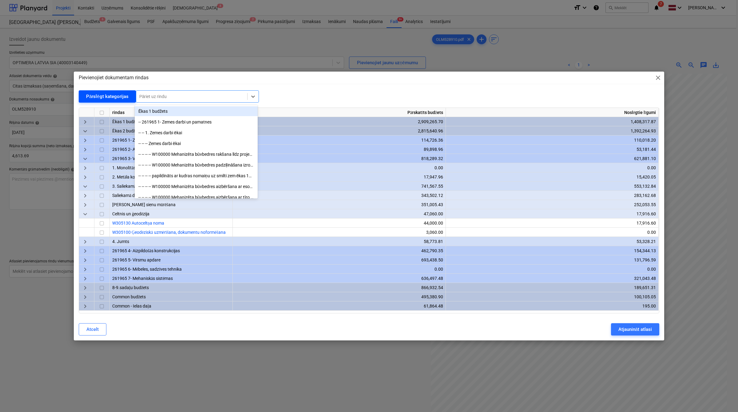
click at [123, 97] on div "Pārslēgt kategorijas" at bounding box center [107, 97] width 42 height 8
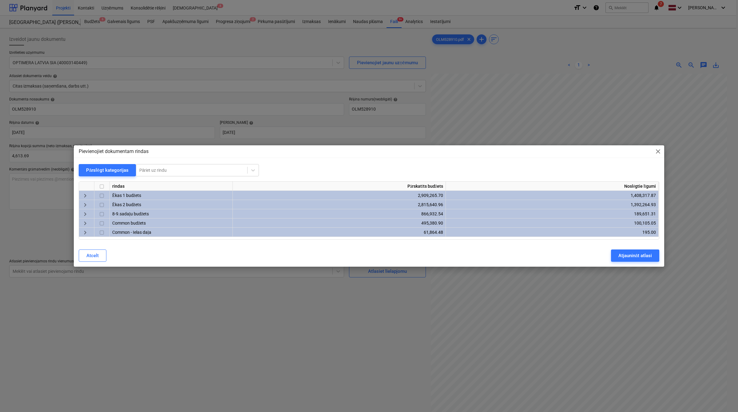
click at [85, 196] on span "keyboard_arrow_right" at bounding box center [84, 195] width 7 height 7
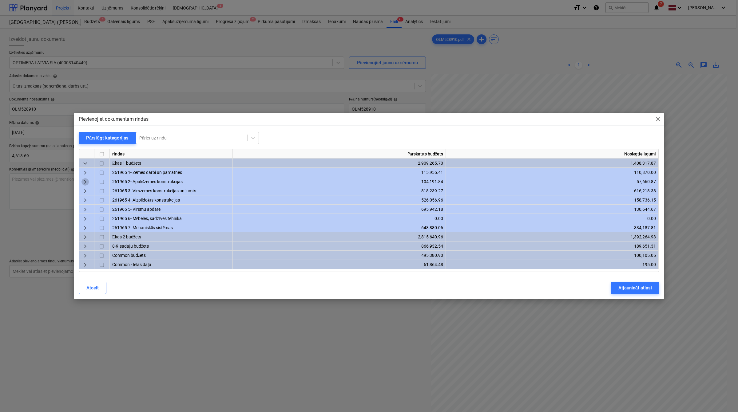
click at [86, 182] on span "keyboard_arrow_right" at bounding box center [84, 182] width 7 height 7
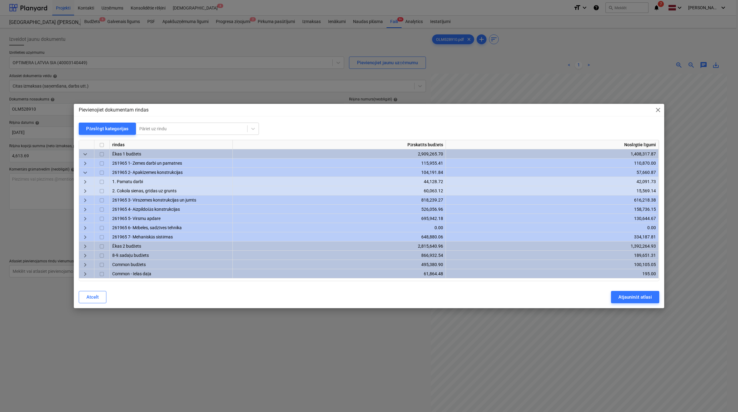
click at [86, 190] on span "keyboard_arrow_right" at bounding box center [84, 191] width 7 height 7
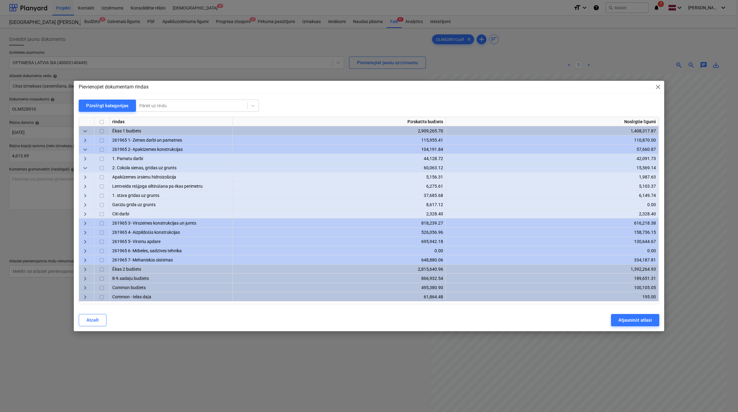
click at [87, 178] on span "keyboard_arrow_right" at bounding box center [84, 177] width 7 height 7
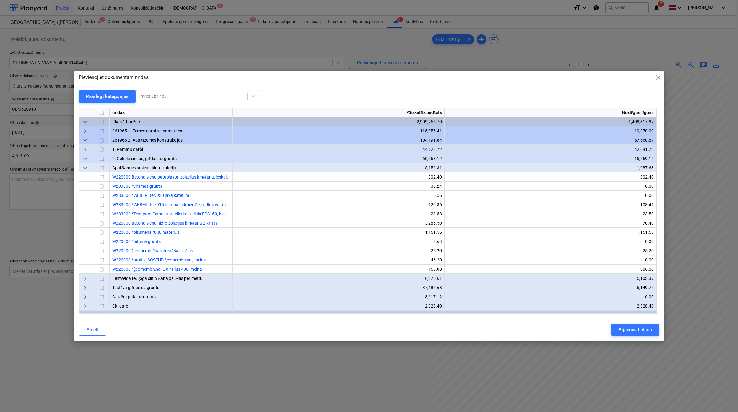
click at [83, 274] on div "keyboard_arrow_right" at bounding box center [86, 278] width 15 height 9
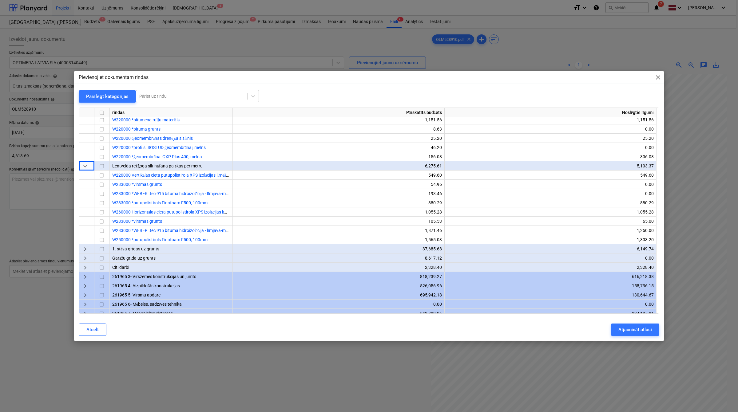
scroll to position [0, 0]
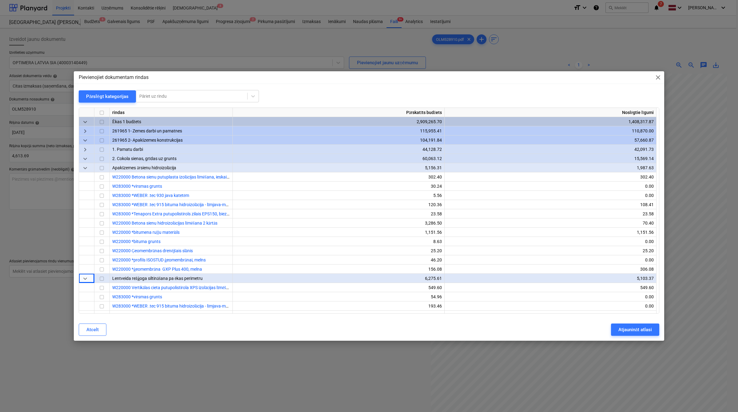
click at [86, 151] on span "keyboard_arrow_right" at bounding box center [84, 149] width 7 height 7
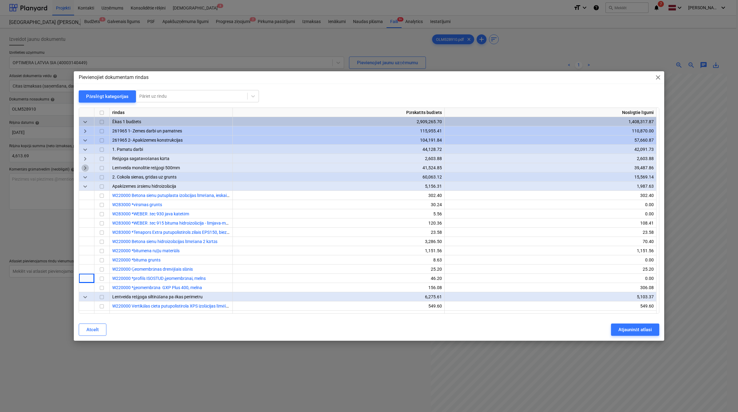
click at [86, 168] on span "keyboard_arrow_right" at bounding box center [84, 167] width 7 height 7
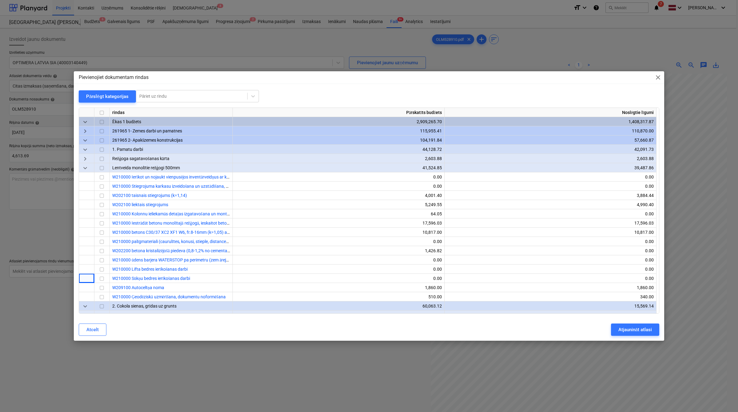
click at [88, 159] on span "keyboard_arrow_right" at bounding box center [84, 158] width 7 height 7
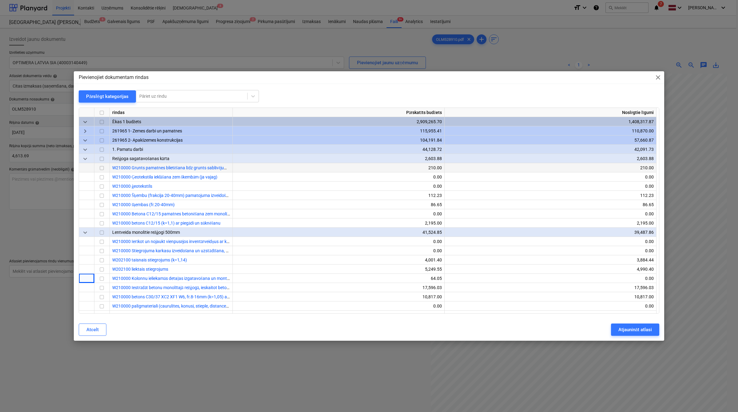
click at [83, 151] on span "keyboard_arrow_down" at bounding box center [84, 149] width 7 height 7
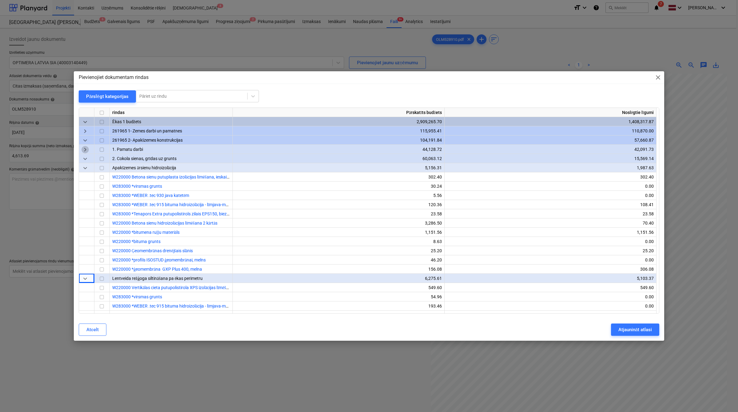
click at [83, 151] on span "keyboard_arrow_right" at bounding box center [84, 149] width 7 height 7
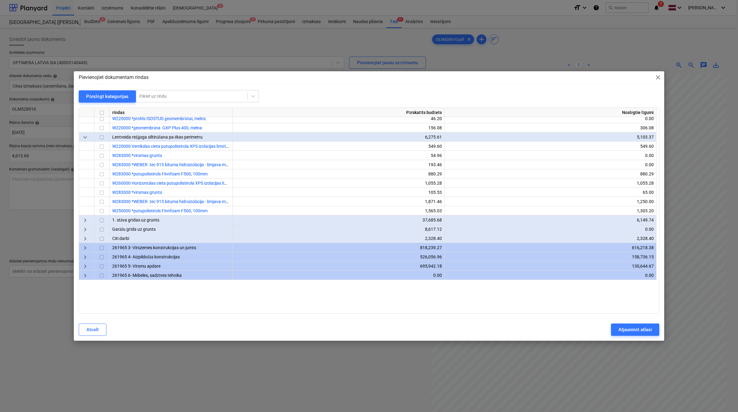
scroll to position [358, 0]
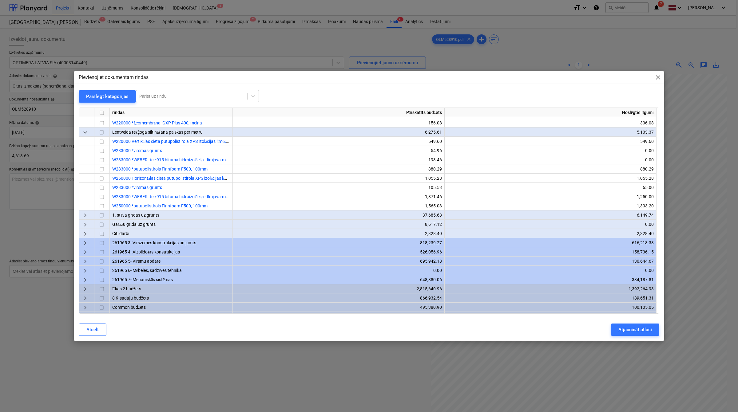
click at [85, 217] on span "keyboard_arrow_right" at bounding box center [84, 215] width 7 height 7
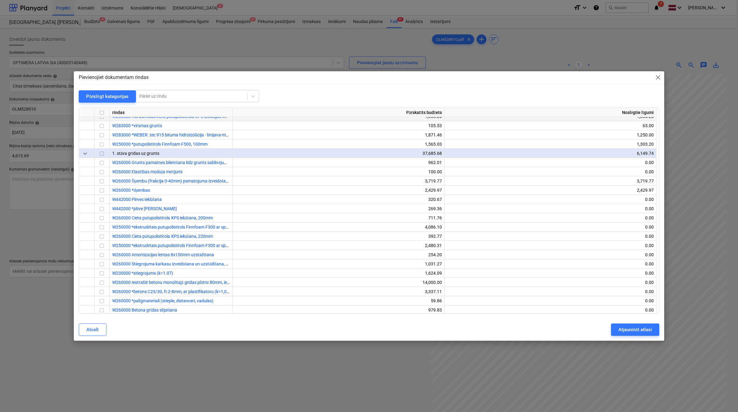
scroll to position [307, 0]
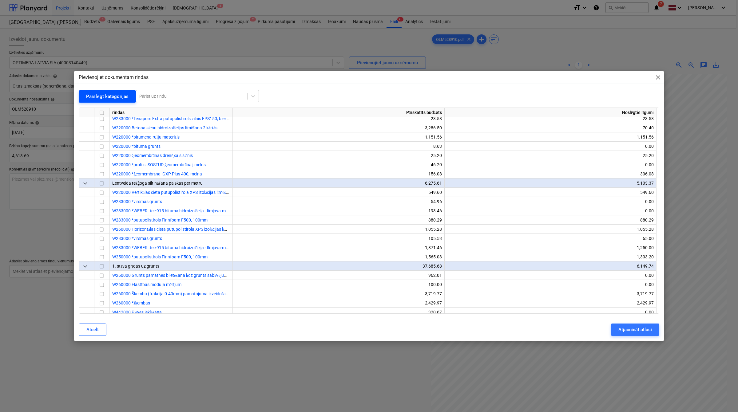
click at [114, 94] on div "Pārslēgt kategorijas" at bounding box center [107, 97] width 42 height 8
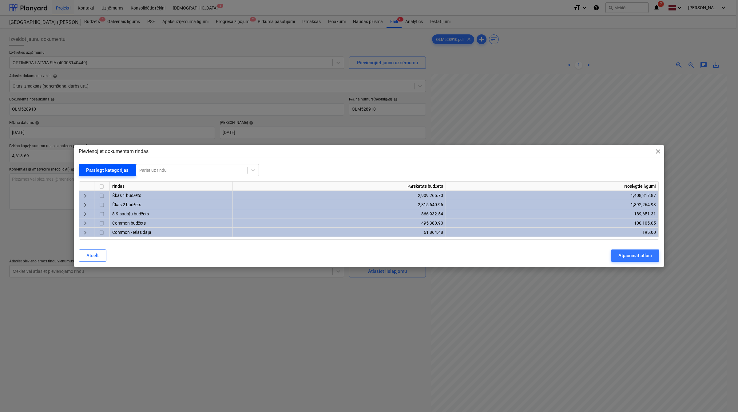
scroll to position [0, 0]
click at [146, 172] on div at bounding box center [191, 170] width 105 height 6
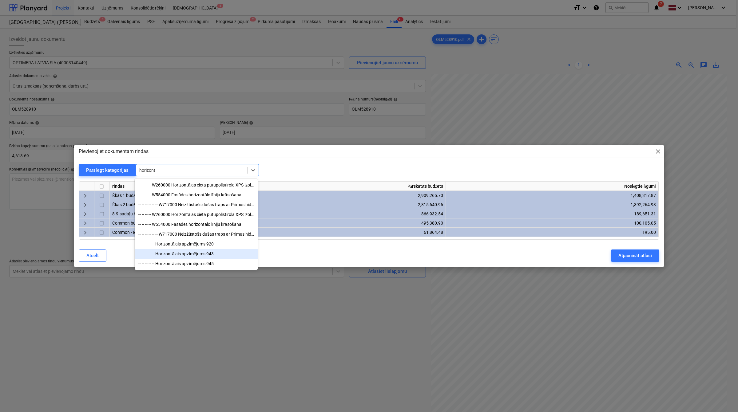
scroll to position [2, 0]
type input "horizont"
click at [267, 157] on div "Pievienojiet dokumentam rindas close" at bounding box center [369, 151] width 590 height 12
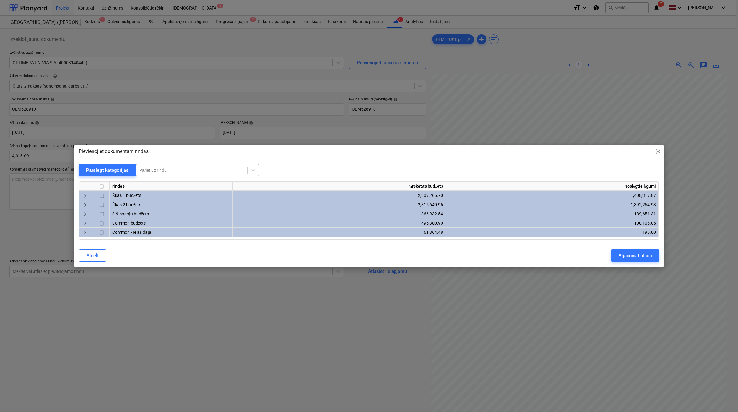
click at [174, 174] on div "Pāriet uz rindu" at bounding box center [191, 170] width 111 height 9
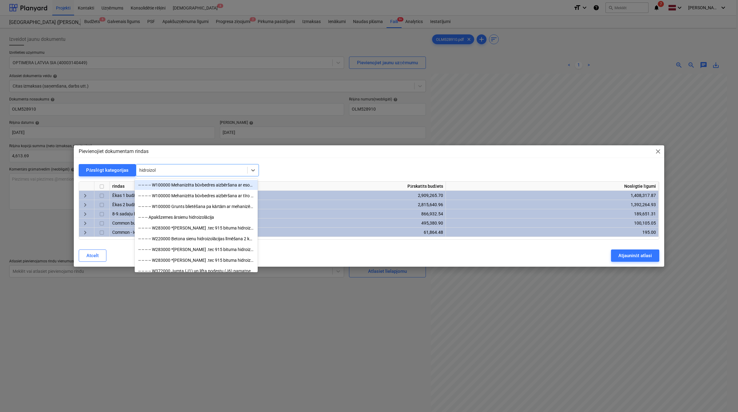
type input "hidroizolā"
click at [221, 234] on div "-- -- -- -- W283000 *[PERSON_NAME] .tec 915 bituma hidroizolācija - līmjava-mas…" at bounding box center [196, 228] width 123 height 11
click at [221, 231] on div "-- -- -- -- W283000 *[PERSON_NAME] .tec 915 bituma hidroizolācija - līmjava-mas…" at bounding box center [196, 228] width 123 height 10
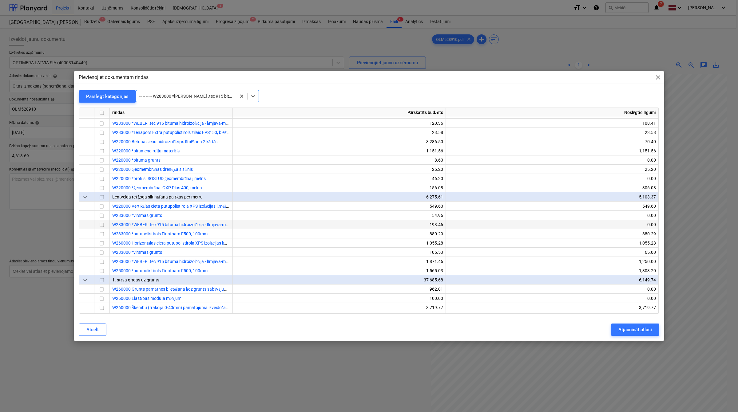
scroll to position [563, 0]
click at [105, 121] on input "checkbox" at bounding box center [101, 121] width 7 height 7
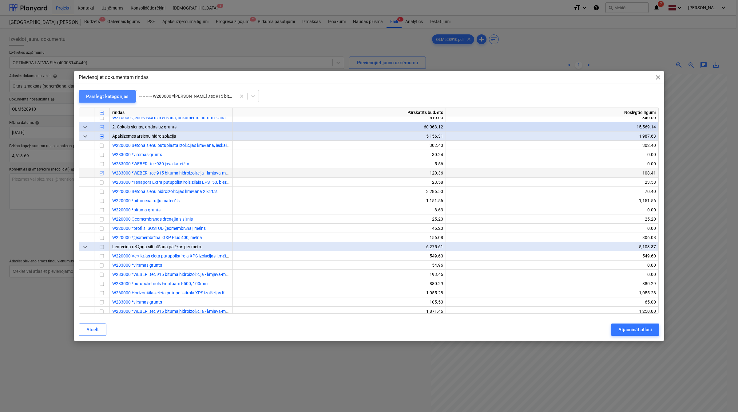
click at [114, 93] on div "Pārslēgt kategorijas" at bounding box center [107, 97] width 42 height 8
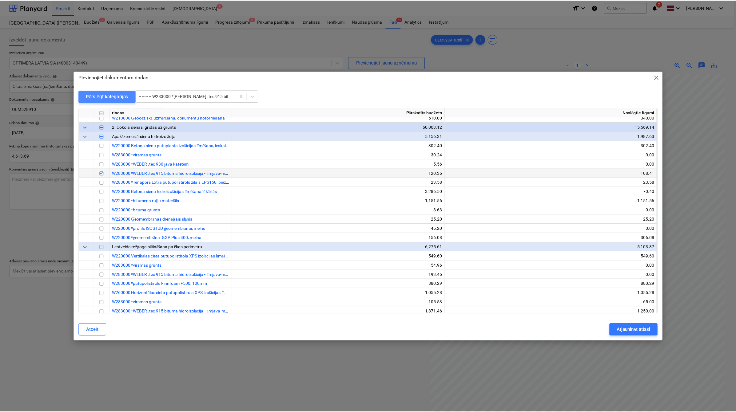
scroll to position [0, 0]
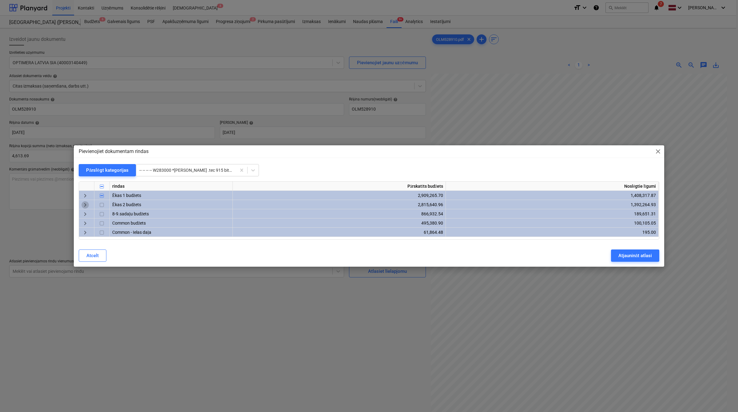
click at [88, 205] on span "keyboard_arrow_right" at bounding box center [84, 205] width 7 height 7
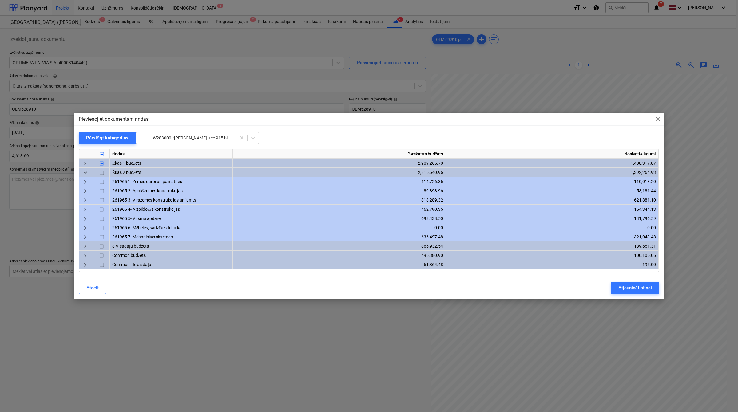
click at [84, 190] on span "keyboard_arrow_right" at bounding box center [84, 191] width 7 height 7
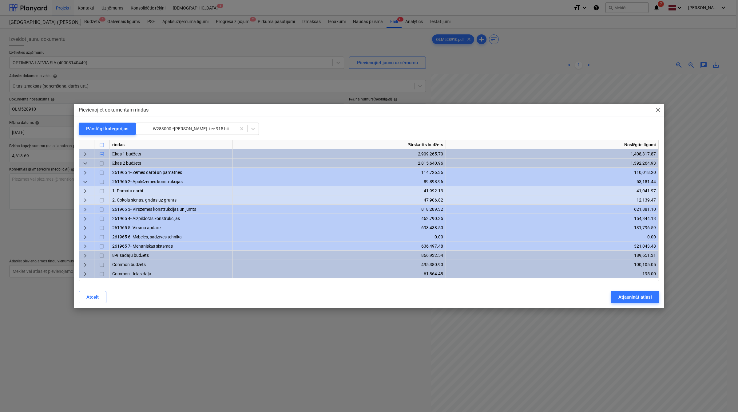
click at [85, 190] on span "keyboard_arrow_right" at bounding box center [84, 191] width 7 height 7
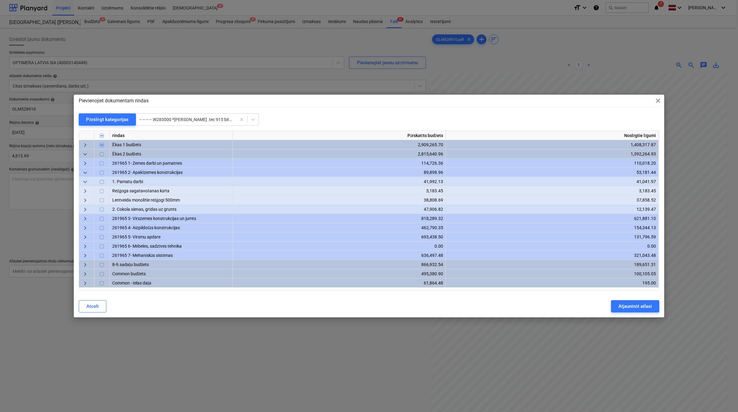
click at [89, 200] on span "keyboard_arrow_right" at bounding box center [84, 200] width 7 height 7
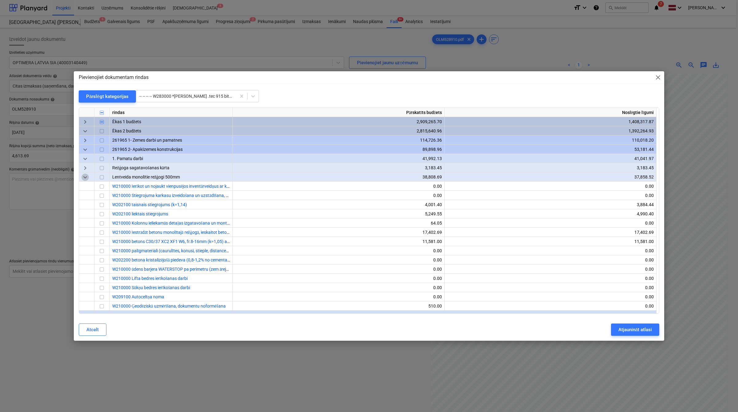
click at [87, 178] on span "keyboard_arrow_down" at bounding box center [84, 177] width 7 height 7
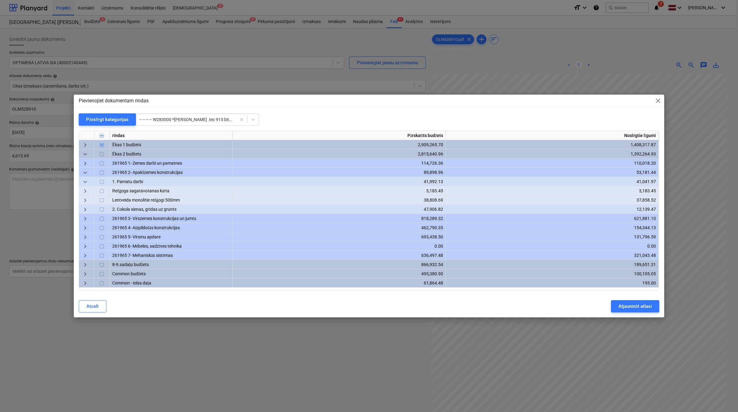
click at [87, 194] on span "keyboard_arrow_right" at bounding box center [84, 191] width 7 height 7
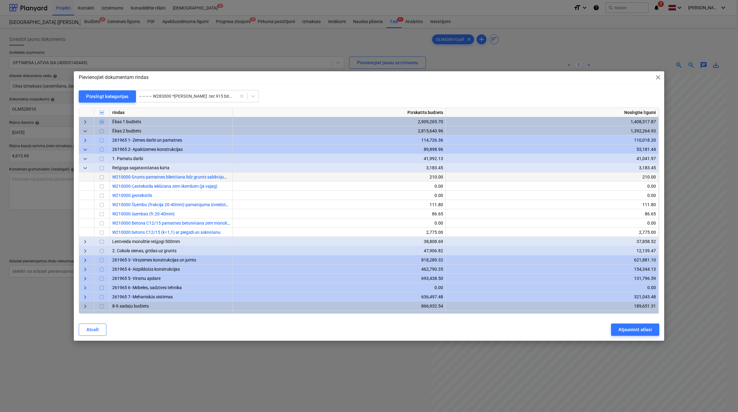
click at [88, 169] on span "keyboard_arrow_down" at bounding box center [84, 167] width 7 height 7
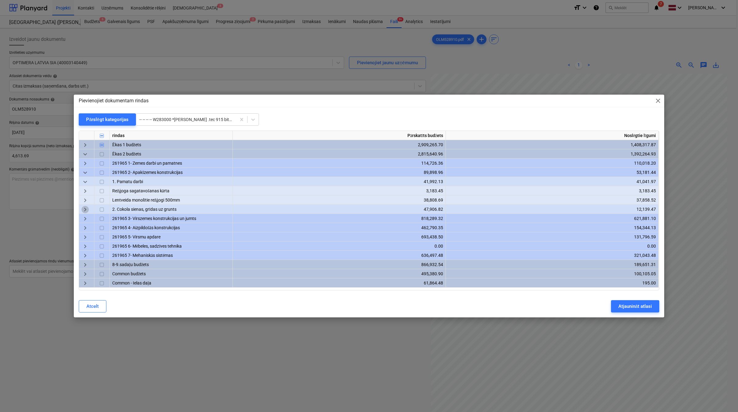
click at [84, 212] on span "keyboard_arrow_right" at bounding box center [84, 209] width 7 height 7
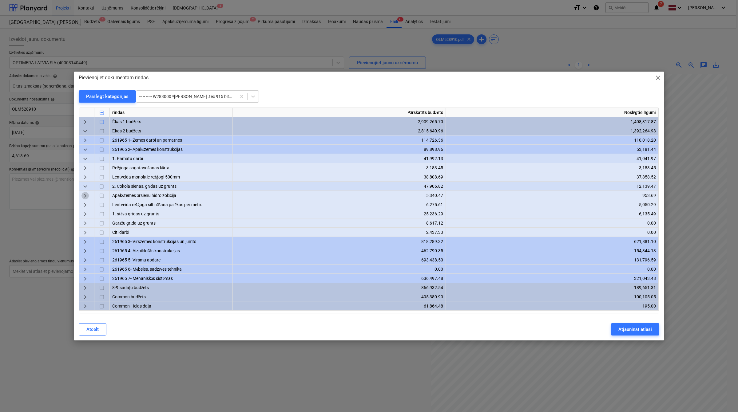
click at [85, 197] on span "keyboard_arrow_right" at bounding box center [84, 195] width 7 height 7
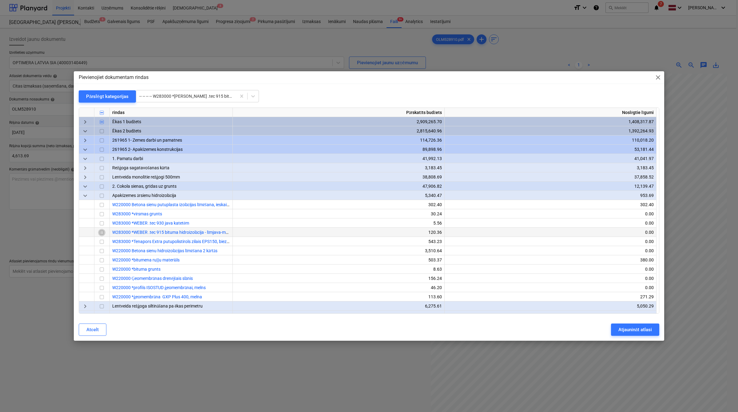
click at [104, 232] on input "checkbox" at bounding box center [101, 232] width 7 height 7
click at [626, 330] on div "Atjaunināt atlasi" at bounding box center [635, 330] width 34 height 8
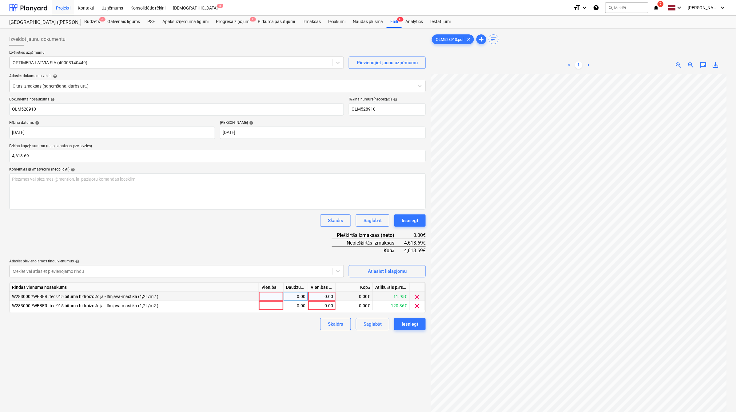
click at [331, 295] on div "0.00" at bounding box center [321, 296] width 22 height 9
type input "2300"
click at [327, 306] on div "0.00" at bounding box center [321, 305] width 22 height 9
type input "2313.69"
click at [289, 377] on div "Izveidot jaunu dokumentu Izvēlieties uzņēmumu OPTIMERA LATVIA SIA (40003140449)…" at bounding box center [217, 251] width 421 height 440
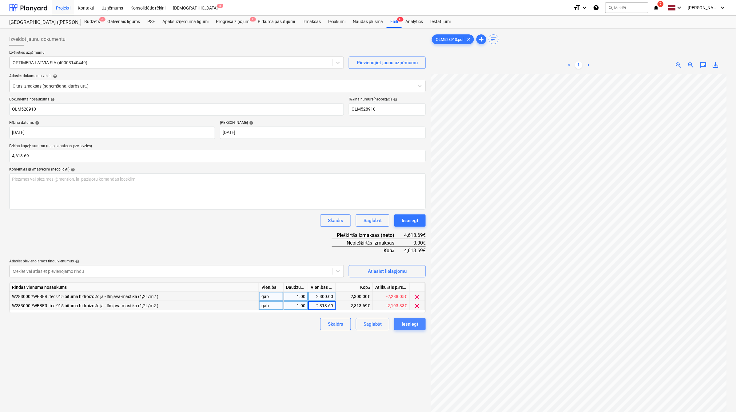
click at [410, 321] on div "Iesniegt" at bounding box center [409, 324] width 17 height 8
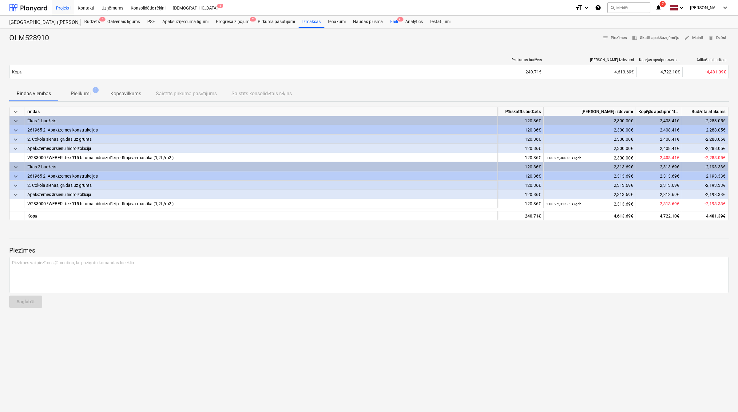
click at [395, 19] on div "Faili 9+" at bounding box center [393, 22] width 15 height 12
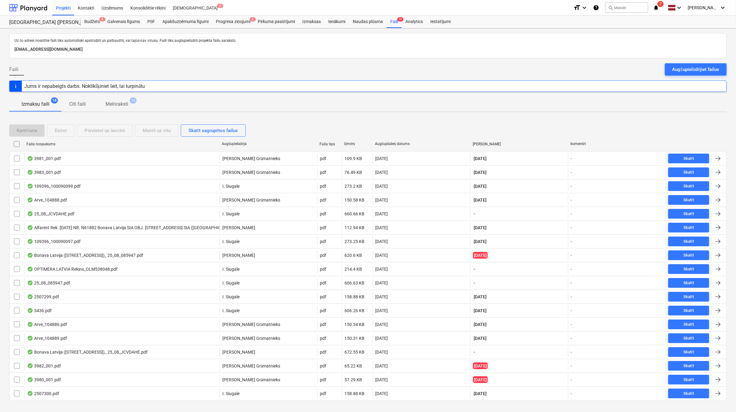
click at [403, 144] on div "Augšuplādes datums" at bounding box center [421, 144] width 93 height 5
checkbox input "false"
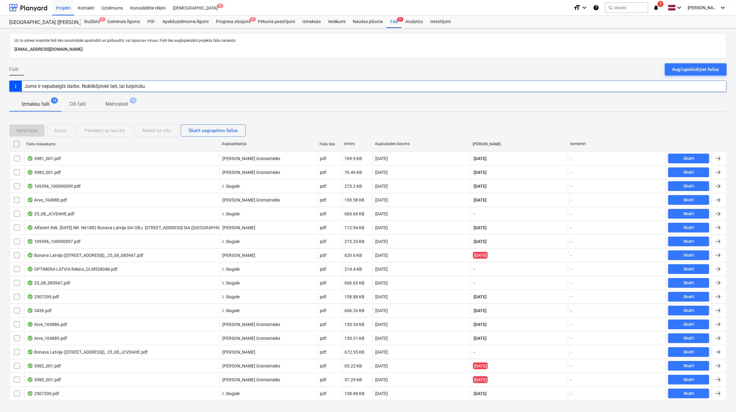
checkbox input "false"
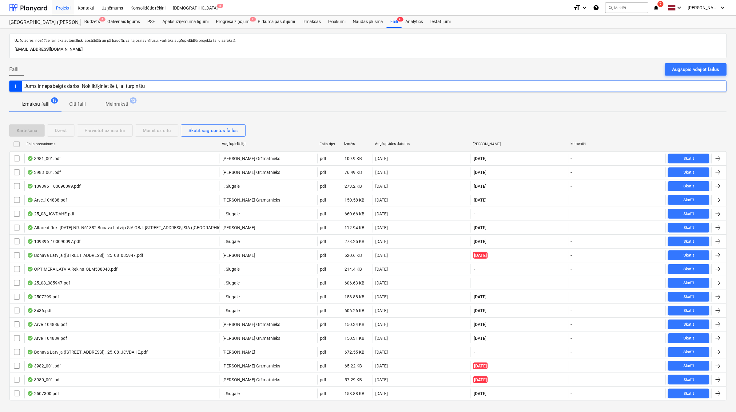
checkbox input "false"
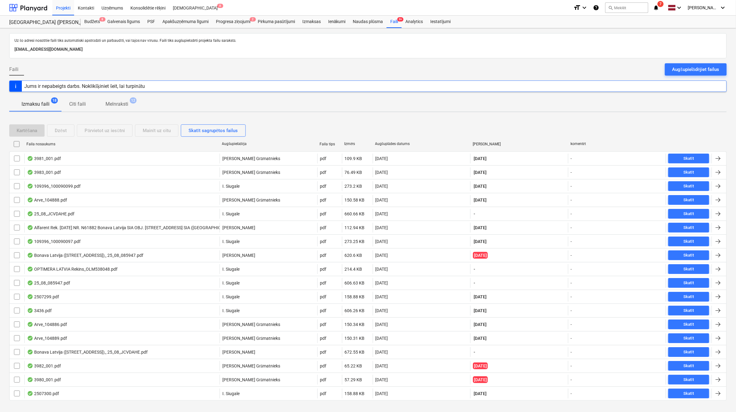
checkbox input "false"
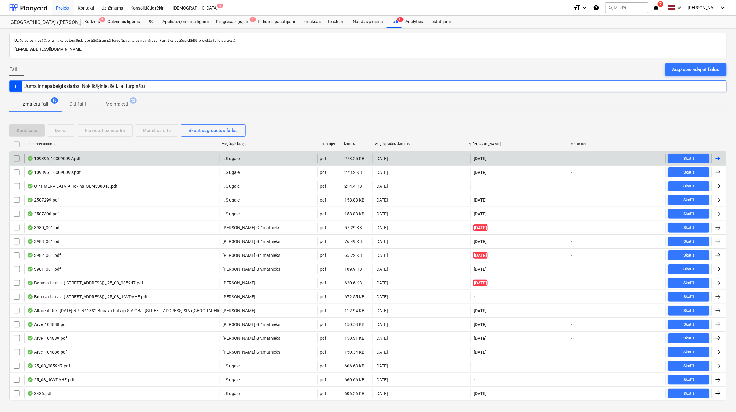
click at [715, 158] on div at bounding box center [717, 158] width 7 height 7
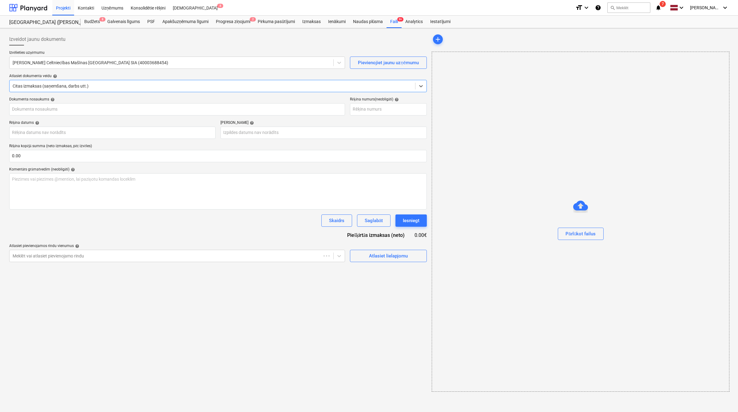
type input "109396_100090097.pdf"
type input "[DATE]"
type input "15 Oct 2025"
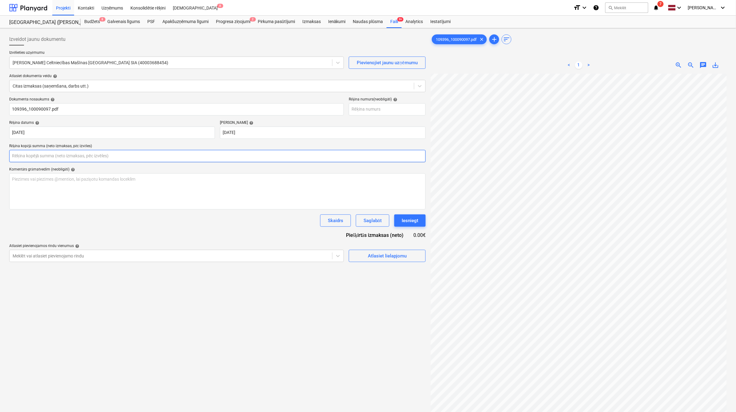
click at [98, 157] on input "text" at bounding box center [217, 156] width 416 height 12
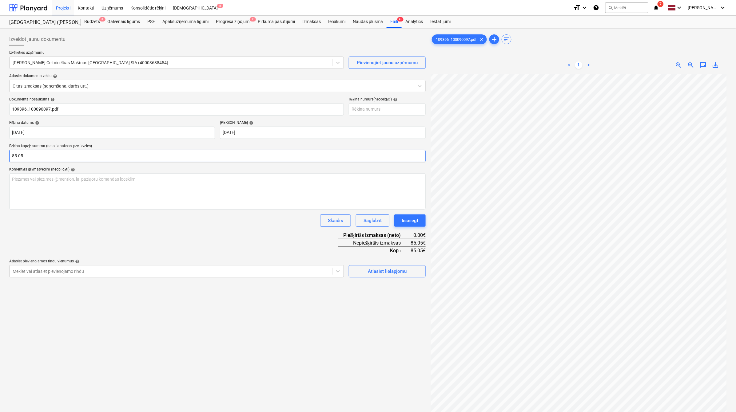
type input "85.05"
click at [265, 248] on div "Dokumenta nosaukums help 109396_100090097.pdf Rēķina numurs (neobligāti) help R…" at bounding box center [217, 187] width 416 height 180
click at [382, 269] on div "Atlasiet lielapjomu" at bounding box center [387, 271] width 39 height 8
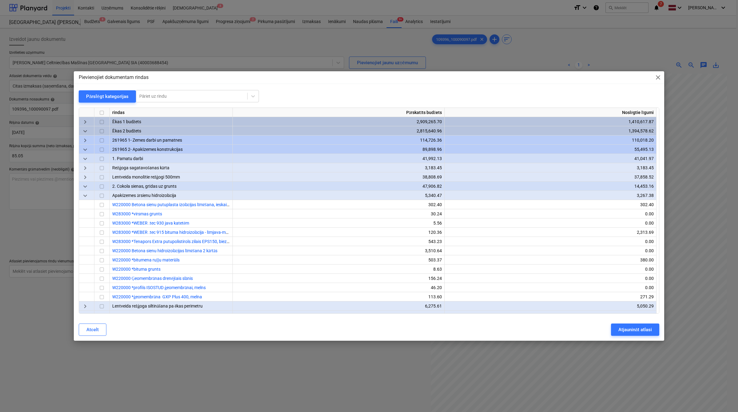
scroll to position [62, 27]
click at [98, 98] on div "Pārslēgt kategorijas" at bounding box center [107, 97] width 42 height 8
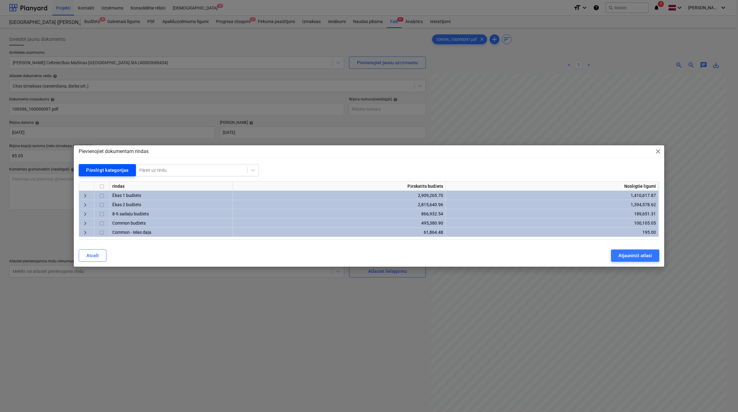
click at [111, 169] on div "Pārslēgt kategorijas" at bounding box center [107, 170] width 42 height 8
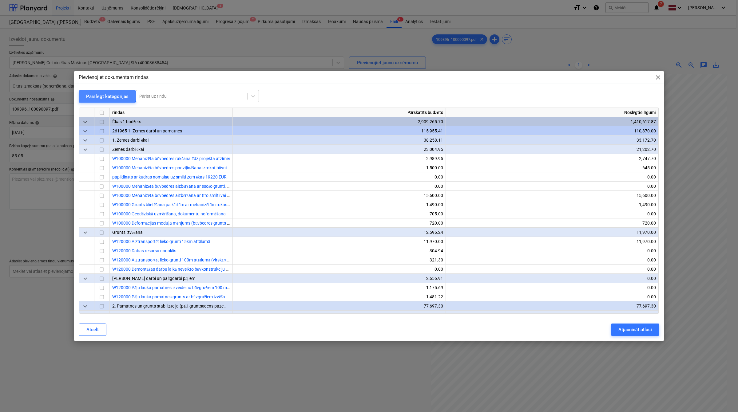
click at [102, 94] on div "Pārslēgt kategorijas" at bounding box center [107, 97] width 42 height 8
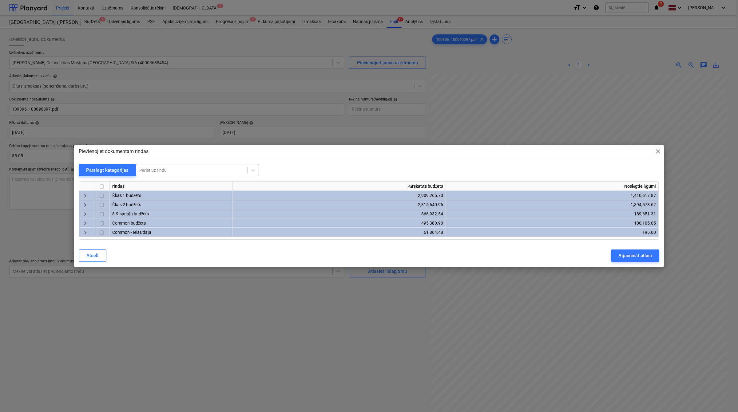
click at [157, 168] on div at bounding box center [191, 170] width 105 height 6
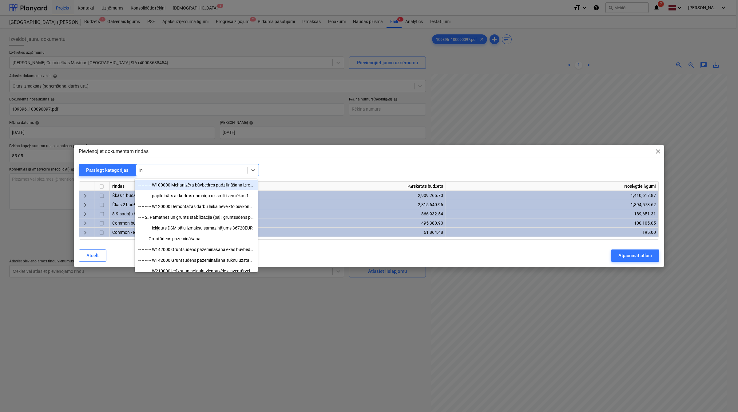
type input "i"
type input "noma"
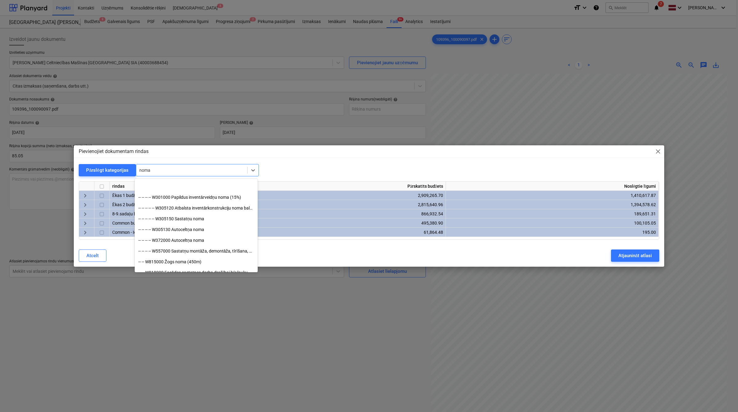
scroll to position [166, 0]
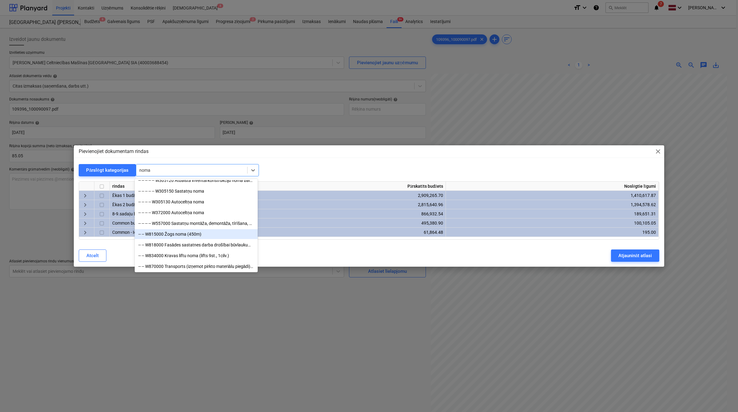
click at [213, 232] on div "-- -- W815000 Žogs noma (450m)" at bounding box center [196, 234] width 123 height 10
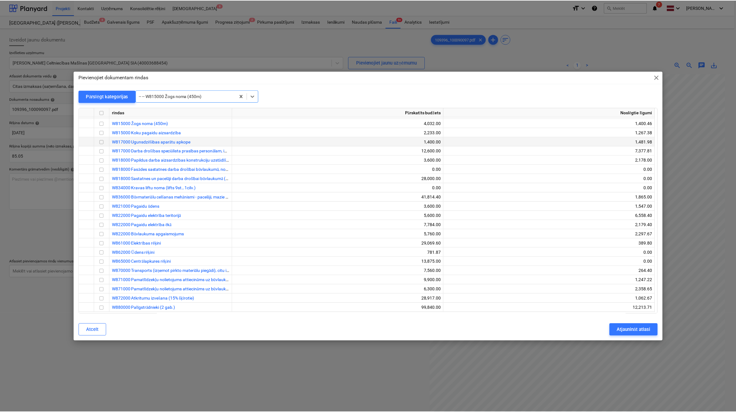
scroll to position [11711, 0]
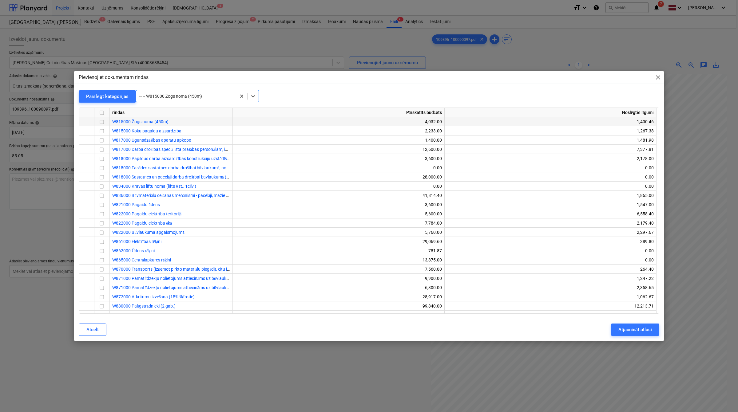
click at [102, 123] on input "checkbox" at bounding box center [101, 121] width 7 height 7
click at [627, 328] on div "Atjaunināt atlasi" at bounding box center [635, 330] width 34 height 8
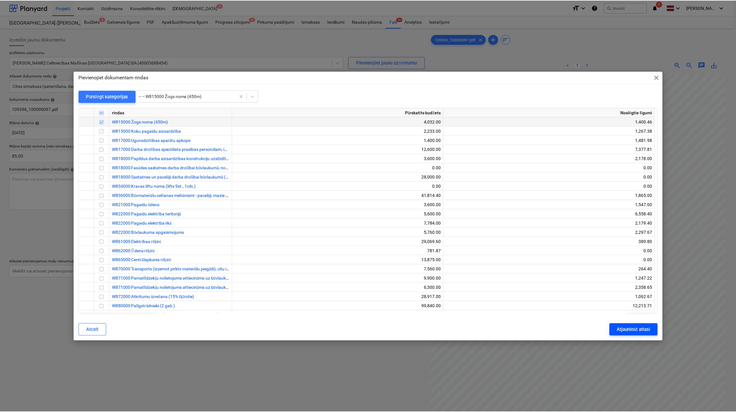
scroll to position [62, 26]
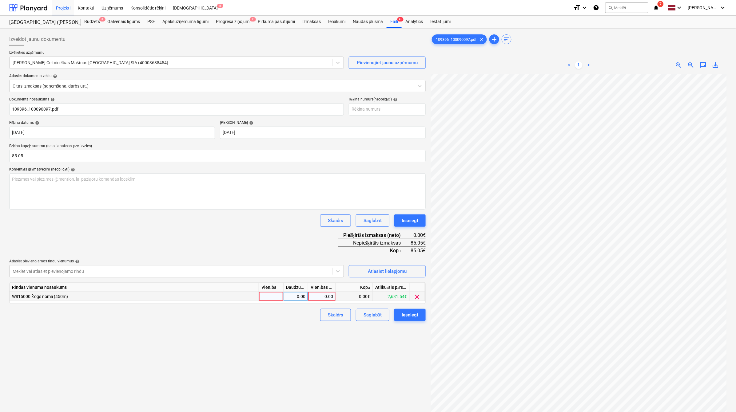
click at [325, 294] on div "0.00" at bounding box center [321, 296] width 22 height 9
type input "85.05"
click at [291, 394] on div "Izveidot jaunu dokumentu Izvēlieties uzņēmumu Kurt Koenig Celtniecības Mašīnas …" at bounding box center [217, 251] width 421 height 440
click at [409, 311] on div "Iesniegt" at bounding box center [409, 315] width 17 height 8
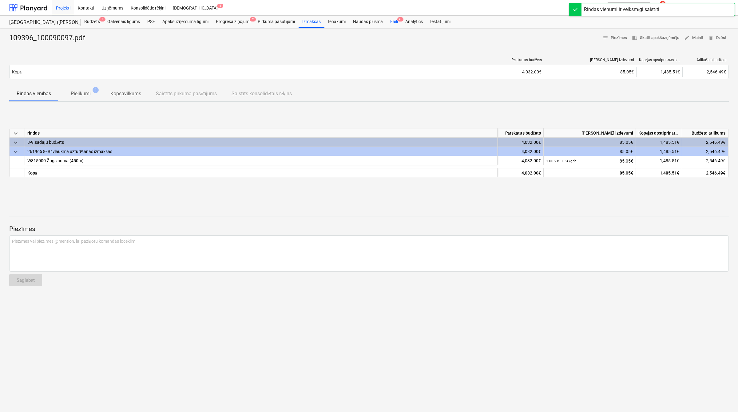
click at [401, 22] on span "9+" at bounding box center [400, 19] width 6 height 4
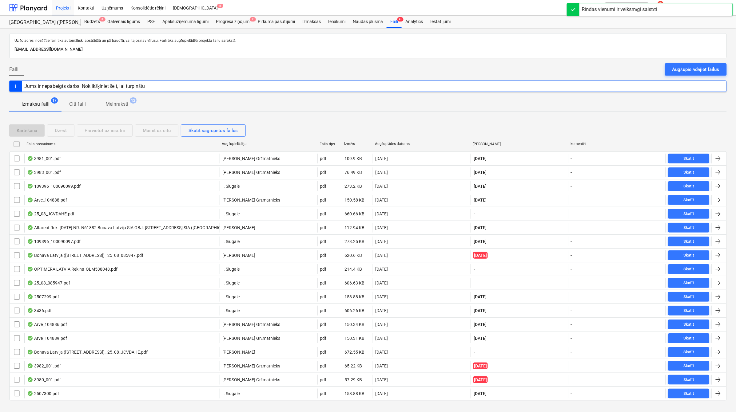
click at [479, 146] on div "[PERSON_NAME]" at bounding box center [519, 144] width 98 height 10
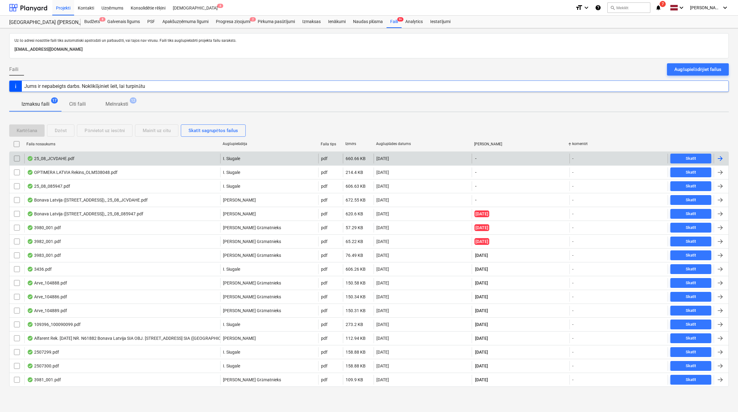
click at [720, 155] on div at bounding box center [719, 158] width 7 height 7
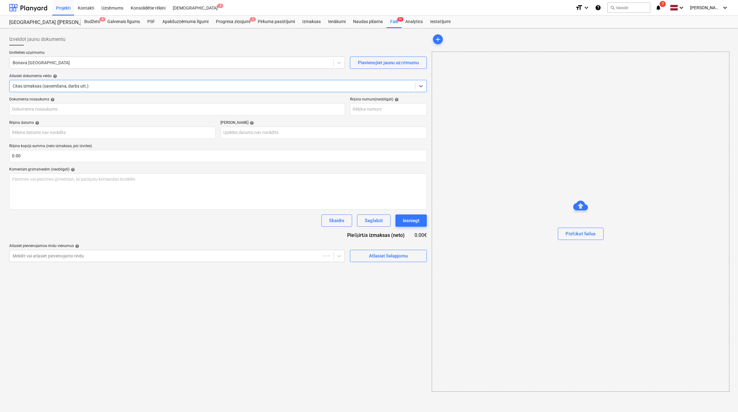
type input "25_08_JCVDAHE.pdf"
click at [583, 65] on link "2" at bounding box center [584, 64] width 7 height 7
click at [79, 156] on input "text" at bounding box center [217, 156] width 416 height 12
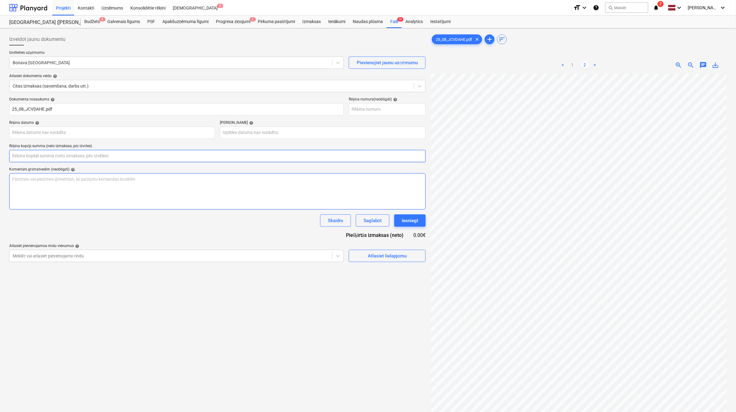
scroll to position [11, 27]
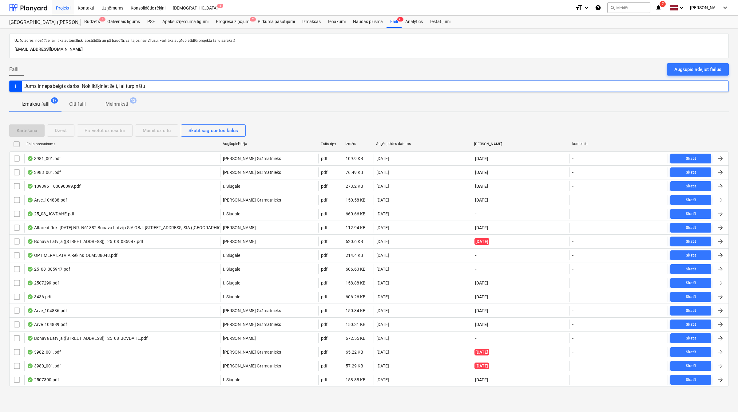
click at [400, 141] on div "Augšuplādes datums" at bounding box center [422, 144] width 98 height 10
checkbox input "false"
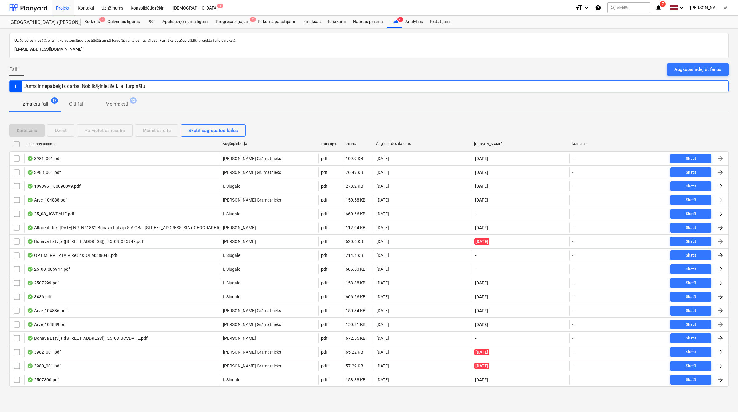
checkbox input "false"
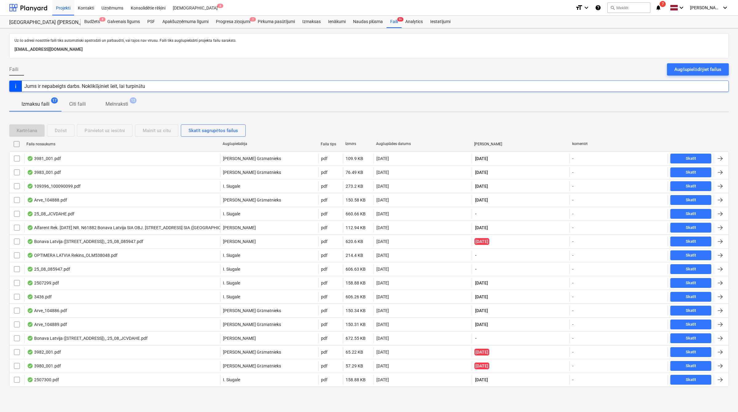
checkbox input "false"
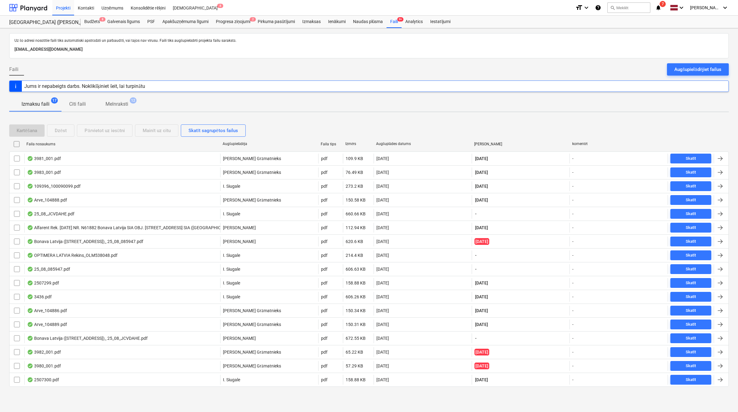
checkbox input "false"
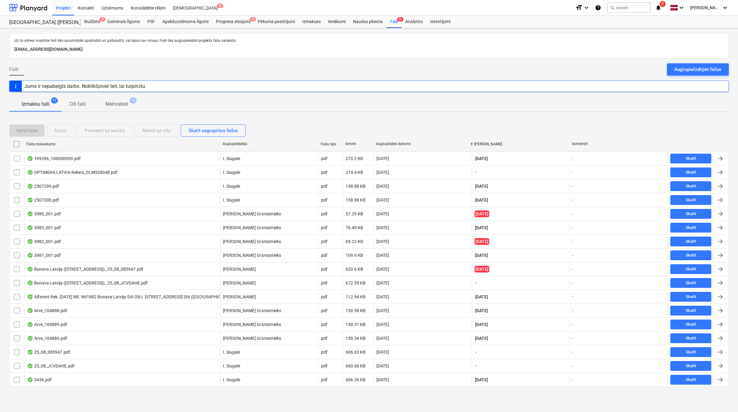
click at [400, 141] on div "Augšuplādes datums" at bounding box center [422, 144] width 98 height 10
checkbox input "false"
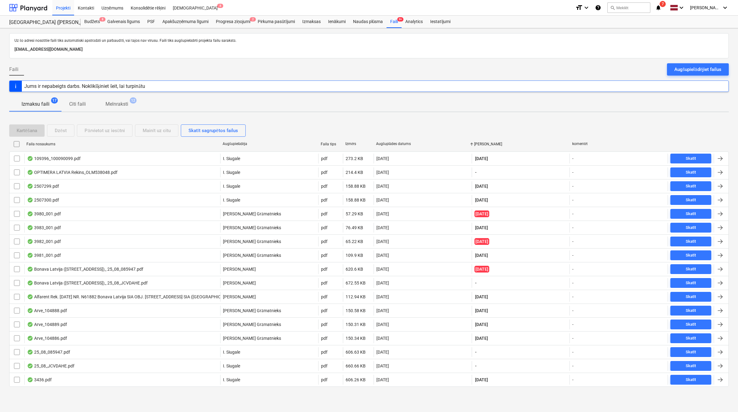
checkbox input "false"
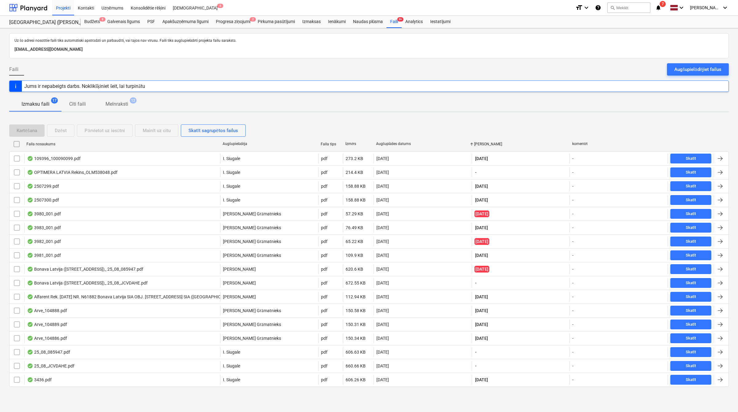
checkbox input "false"
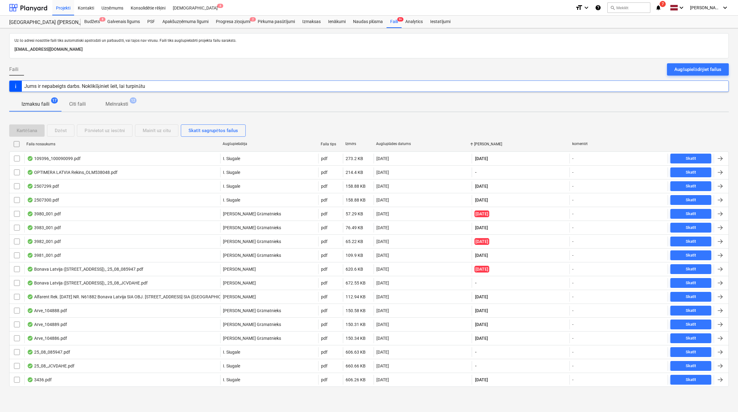
checkbox input "false"
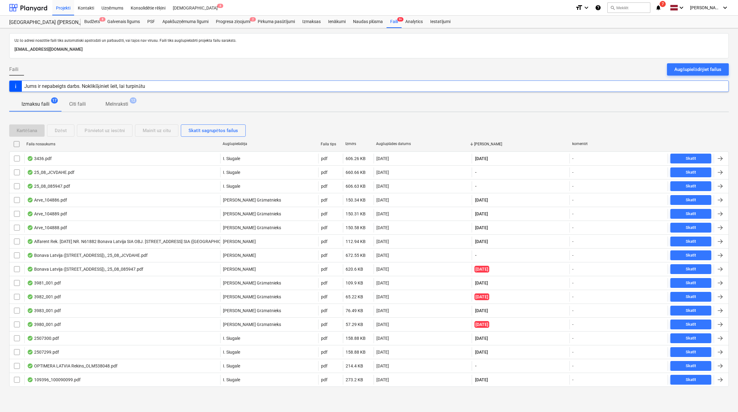
click at [400, 141] on div "Augšuplādes datums" at bounding box center [422, 144] width 98 height 10
checkbox input "false"
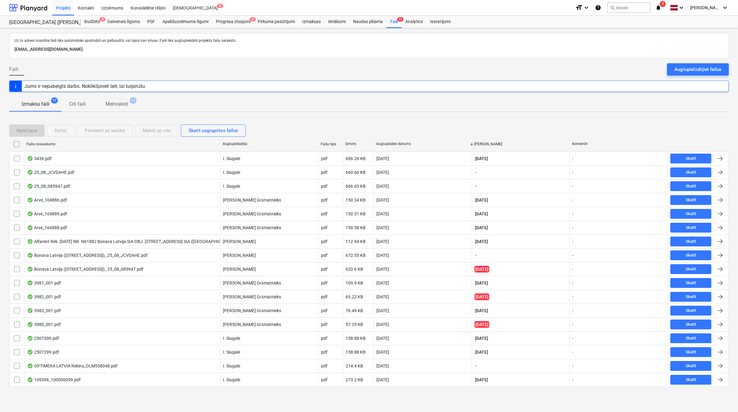
checkbox input "false"
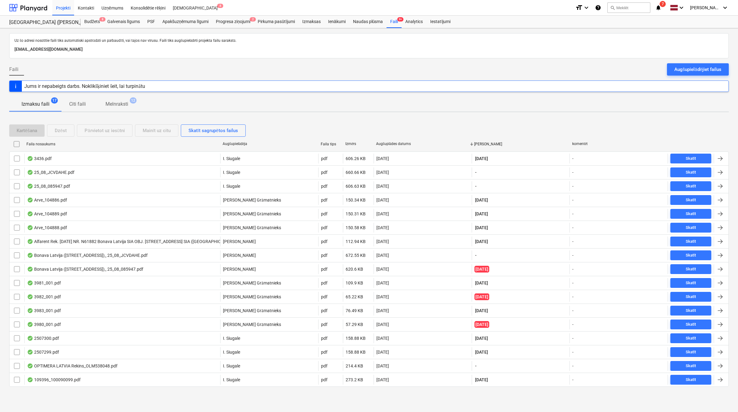
checkbox input "false"
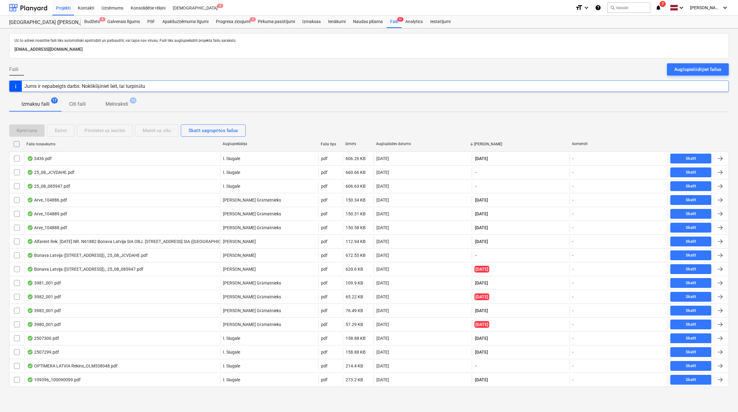
checkbox input "false"
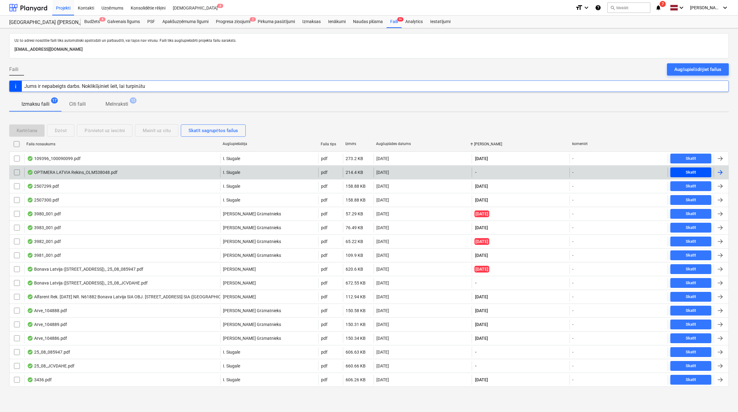
click at [700, 173] on span "Skatīt" at bounding box center [691, 172] width 36 height 7
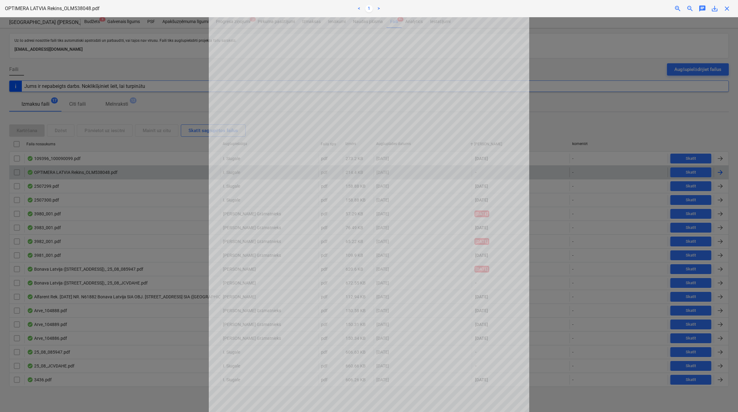
click at [725, 12] on div "OPTIMERA LATVIA Rekins_OLM538048.pdf < 1 > zoom_in zoom_out chat 0 save_alt clo…" at bounding box center [369, 8] width 738 height 17
click at [729, 11] on span "close" at bounding box center [726, 8] width 7 height 7
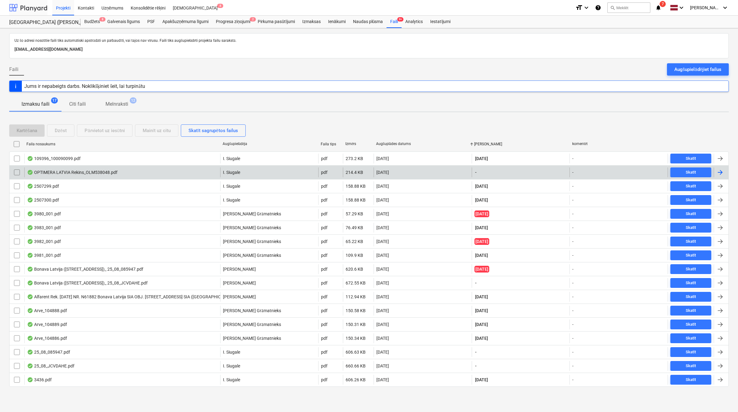
click at [41, 6] on div at bounding box center [28, 7] width 38 height 15
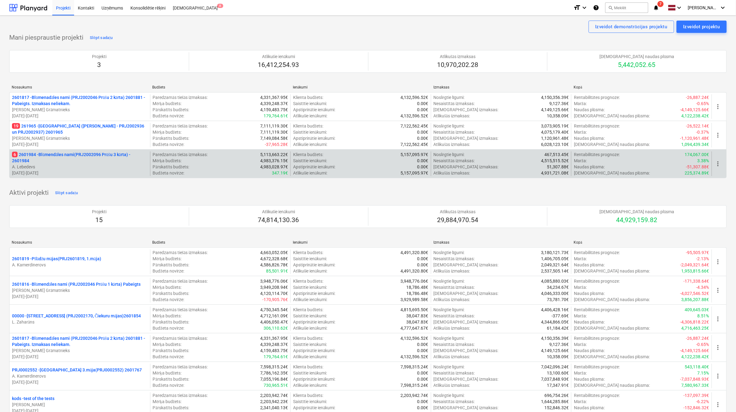
click at [105, 159] on p "6 2601984 - Blūmendāles nami(PRJ2002096 Prūšu 3 kārta) - 2601984" at bounding box center [80, 158] width 136 height 12
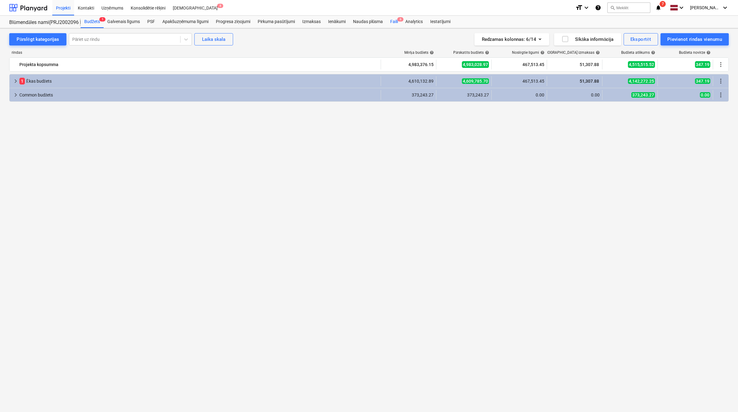
click at [393, 19] on div "Faili 6" at bounding box center [393, 22] width 15 height 12
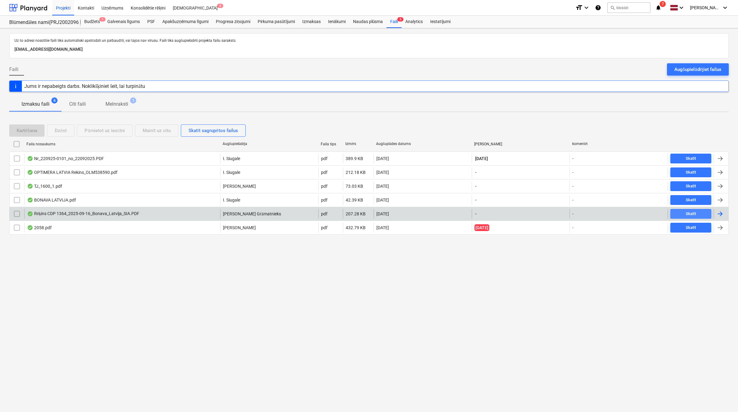
click at [689, 214] on div "Skatīt" at bounding box center [690, 214] width 10 height 7
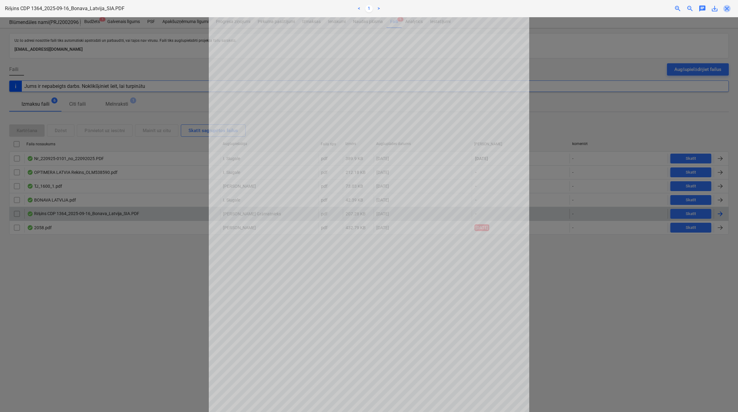
click at [727, 8] on span "close" at bounding box center [726, 8] width 7 height 7
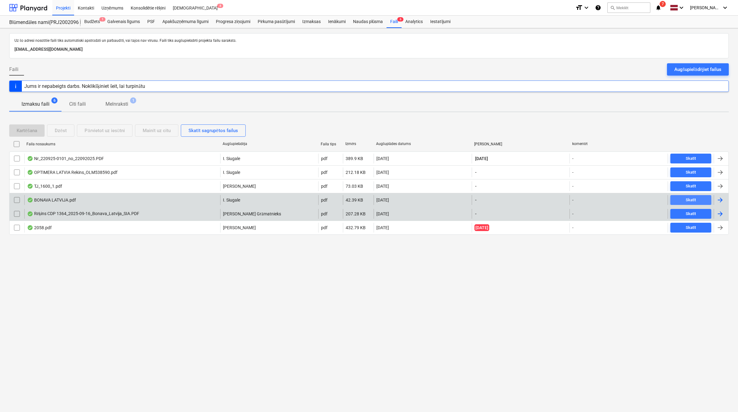
click at [693, 198] on div "Skatīt" at bounding box center [690, 200] width 10 height 7
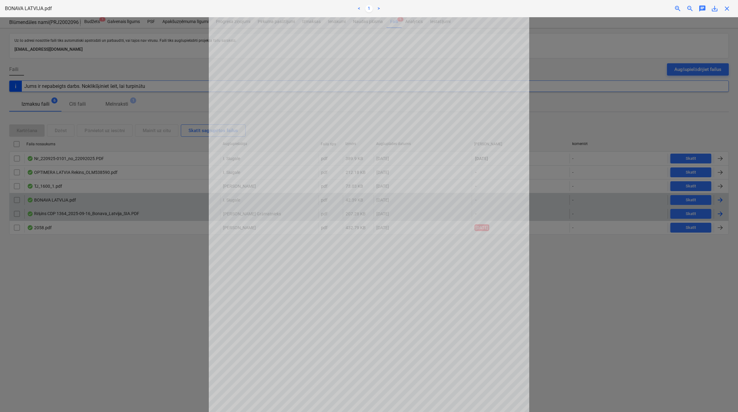
click at [726, 13] on div "BONAVA LATVIJA.pdf < 1 > zoom_in zoom_out chat 0 save_alt close" at bounding box center [369, 8] width 738 height 17
click at [726, 10] on span "close" at bounding box center [726, 8] width 7 height 7
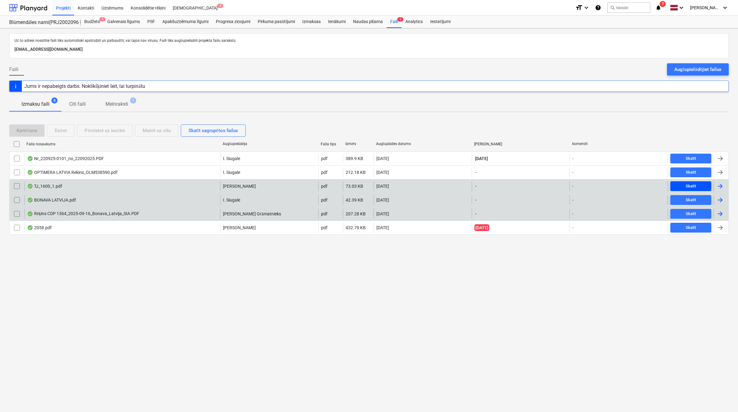
click at [690, 182] on button "Skatīt" at bounding box center [690, 186] width 41 height 10
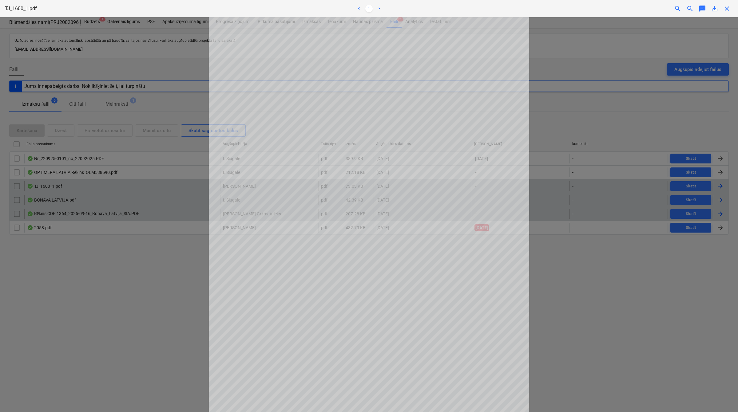
click at [726, 9] on span "close" at bounding box center [726, 8] width 7 height 7
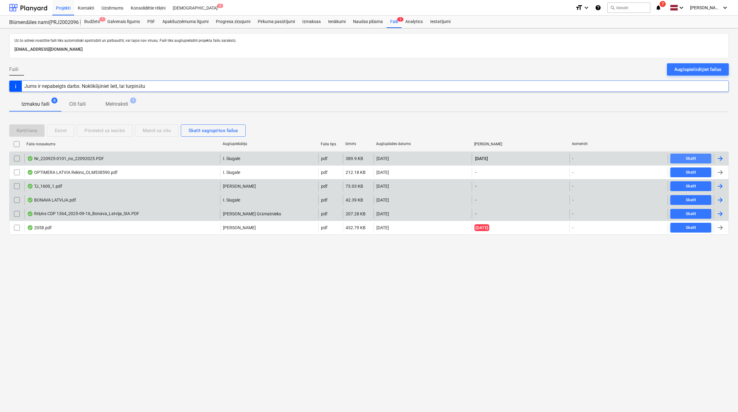
click at [694, 157] on div "Skatīt" at bounding box center [690, 158] width 10 height 7
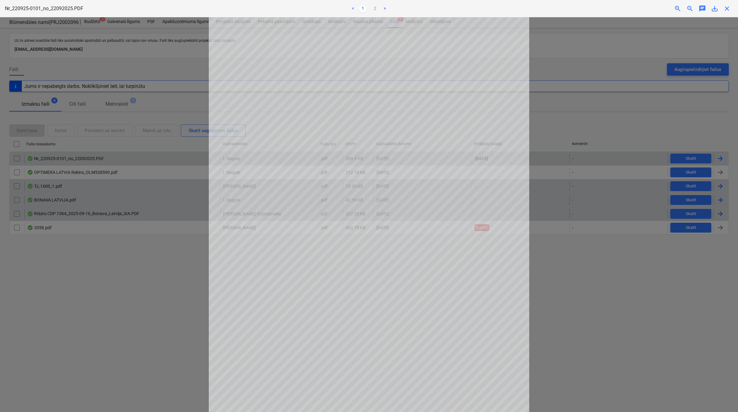
click at [727, 5] on span "close" at bounding box center [726, 8] width 7 height 7
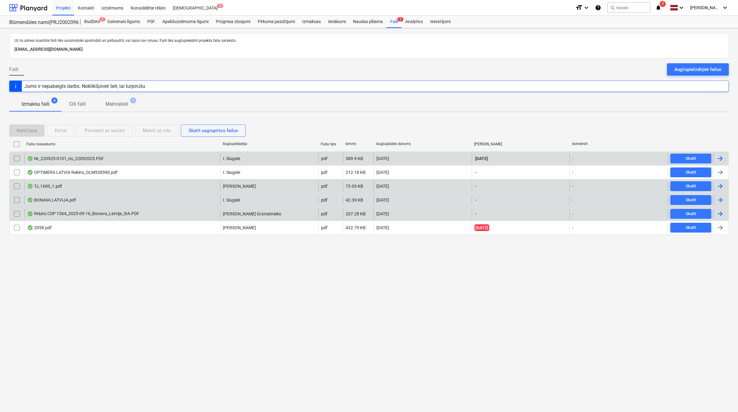
click at [719, 157] on div at bounding box center [719, 158] width 7 height 7
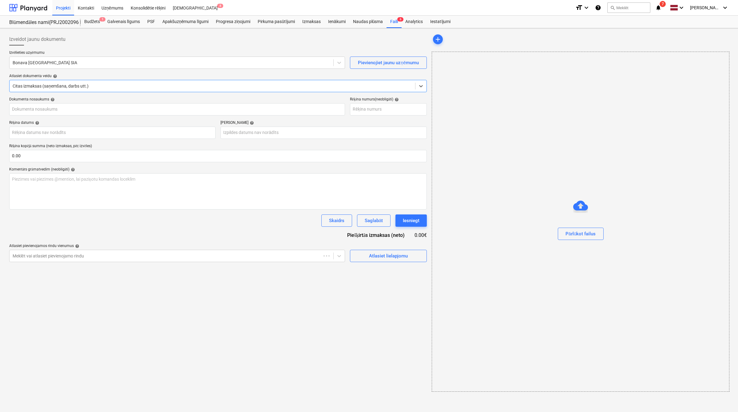
type input "220925-0101"
type input "[DATE]"
type input "07 Oct 2025"
click at [120, 66] on div at bounding box center [171, 63] width 316 height 6
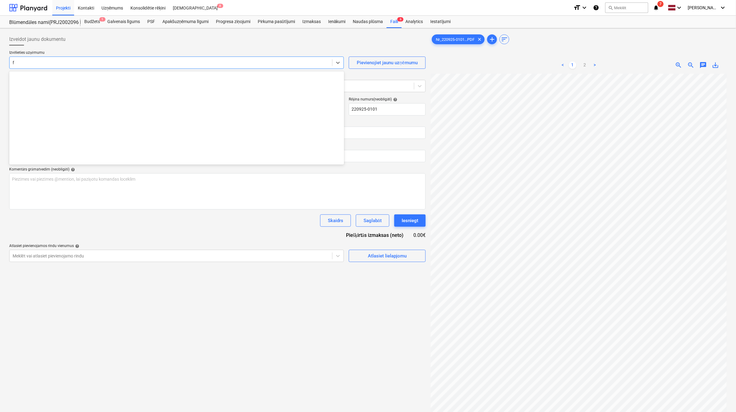
scroll to position [725, 0]
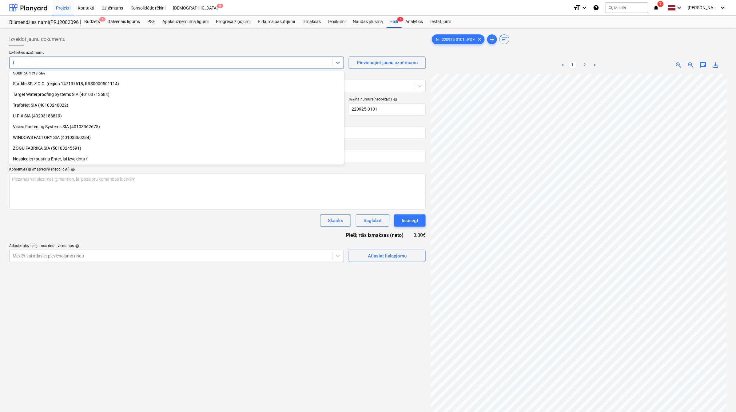
type input "fn"
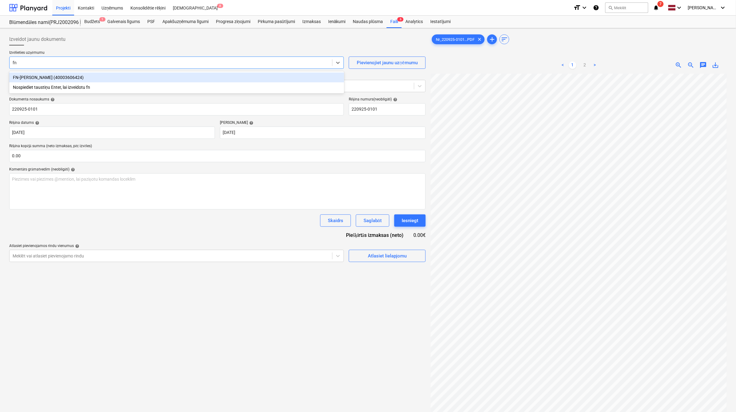
click at [114, 76] on div "FN-SERVISS SIA (40003606424)" at bounding box center [176, 78] width 335 height 10
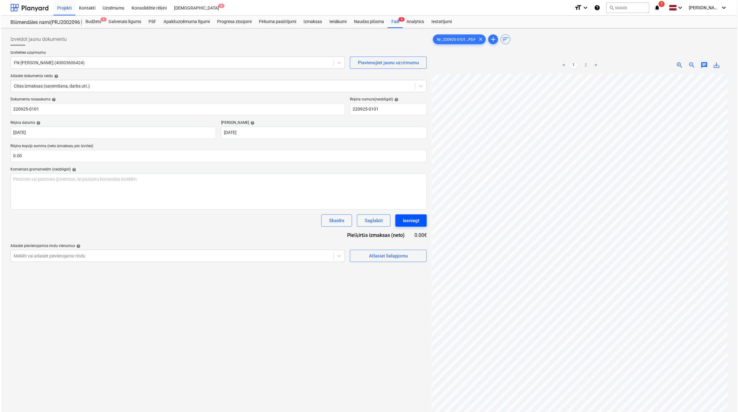
scroll to position [42, 27]
click at [71, 155] on input "text" at bounding box center [217, 156] width 416 height 12
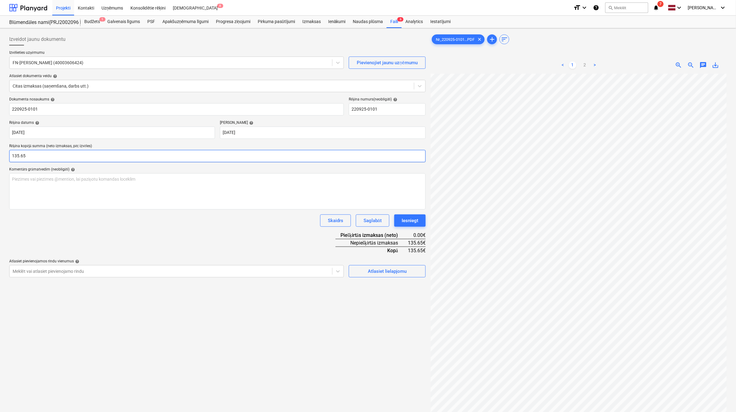
type input "135.65"
click at [161, 231] on div "Dokumenta nosaukums help 220925-0101 Rēķina numurs (neobligāti) help 220925-010…" at bounding box center [217, 187] width 416 height 180
click at [419, 271] on button "Atlasiet lielapjomu" at bounding box center [387, 271] width 77 height 12
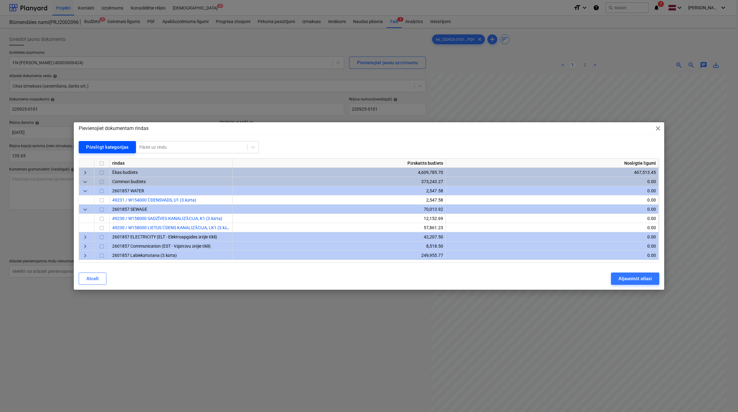
click at [106, 148] on div "Pārslēgt kategorijas" at bounding box center [107, 147] width 42 height 8
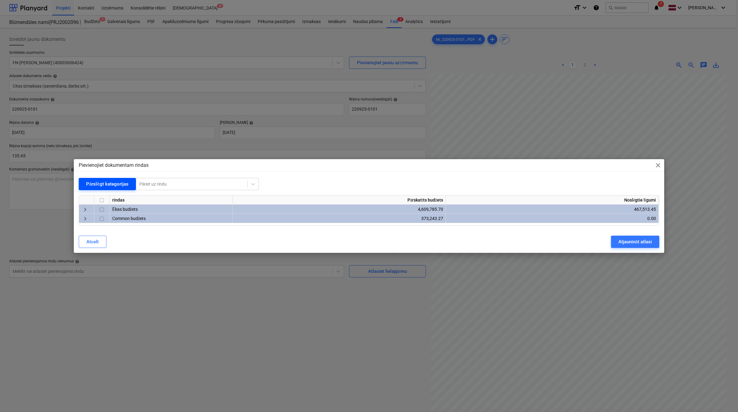
click at [114, 184] on div "Pārslēgt kategorijas" at bounding box center [107, 184] width 42 height 8
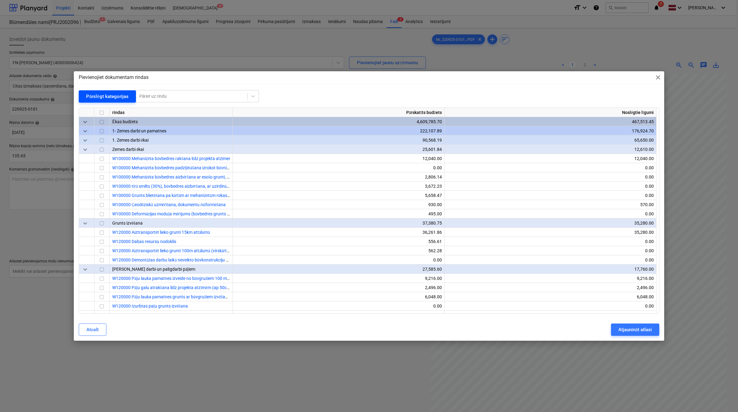
click at [107, 96] on div "Pārslēgt kategorijas" at bounding box center [107, 97] width 42 height 8
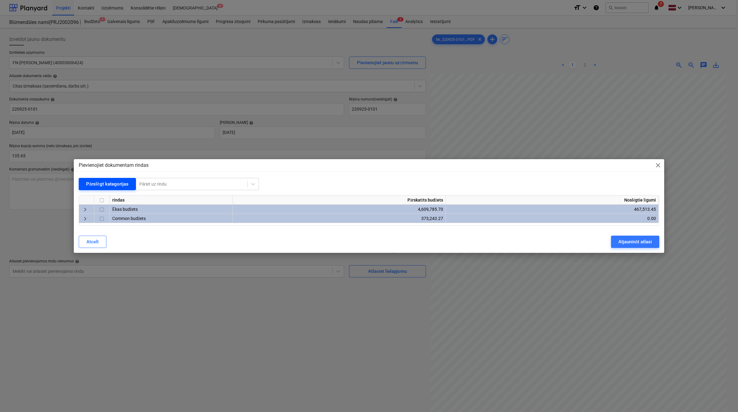
click at [112, 182] on div "Pārslēgt kategorijas" at bounding box center [107, 184] width 42 height 8
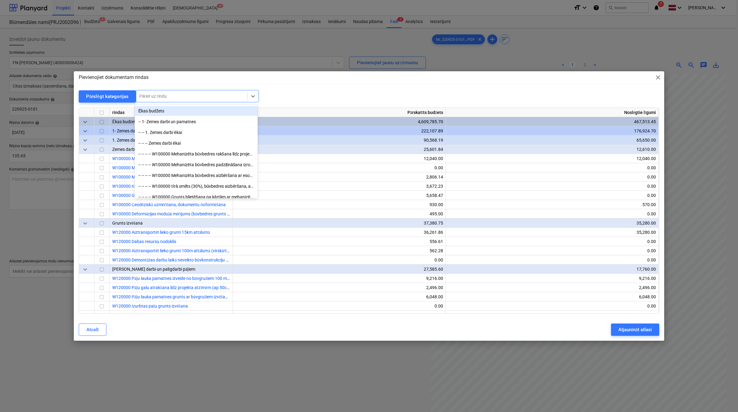
click at [157, 94] on div at bounding box center [191, 96] width 105 height 6
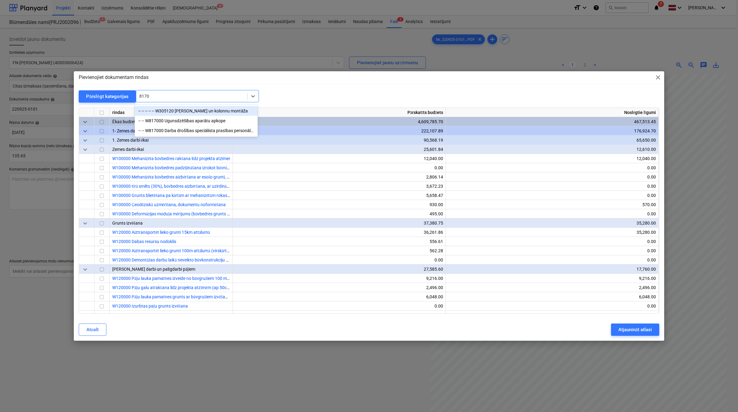
type input "81700"
click at [188, 121] on div "-- -- W817000 Darba drošības speciālista prasības personālam, individuālas aizs…" at bounding box center [196, 121] width 123 height 10
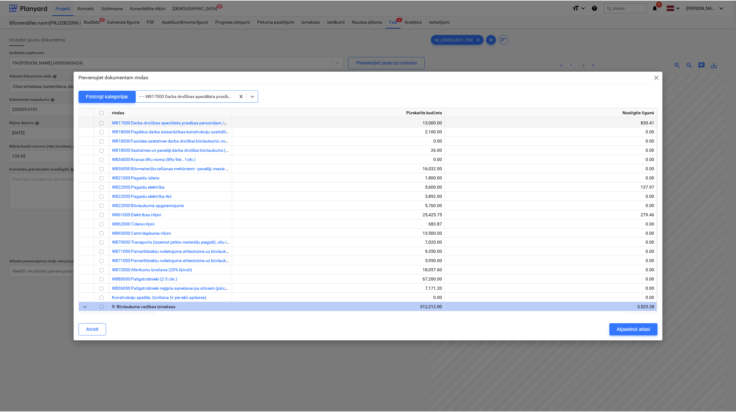
scroll to position [5828, 0]
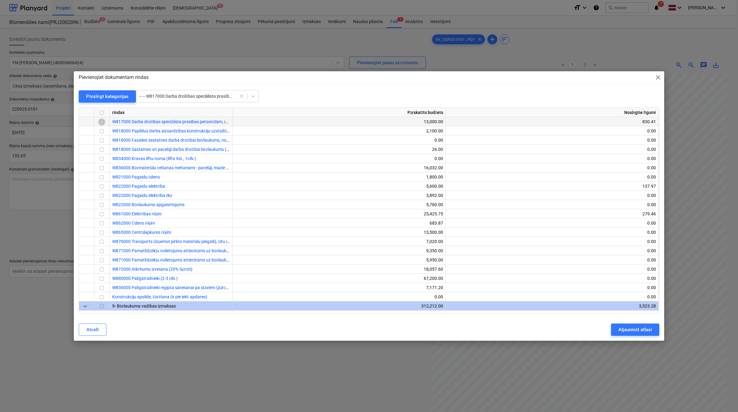
click at [101, 121] on input "checkbox" at bounding box center [101, 121] width 7 height 7
click at [625, 329] on div "Atjaunināt atlasi" at bounding box center [635, 330] width 34 height 8
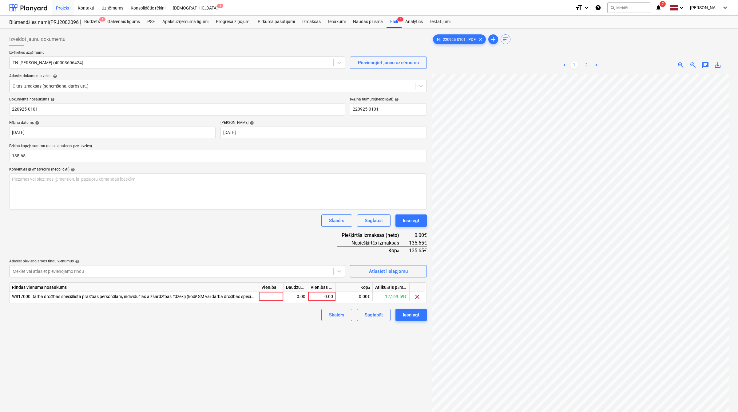
scroll to position [42, 26]
click at [318, 294] on div "0.00" at bounding box center [321, 296] width 22 height 9
type input "135.65"
click at [311, 334] on div "Izveidot jaunu dokumentu Izvēlieties uzņēmumu FN-SERVISS SIA (40003606424) Piev…" at bounding box center [217, 251] width 421 height 440
click at [406, 313] on div "Iesniegt" at bounding box center [409, 315] width 17 height 8
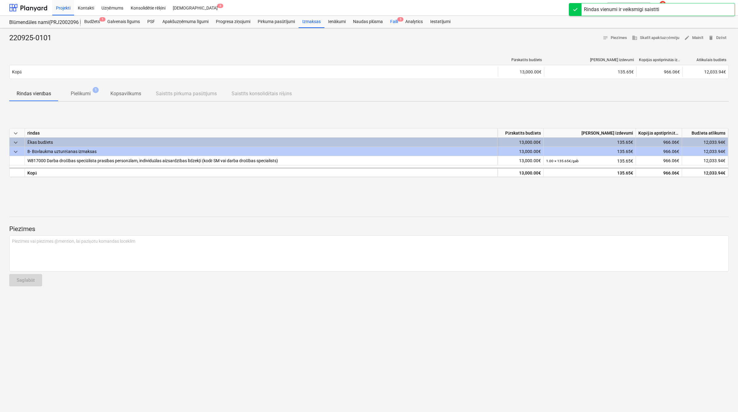
click at [393, 24] on div "Faili 5" at bounding box center [393, 22] width 15 height 12
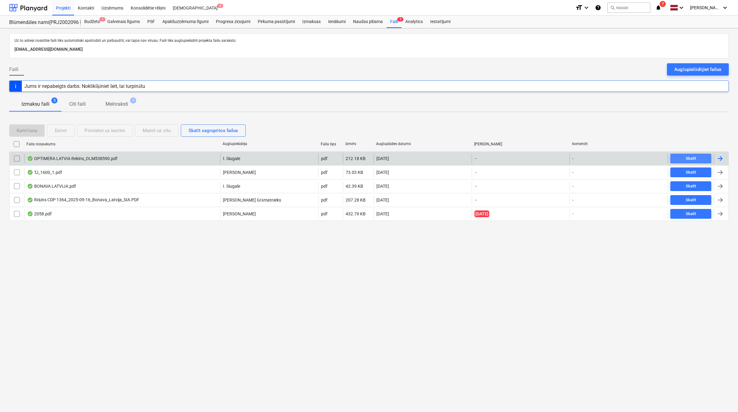
click at [698, 163] on button "Skatīt" at bounding box center [690, 159] width 41 height 10
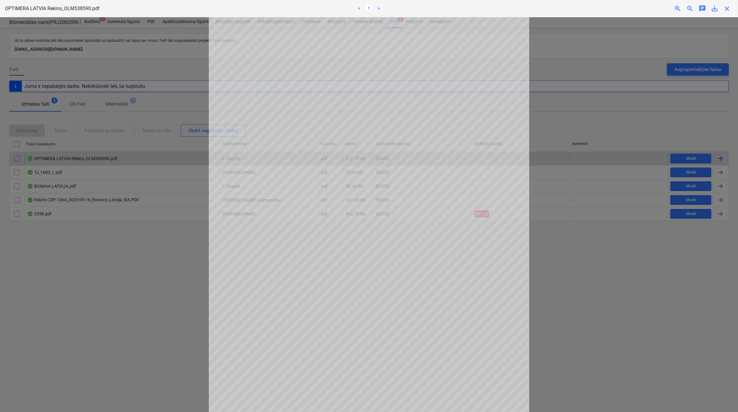
click at [727, 9] on span "close" at bounding box center [726, 8] width 7 height 7
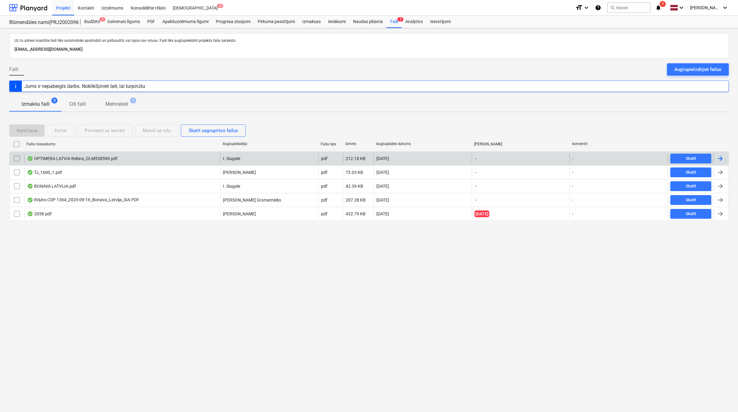
click at [723, 157] on div at bounding box center [719, 158] width 7 height 7
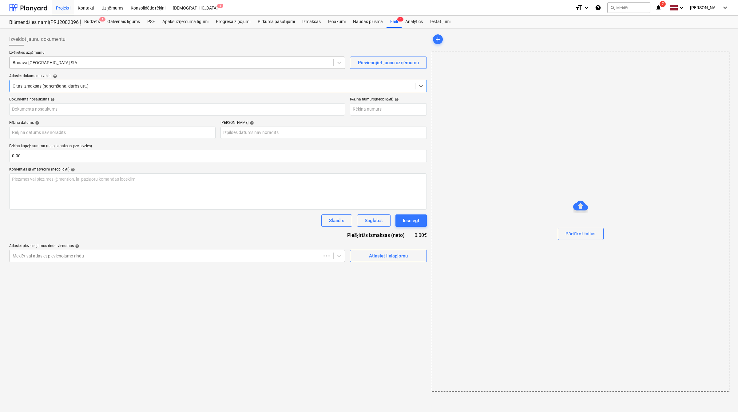
click at [102, 67] on div "Bonava [GEOGRAPHIC_DATA] SIA" at bounding box center [172, 62] width 324 height 9
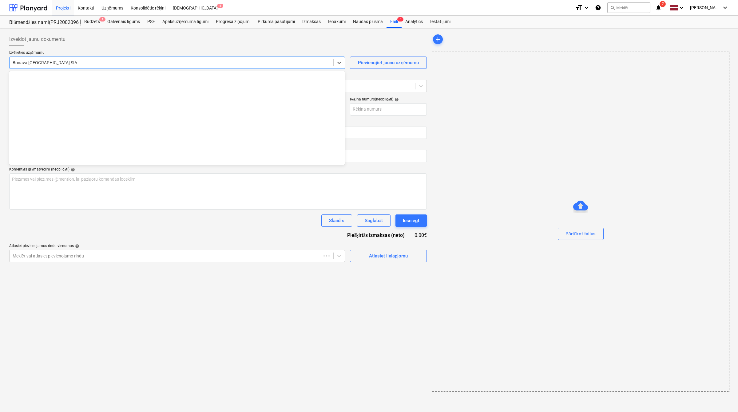
type input "OLM538590"
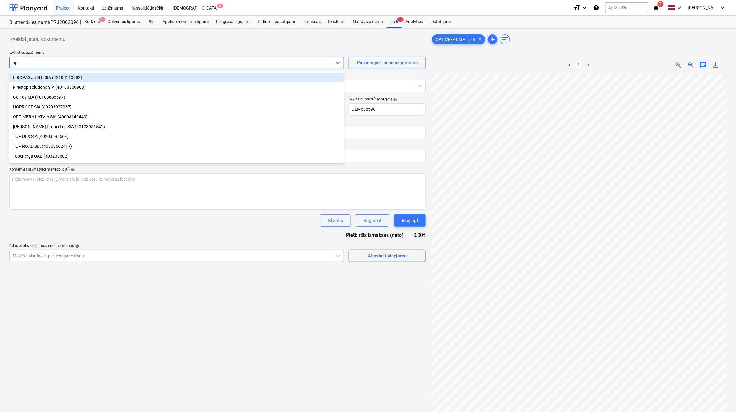
type input "opt"
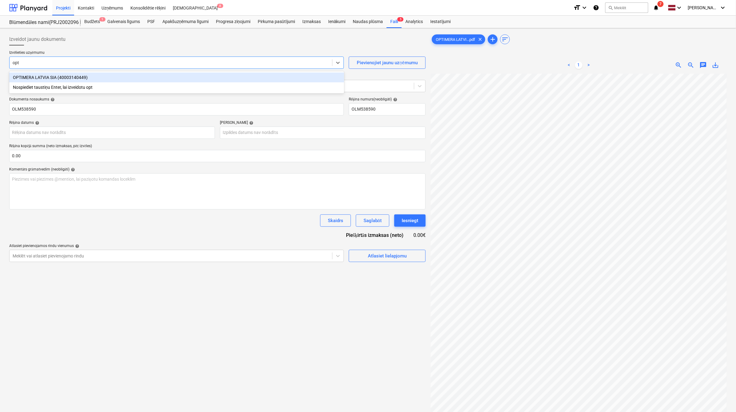
click at [75, 74] on div "OPTIMERA LATVIA SIA (40003140449)" at bounding box center [176, 78] width 335 height 10
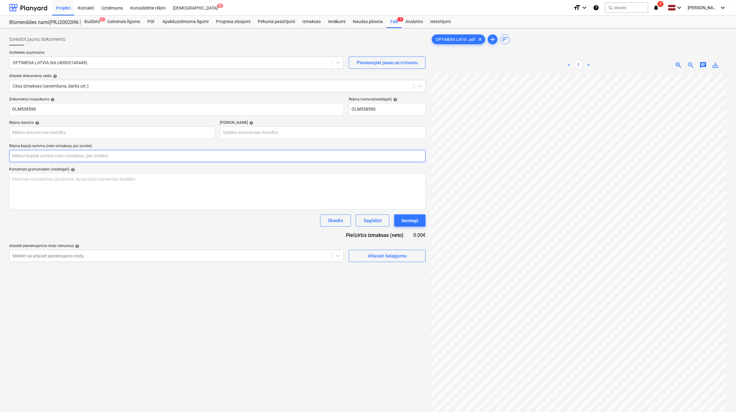
click at [117, 156] on input "text" at bounding box center [217, 156] width 416 height 12
type input "0.00"
click at [60, 158] on input "text" at bounding box center [217, 156] width 416 height 12
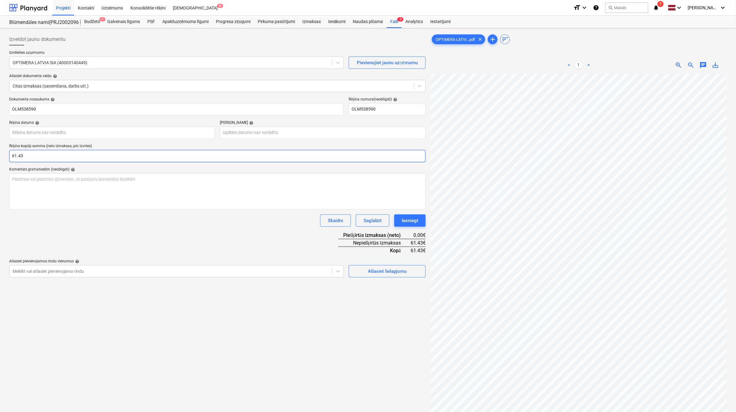
type input "61.43"
click at [138, 227] on div "Dokumenta nosaukums help OLM538590 Rēķina numurs (neobligāti) help OLM538590 Rē…" at bounding box center [217, 187] width 416 height 180
click at [120, 133] on body "Projekti Kontakti Uzņēmums Konsolidētie rēķini Iesūtne 8 format_size keyboard_a…" at bounding box center [368, 206] width 736 height 412
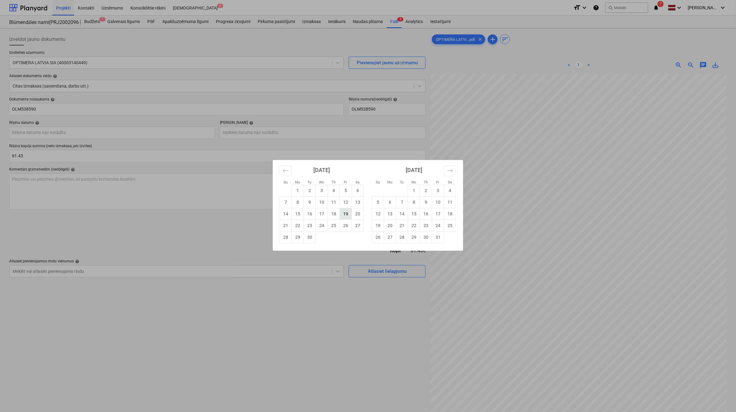
click at [342, 215] on td "19" at bounding box center [346, 214] width 12 height 12
type input "[DATE]"
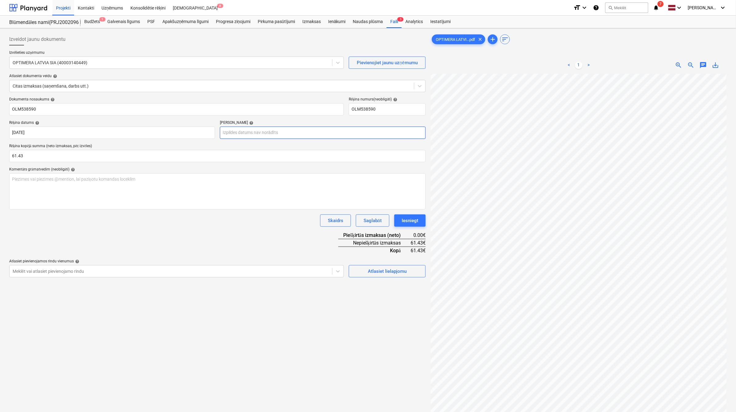
click at [298, 133] on body "Projekti Kontakti Uzņēmums Konsolidētie rēķini Iesūtne 8 format_size keyboard_a…" at bounding box center [368, 206] width 736 height 412
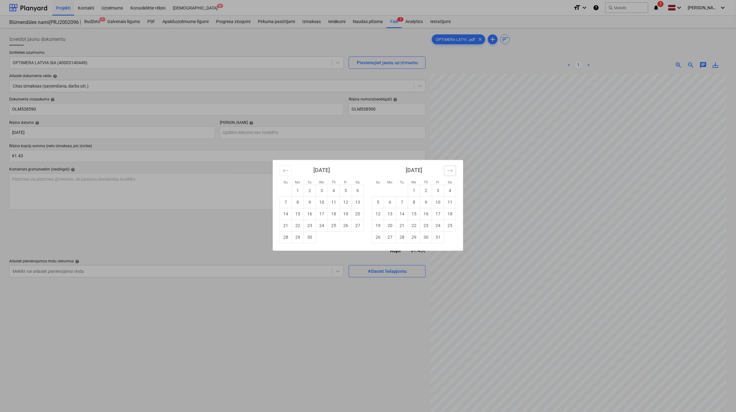
click at [451, 171] on icon "Move forward to switch to the next month." at bounding box center [450, 171] width 6 height 6
click at [449, 214] on td "17" at bounding box center [450, 214] width 12 height 12
type input "17 Jan 2026"
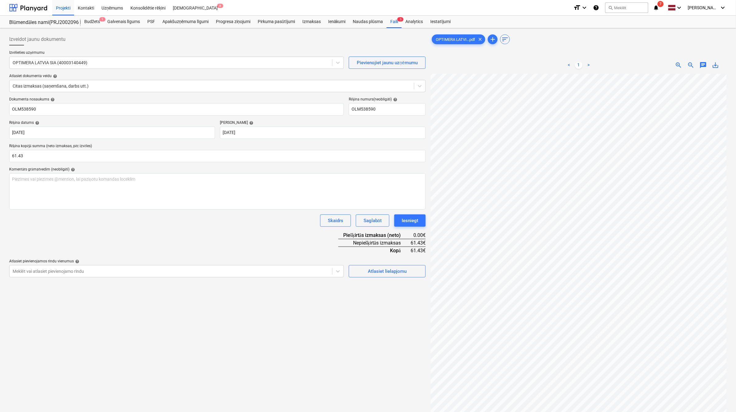
click at [285, 244] on div "Dokumenta nosaukums help OLM538590 Rēķina numurs (neobligāti) help OLM538590 Rē…" at bounding box center [217, 187] width 416 height 180
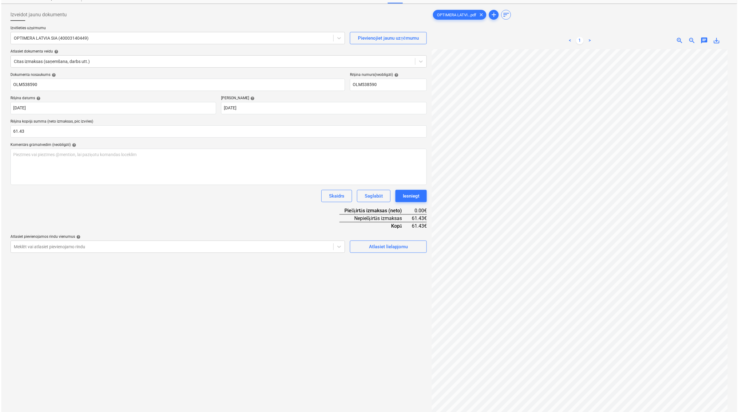
scroll to position [61, 0]
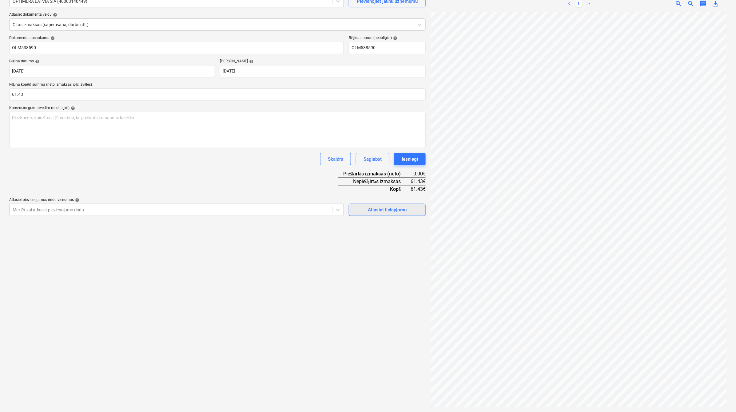
click at [382, 212] on div "Atlasiet lielapjomu" at bounding box center [387, 210] width 39 height 8
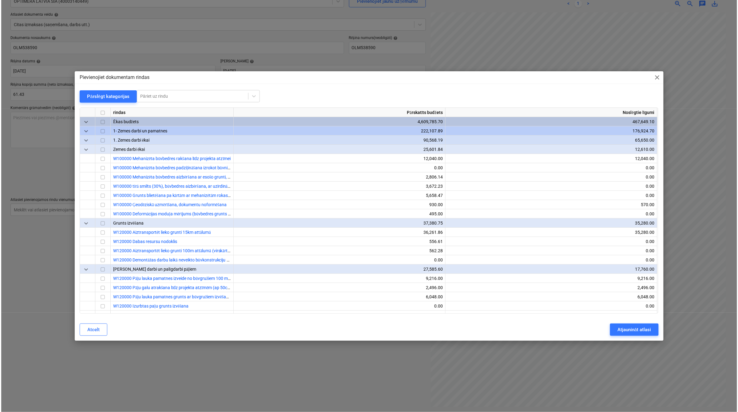
scroll to position [10, 27]
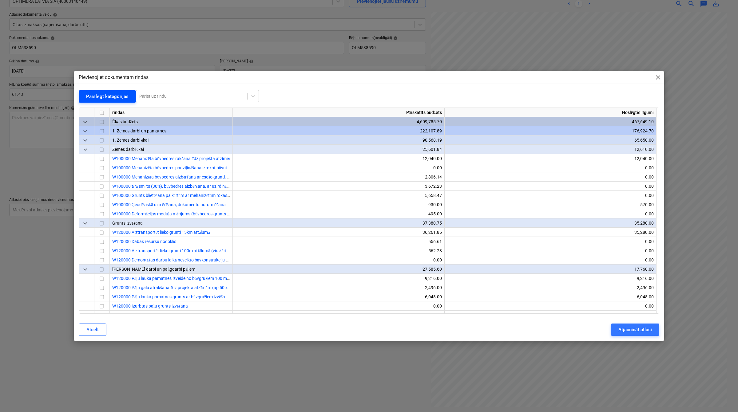
click at [112, 96] on div "Pārslēgt kategorijas" at bounding box center [107, 97] width 42 height 8
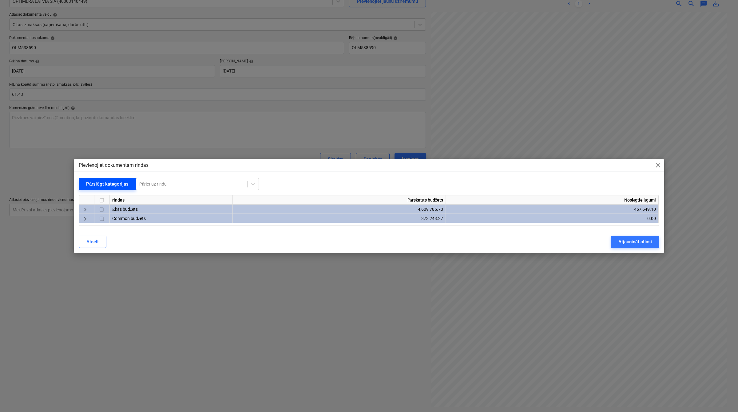
click at [113, 182] on div "Pārslēgt kategorijas" at bounding box center [107, 184] width 42 height 8
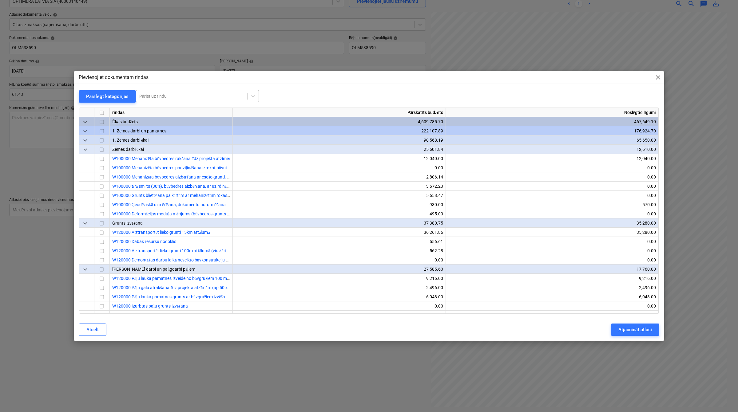
click at [154, 98] on div at bounding box center [191, 96] width 105 height 6
type input "m"
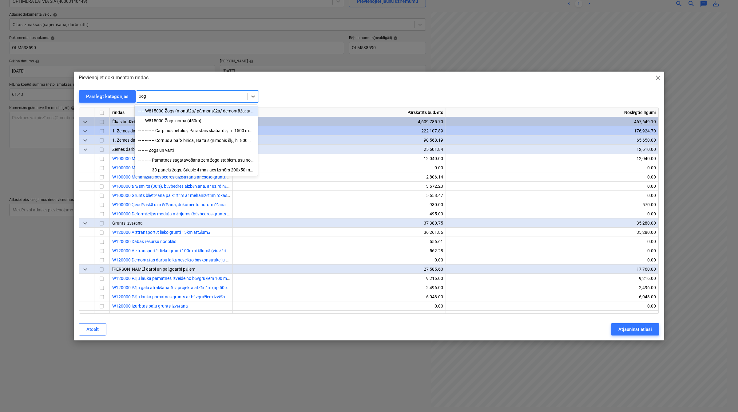
type input "žoga"
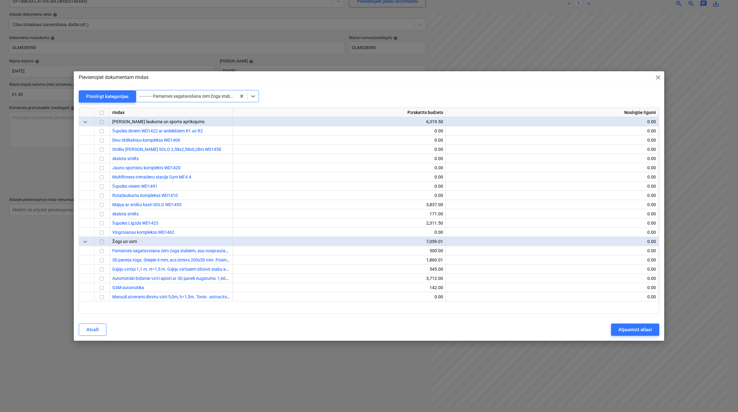
scroll to position [8815, 0]
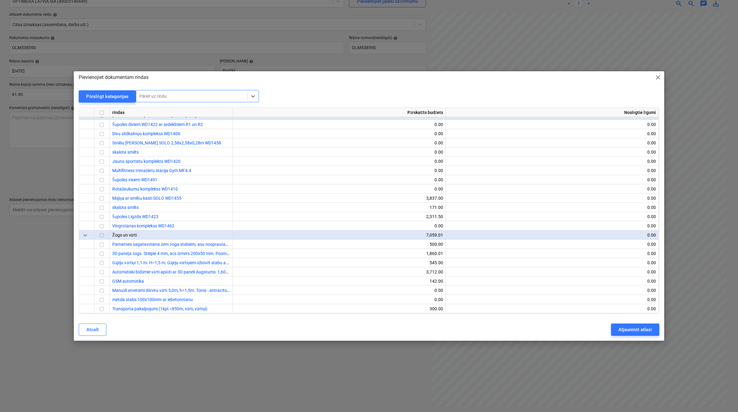
click at [210, 95] on div at bounding box center [191, 96] width 105 height 6
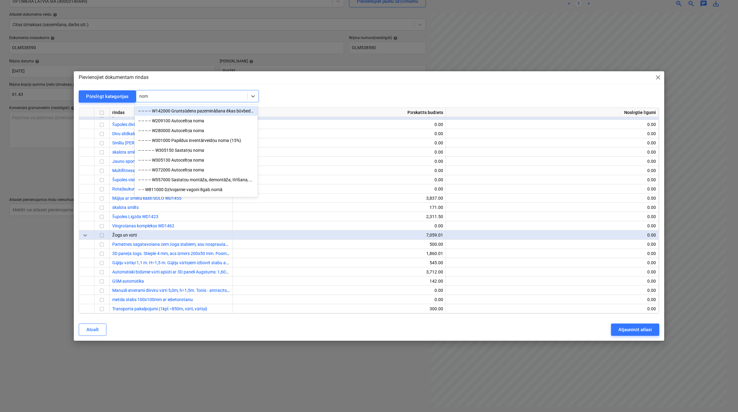
type input "noma"
click at [188, 192] on div "-- -- W815000 Žogs noma (450m)" at bounding box center [196, 190] width 123 height 10
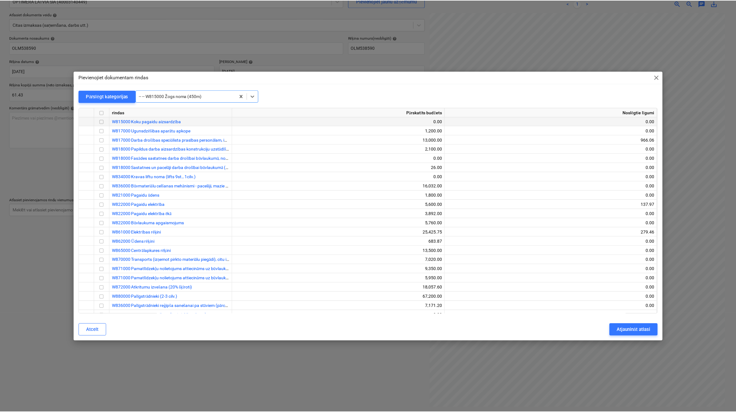
scroll to position [5800, 0]
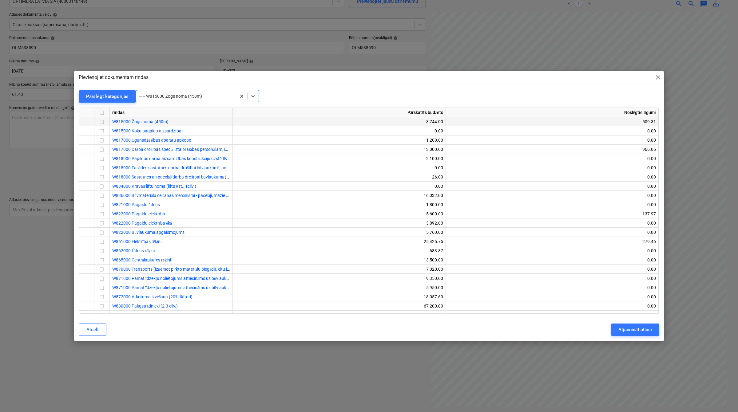
click at [104, 122] on input "checkbox" at bounding box center [101, 121] width 7 height 7
click at [630, 329] on div "Atjaunināt atlasi" at bounding box center [635, 330] width 34 height 8
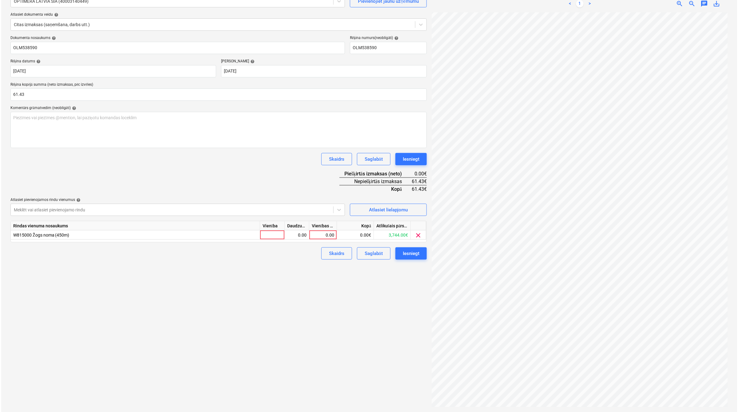
scroll to position [10, 26]
click at [322, 235] on div "0.00" at bounding box center [321, 235] width 22 height 9
type input "61.43"
click at [308, 320] on div "Izveidot jaunu dokumentu Izvēlieties uzņēmumu OPTIMERA LATVIA SIA (40003140449)…" at bounding box center [217, 189] width 421 height 440
click at [405, 253] on div "Iesniegt" at bounding box center [409, 254] width 17 height 8
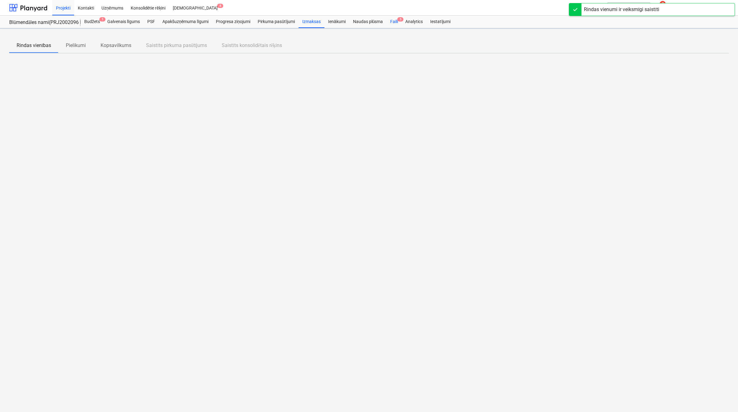
click at [397, 19] on span "5" at bounding box center [400, 19] width 6 height 4
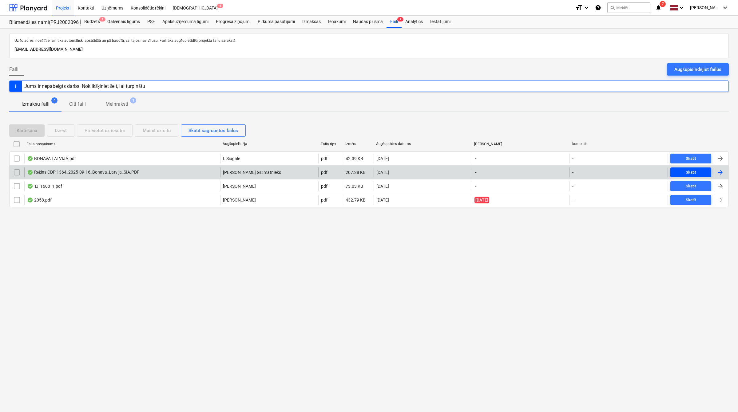
click at [690, 175] on div "Skatīt" at bounding box center [690, 172] width 10 height 7
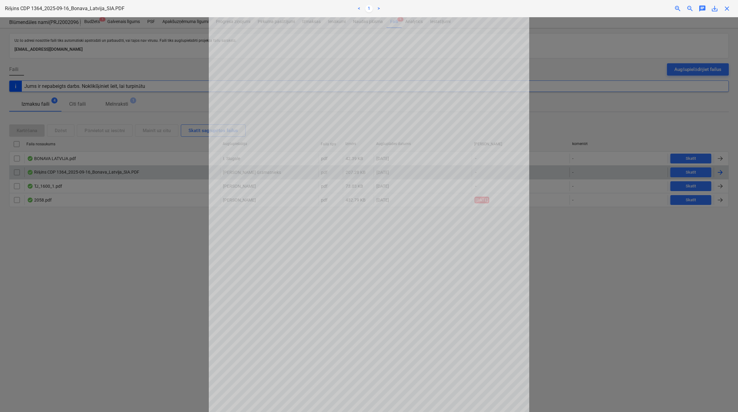
click at [728, 8] on span "close" at bounding box center [726, 8] width 7 height 7
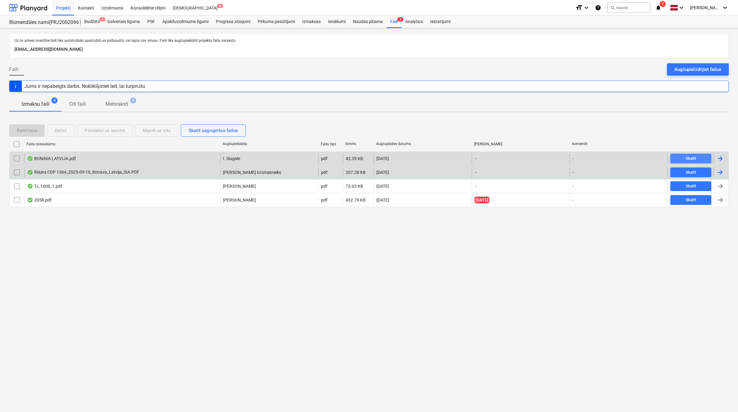
click at [695, 155] on div "Skatīt" at bounding box center [690, 158] width 10 height 7
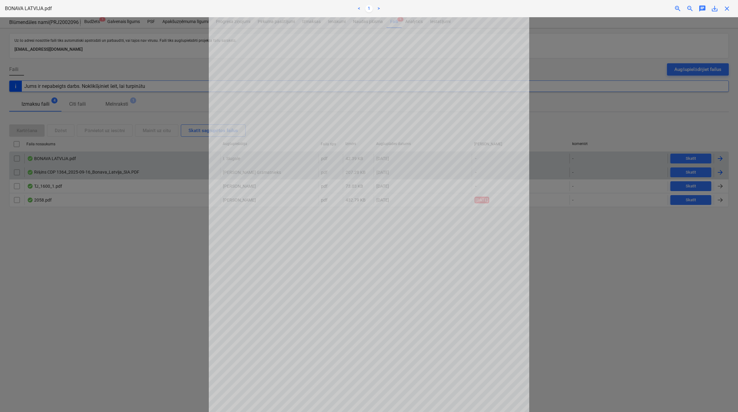
click at [724, 10] on span "close" at bounding box center [726, 8] width 7 height 7
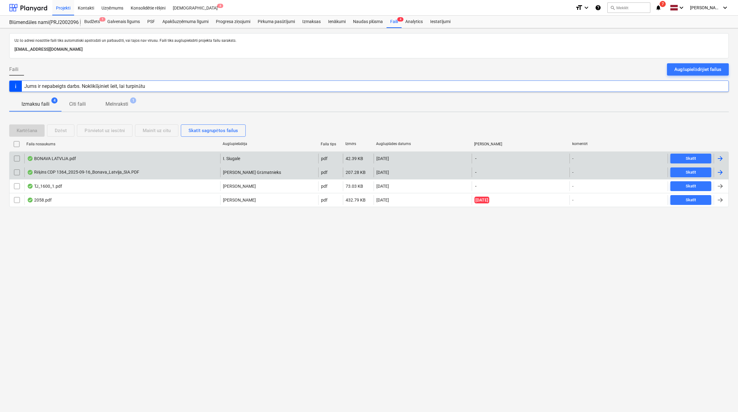
click at [715, 162] on div at bounding box center [720, 159] width 15 height 10
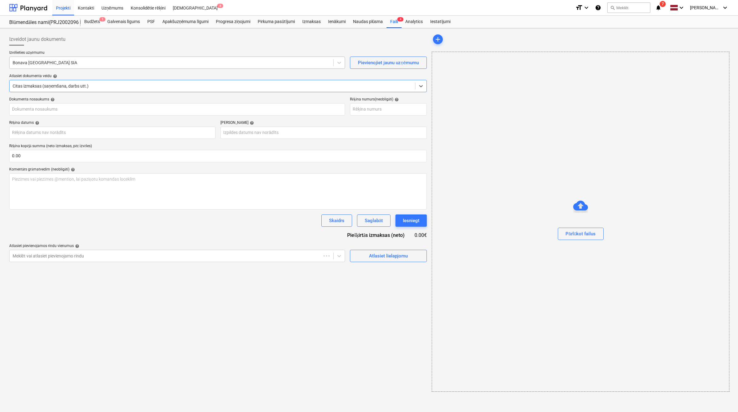
type input "BONAVA LATVIJA.pdf"
click at [106, 63] on div at bounding box center [172, 63] width 318 height 6
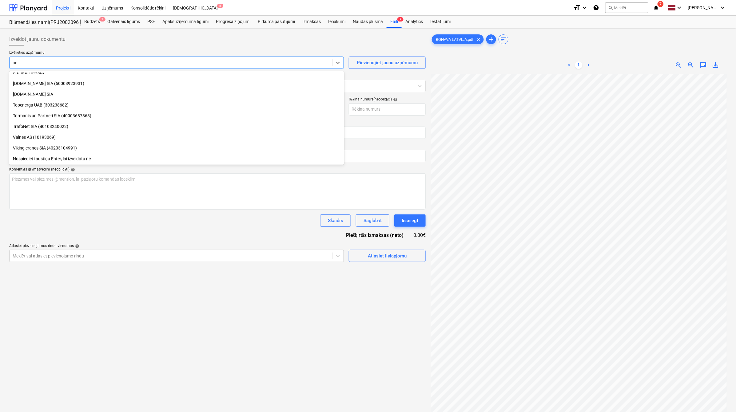
scroll to position [381, 0]
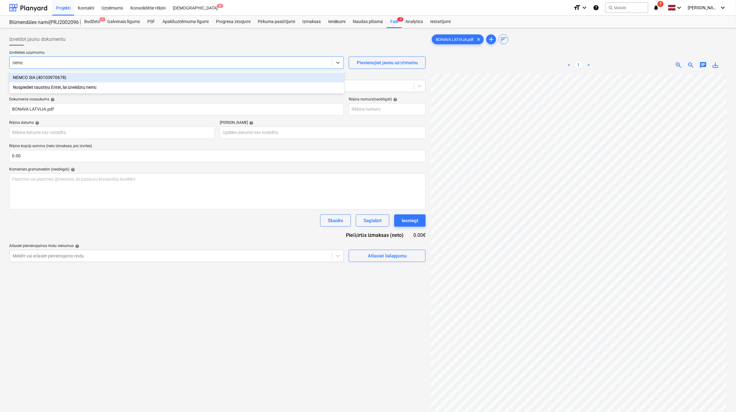
type input "nemco"
click at [104, 77] on div "NEMCO SIA (40103970678)" at bounding box center [176, 78] width 335 height 10
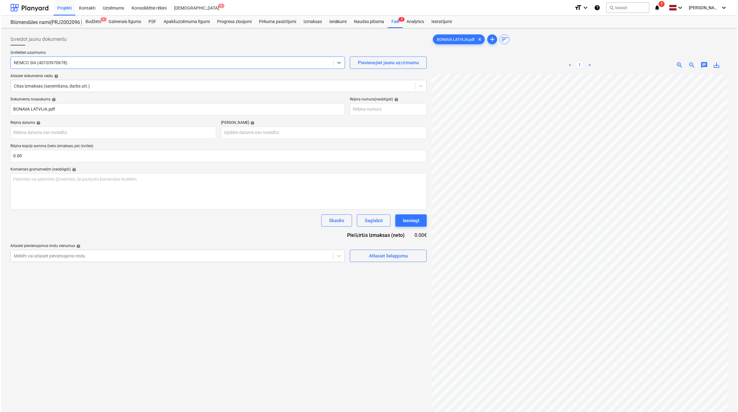
scroll to position [27, 27]
click at [27, 154] on input "text" at bounding box center [217, 156] width 416 height 12
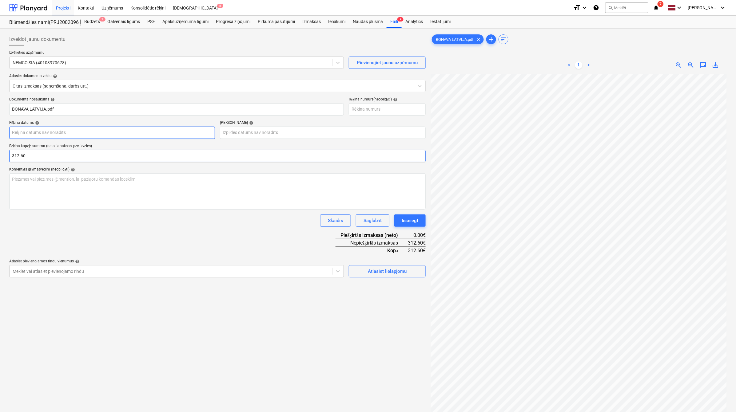
type input "312.60"
click at [111, 134] on body "Projekti Kontakti Uzņēmums Konsolidētie rēķini Iesūtne 8 format_size keyboard_a…" at bounding box center [368, 206] width 736 height 412
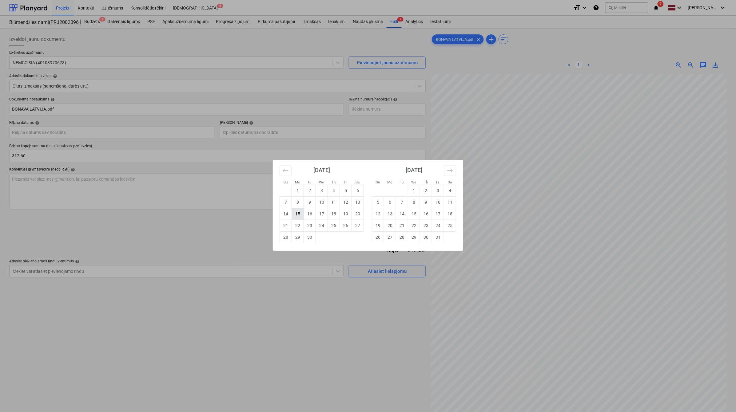
click at [302, 213] on td "15" at bounding box center [298, 214] width 12 height 12
type input "[DATE]"
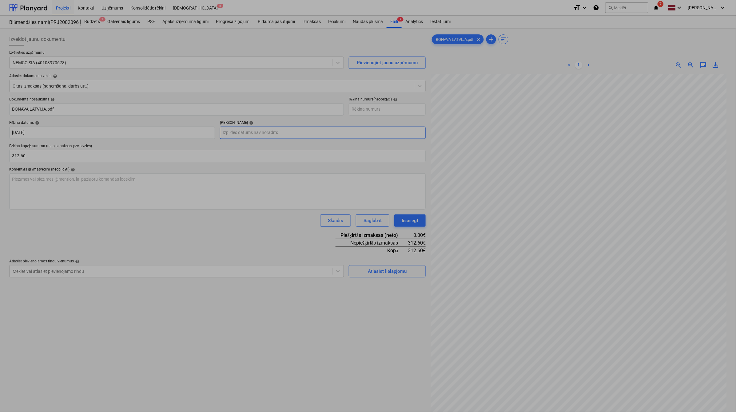
click at [286, 135] on body "Projekti Kontakti Uzņēmums Konsolidētie rēķini Iesūtne 8 format_size keyboard_a…" at bounding box center [368, 206] width 736 height 412
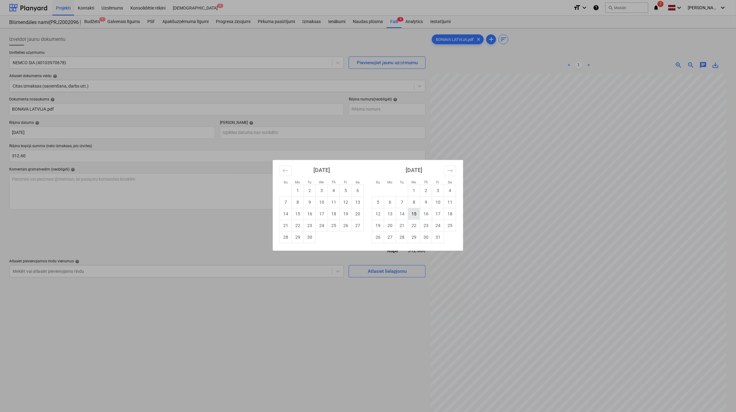
click at [409, 217] on td "15" at bounding box center [414, 214] width 12 height 12
type input "15 Oct 2025"
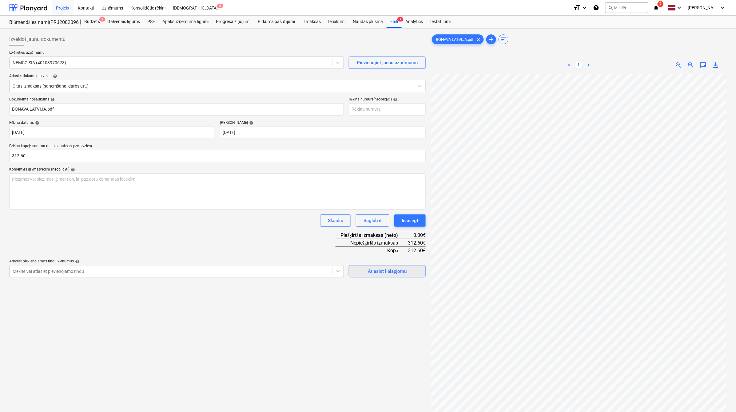
click at [410, 275] on button "Atlasiet lielapjomu" at bounding box center [387, 271] width 77 height 12
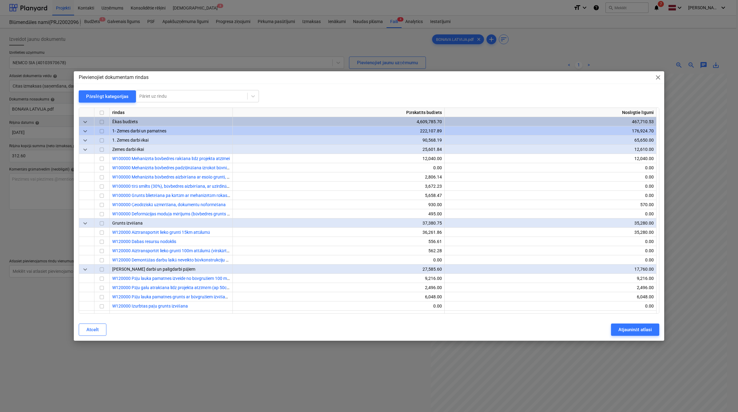
scroll to position [27, 27]
click at [188, 94] on div at bounding box center [191, 96] width 105 height 6
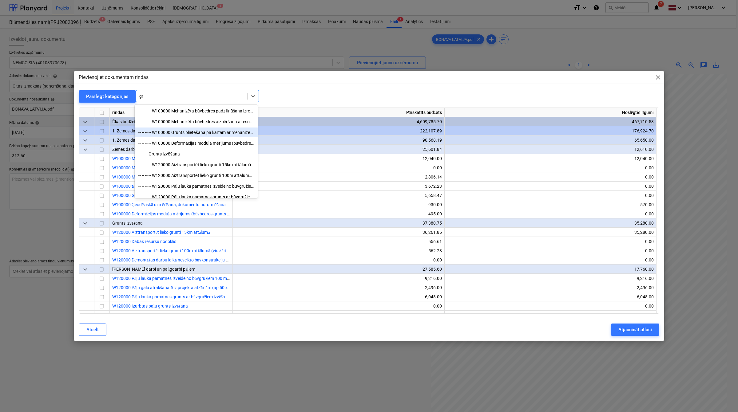
type input "g"
type input "ūdens"
click at [193, 119] on div "-- -- -- Gruntūdens pazemināšana" at bounding box center [196, 122] width 123 height 10
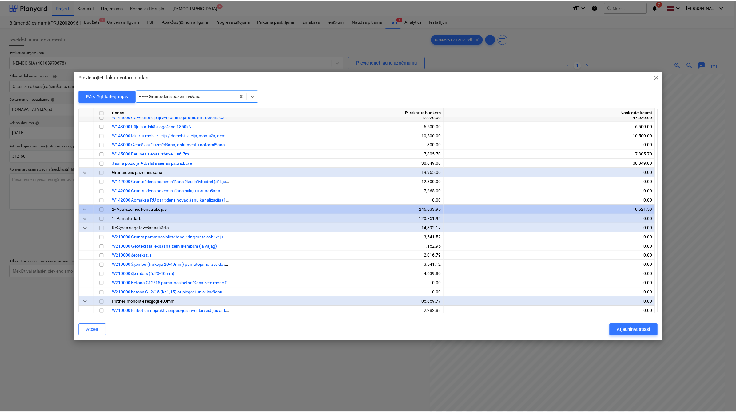
scroll to position [277, 0]
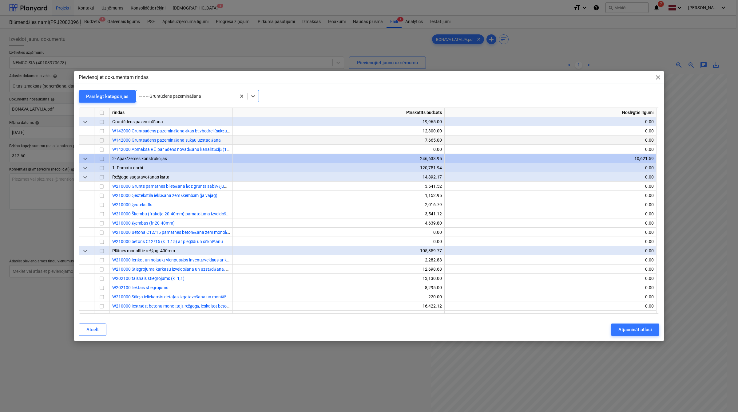
click at [102, 139] on input "checkbox" at bounding box center [101, 140] width 7 height 7
click at [630, 331] on div "Atjaunināt atlasi" at bounding box center [635, 330] width 34 height 8
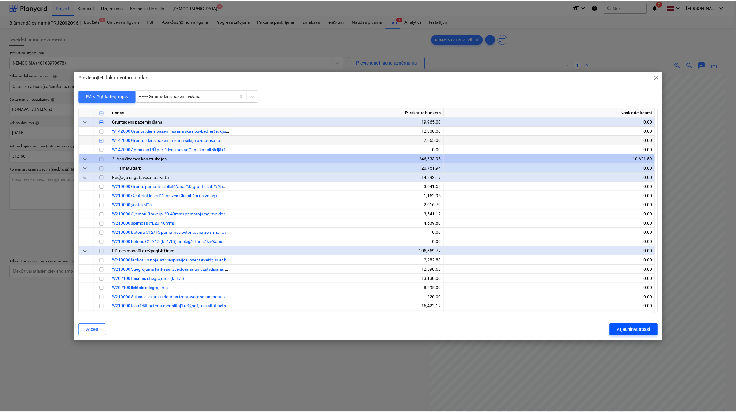
scroll to position [27, 26]
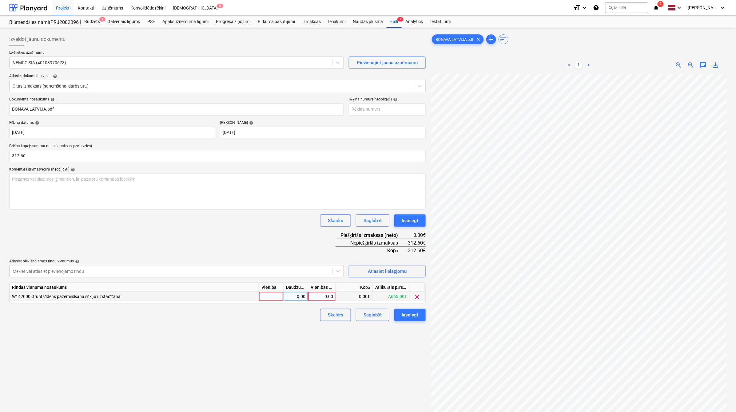
click at [325, 295] on div "0.00" at bounding box center [321, 296] width 22 height 9
type input "312.60"
click at [276, 340] on div "Izveidot jaunu dokumentu Izvēlieties uzņēmumu NEMCO SIA (40103970678) Pievienoj…" at bounding box center [217, 251] width 421 height 440
click at [409, 317] on div "Iesniegt" at bounding box center [409, 315] width 17 height 8
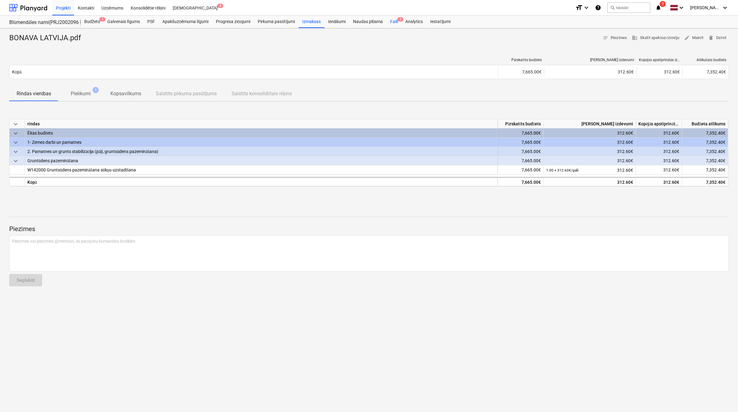
click at [394, 19] on div "Faili 3" at bounding box center [393, 22] width 15 height 12
click at [39, 7] on div at bounding box center [28, 7] width 38 height 15
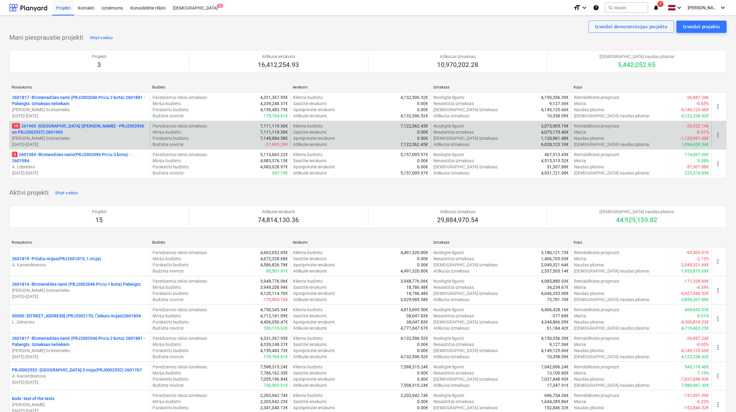
click at [62, 125] on p "19 261965 - Nīcgales iela (abas ēkas - PRJ2002936 un PRJ2002937) 2601965" at bounding box center [80, 129] width 136 height 12
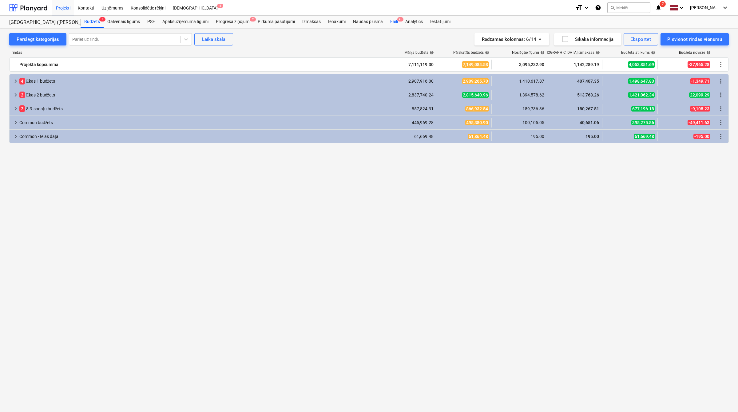
click at [395, 21] on div "Faili 9+" at bounding box center [393, 22] width 15 height 12
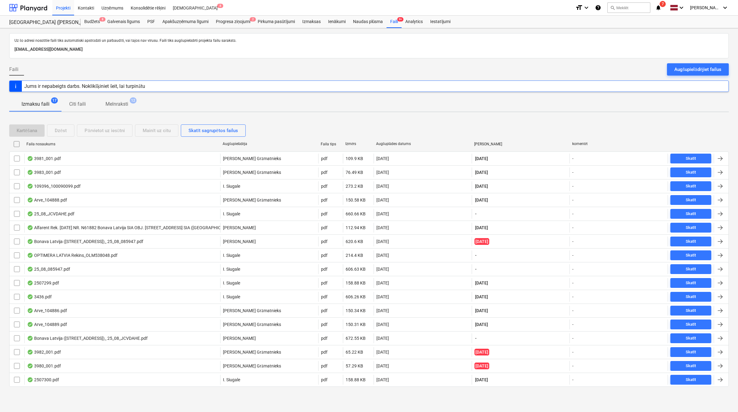
click at [401, 143] on div "Augšuplādes datums" at bounding box center [422, 144] width 93 height 5
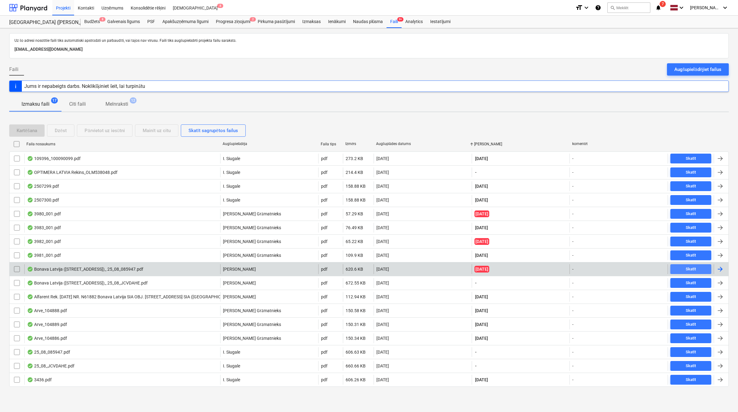
click at [691, 271] on div "Skatīt" at bounding box center [690, 269] width 10 height 7
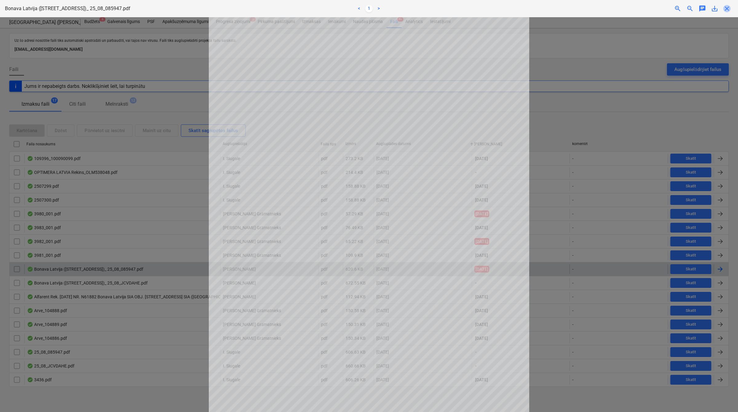
click at [727, 8] on span "close" at bounding box center [726, 8] width 7 height 7
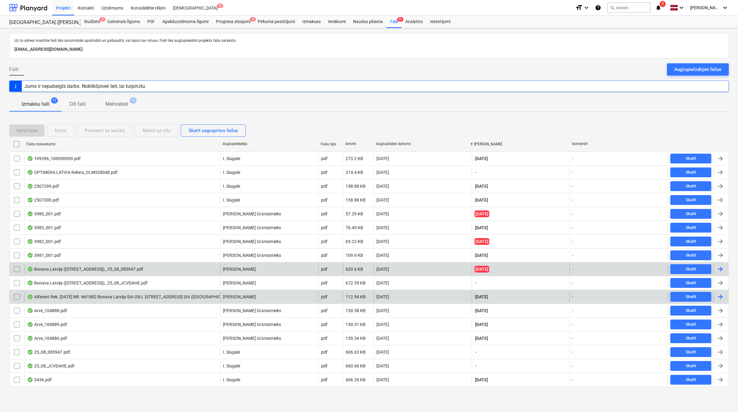
click at [724, 294] on div at bounding box center [720, 297] width 15 height 10
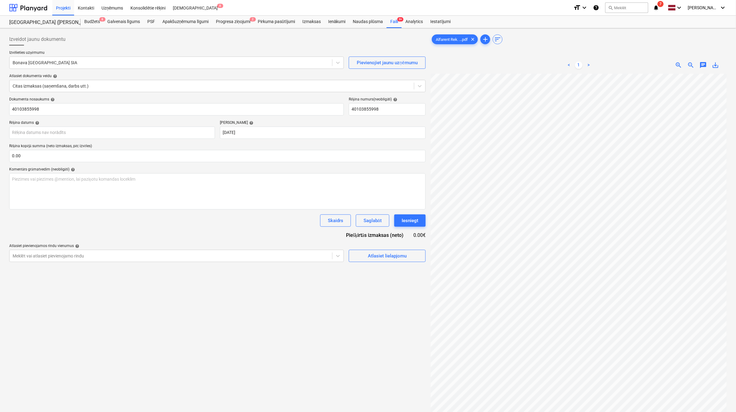
scroll to position [27, 27]
click at [105, 152] on input "text" at bounding box center [217, 156] width 416 height 12
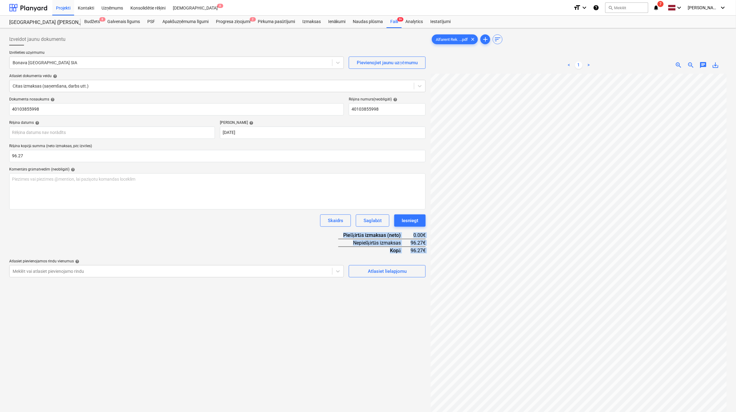
drag, startPoint x: 171, startPoint y: 243, endPoint x: 176, endPoint y: 239, distance: 6.1
click at [171, 242] on div "Dokumenta nosaukums help 40103855998 Rēķina numurs (neobligāti) help 4010385599…" at bounding box center [217, 187] width 416 height 180
click at [49, 60] on div at bounding box center [171, 63] width 316 height 6
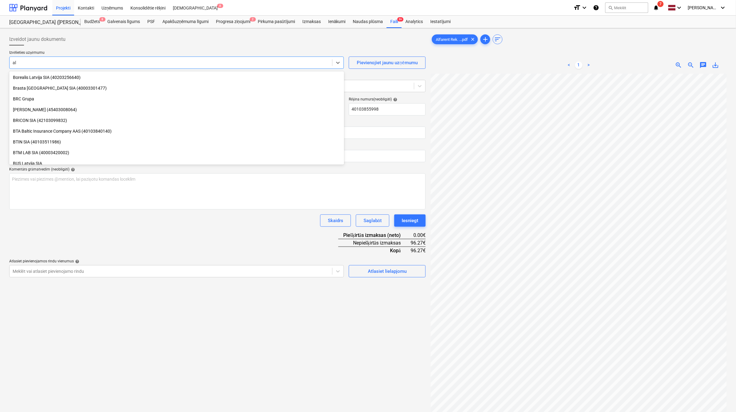
scroll to position [682, 0]
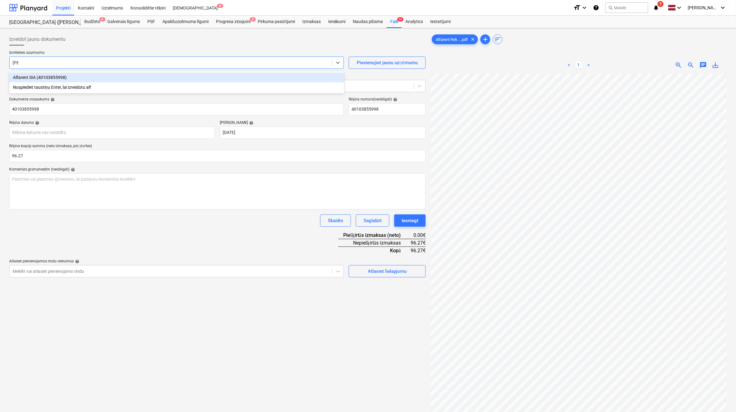
click at [53, 76] on div "Alfarent SIA (40103855998)" at bounding box center [176, 78] width 335 height 10
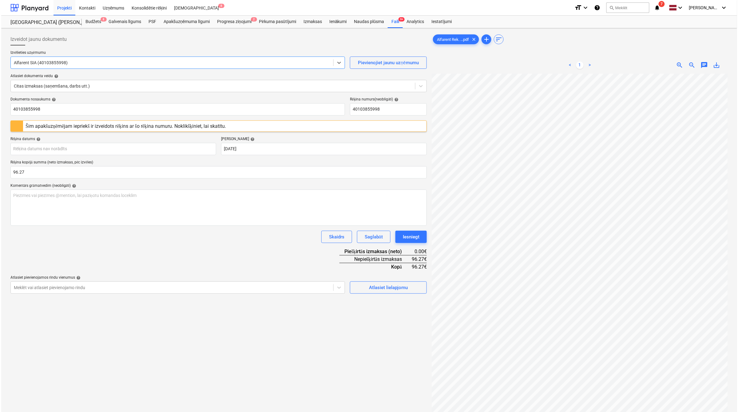
scroll to position [0, 27]
click at [49, 151] on body "Projekti Kontakti Uzņēmums Konsolidētie rēķini Iesūtne 8 format_size keyboard_a…" at bounding box center [368, 206] width 736 height 412
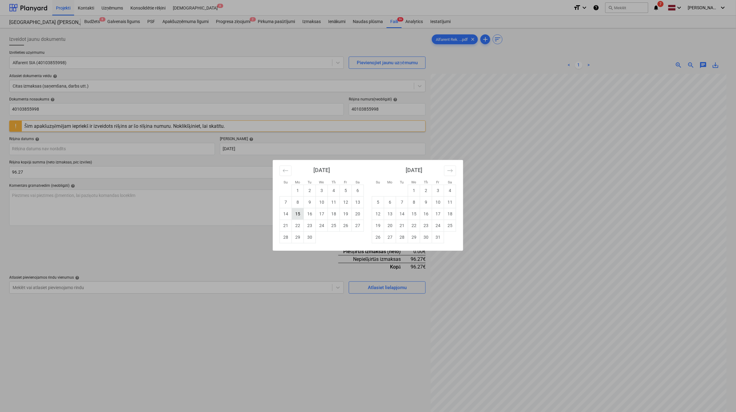
click at [301, 216] on td "15" at bounding box center [298, 214] width 12 height 12
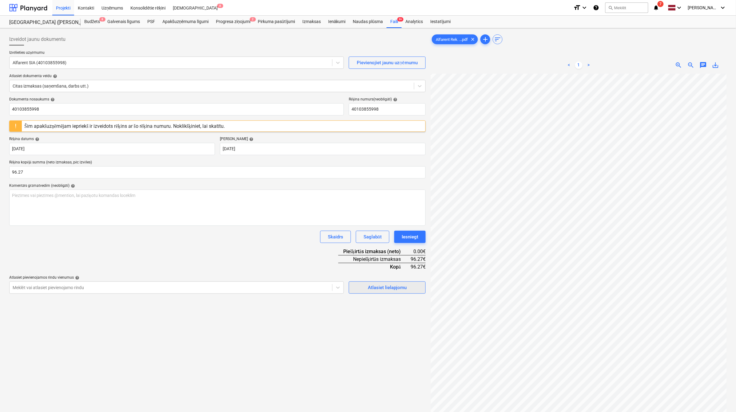
click at [378, 285] on div "Atlasiet lielapjomu" at bounding box center [387, 288] width 39 height 8
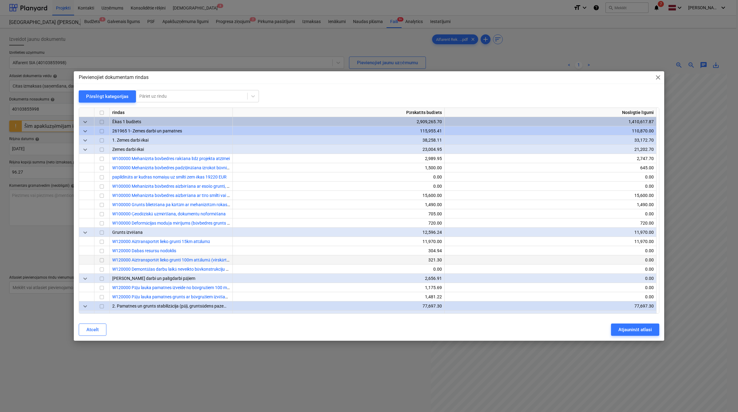
scroll to position [0, 27]
click at [186, 94] on div at bounding box center [191, 96] width 105 height 6
click at [187, 117] on div "-- -- W811000 Dzīvojamie vagoni 3 gab. (ieskaitot sarga) kodē grāmatvedība" at bounding box center [196, 121] width 123 height 10
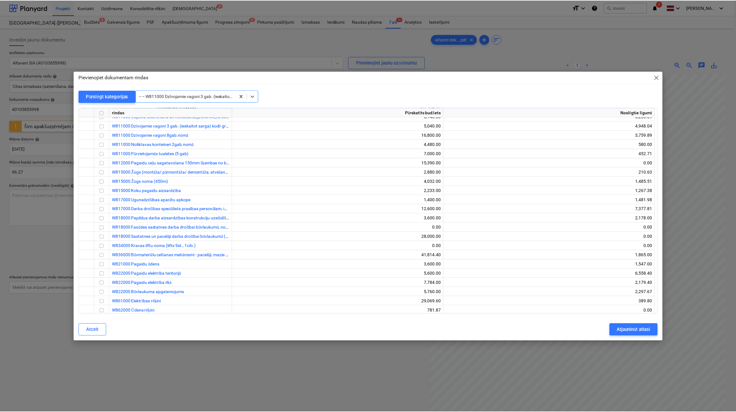
scroll to position [11656, 0]
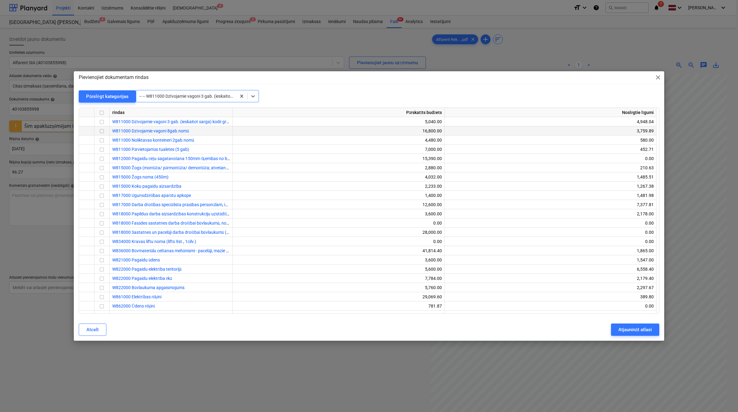
click at [102, 134] on input "checkbox" at bounding box center [101, 131] width 7 height 7
click at [627, 335] on button "Atjaunināt atlasi" at bounding box center [635, 330] width 48 height 12
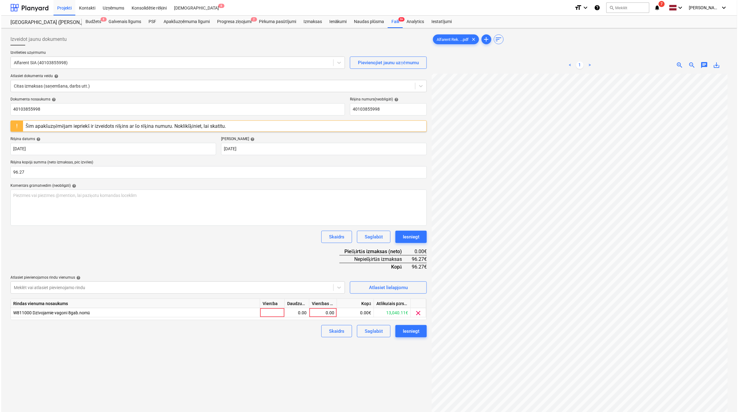
scroll to position [0, 26]
click at [314, 314] on div "0.00" at bounding box center [321, 312] width 22 height 9
click at [300, 362] on div "Izveidot jaunu dokumentu Izvēlieties uzņēmumu Alfarent SIA (40103855998) Pievie…" at bounding box center [217, 251] width 421 height 440
click at [414, 330] on div "Iesniegt" at bounding box center [409, 331] width 17 height 8
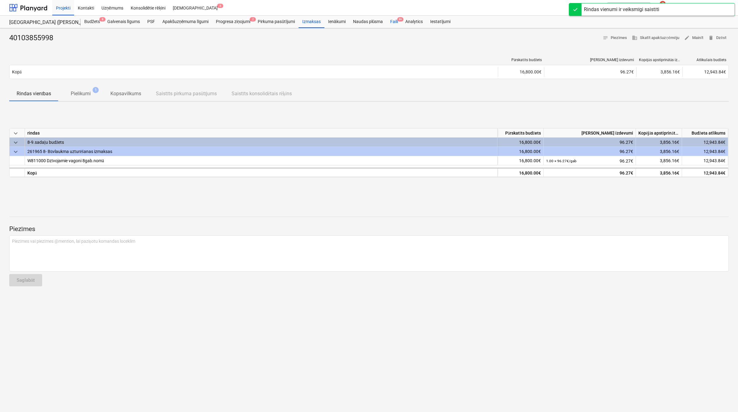
click at [395, 22] on div "Faili 9+" at bounding box center [393, 22] width 15 height 12
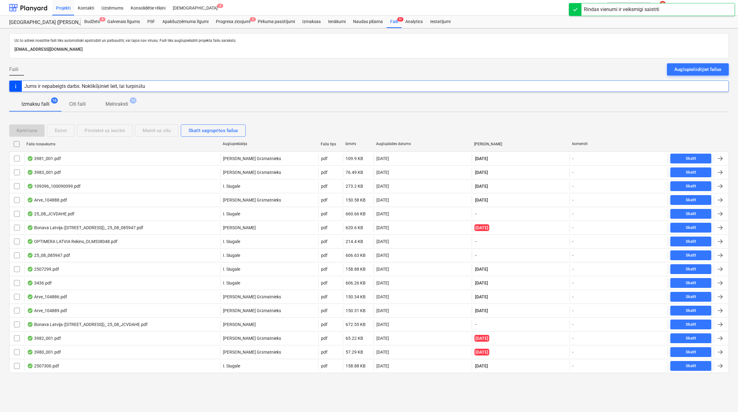
click at [400, 143] on div "Augšuplādes datums" at bounding box center [422, 144] width 93 height 5
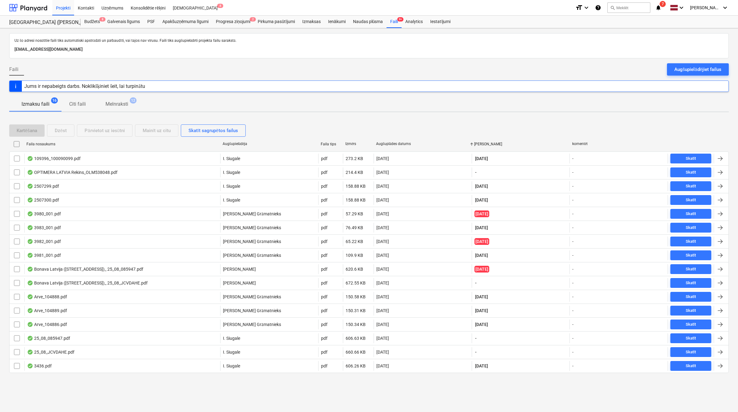
click at [41, 141] on div "Faila nosaukums" at bounding box center [122, 144] width 196 height 10
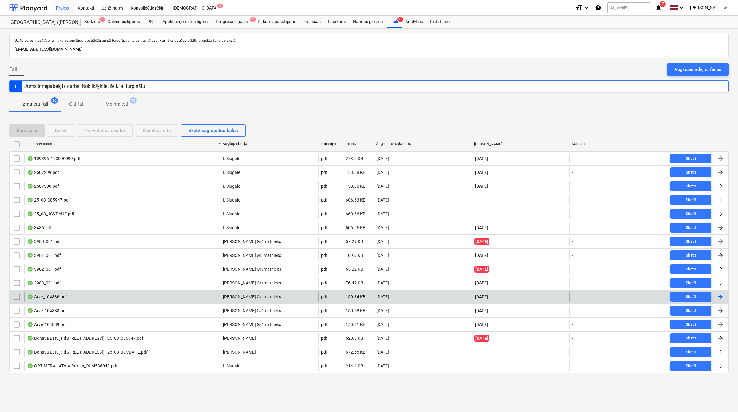
click at [717, 297] on div at bounding box center [719, 296] width 7 height 7
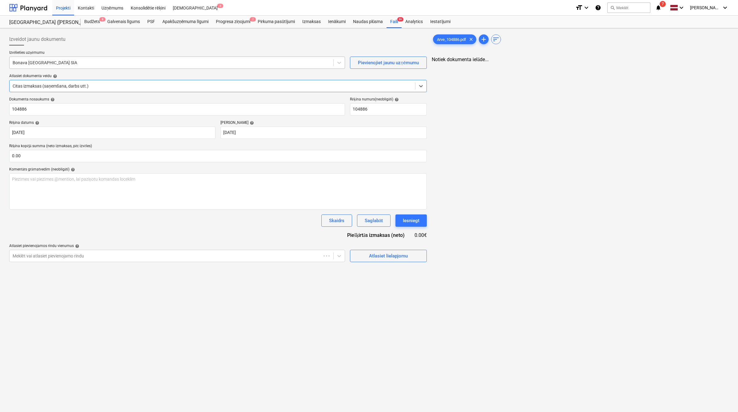
click at [82, 69] on div "Bonava [GEOGRAPHIC_DATA] SIA" at bounding box center [177, 63] width 336 height 12
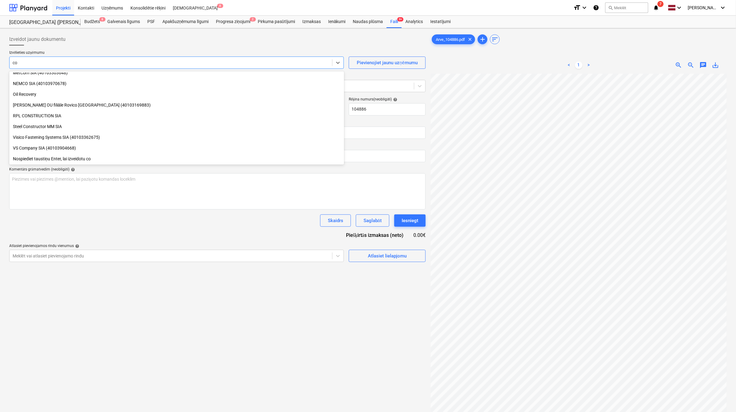
scroll to position [209, 0]
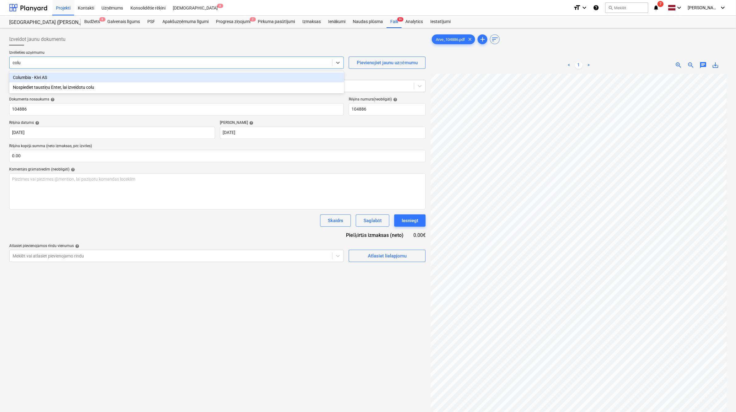
click at [83, 79] on div "Columbia - Kivi AS" at bounding box center [176, 78] width 335 height 10
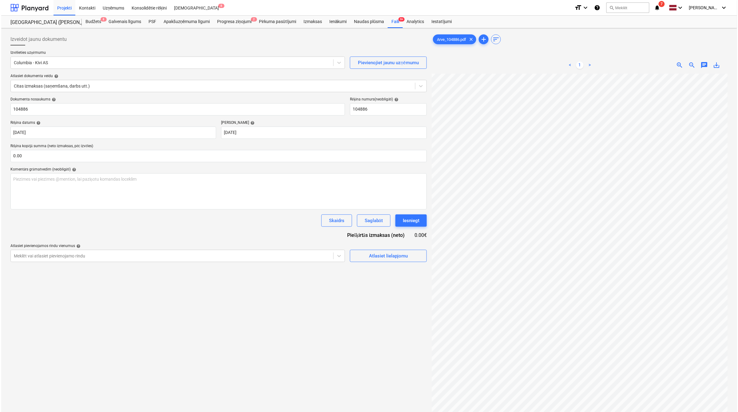
scroll to position [35, 27]
click at [107, 156] on input "text" at bounding box center [217, 156] width 416 height 12
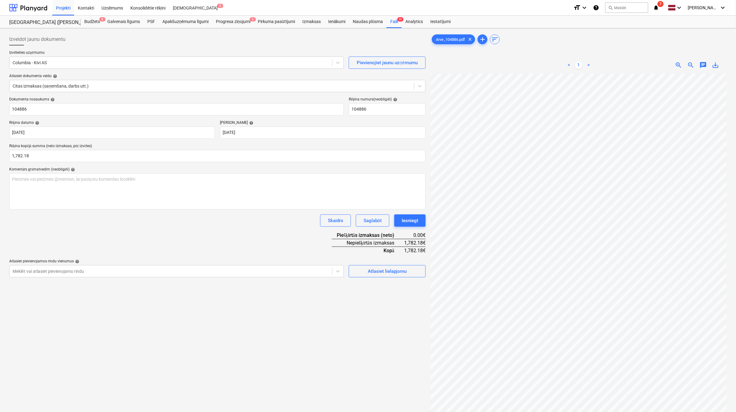
click at [118, 215] on div "Skaidrs Saglabāt Iesniegt" at bounding box center [217, 221] width 416 height 12
click at [377, 274] on div "Atlasiet lielapjomu" at bounding box center [387, 271] width 39 height 8
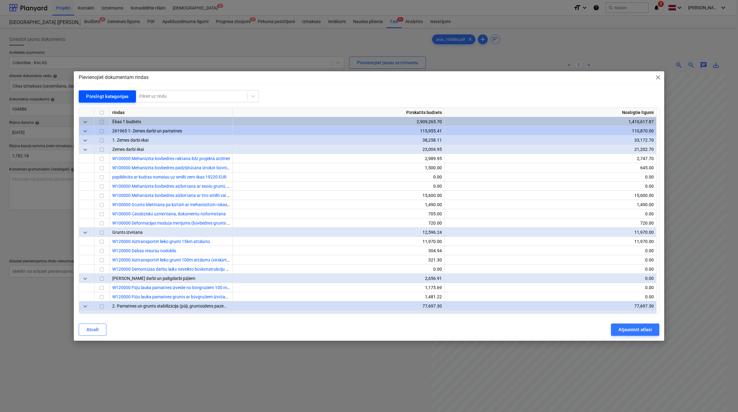
click at [100, 97] on div "Pārslēgt kategorijas" at bounding box center [107, 97] width 42 height 8
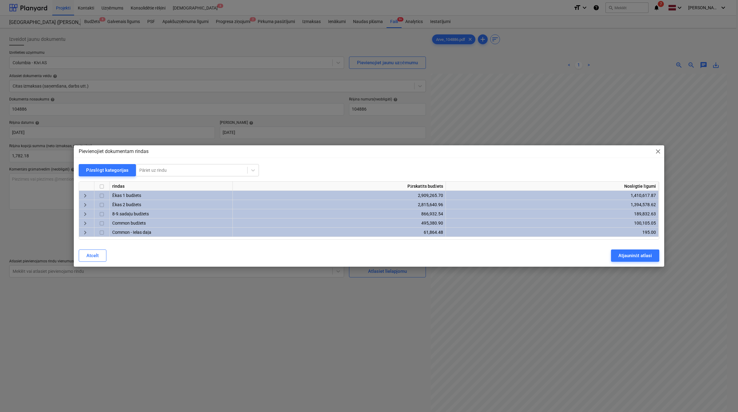
click at [85, 204] on span "keyboard_arrow_right" at bounding box center [84, 205] width 7 height 7
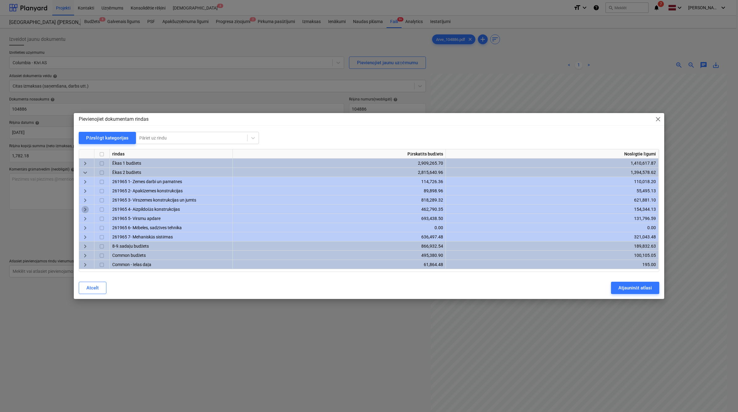
click at [85, 207] on span "keyboard_arrow_right" at bounding box center [84, 209] width 7 height 7
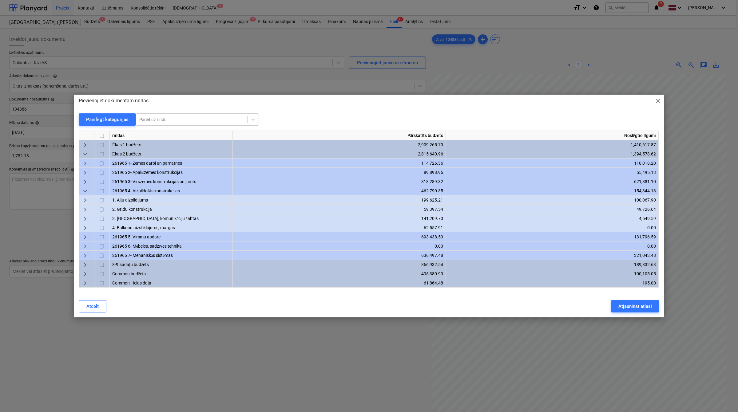
click at [87, 180] on span "keyboard_arrow_right" at bounding box center [84, 182] width 7 height 7
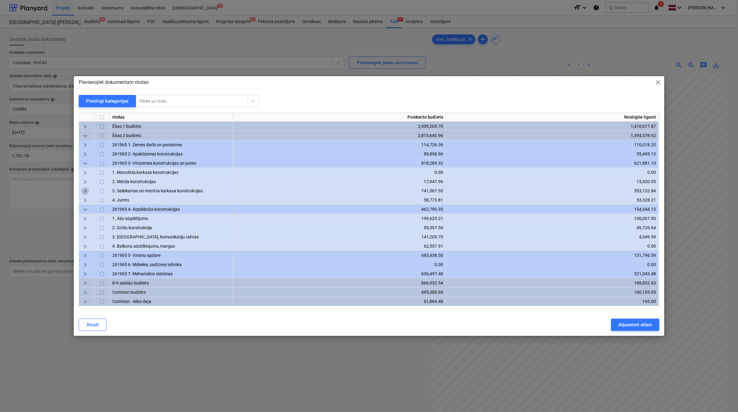
click at [86, 191] on span "keyboard_arrow_right" at bounding box center [84, 191] width 7 height 7
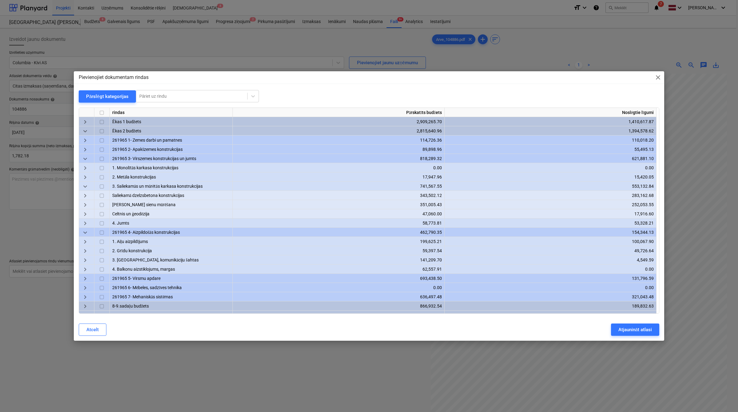
click at [86, 208] on span "keyboard_arrow_right" at bounding box center [84, 204] width 7 height 7
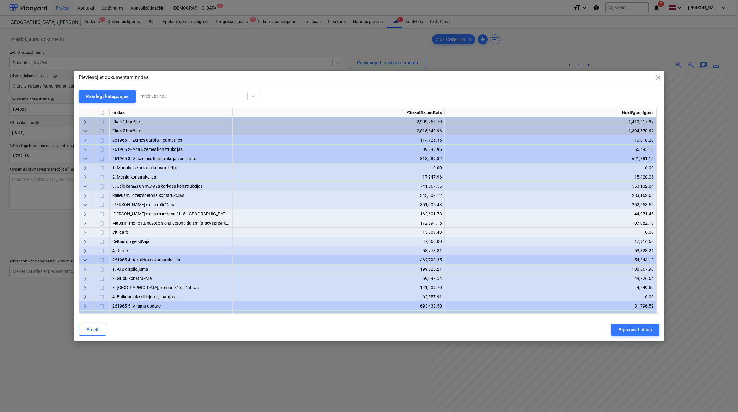
click at [88, 221] on span "keyboard_arrow_right" at bounding box center [84, 223] width 7 height 7
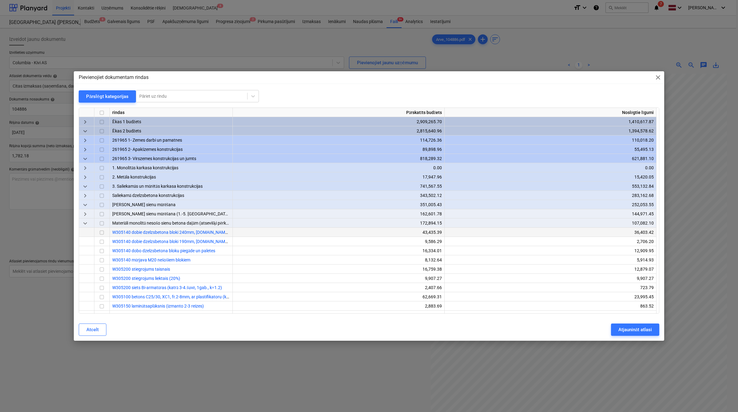
click at [105, 234] on input "checkbox" at bounding box center [101, 232] width 7 height 7
click at [102, 250] on input "checkbox" at bounding box center [101, 250] width 7 height 7
click at [632, 329] on div "Atjaunināt atlasi" at bounding box center [635, 330] width 34 height 8
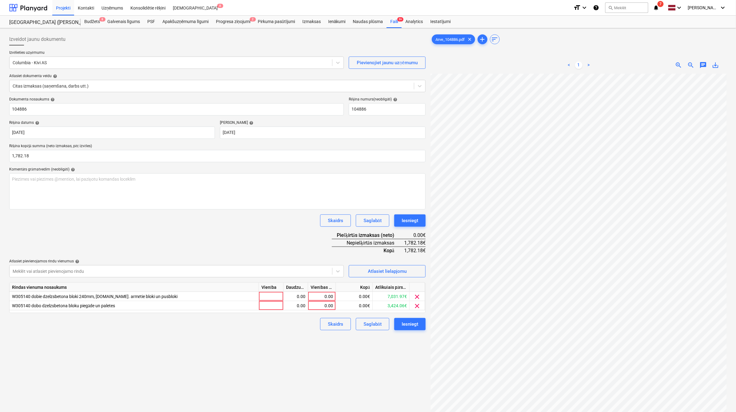
scroll to position [35, 26]
click at [326, 305] on div "0.00" at bounding box center [321, 305] width 22 height 9
click at [327, 297] on div "0.00" at bounding box center [321, 296] width 22 height 9
click at [380, 359] on div "Izveidot jaunu dokumentu Izvēlieties uzņēmumu Columbia - Kivi AS Pievienojiet j…" at bounding box center [217, 251] width 421 height 440
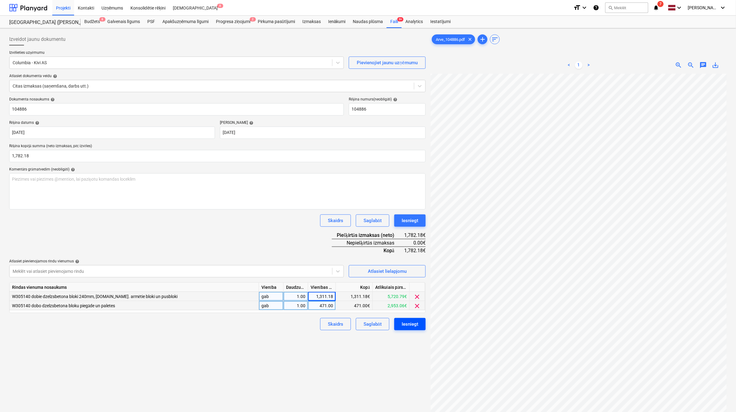
click at [411, 327] on div "Iesniegt" at bounding box center [409, 324] width 17 height 8
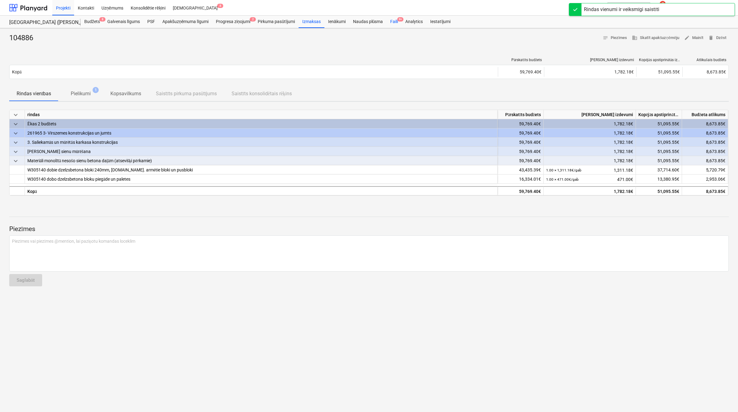
click at [394, 20] on div "Faili 9+" at bounding box center [393, 22] width 15 height 12
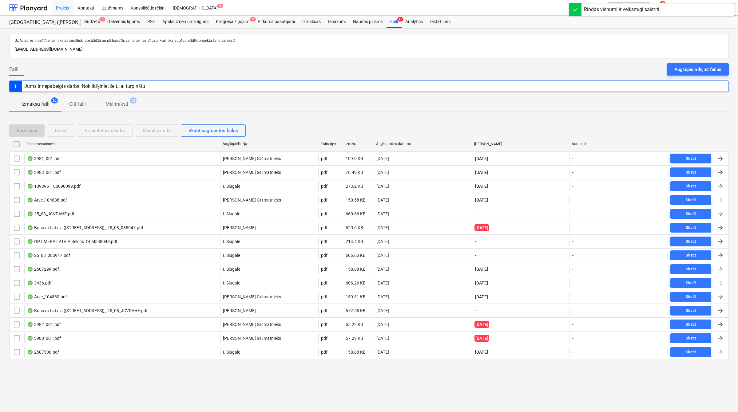
click at [237, 141] on div "Augšupielādēja" at bounding box center [269, 144] width 98 height 10
click at [396, 142] on div "Augšuplādes datums" at bounding box center [422, 144] width 93 height 5
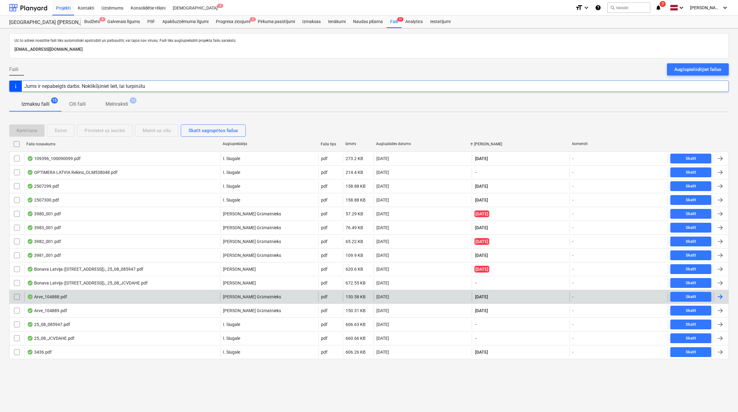
click at [720, 298] on div at bounding box center [719, 296] width 7 height 7
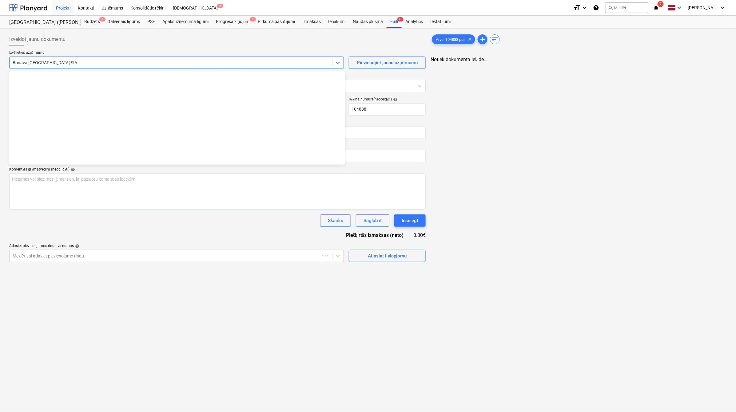
click at [114, 62] on div at bounding box center [171, 63] width 316 height 6
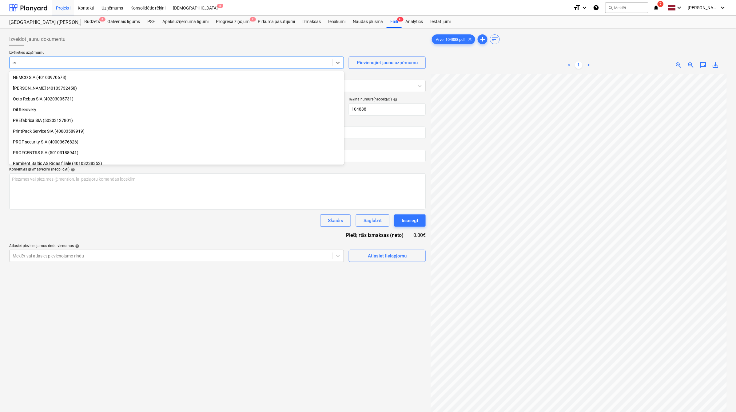
scroll to position [209, 0]
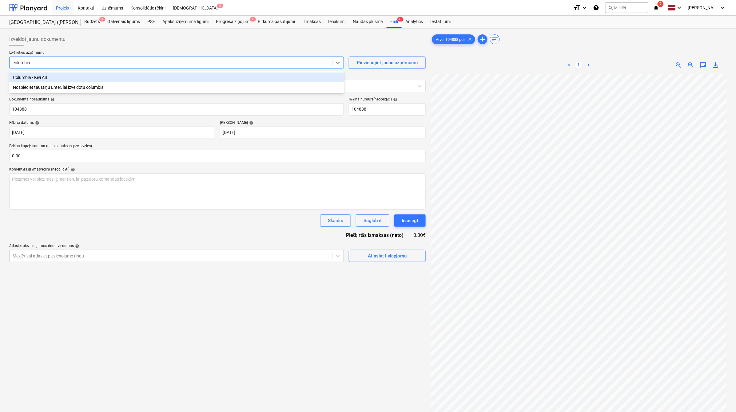
click at [116, 78] on div "Columbia - Kivi AS" at bounding box center [176, 78] width 335 height 10
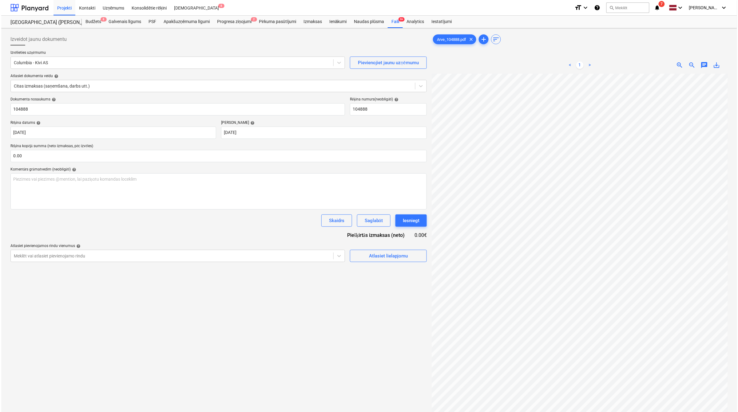
scroll to position [17, 27]
click at [116, 156] on input "text" at bounding box center [217, 156] width 416 height 12
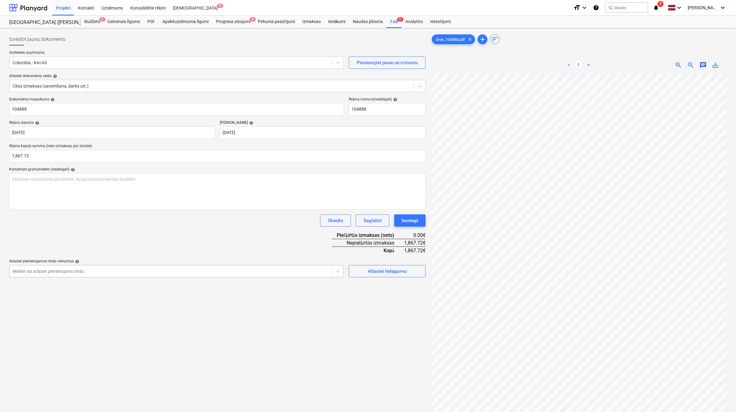
click at [180, 271] on div at bounding box center [171, 271] width 316 height 6
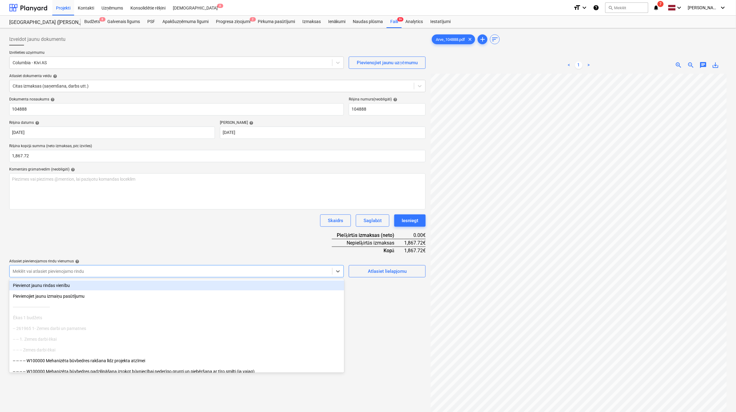
click at [189, 236] on div "Dokumenta nosaukums help 104888 Rēķina numurs (neobligāti) help 104888 Rēķina d…" at bounding box center [217, 187] width 416 height 180
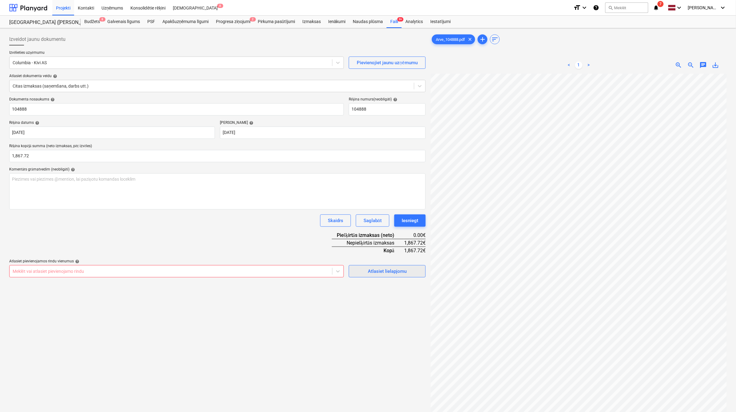
click at [383, 275] on button "Atlasiet lielapjomu" at bounding box center [387, 271] width 77 height 12
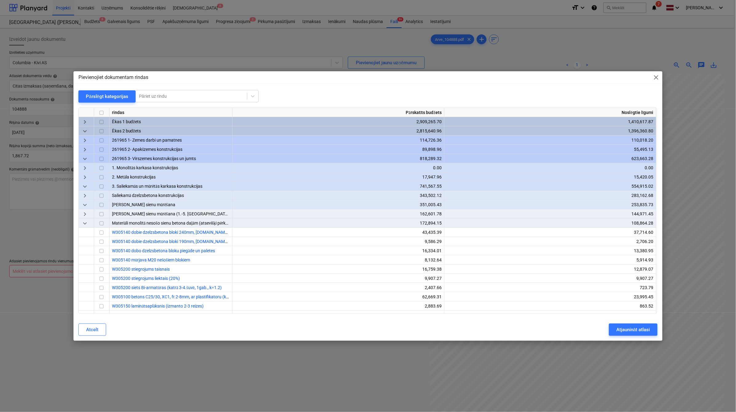
scroll to position [17, 27]
click at [657, 79] on span "close" at bounding box center [657, 77] width 7 height 7
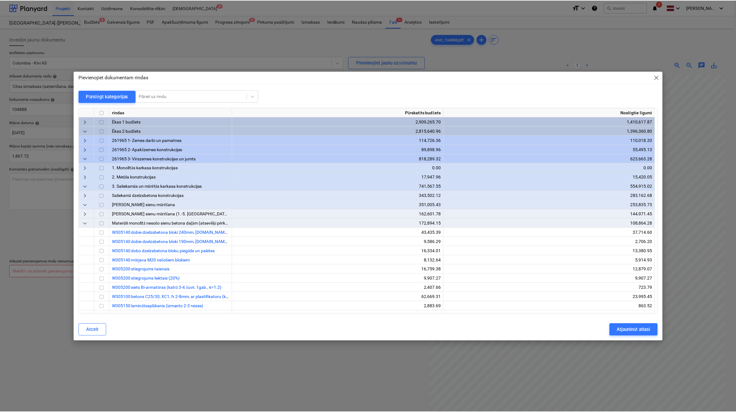
scroll to position [17, 26]
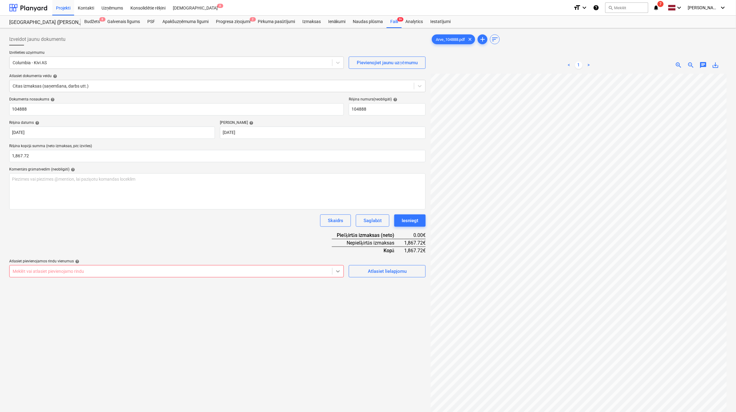
click at [340, 270] on icon at bounding box center [338, 271] width 6 height 6
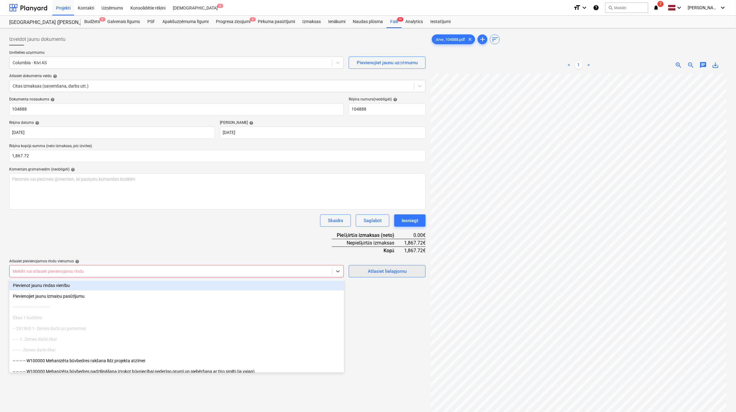
click at [365, 268] on span "Atlasiet lielapjomu" at bounding box center [386, 271] width 61 height 8
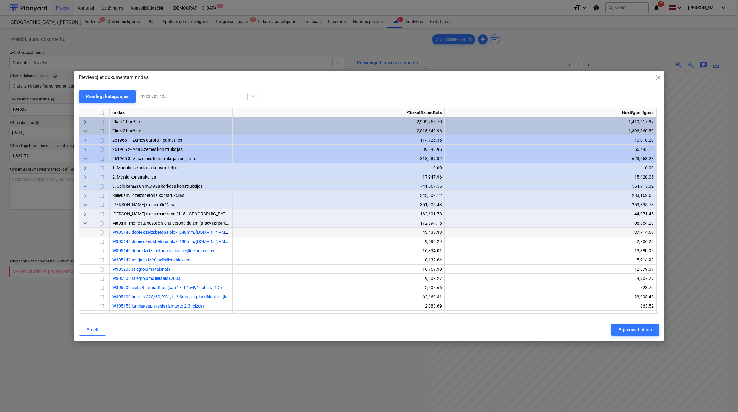
click at [101, 232] on input "checkbox" at bounding box center [101, 232] width 7 height 7
click at [101, 251] on input "checkbox" at bounding box center [101, 250] width 7 height 7
click at [637, 330] on div "Atjaunināt atlasi" at bounding box center [635, 330] width 34 height 8
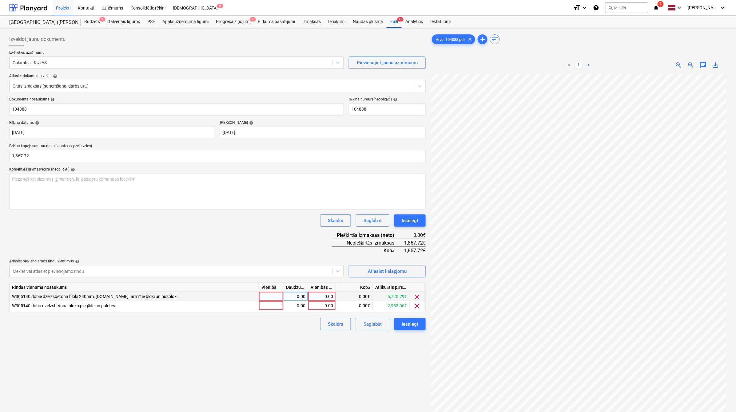
click at [325, 296] on div "0.00" at bounding box center [321, 296] width 22 height 9
click at [321, 306] on div "0.00" at bounding box center [321, 305] width 22 height 9
click at [321, 306] on input at bounding box center [321, 305] width 27 height 9
click at [323, 300] on div "471.00" at bounding box center [321, 296] width 22 height 9
click at [323, 300] on input "471" at bounding box center [321, 296] width 27 height 9
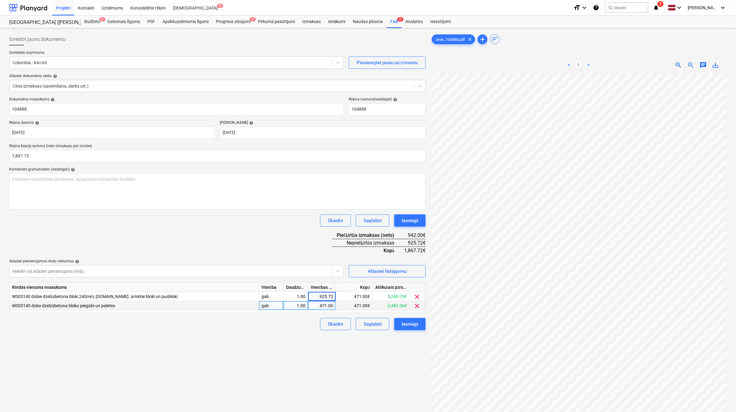
click at [246, 380] on div "Izveidot jaunu dokumentu Izvēlieties uzņēmumu Columbia - Kivi AS Pievienojiet j…" at bounding box center [217, 251] width 421 height 440
click at [324, 297] on div "925.72" at bounding box center [321, 296] width 22 height 9
click at [306, 370] on div "Izveidot jaunu dokumentu Izvēlieties uzņēmumu Columbia - Kivi AS Pievienojiet j…" at bounding box center [217, 251] width 421 height 440
click at [329, 297] on div "0.00" at bounding box center [321, 296] width 22 height 9
click at [277, 349] on div "Izveidot jaunu dokumentu Izvēlieties uzņēmumu Columbia - Kivi AS Pievienojiet j…" at bounding box center [217, 251] width 421 height 440
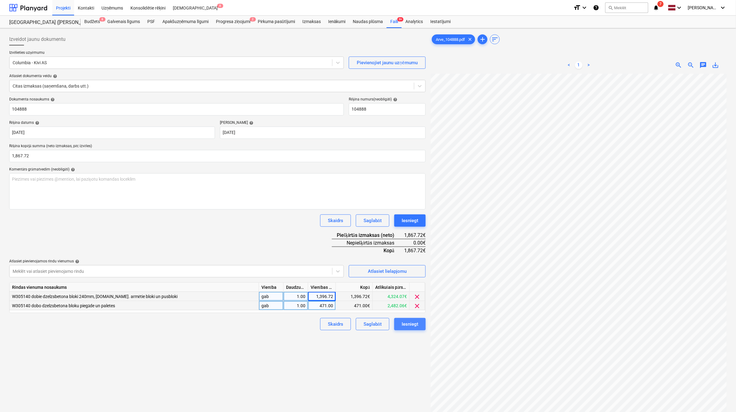
click at [413, 326] on div "Iesniegt" at bounding box center [409, 324] width 17 height 8
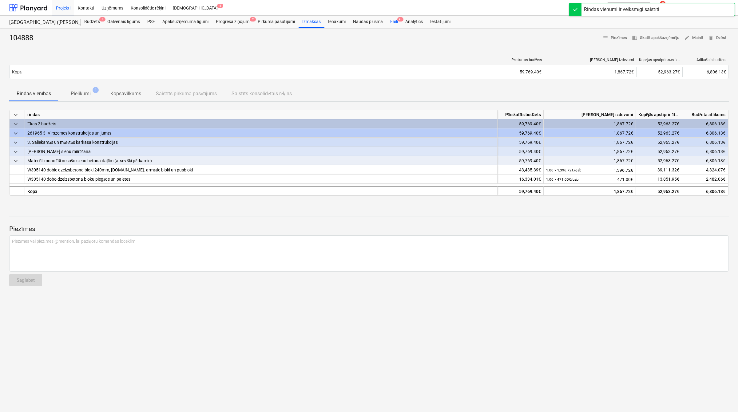
click at [394, 20] on div "Faili 9+" at bounding box center [393, 22] width 15 height 12
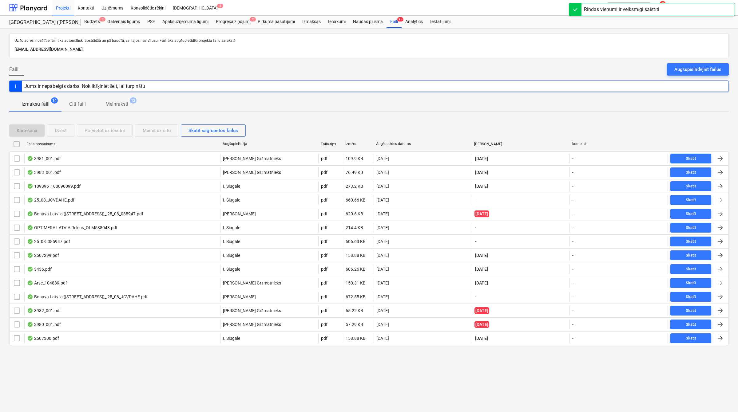
click at [405, 142] on div "Augšuplādes datums" at bounding box center [422, 144] width 93 height 5
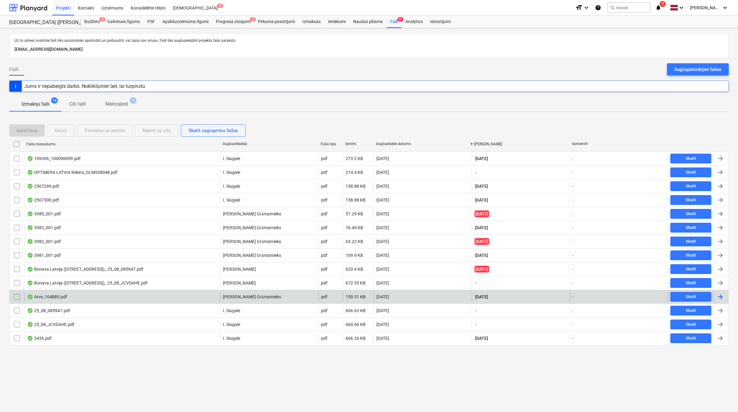
click at [719, 297] on div at bounding box center [719, 296] width 7 height 7
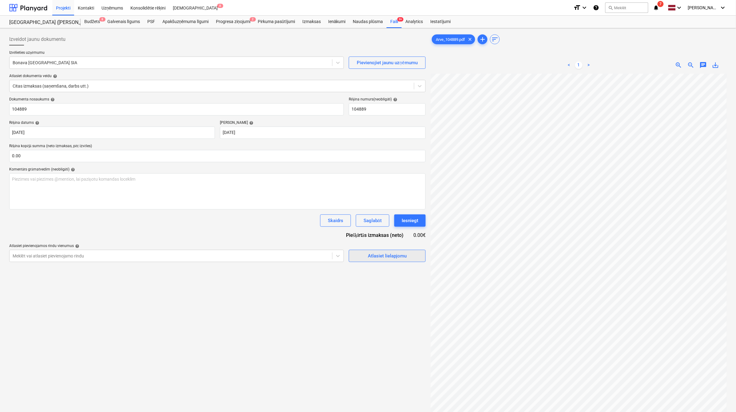
click at [397, 251] on button "Atlasiet lielapjomu" at bounding box center [387, 256] width 77 height 12
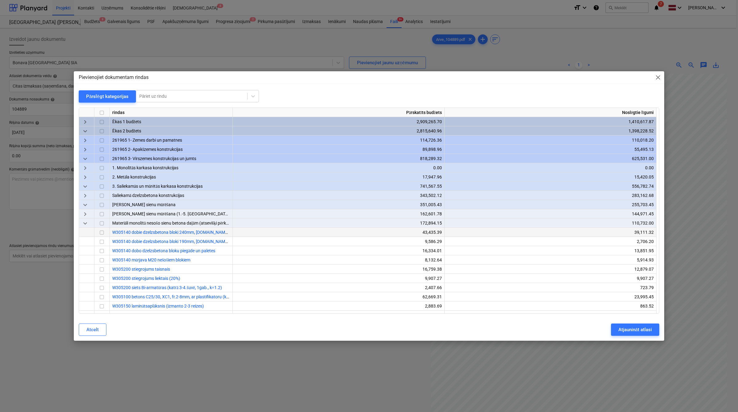
click at [101, 232] on input "checkbox" at bounding box center [101, 232] width 7 height 7
click at [102, 250] on input "checkbox" at bounding box center [101, 250] width 7 height 7
click at [623, 327] on div "Atjaunināt atlasi" at bounding box center [635, 330] width 34 height 8
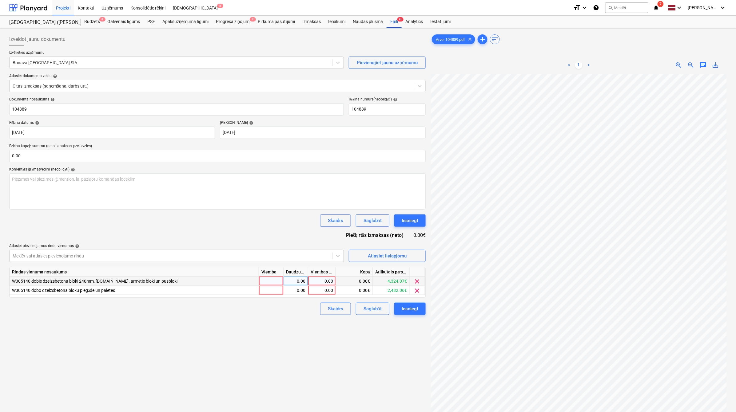
click at [325, 284] on div "0.00" at bounding box center [321, 281] width 22 height 9
click at [326, 290] on div "0.00" at bounding box center [321, 290] width 22 height 9
click at [296, 331] on div "Izveidot jaunu dokumentu Izvēlieties uzņēmumu Bonava Latvija SIA Pievienojiet j…" at bounding box center [217, 251] width 421 height 440
click at [322, 280] on div "0.00" at bounding box center [321, 281] width 22 height 9
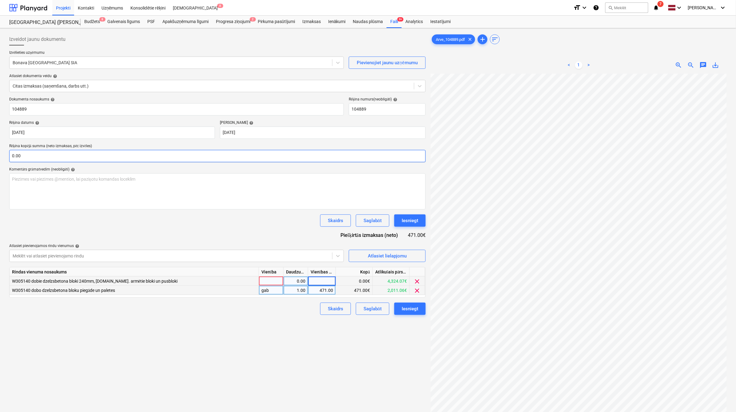
click at [46, 152] on input "0.00" at bounding box center [217, 156] width 416 height 12
click at [49, 161] on input "text" at bounding box center [217, 156] width 416 height 12
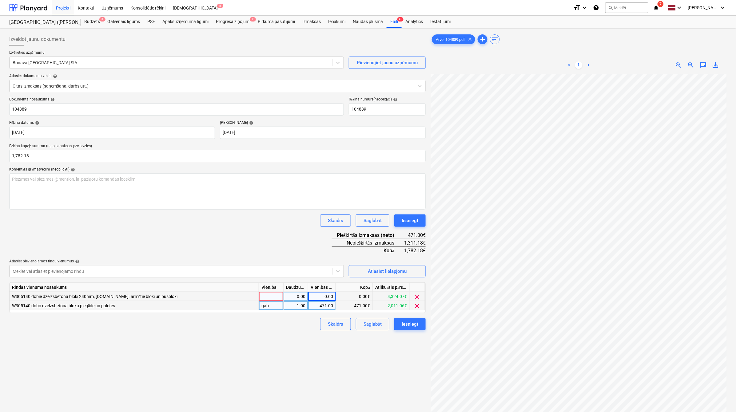
drag, startPoint x: 110, startPoint y: 228, endPoint x: 168, endPoint y: 214, distance: 59.5
click at [111, 228] on div "Dokumenta nosaukums help 104889 Rēķina numurs (neobligāti) help 104889 Rēķina d…" at bounding box center [217, 213] width 416 height 233
click at [318, 298] on div "0.00" at bounding box center [321, 296] width 22 height 9
click at [303, 356] on div "Izveidot jaunu dokumentu Izvēlieties uzņēmumu Bonava Latvija SIA Pievienojiet j…" at bounding box center [217, 251] width 421 height 440
click at [44, 69] on div "Izvēlieties uzņēmumu Bonava Latvija SIA Pievienojiet jaunu uzņēmumu Atlasiet do…" at bounding box center [217, 73] width 416 height 47
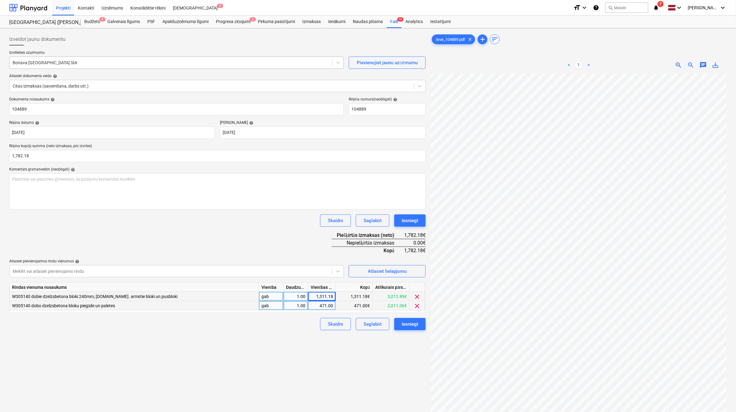
click at [45, 64] on div at bounding box center [171, 63] width 316 height 6
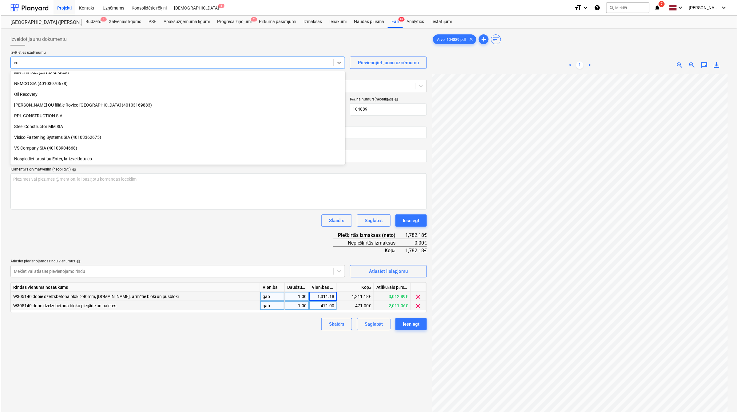
scroll to position [209, 0]
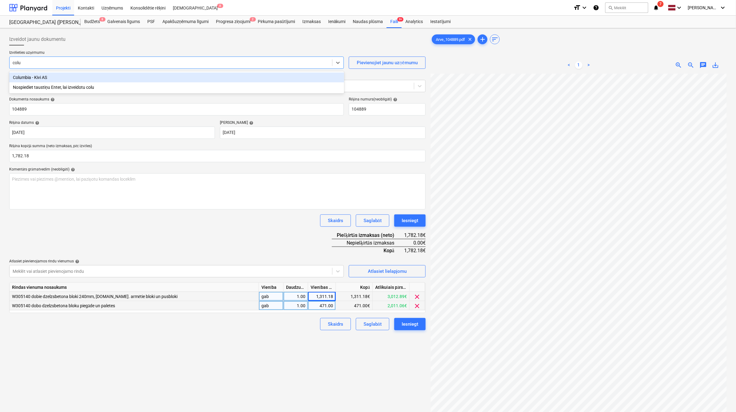
click at [65, 75] on div "Columbia - Kivi AS" at bounding box center [176, 78] width 335 height 10
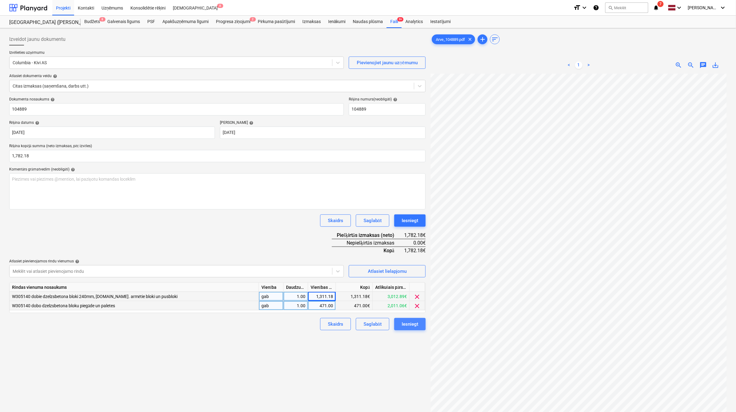
click at [407, 322] on div "Iesniegt" at bounding box center [409, 324] width 17 height 8
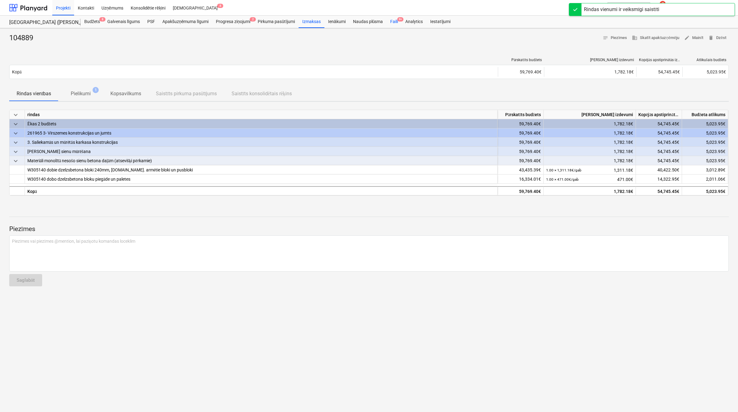
click at [393, 22] on div "Faili 9+" at bounding box center [393, 22] width 15 height 12
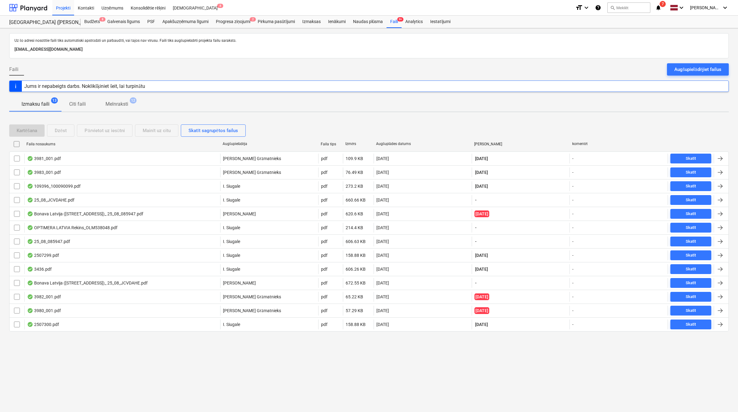
click at [480, 147] on div "[PERSON_NAME]" at bounding box center [521, 144] width 98 height 10
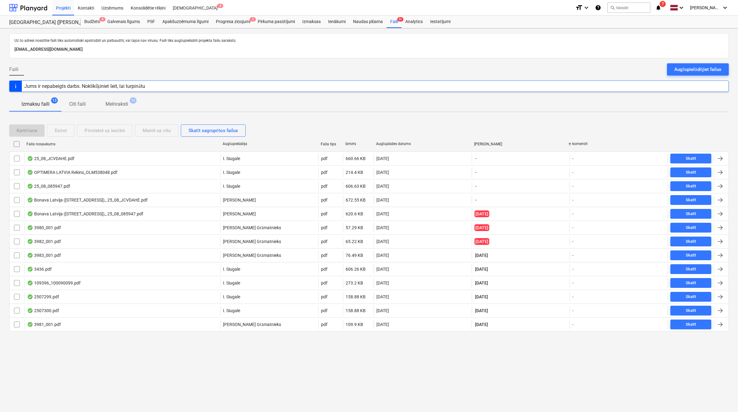
click at [480, 147] on div "[PERSON_NAME]" at bounding box center [521, 144] width 98 height 10
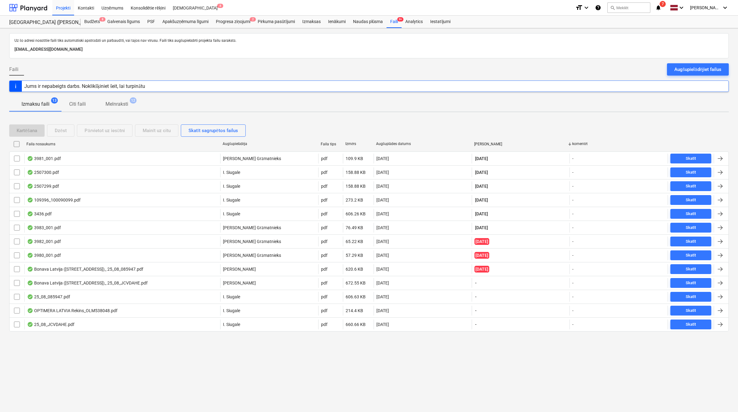
click at [480, 147] on div "[PERSON_NAME]" at bounding box center [521, 144] width 98 height 10
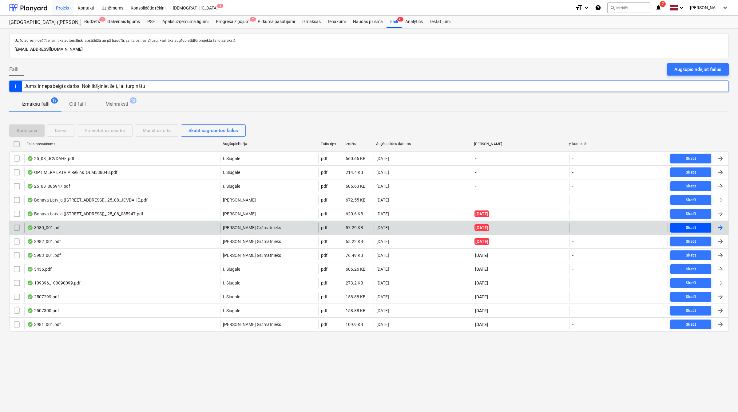
click at [694, 223] on button "Skatīt" at bounding box center [690, 228] width 41 height 10
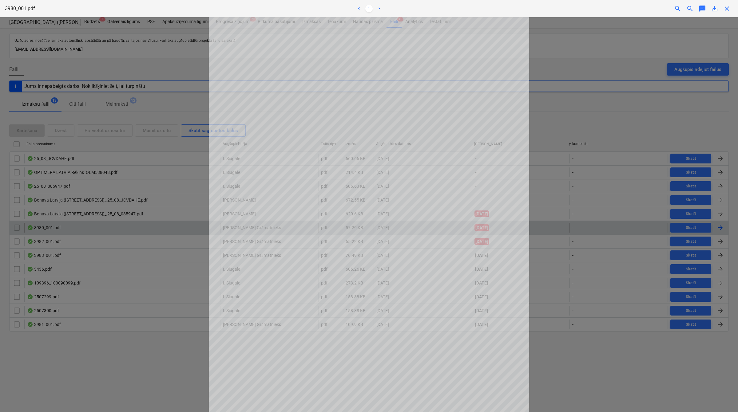
click at [729, 8] on span "close" at bounding box center [726, 8] width 7 height 7
